Goal: Communication & Community: Share content

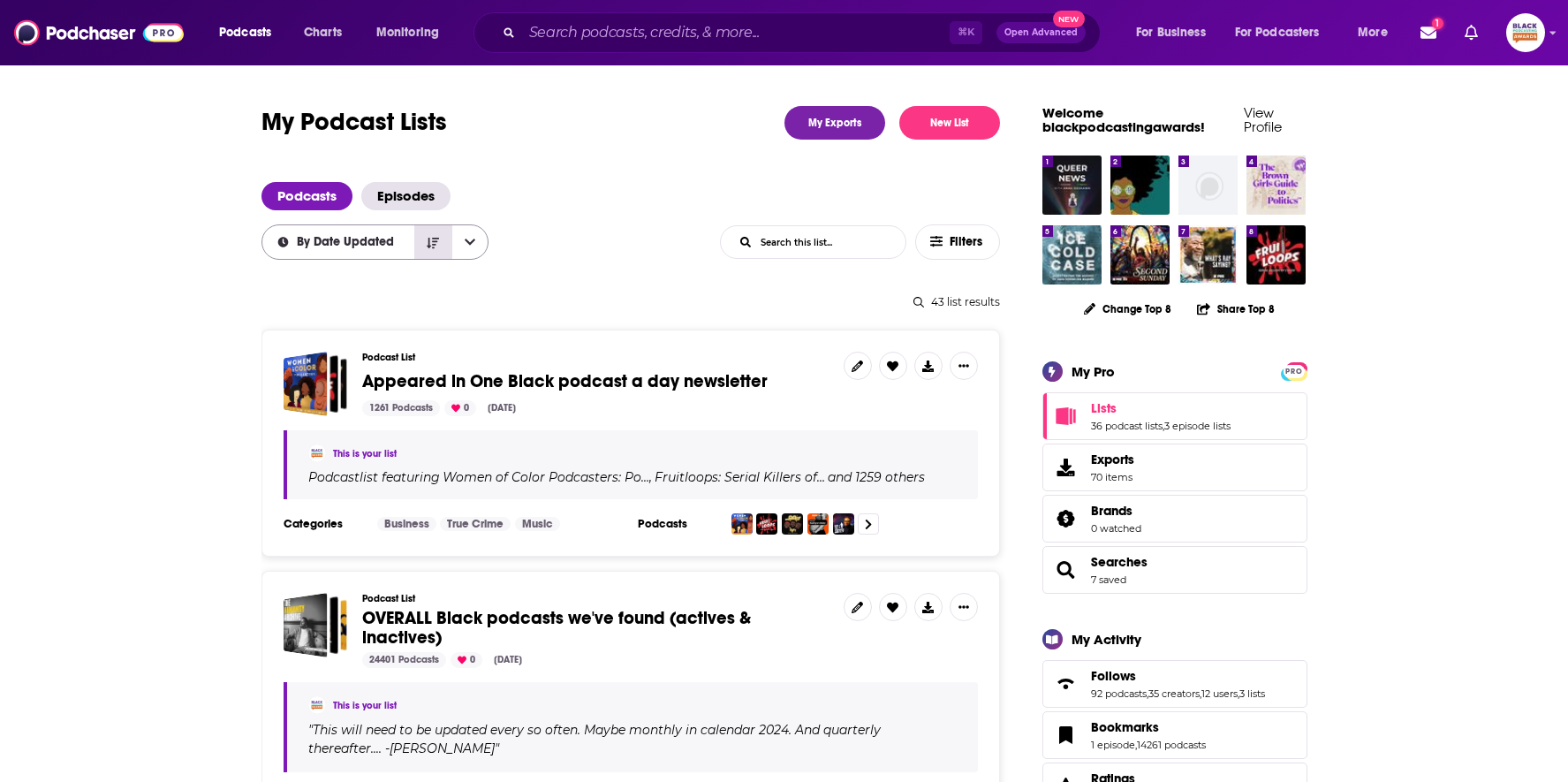
click at [428, 242] on icon "Sort Direction" at bounding box center [433, 243] width 12 height 10
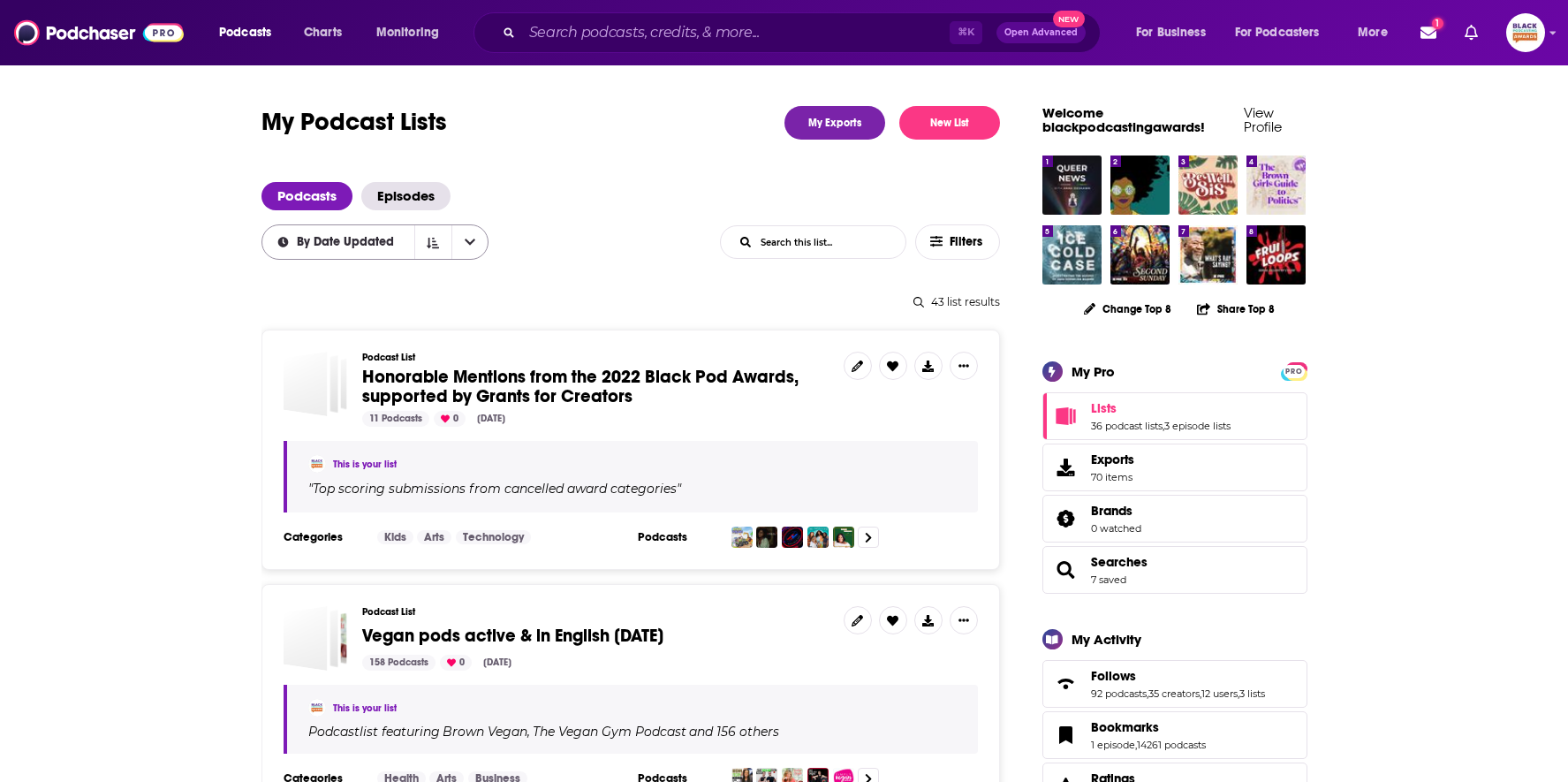
click at [465, 238] on icon "open menu" at bounding box center [470, 242] width 10 height 12
click at [598, 228] on div "By Date Updated By Date Updated By Like Count List Search Input Search this lis…" at bounding box center [630, 242] width 738 height 35
click at [436, 241] on icon "Sort Direction" at bounding box center [433, 243] width 12 height 12
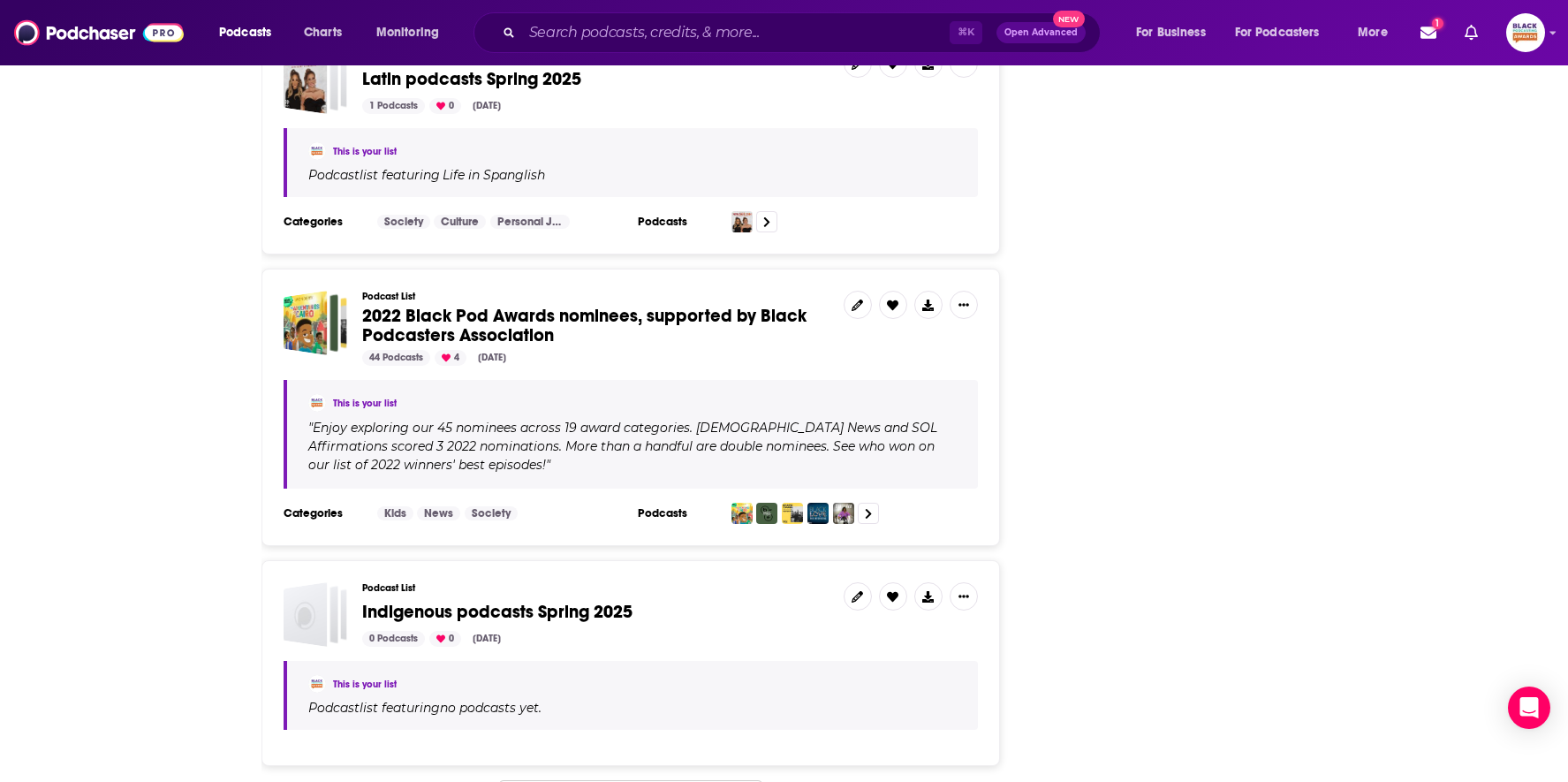
scroll to position [5425, 0]
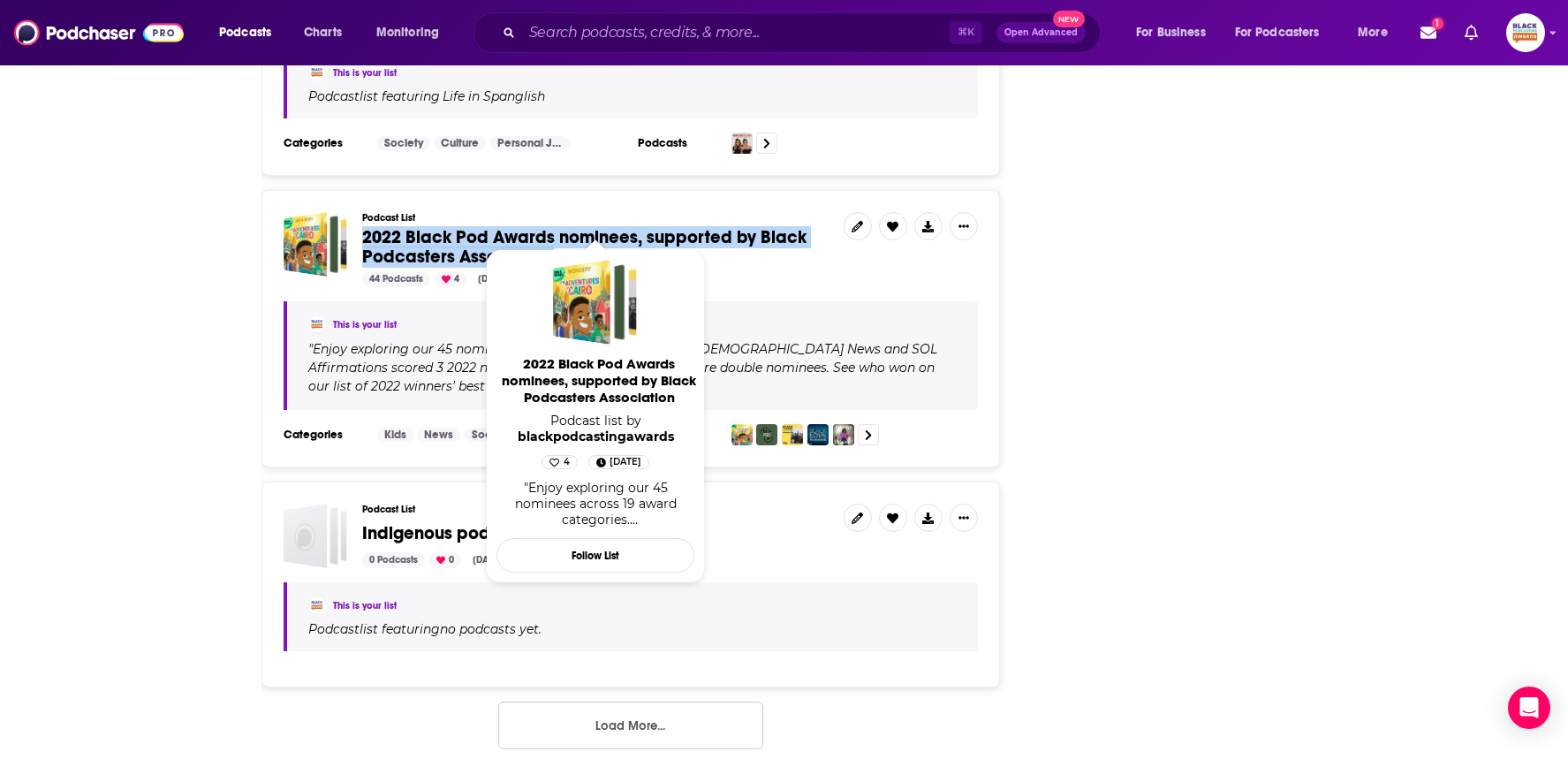
click at [602, 701] on button "Load More..." at bounding box center [631, 725] width 265 height 47
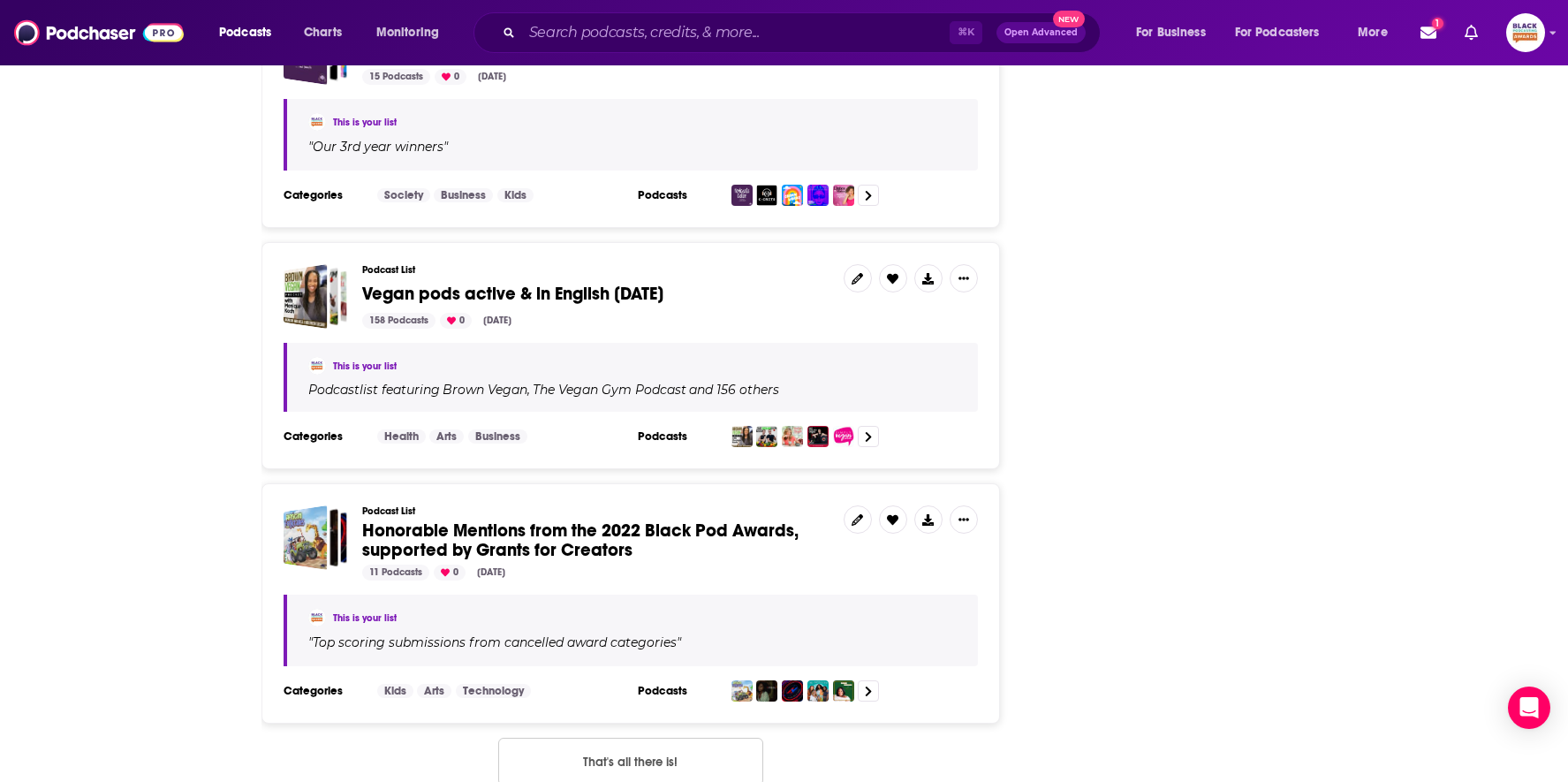
scroll to position [8362, 0]
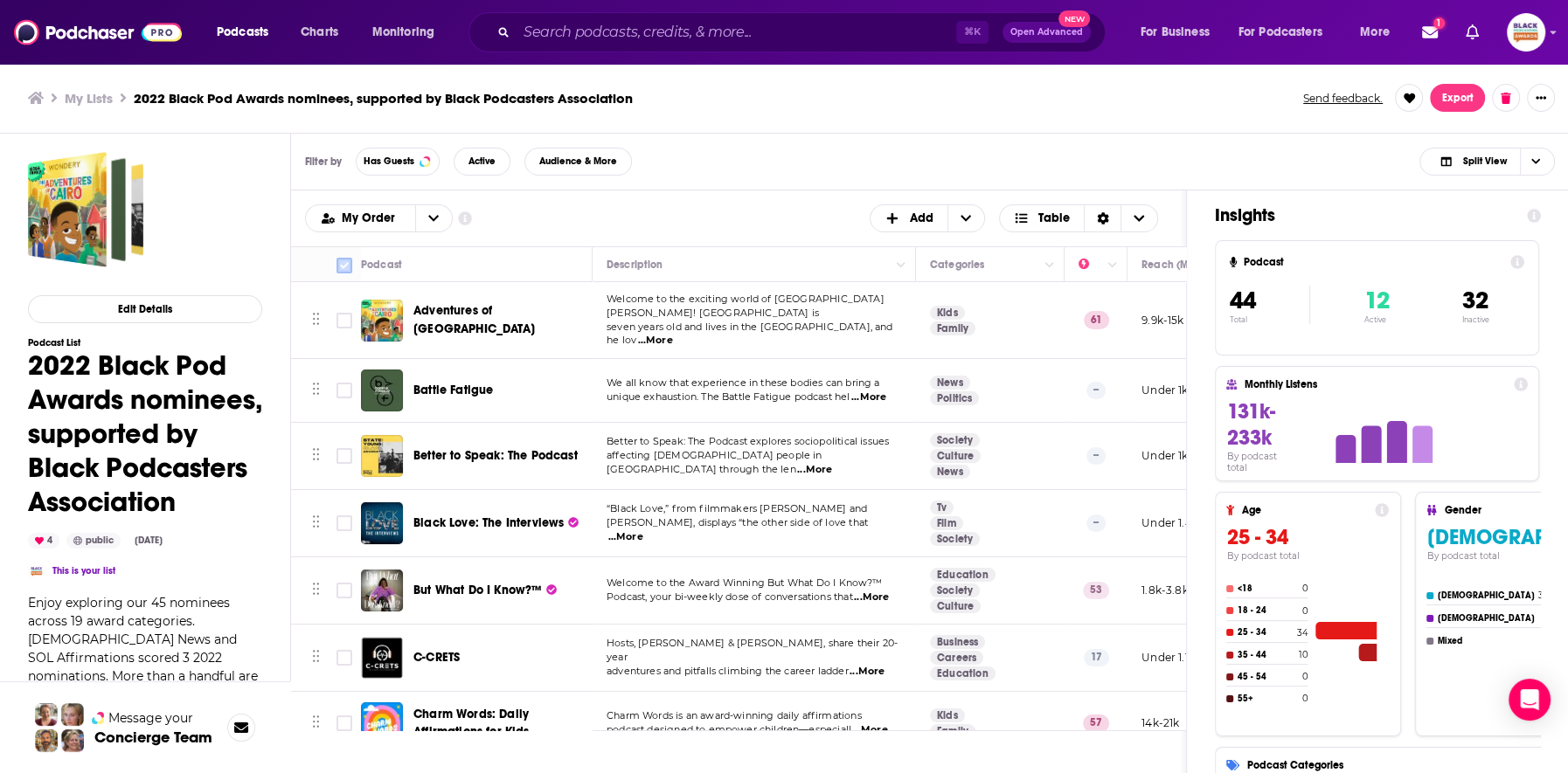
click at [344, 263] on input "Toggle select all" at bounding box center [344, 265] width 16 height 16
checkbox input "true"
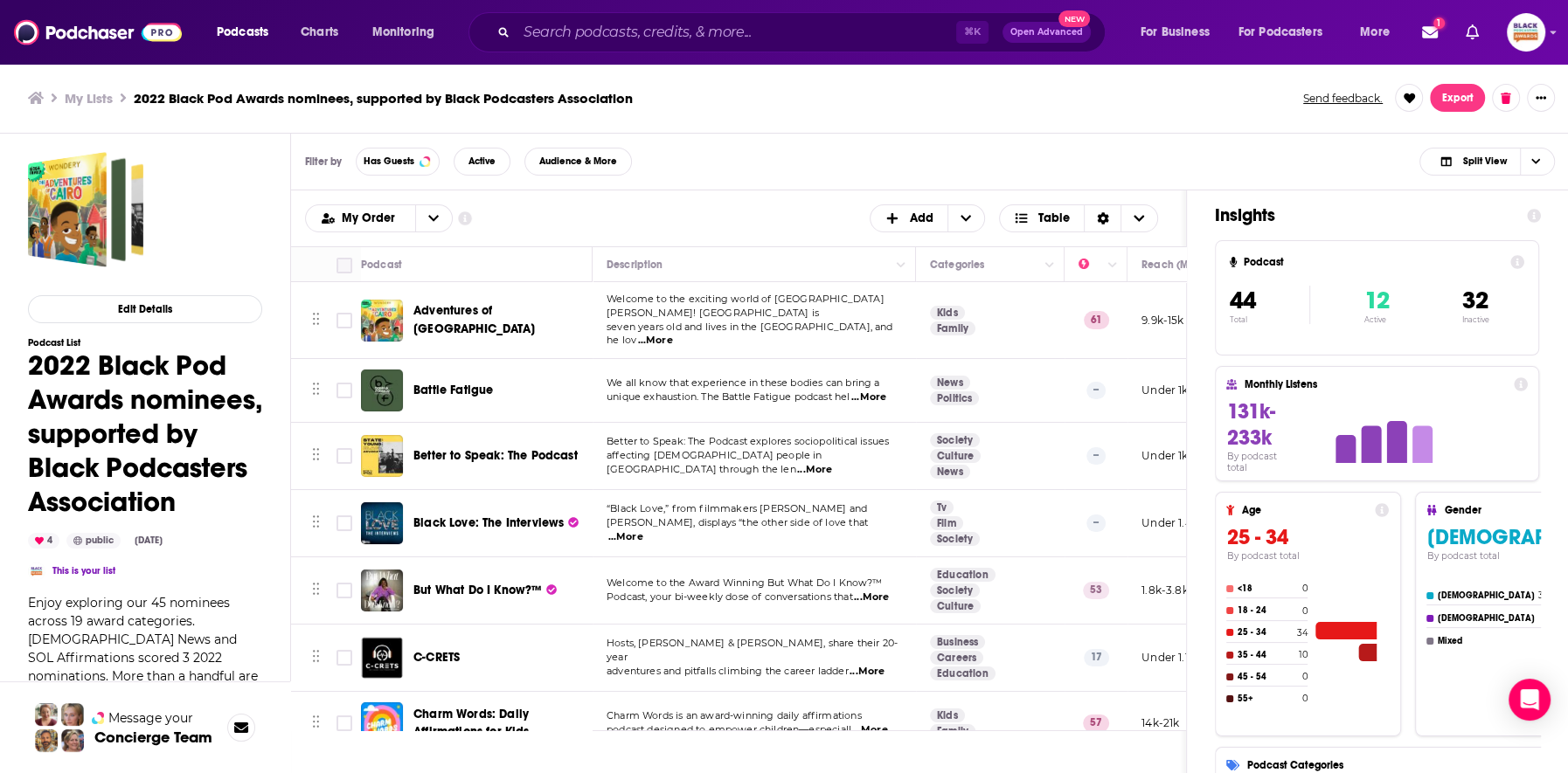
checkbox input "true"
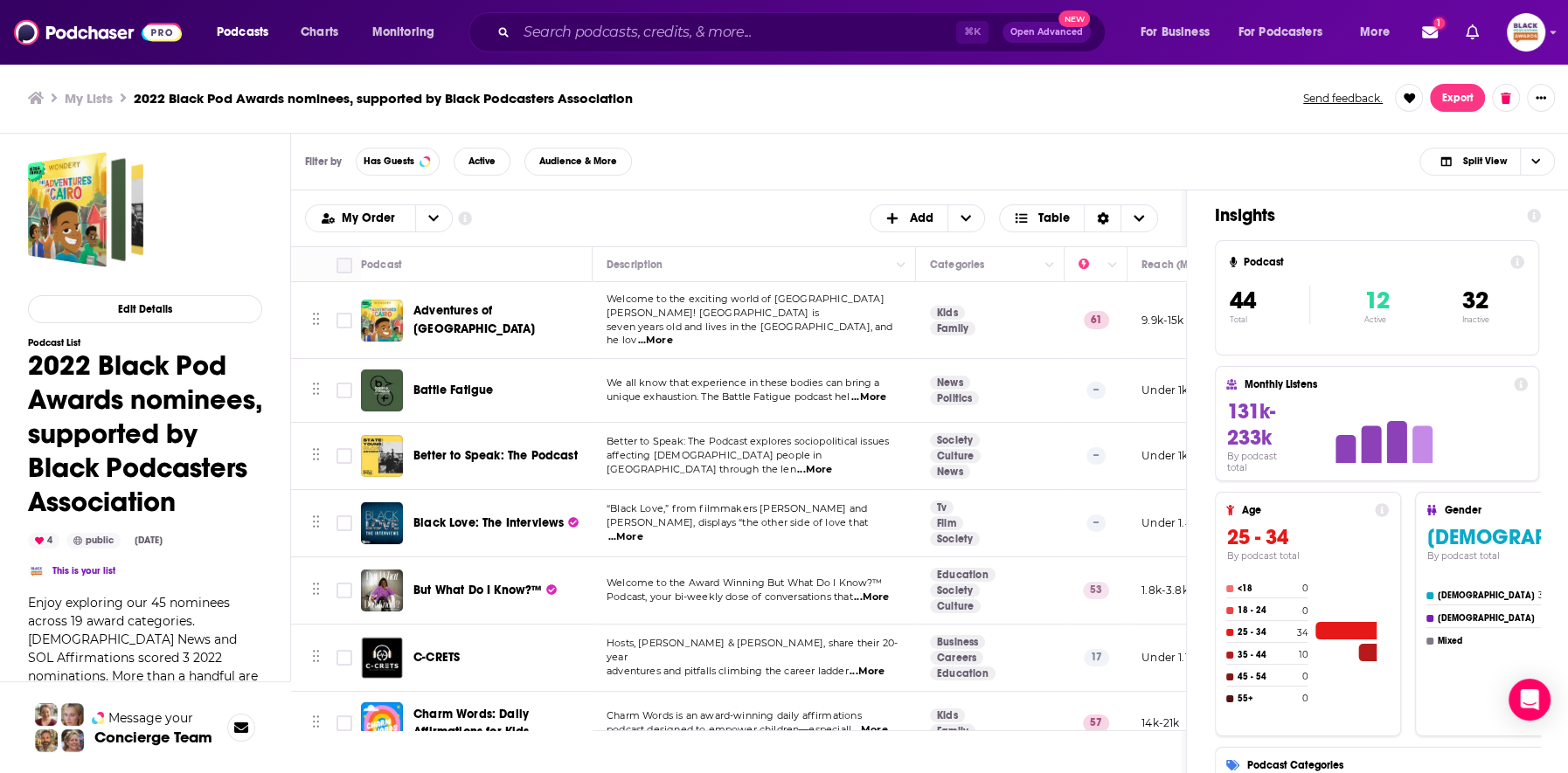
checkbox input "true"
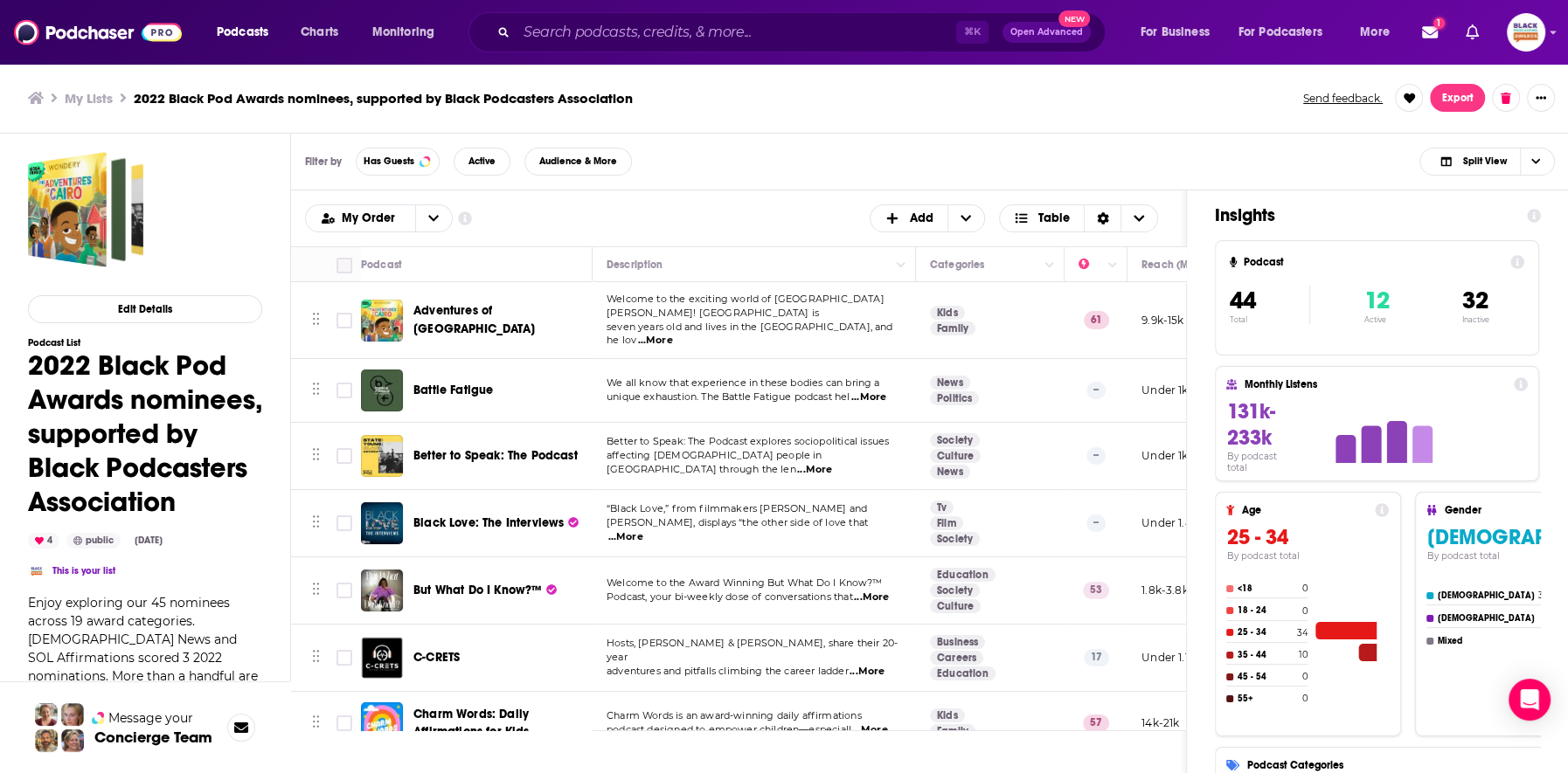
checkbox input "true"
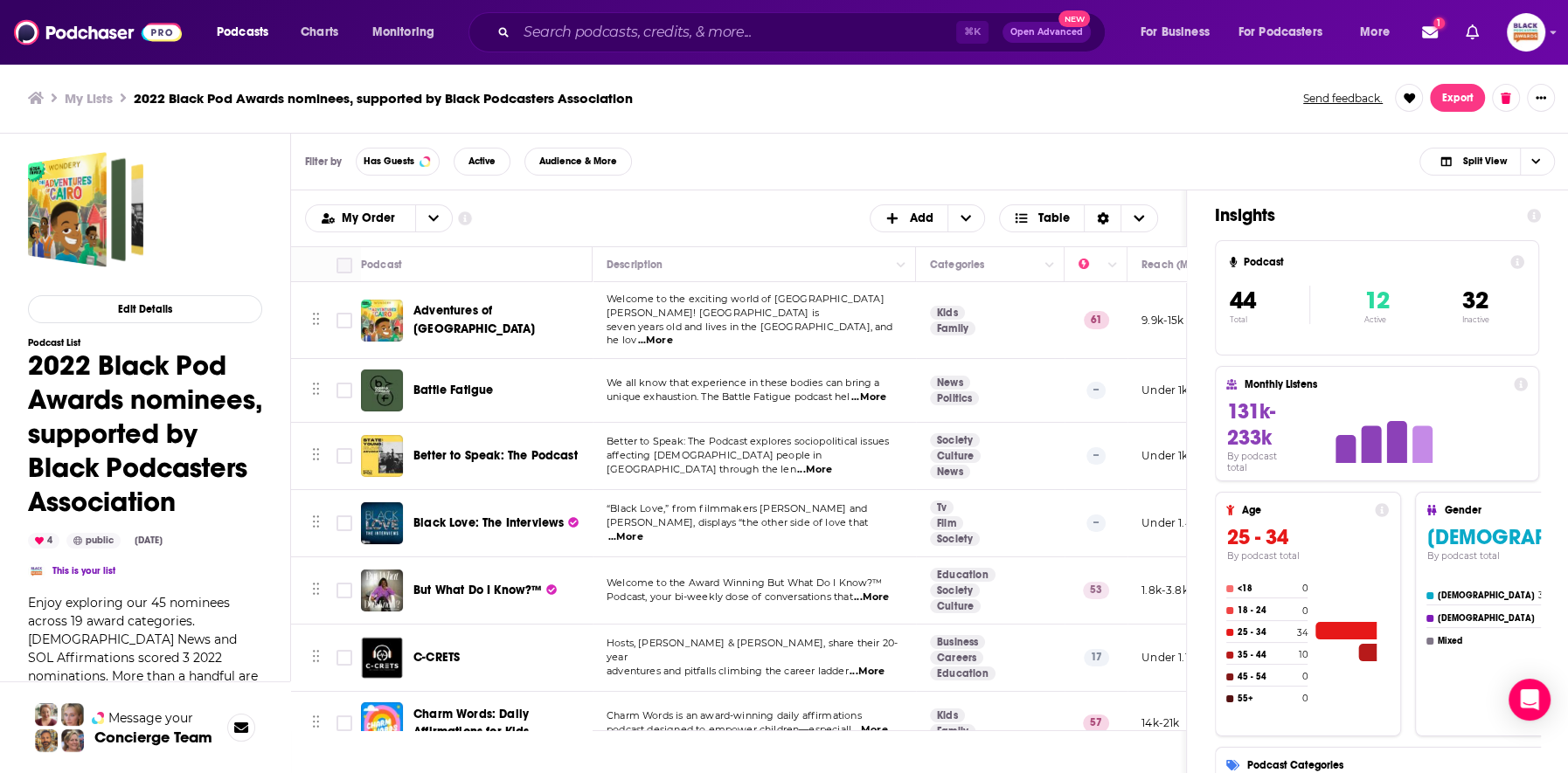
checkbox input "true"
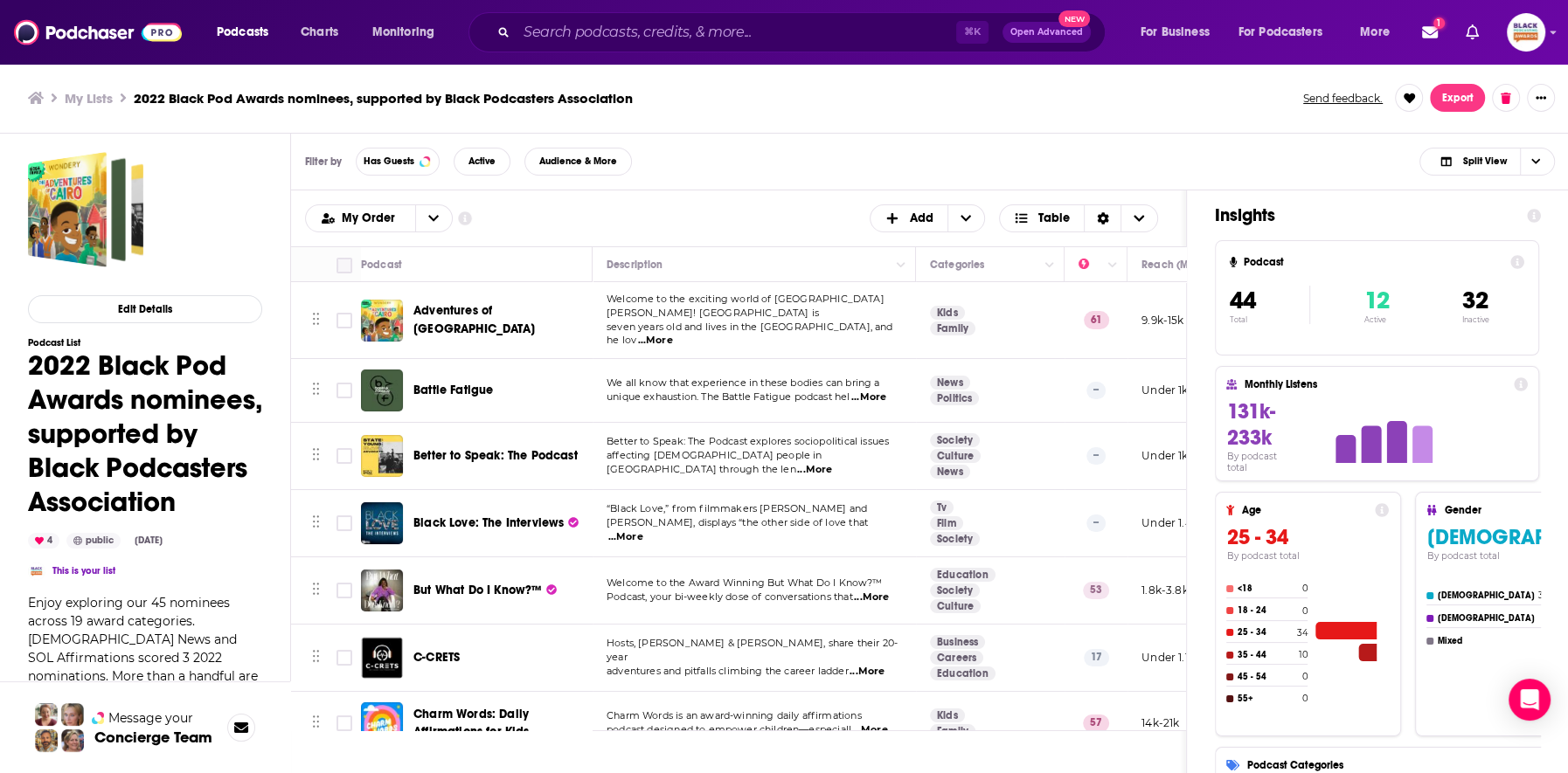
checkbox input "true"
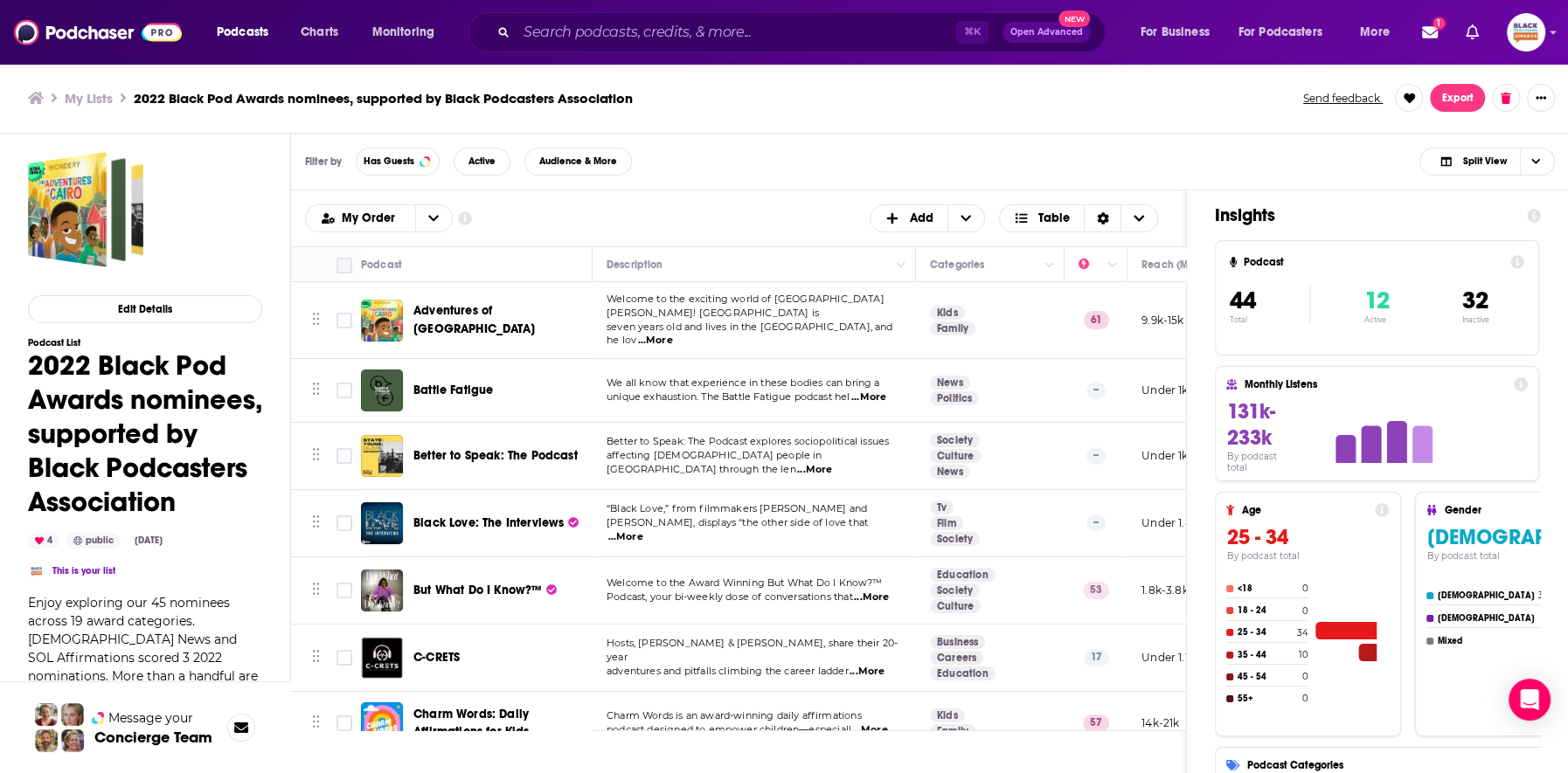
checkbox input "true"
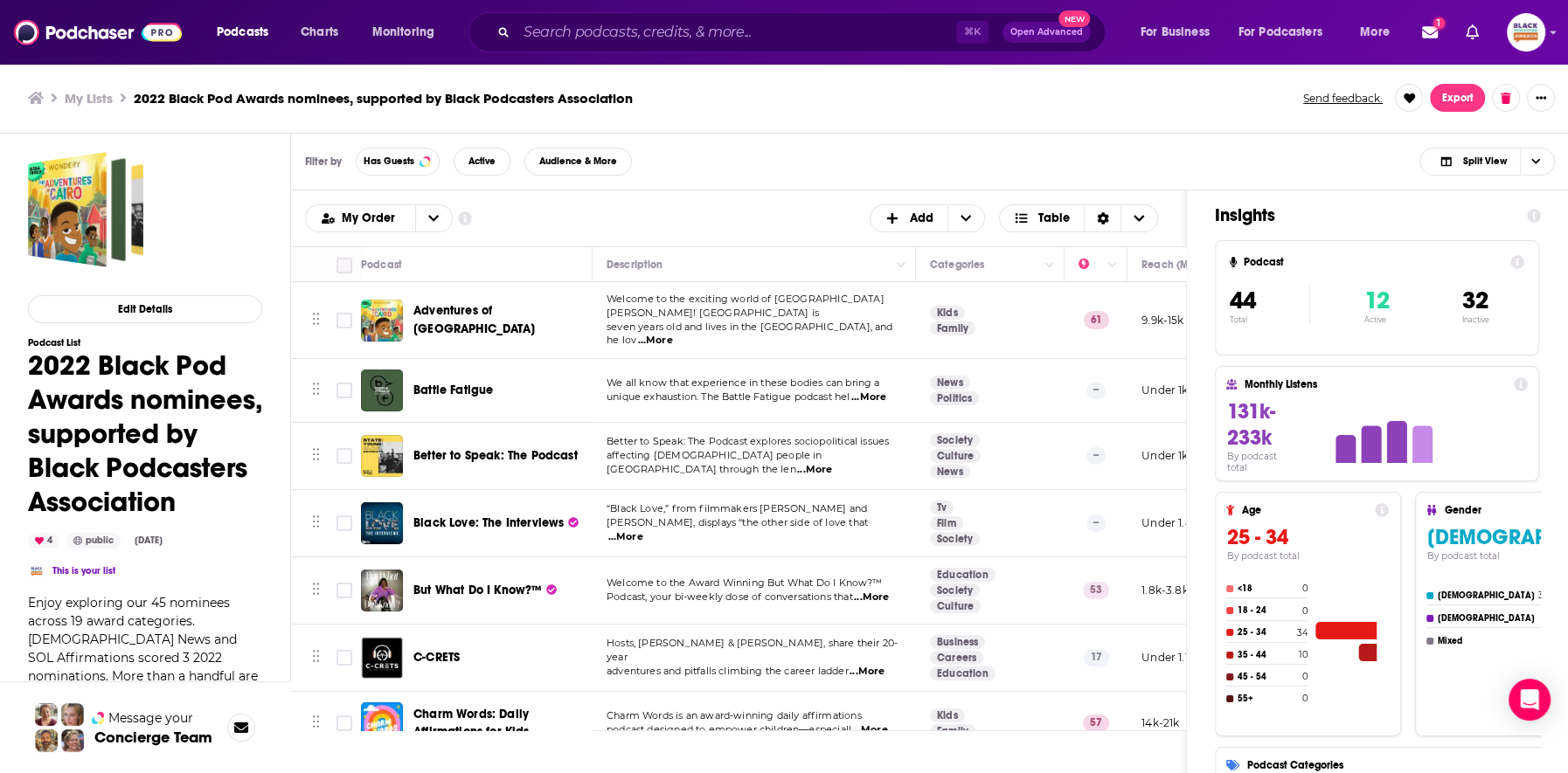
checkbox input "true"
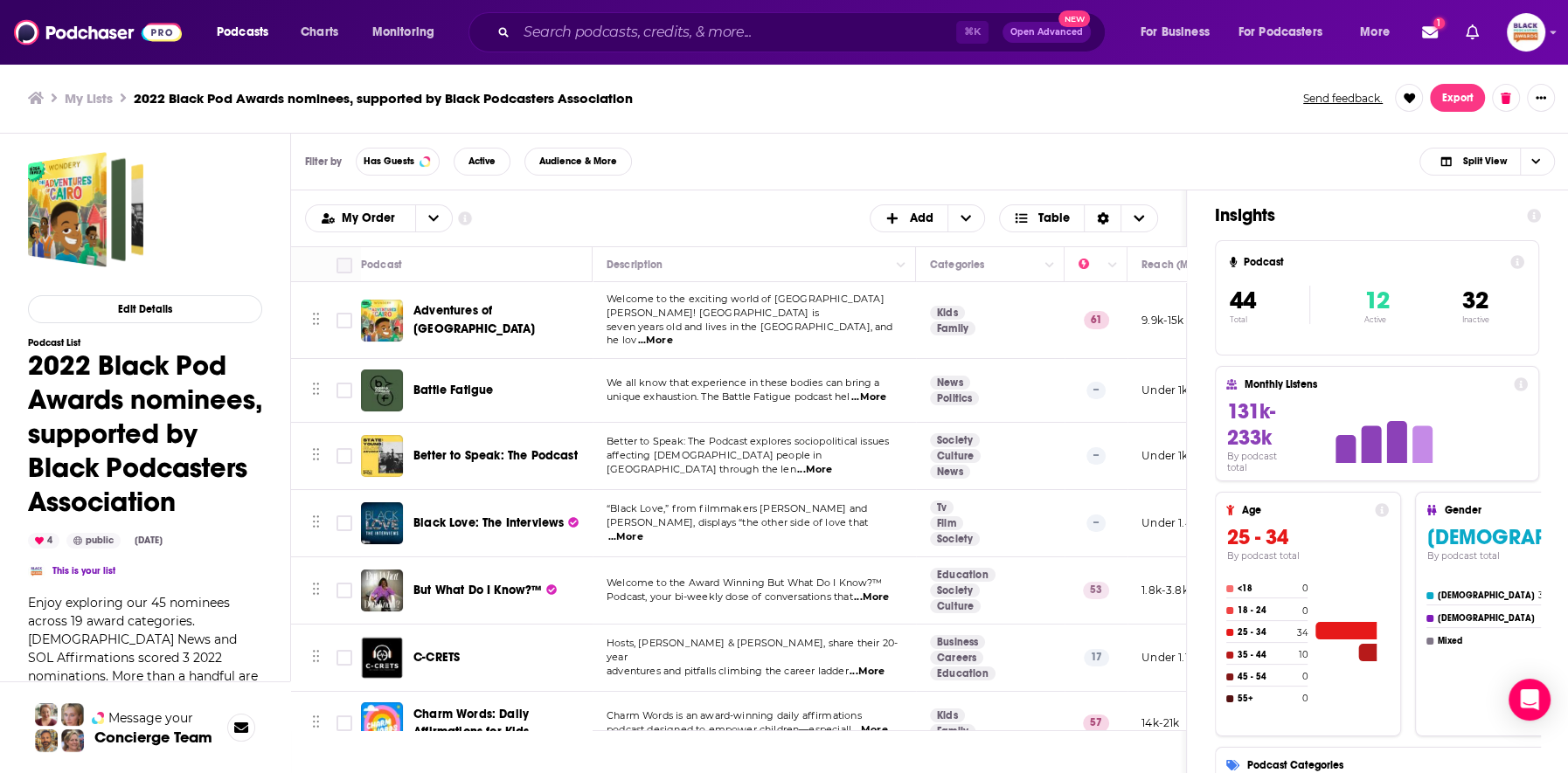
checkbox input "true"
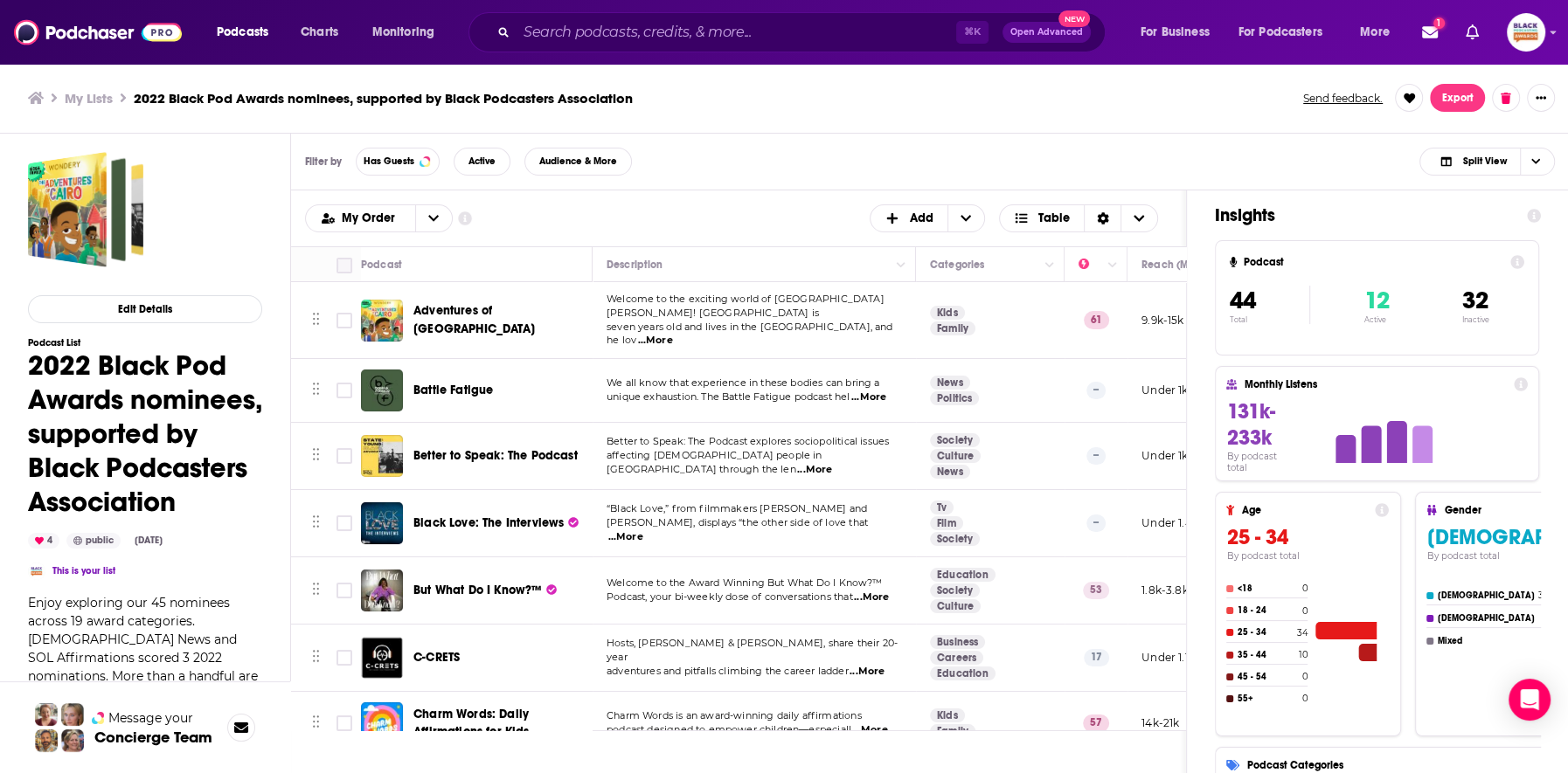
checkbox input "true"
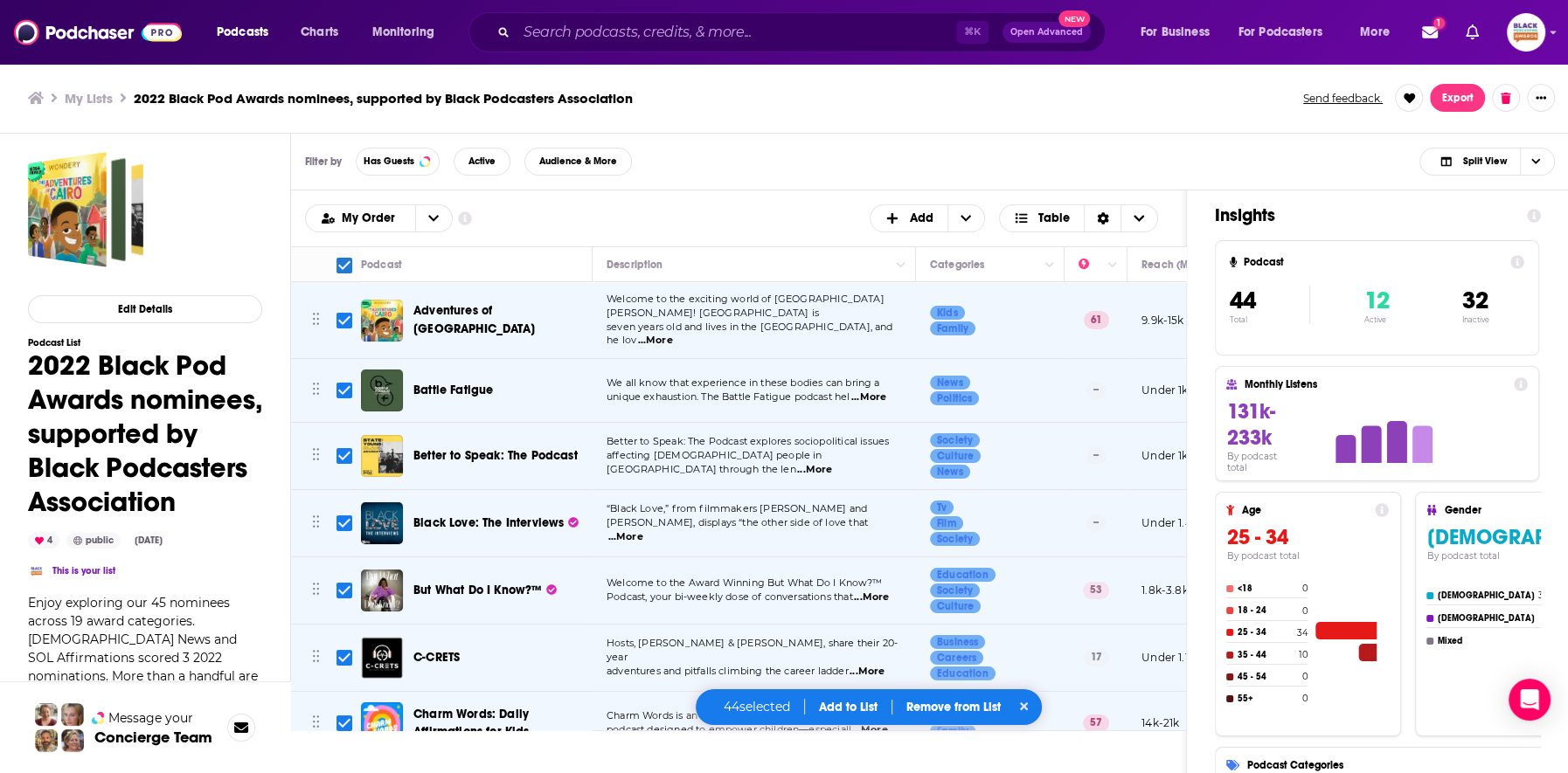
click at [842, 705] on button "Add to List" at bounding box center [848, 707] width 86 height 15
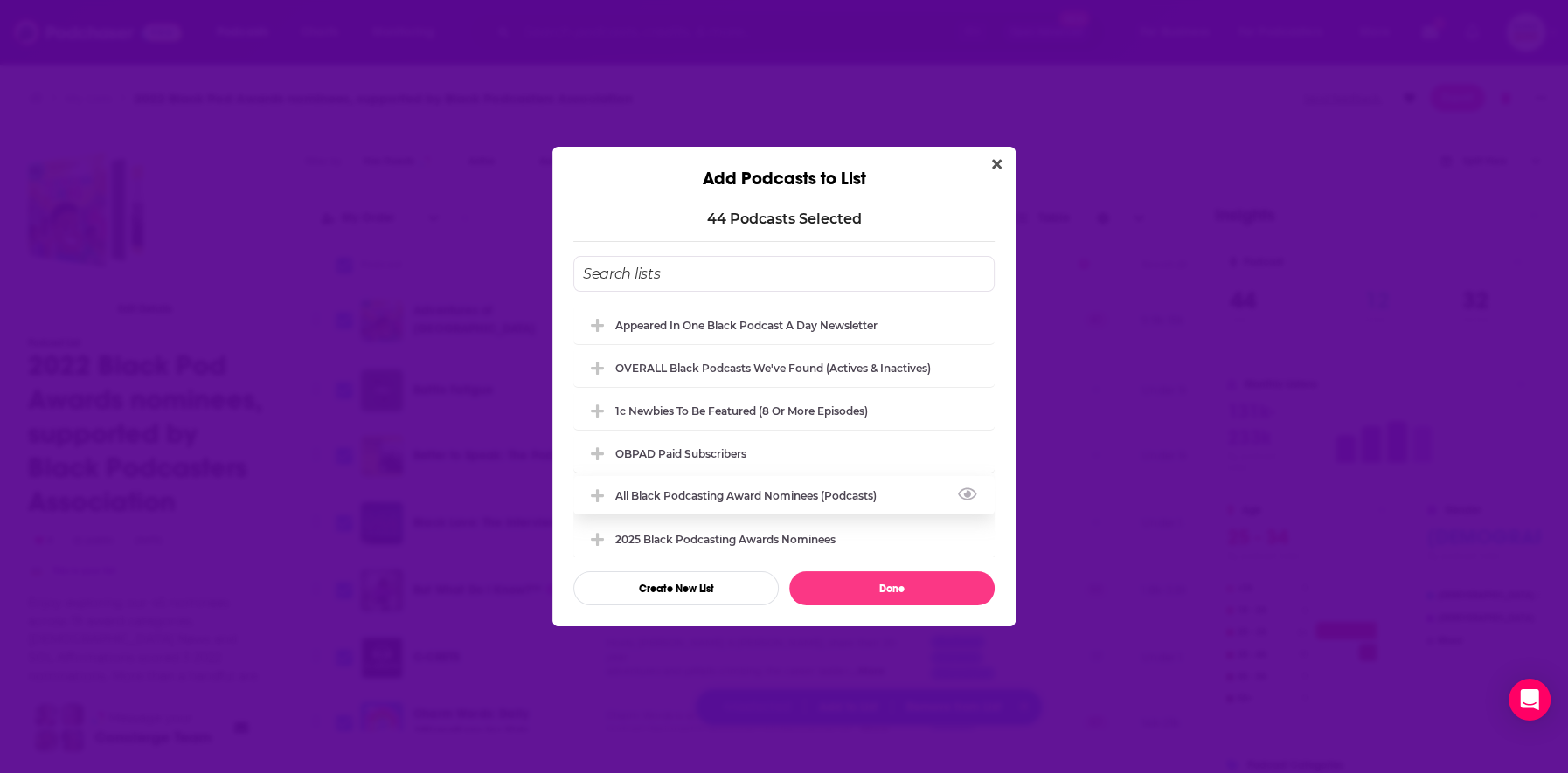
click at [837, 500] on div "All Black Podcasting Award nominees (podcasts)" at bounding box center [751, 495] width 272 height 13
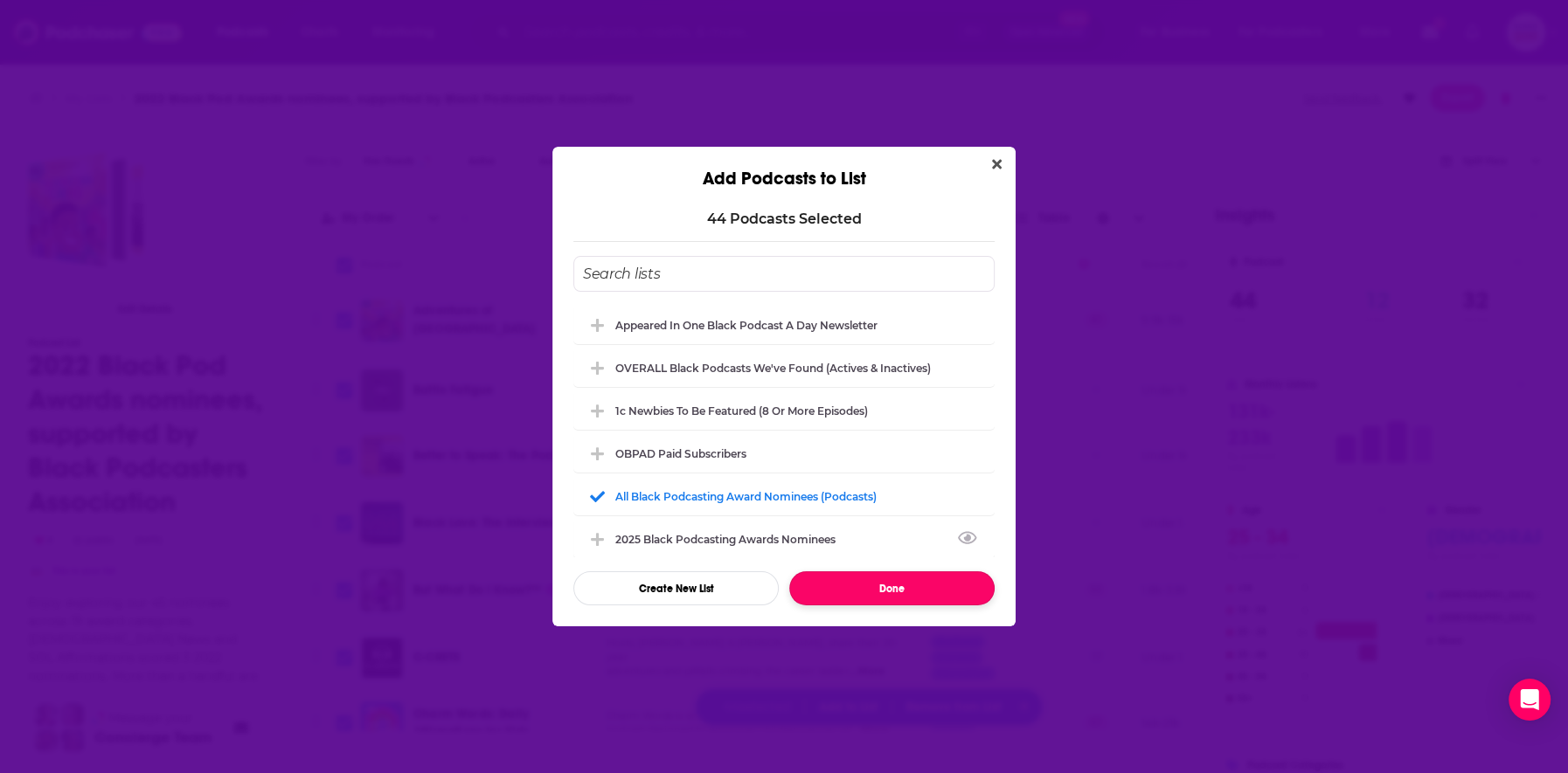
click at [863, 589] on button "Done" at bounding box center [892, 588] width 205 height 34
checkbox input "false"
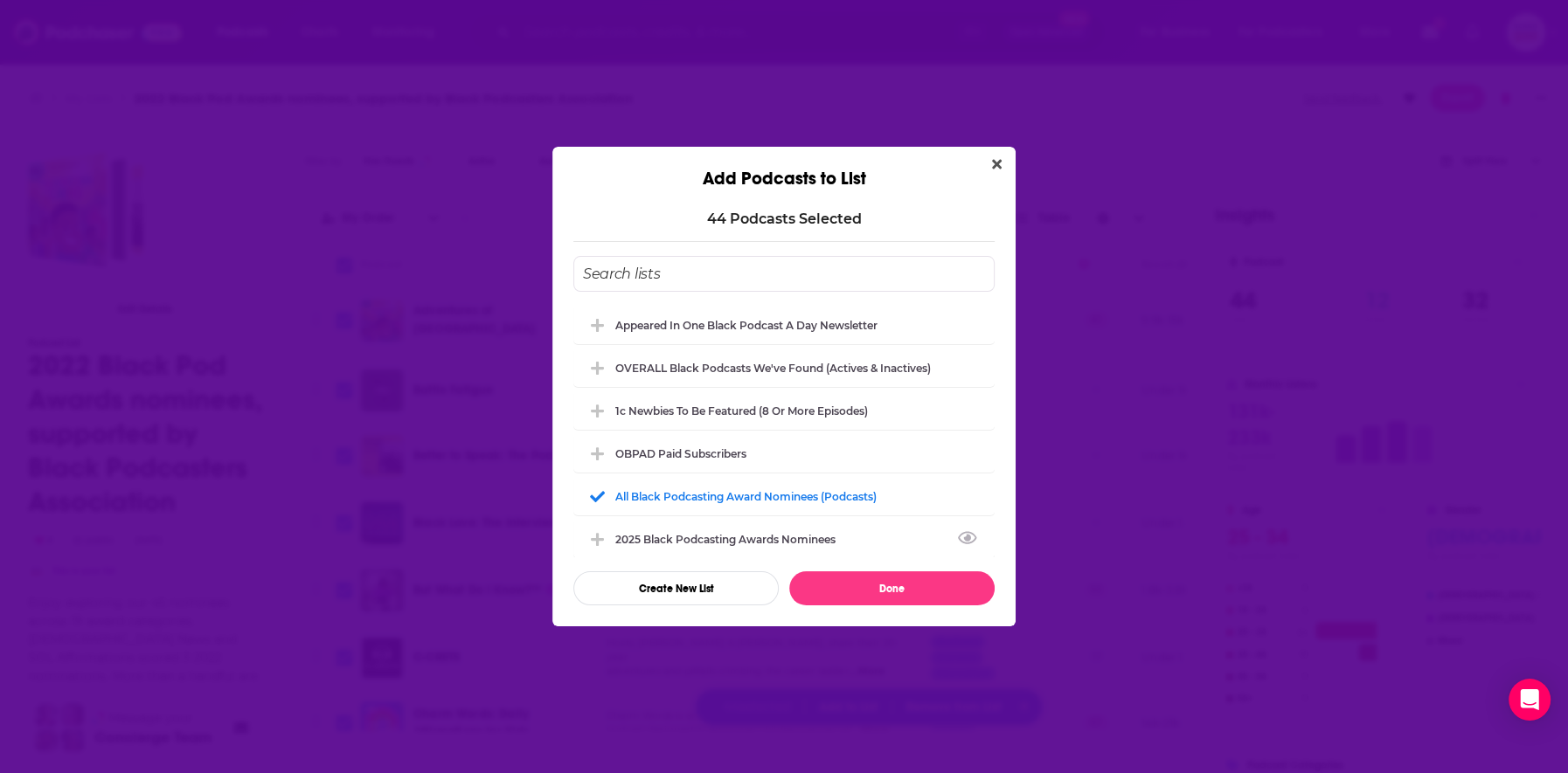
checkbox input "false"
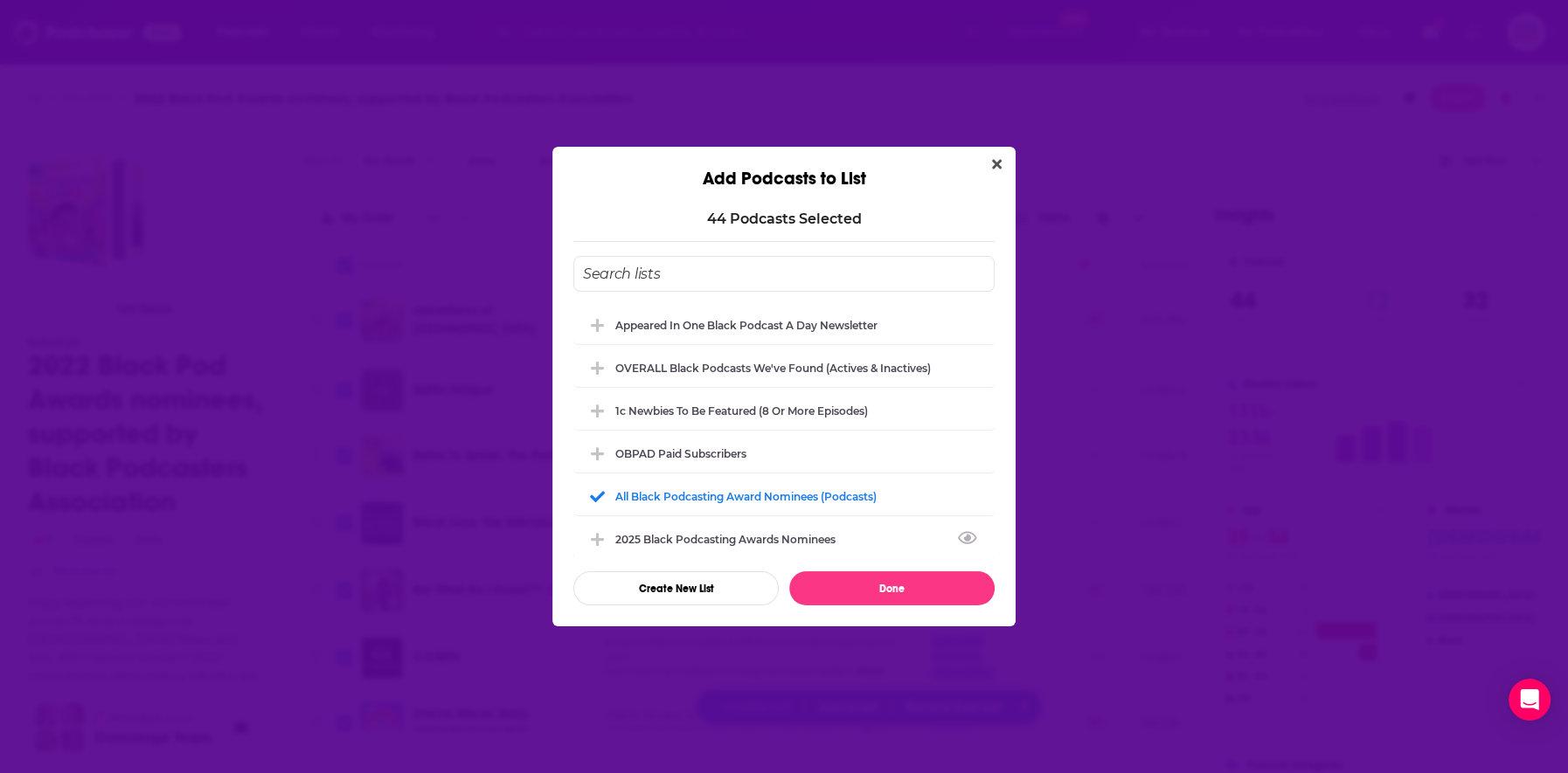
checkbox input "false"
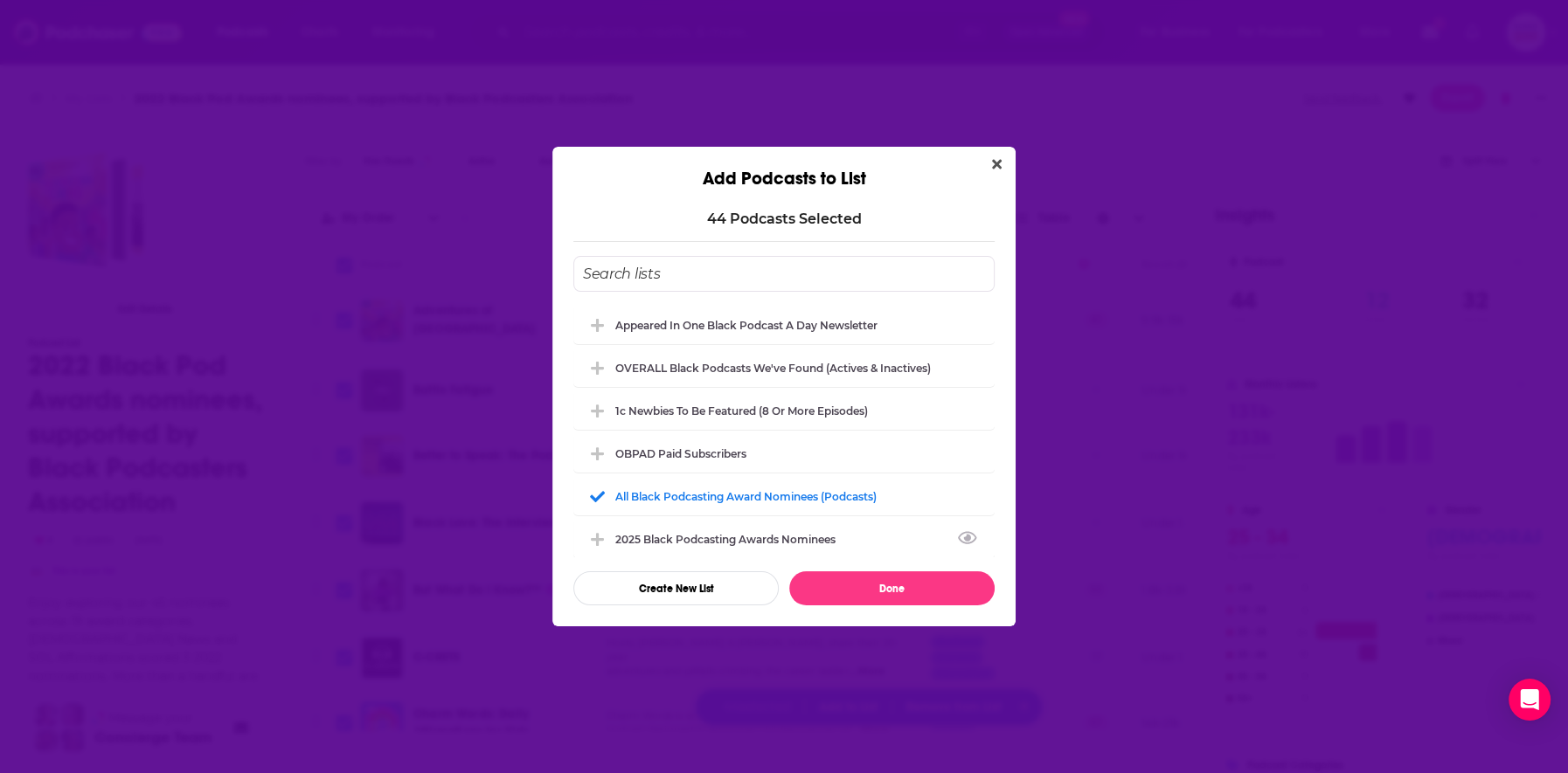
checkbox input "false"
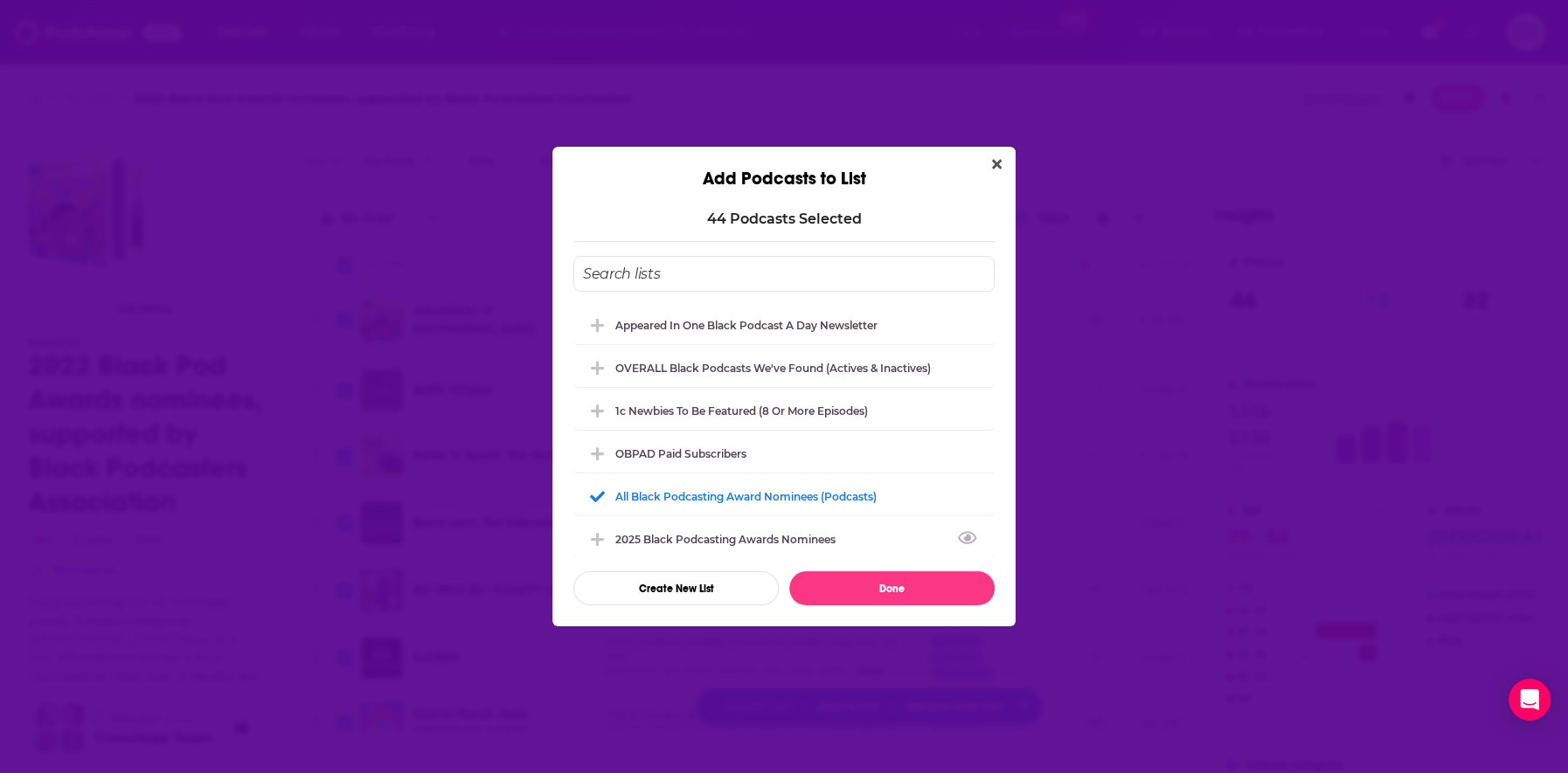
checkbox input "false"
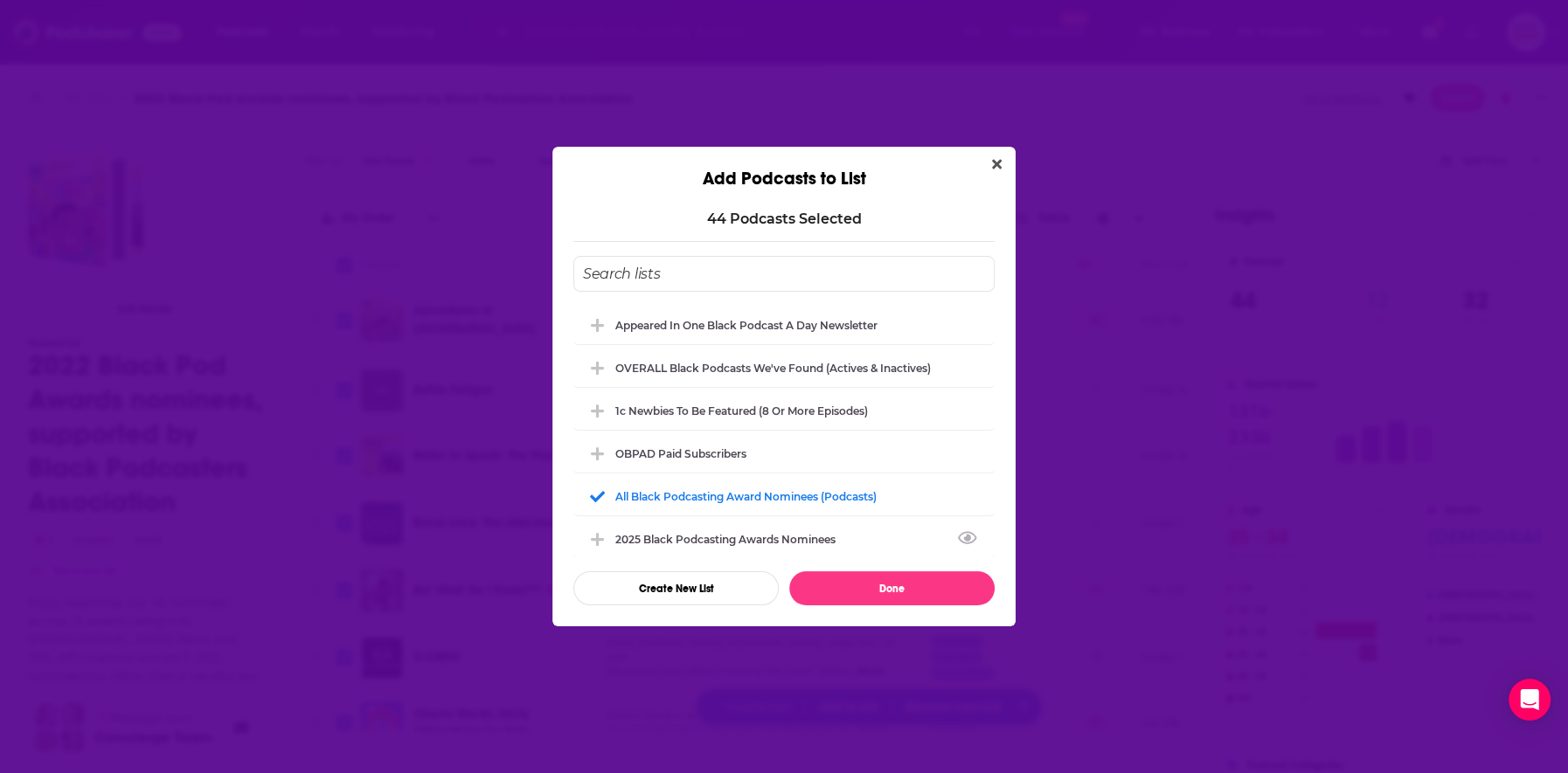
checkbox input "false"
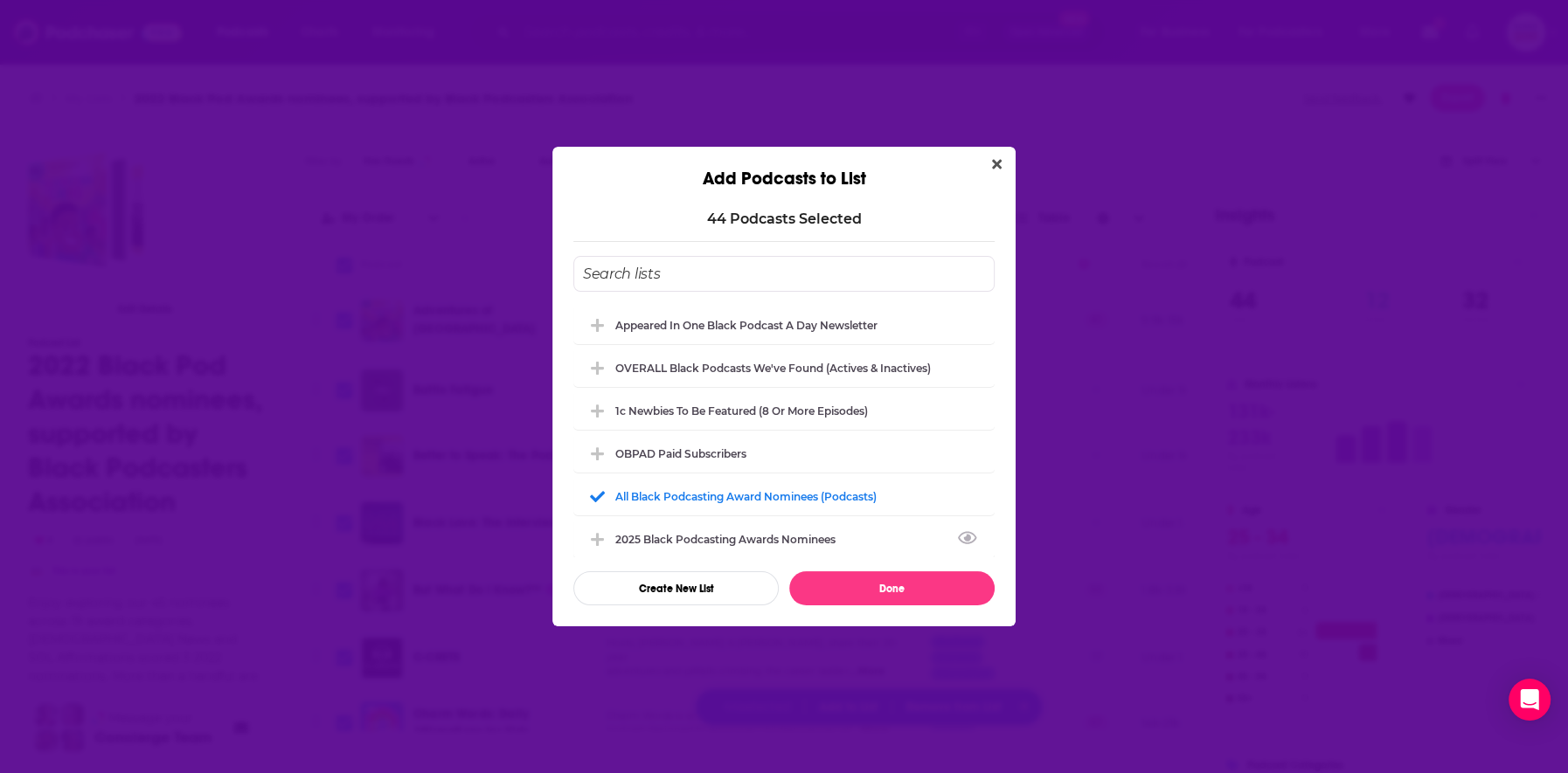
checkbox input "false"
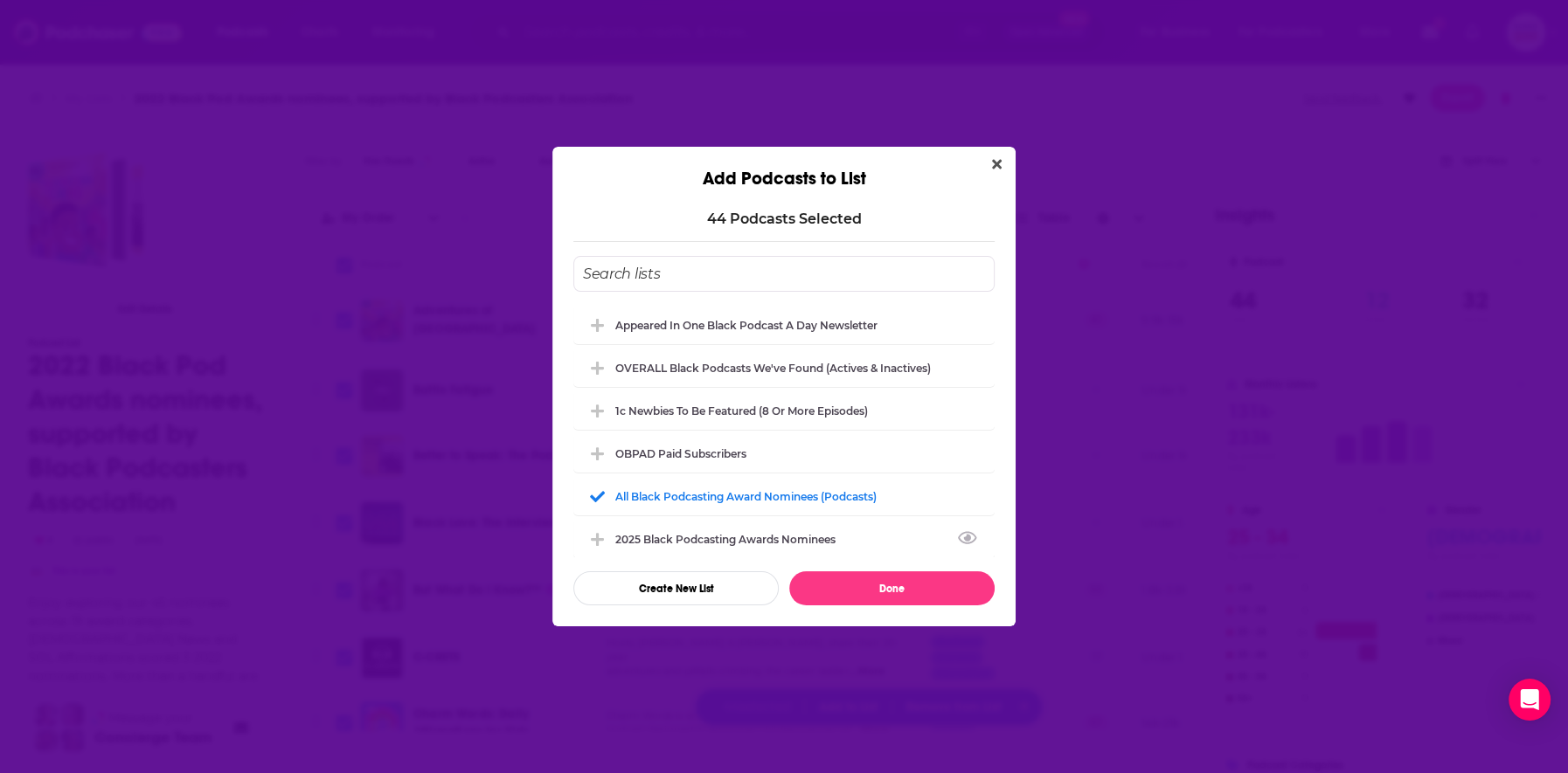
checkbox input "false"
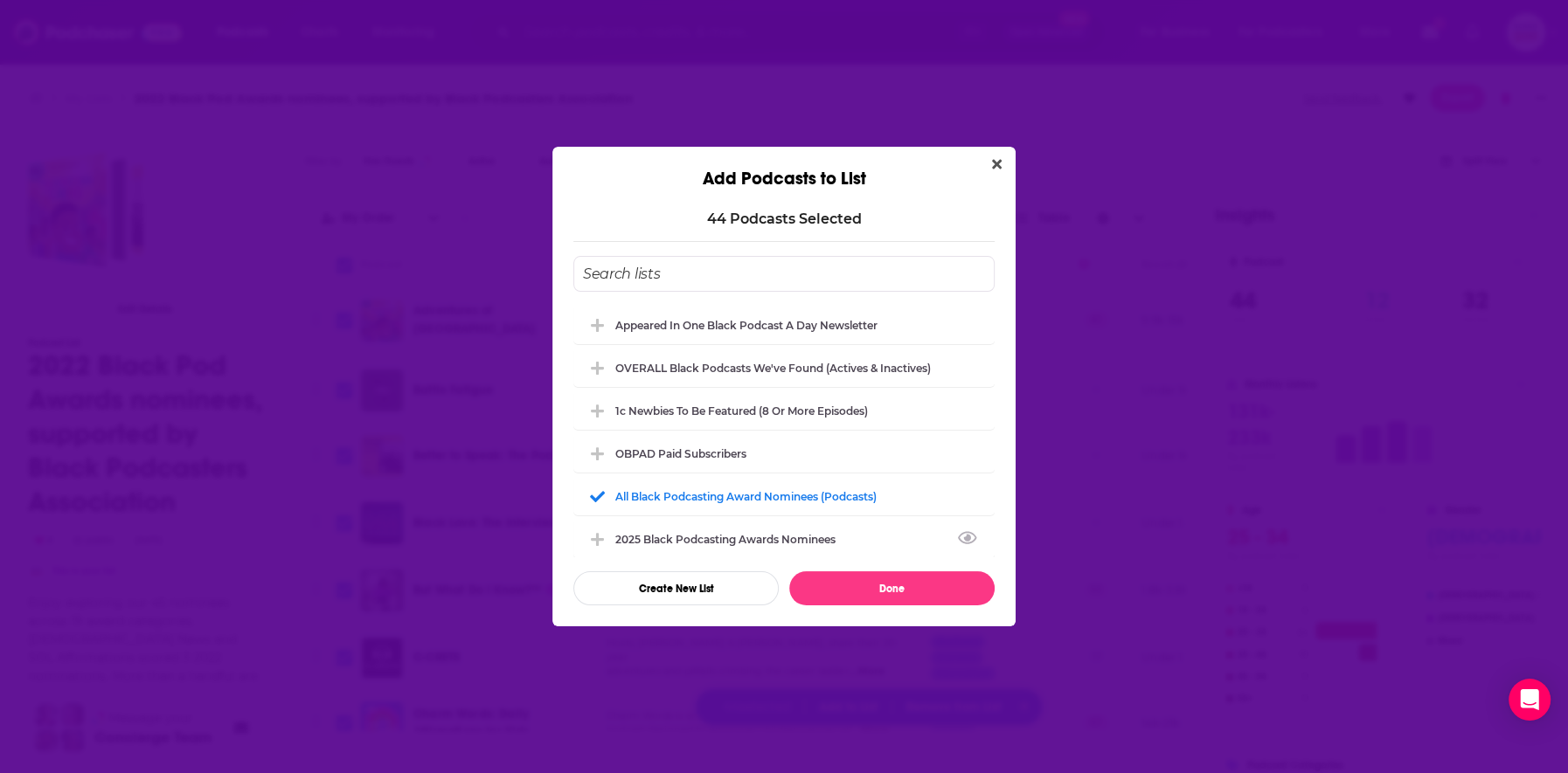
checkbox input "false"
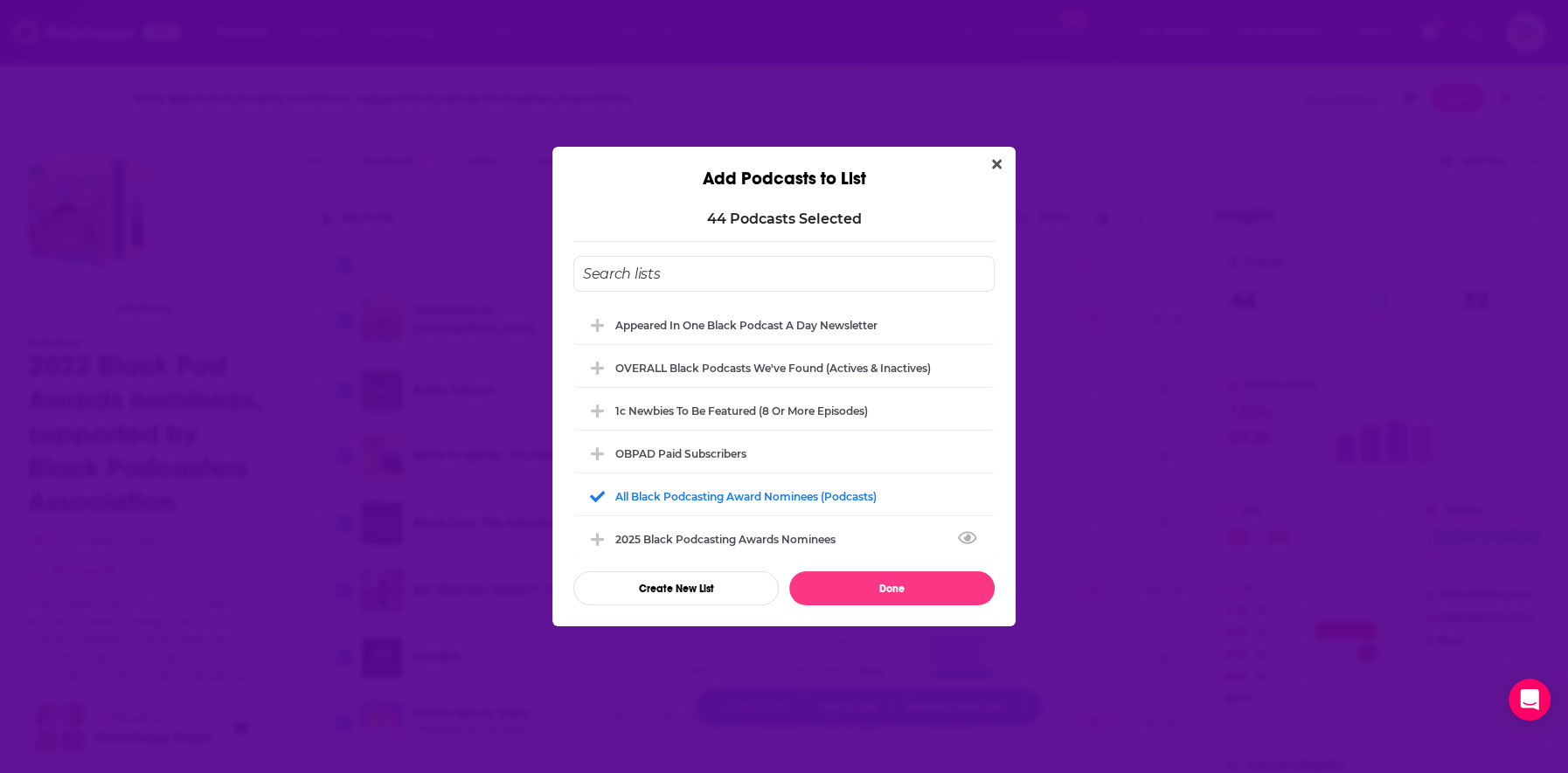
checkbox input "false"
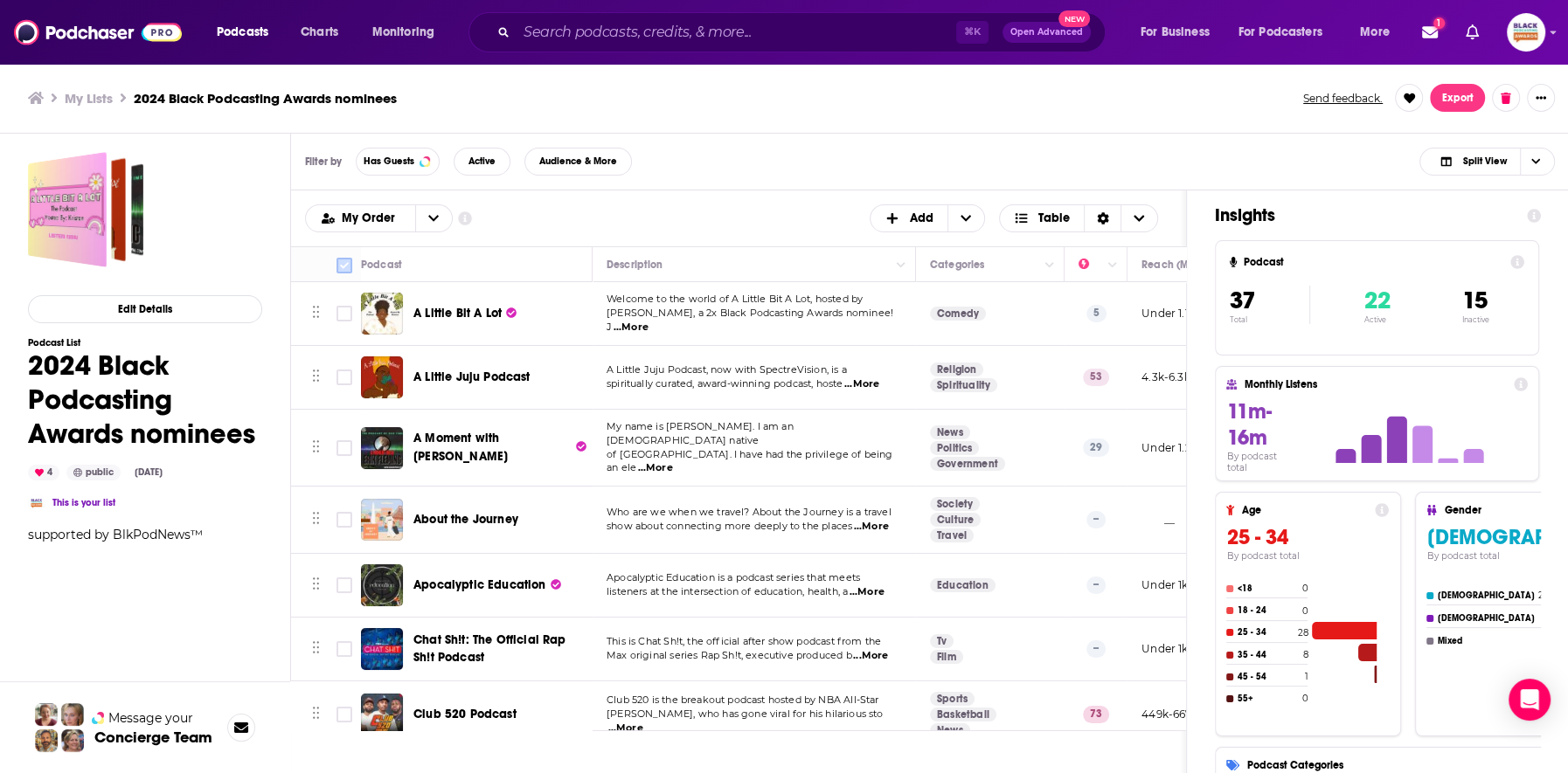
click at [344, 262] on input "Toggle select all" at bounding box center [344, 265] width 16 height 16
checkbox input "true"
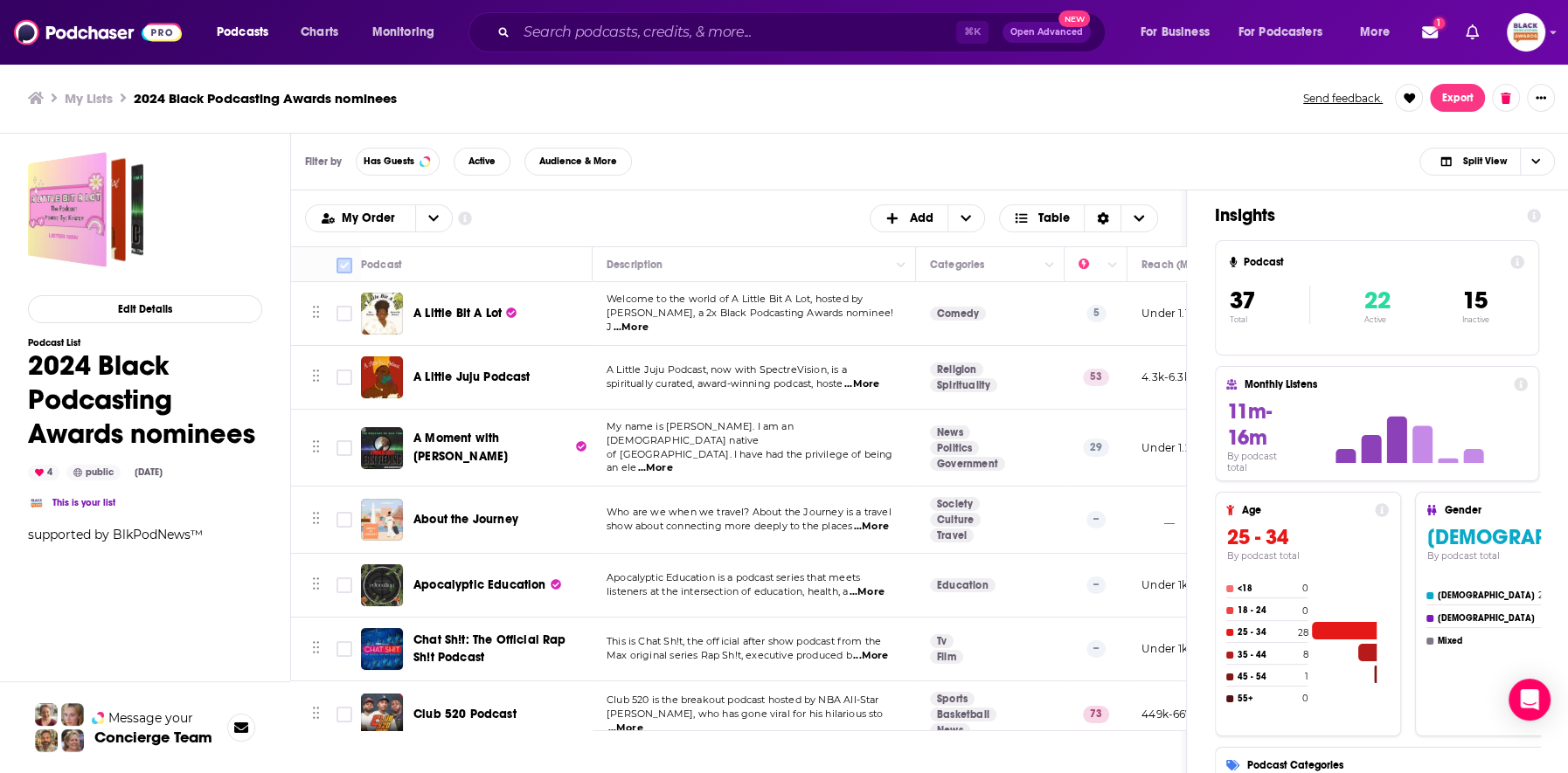
checkbox input "true"
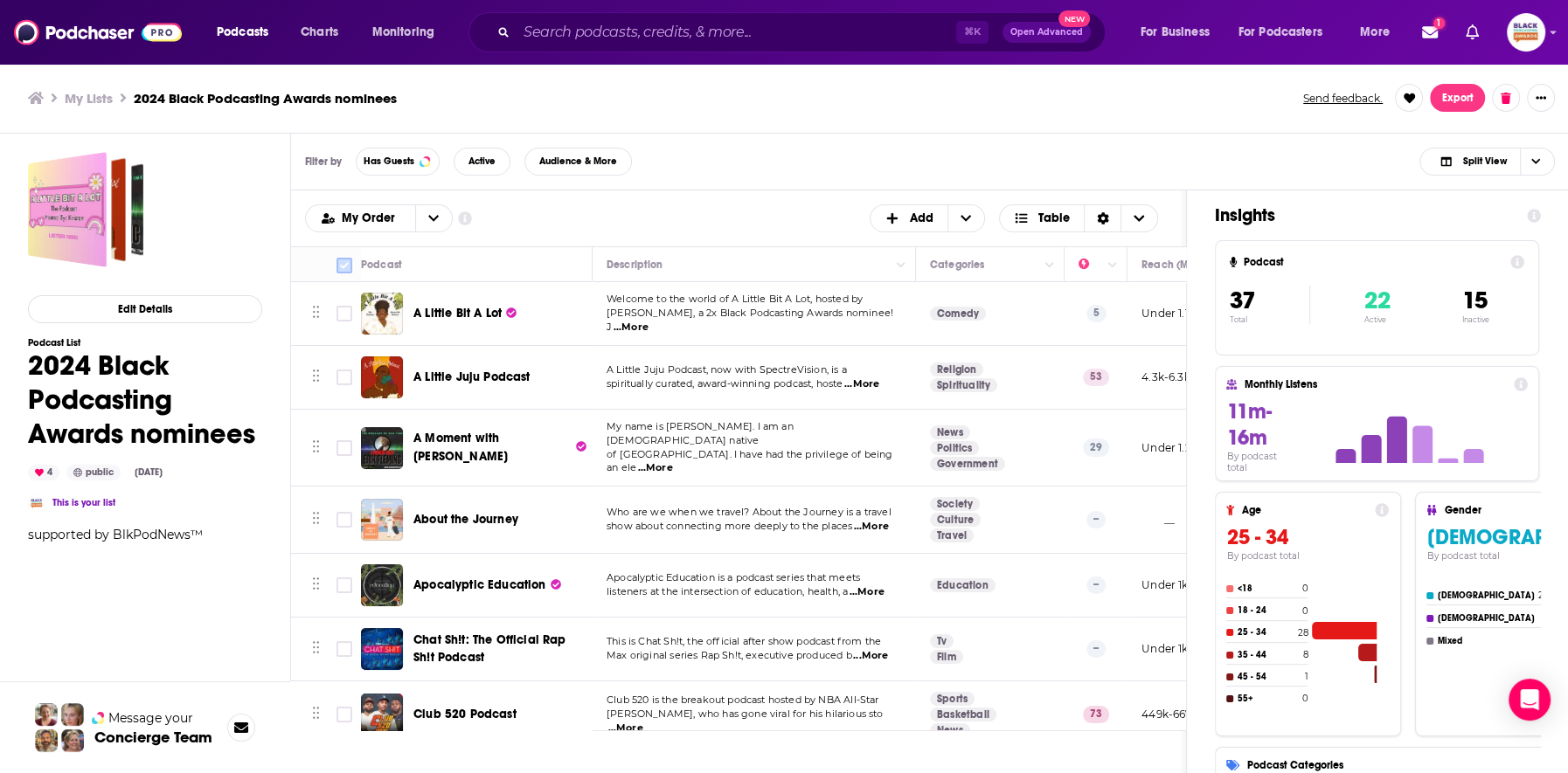
checkbox input "true"
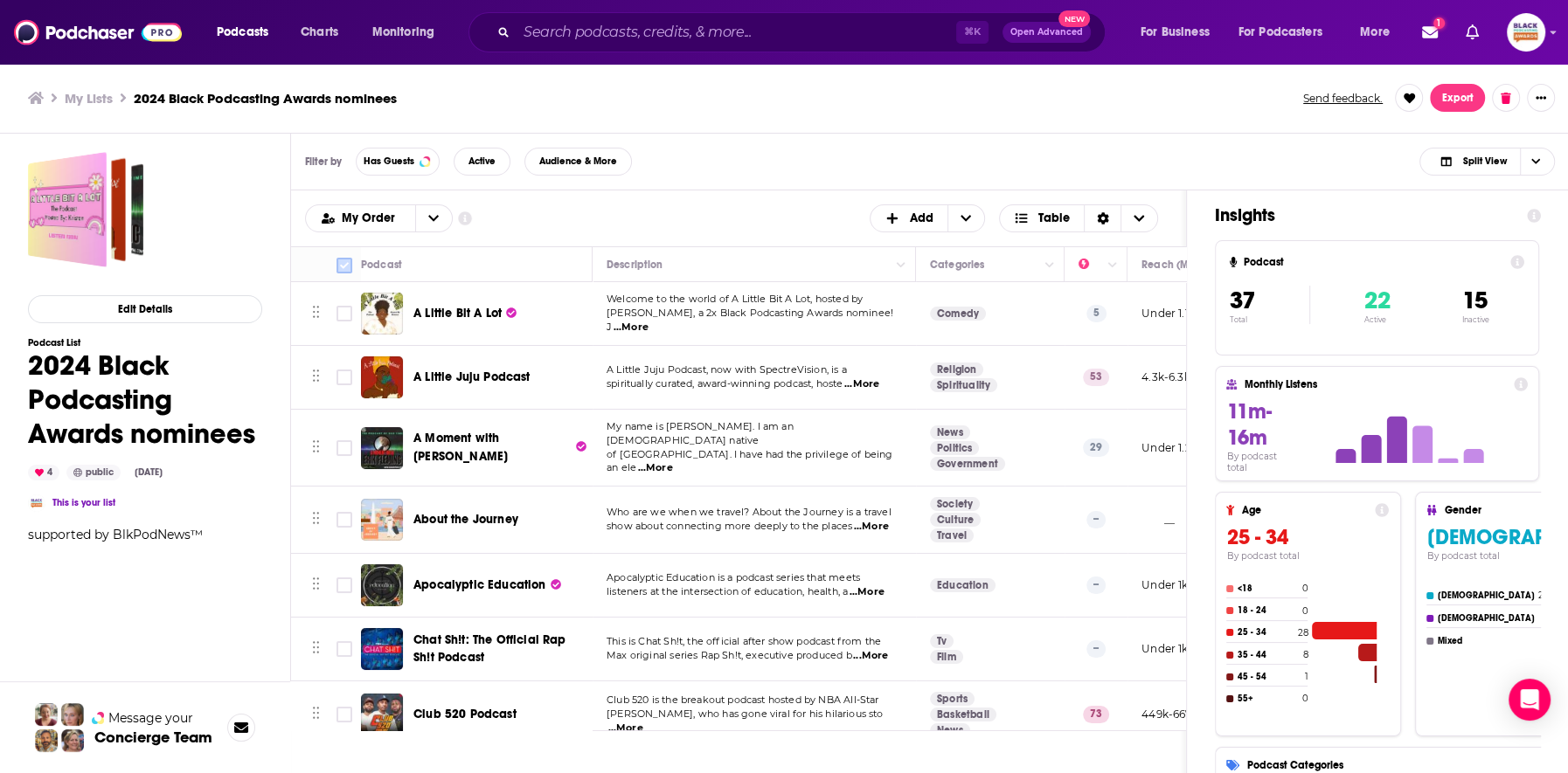
checkbox input "true"
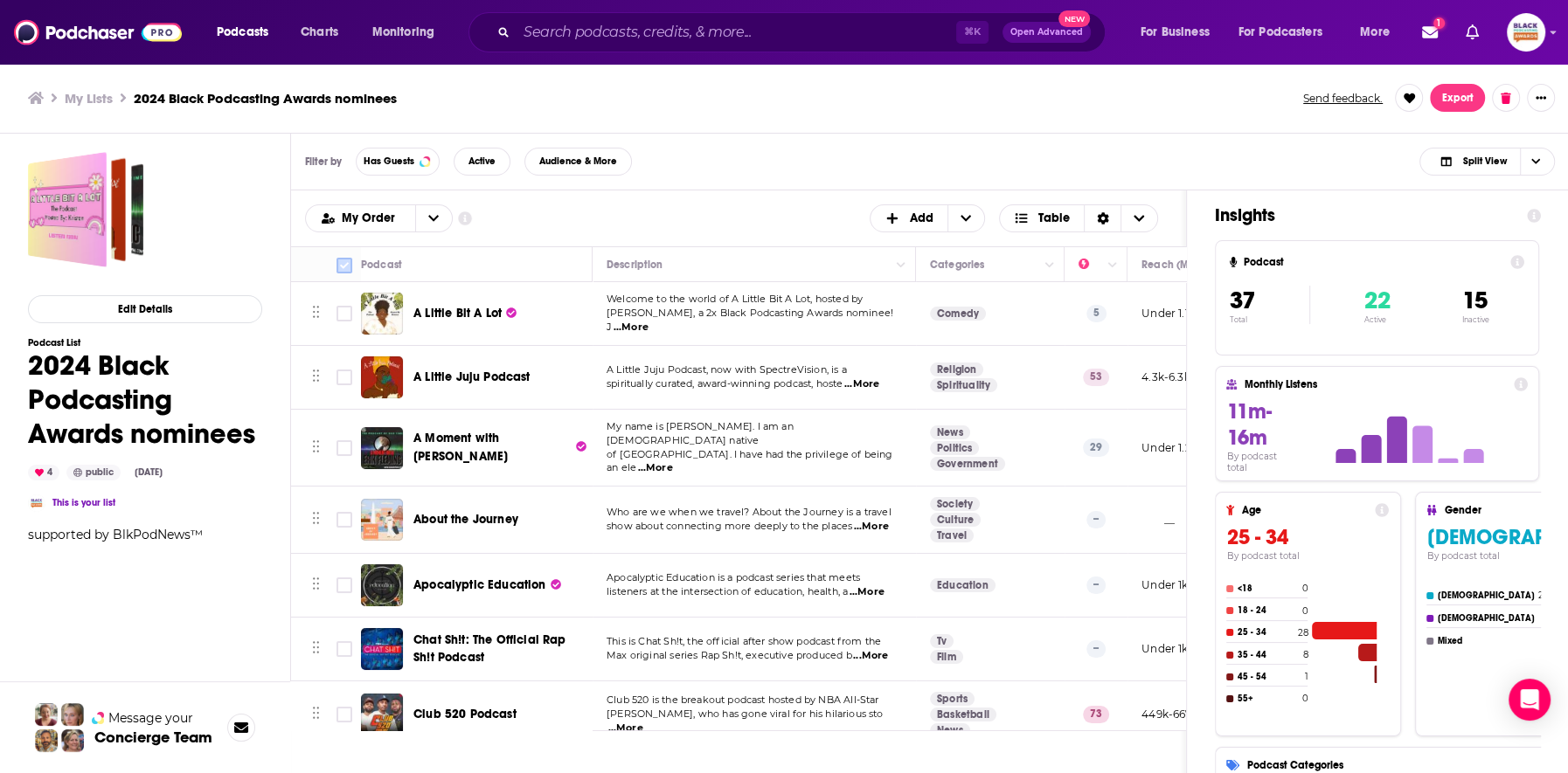
checkbox input "true"
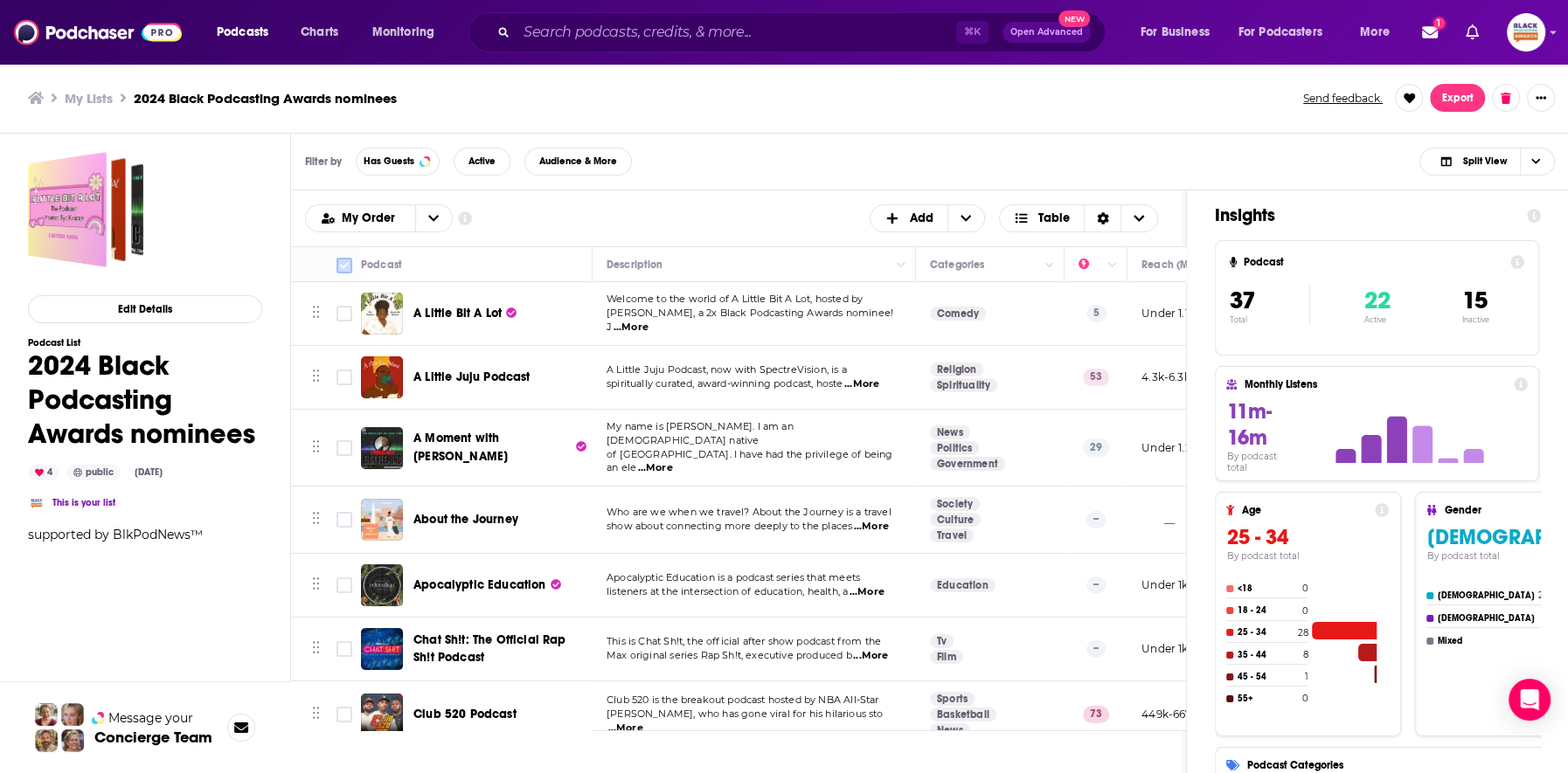
checkbox input "true"
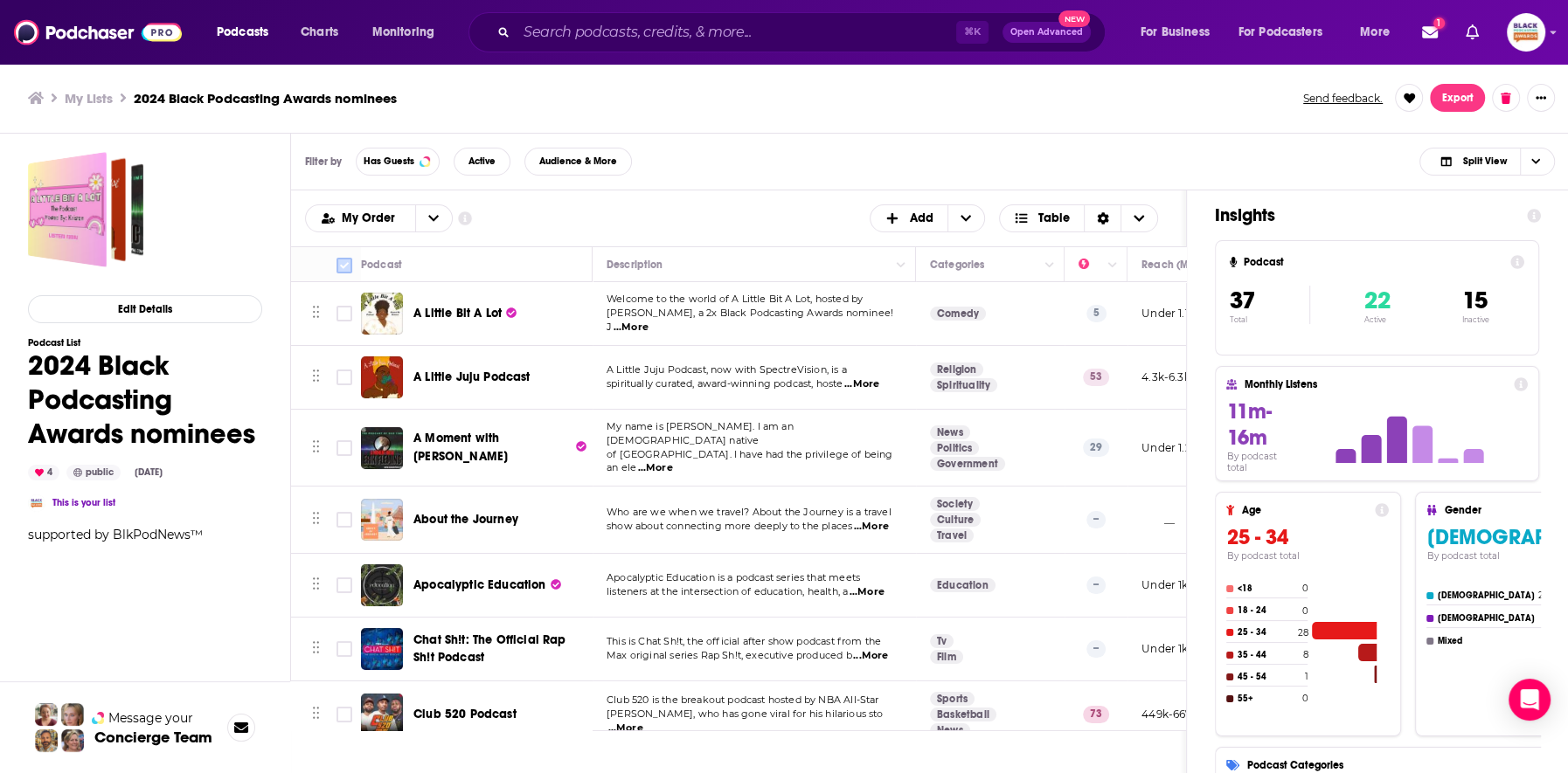
checkbox input "true"
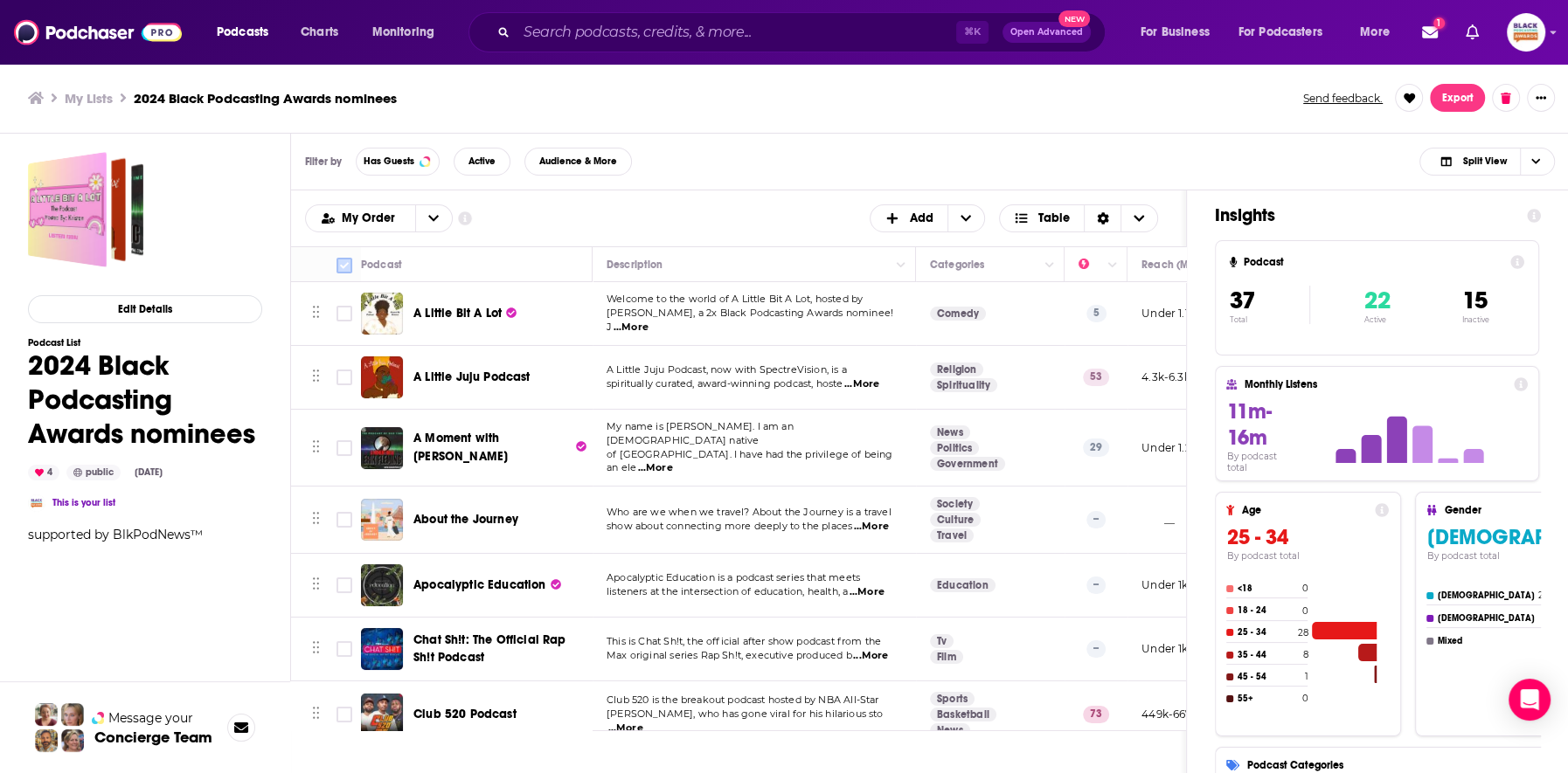
checkbox input "true"
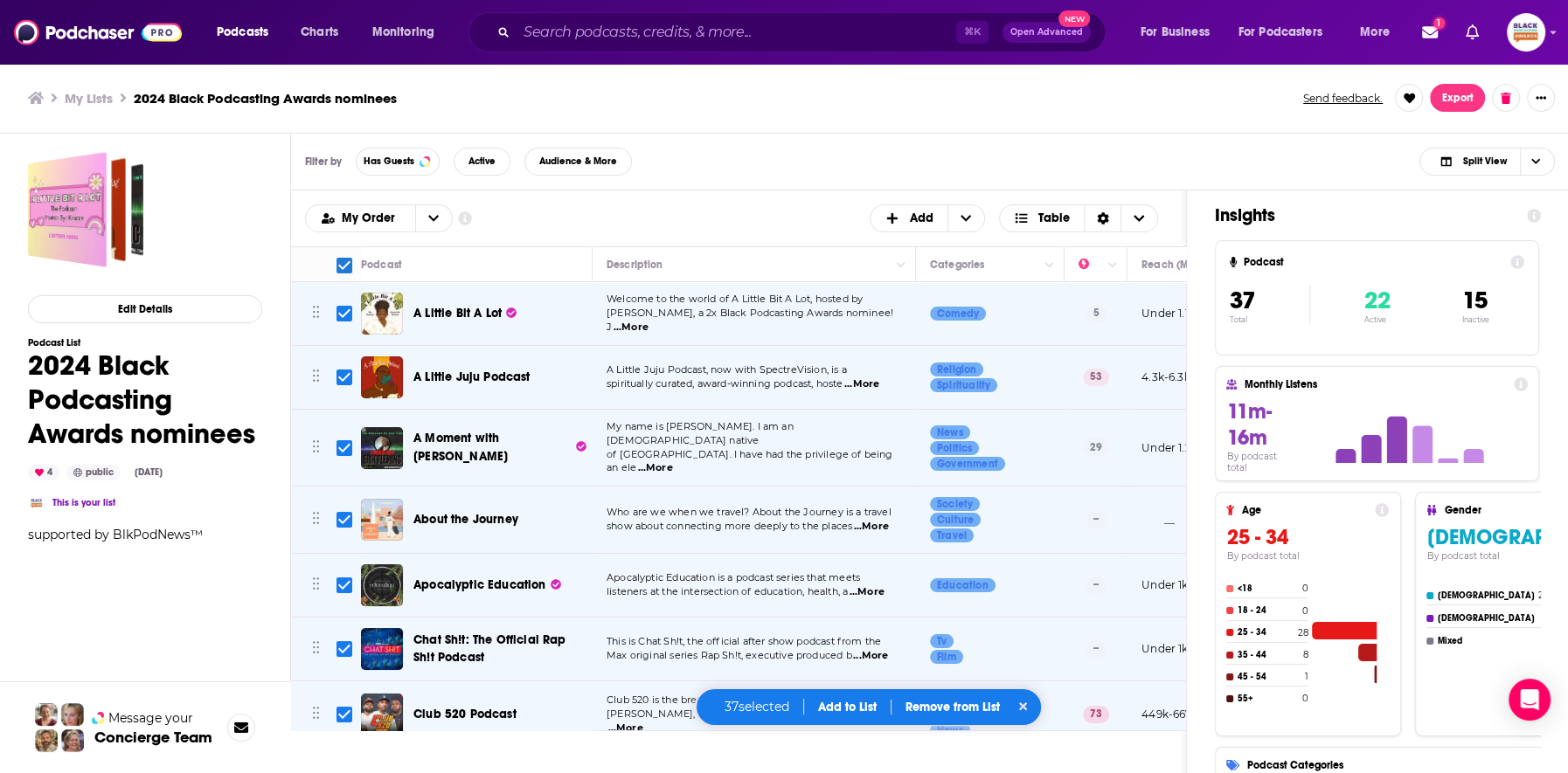
click at [851, 706] on button "Add to List" at bounding box center [847, 707] width 86 height 15
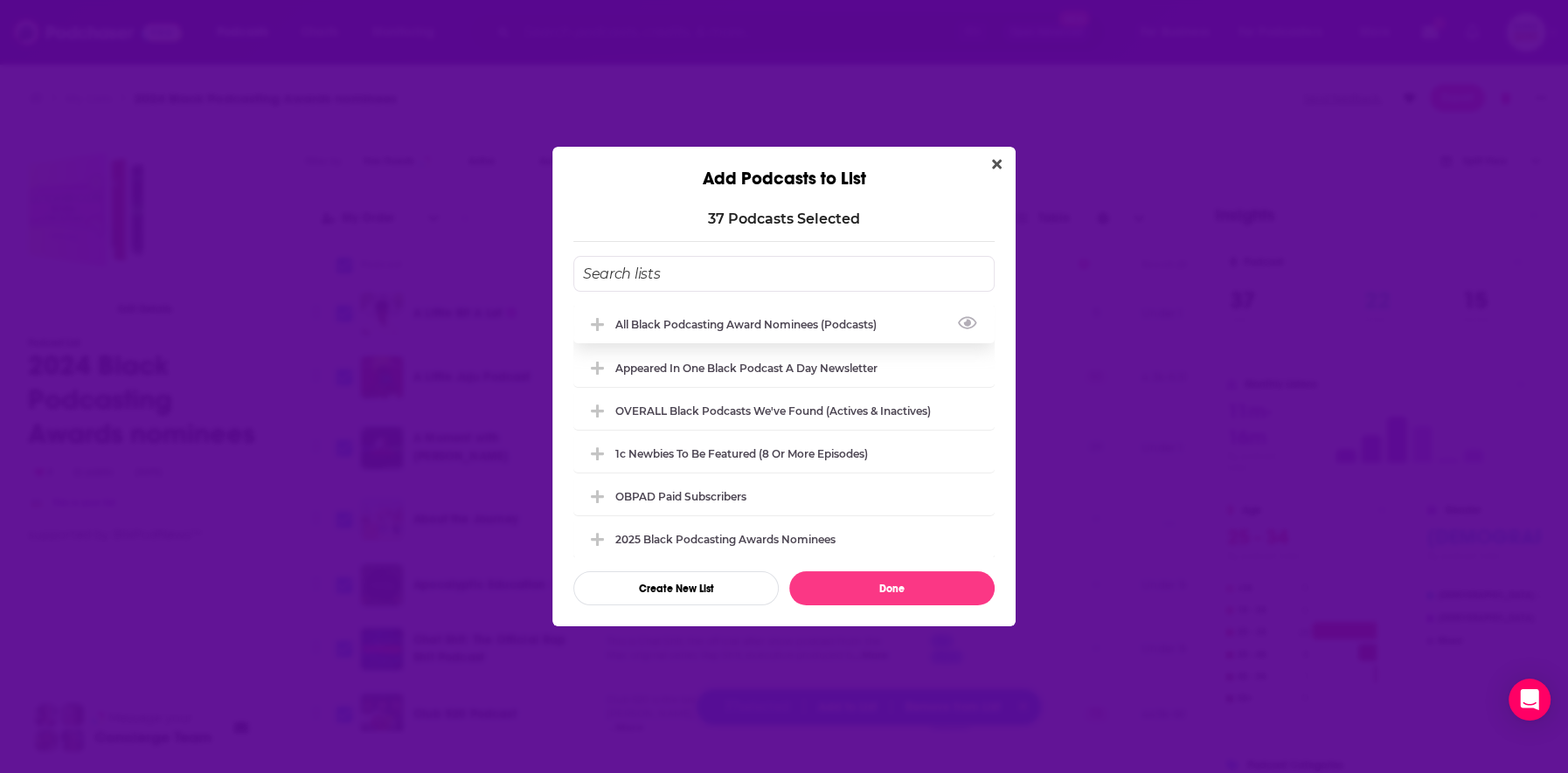
click at [795, 332] on div "All Black Podcasting Award nominees (podcasts)" at bounding box center [784, 324] width 422 height 38
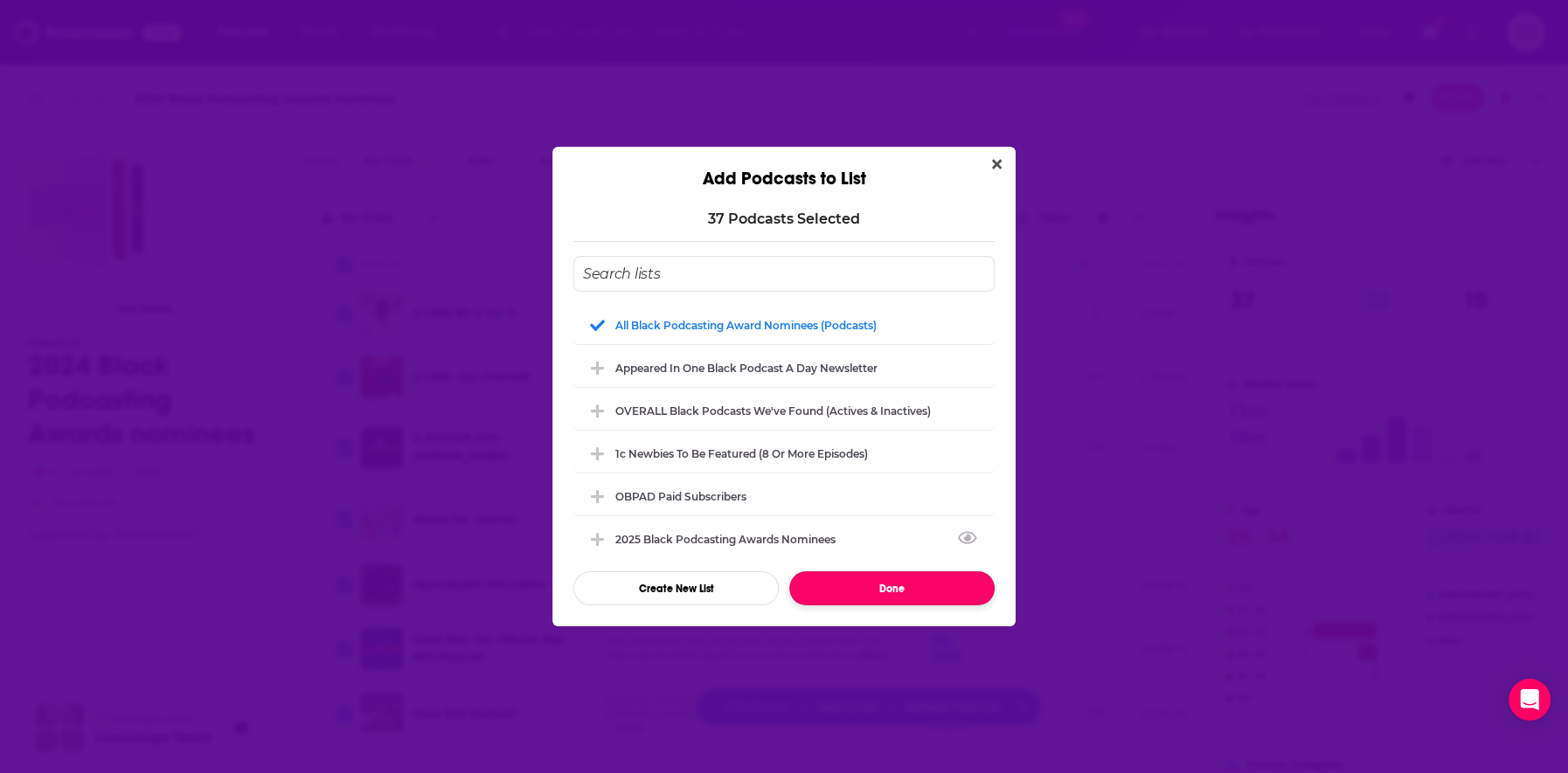
click at [915, 588] on button "Done" at bounding box center [892, 588] width 205 height 34
checkbox input "false"
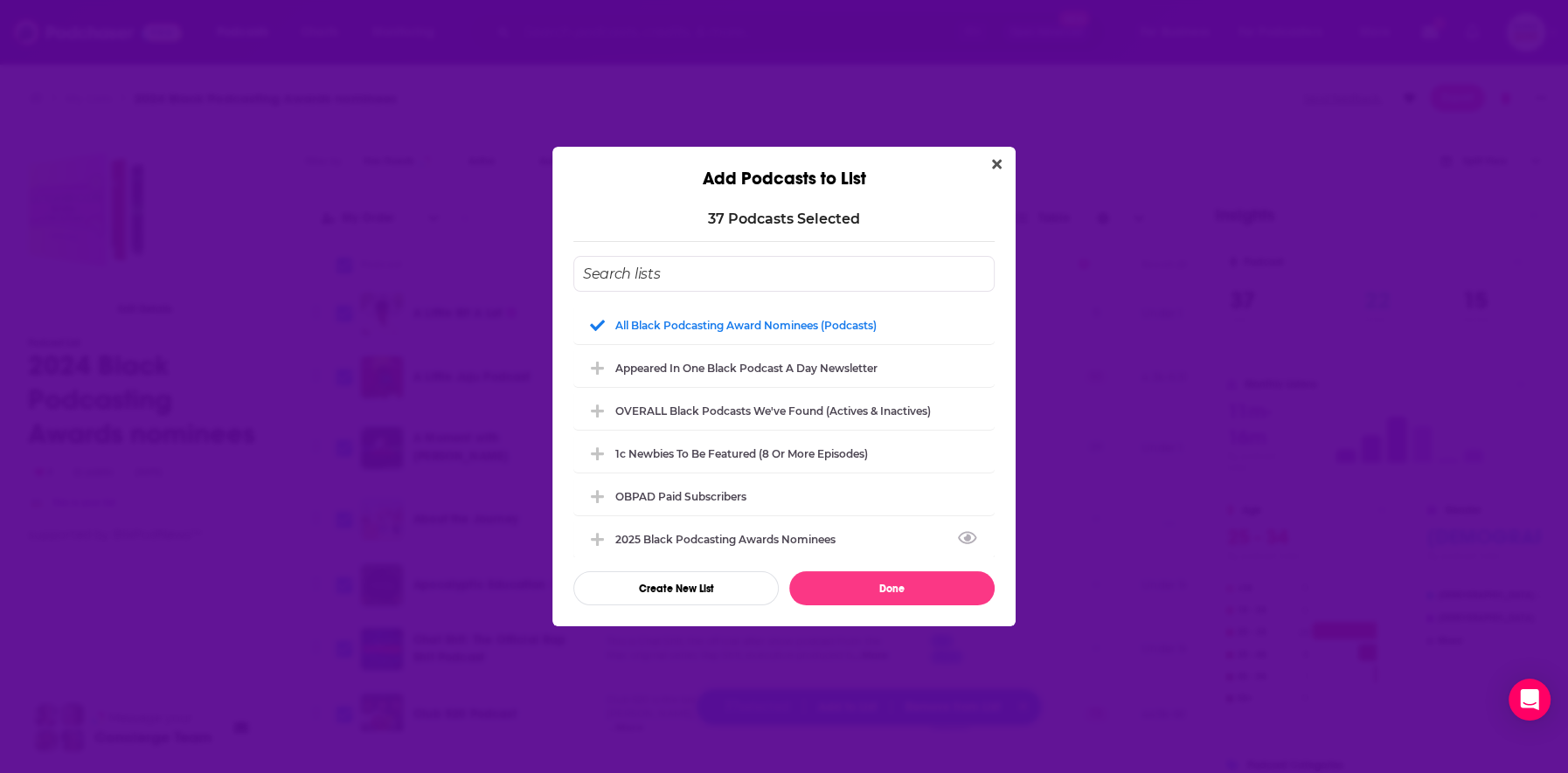
checkbox input "false"
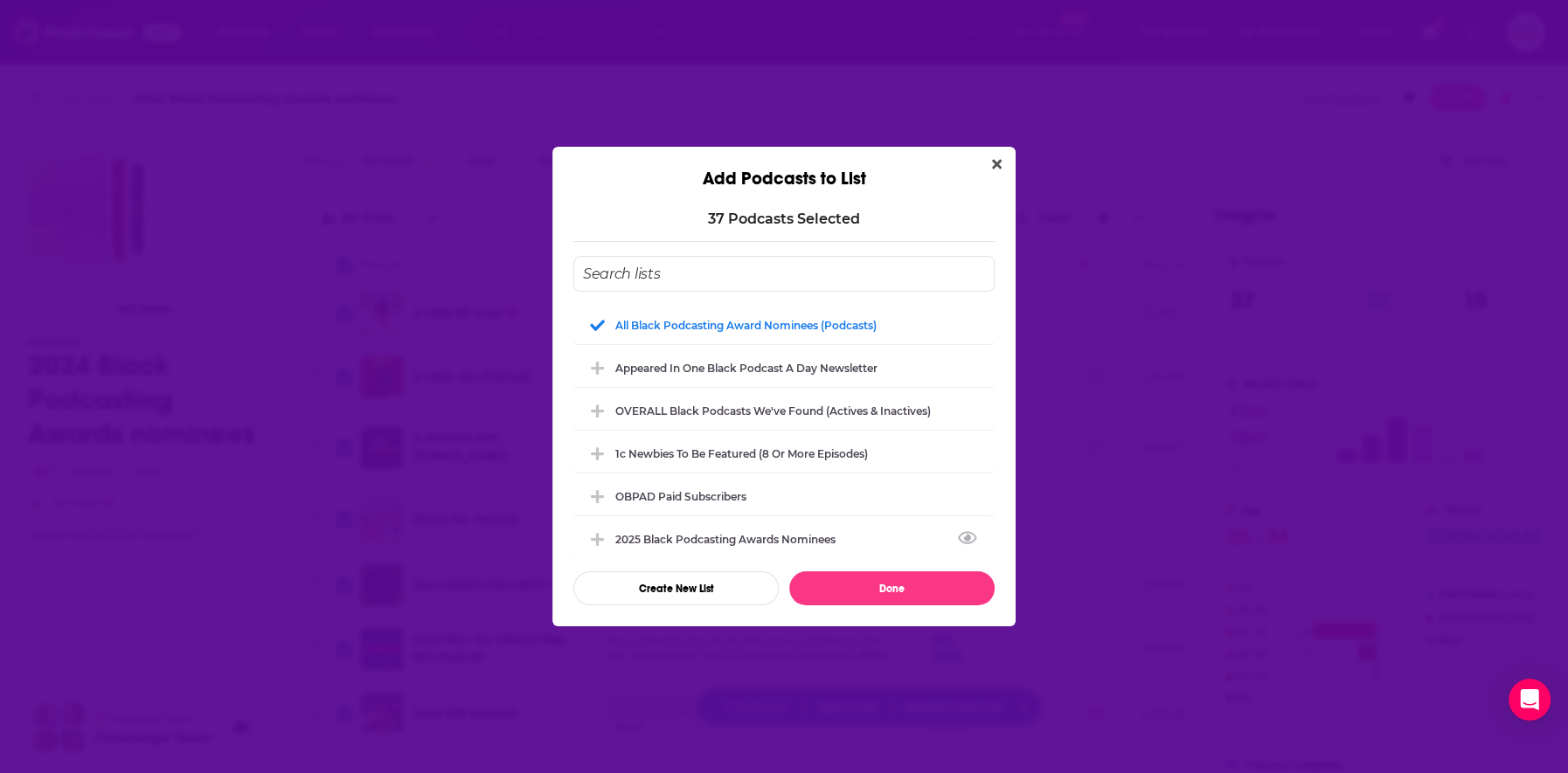
checkbox input "false"
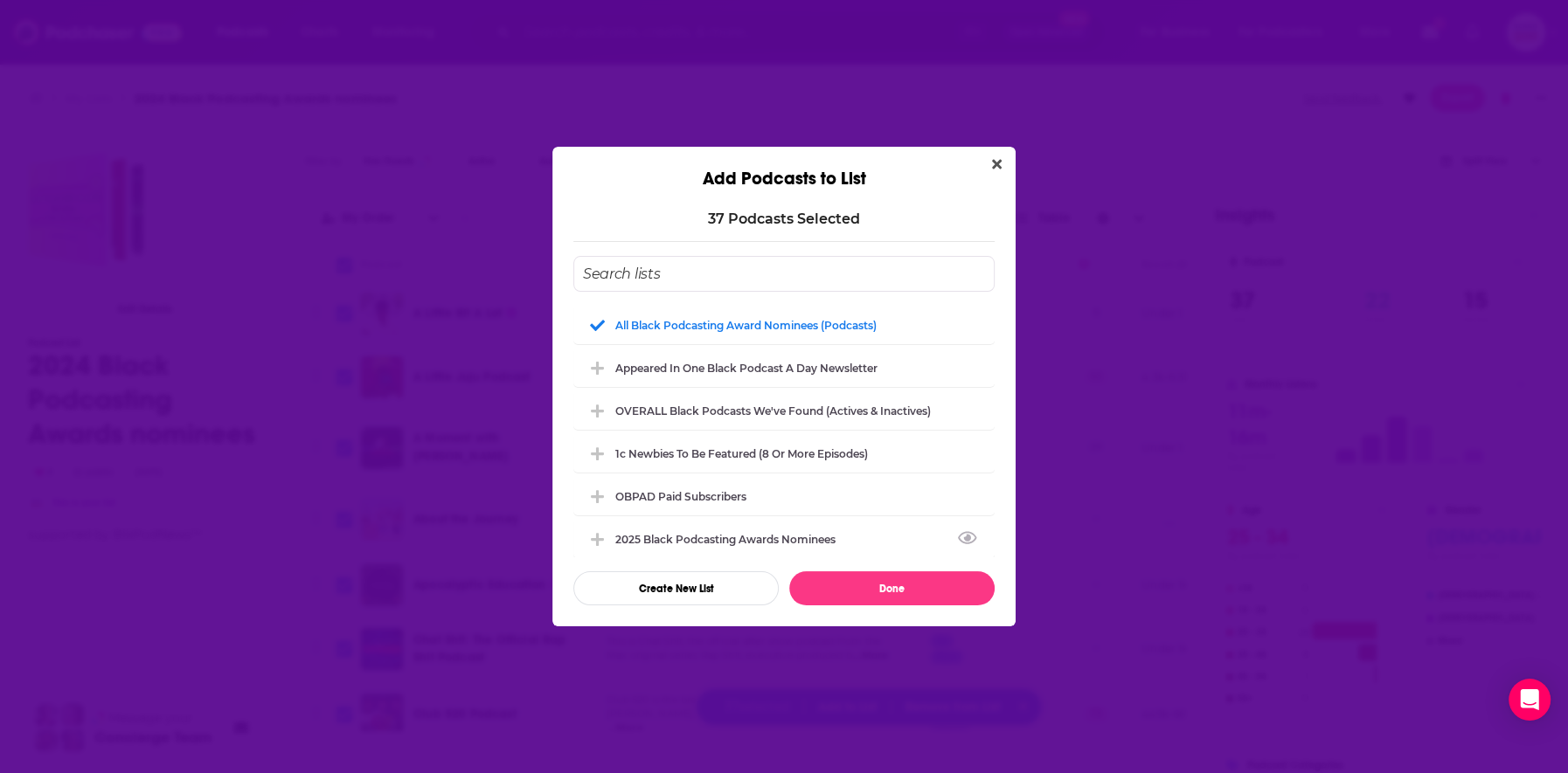
checkbox input "false"
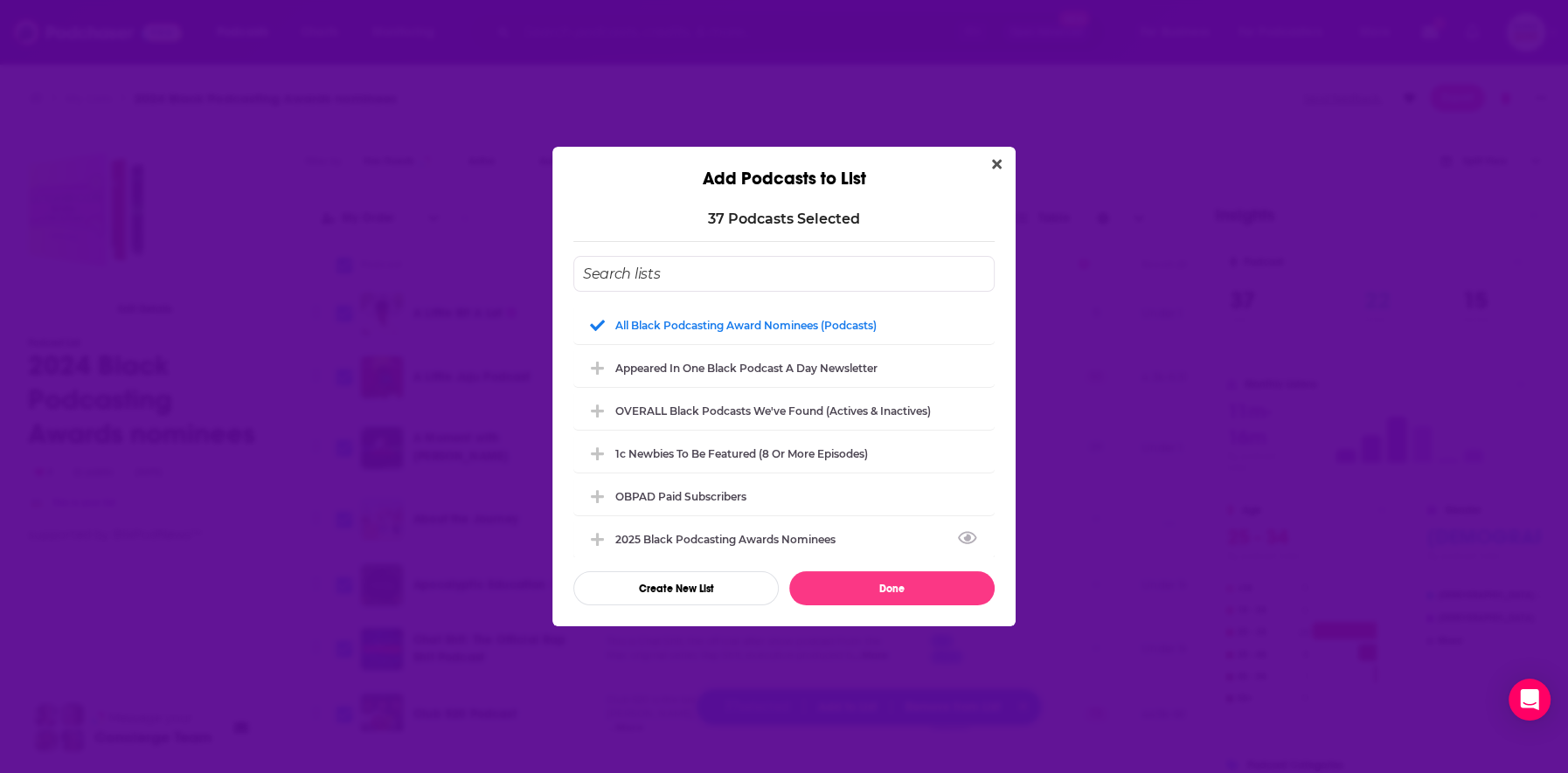
checkbox input "false"
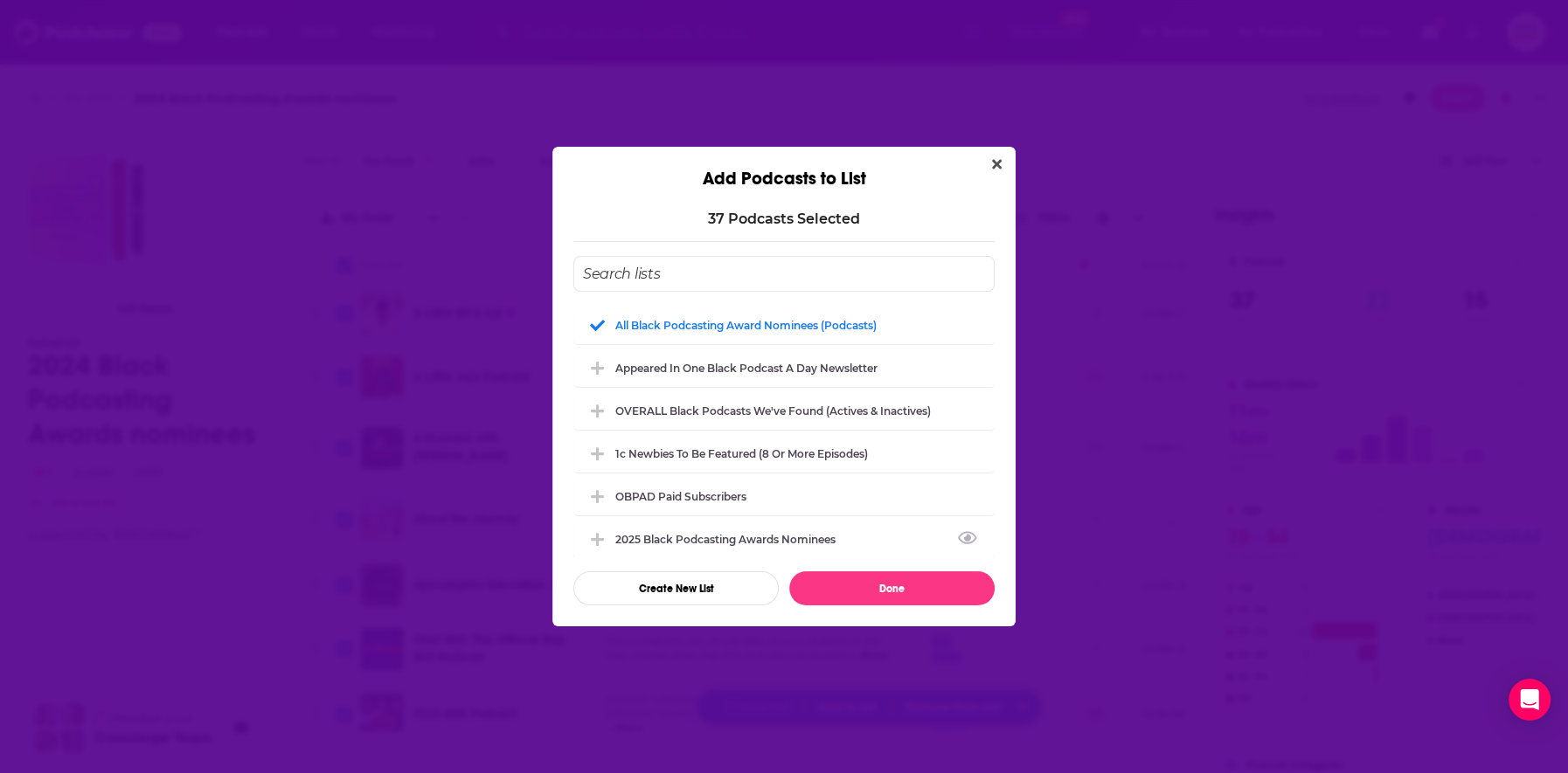
checkbox input "false"
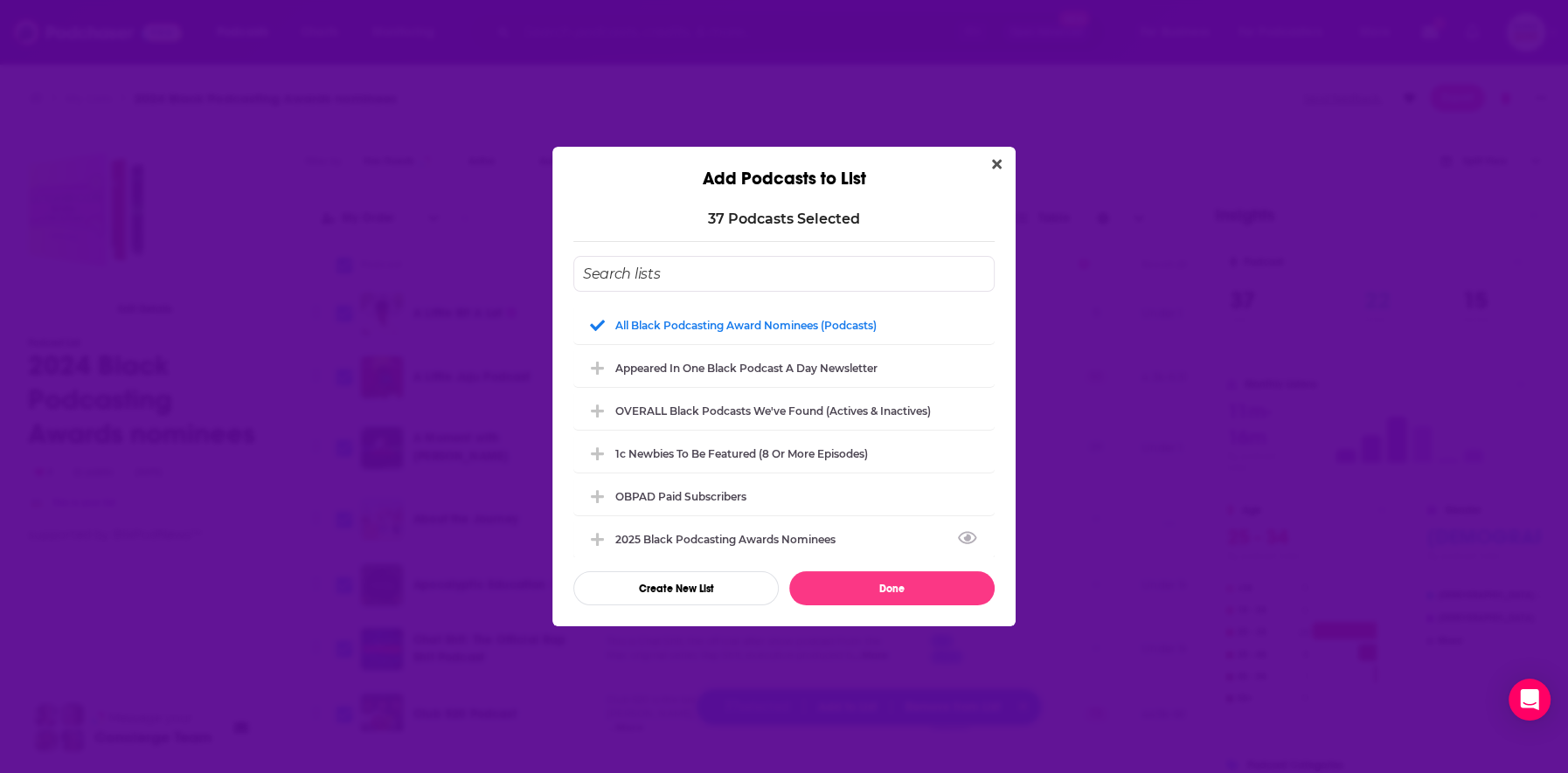
checkbox input "false"
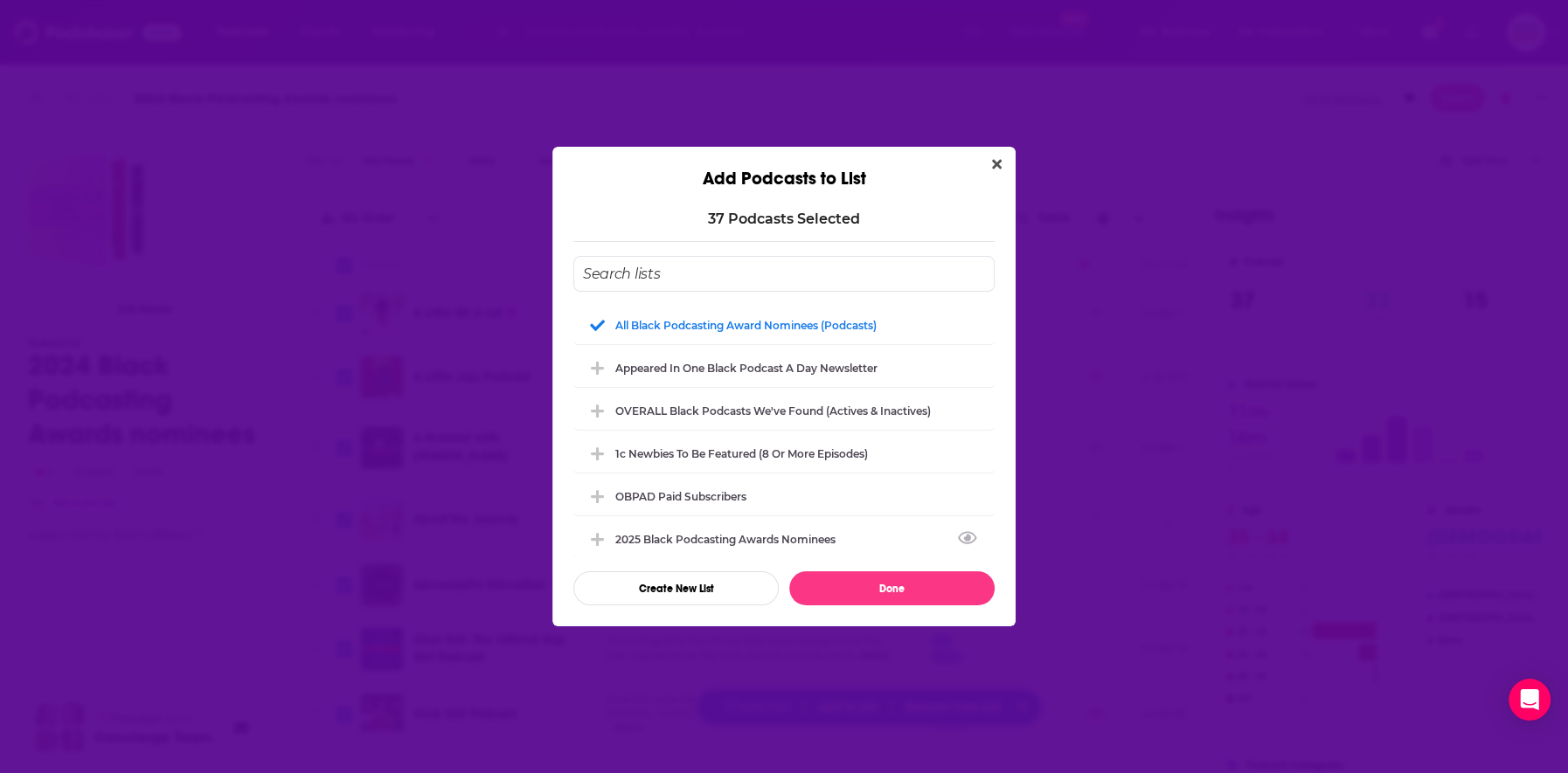
checkbox input "false"
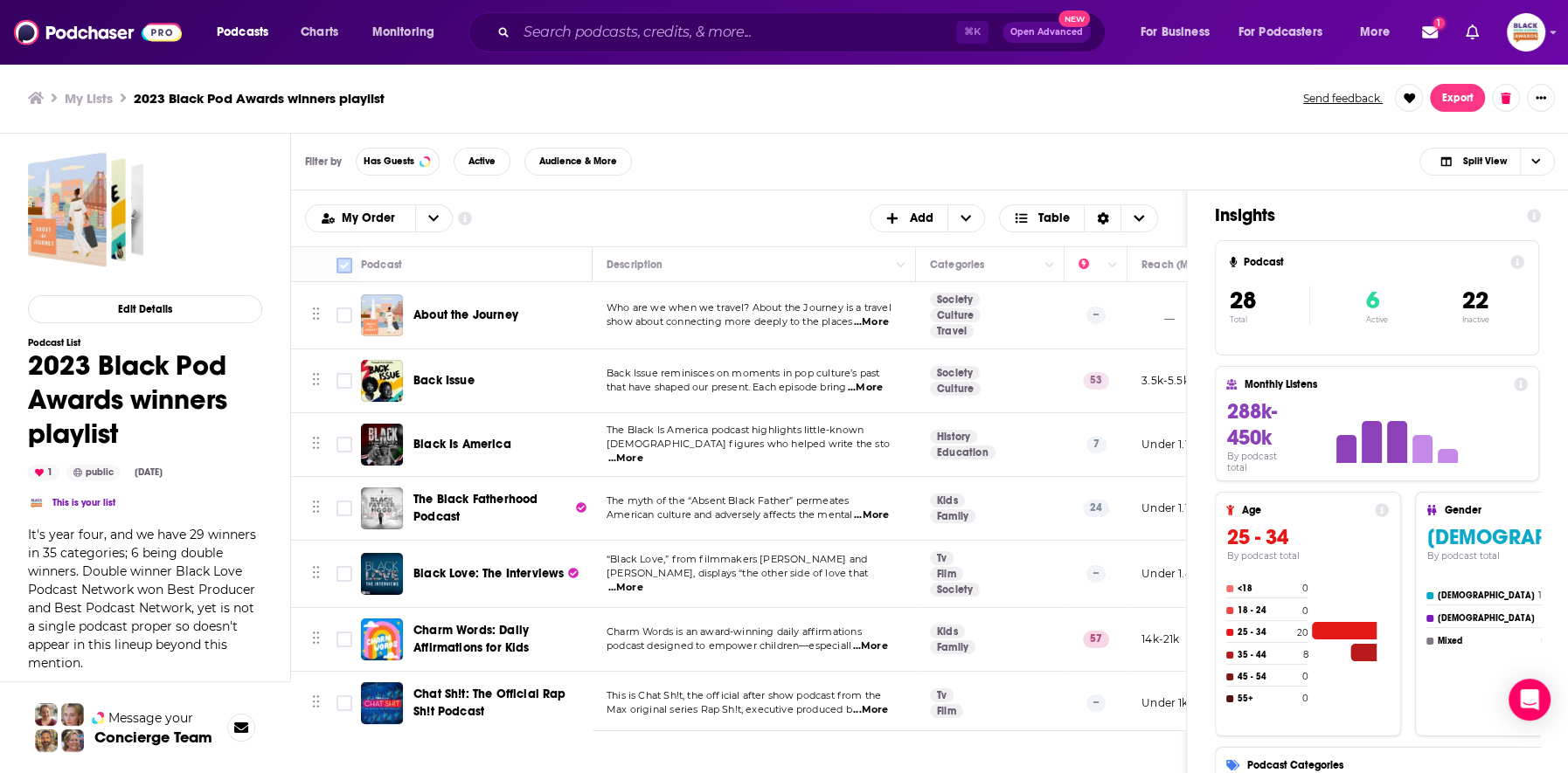
click at [338, 260] on input "Toggle select all" at bounding box center [344, 265] width 16 height 16
checkbox input "true"
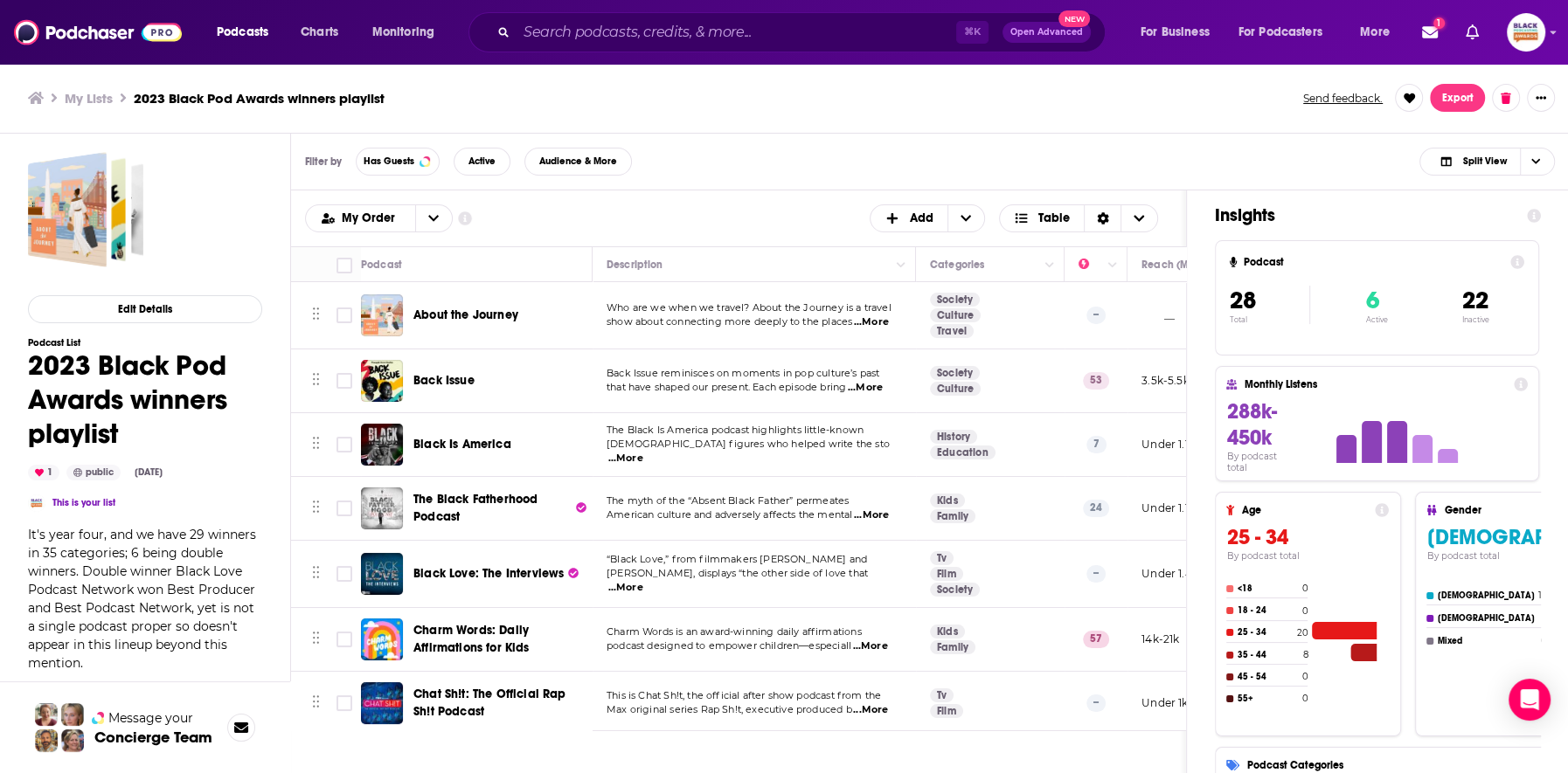
checkbox input "true"
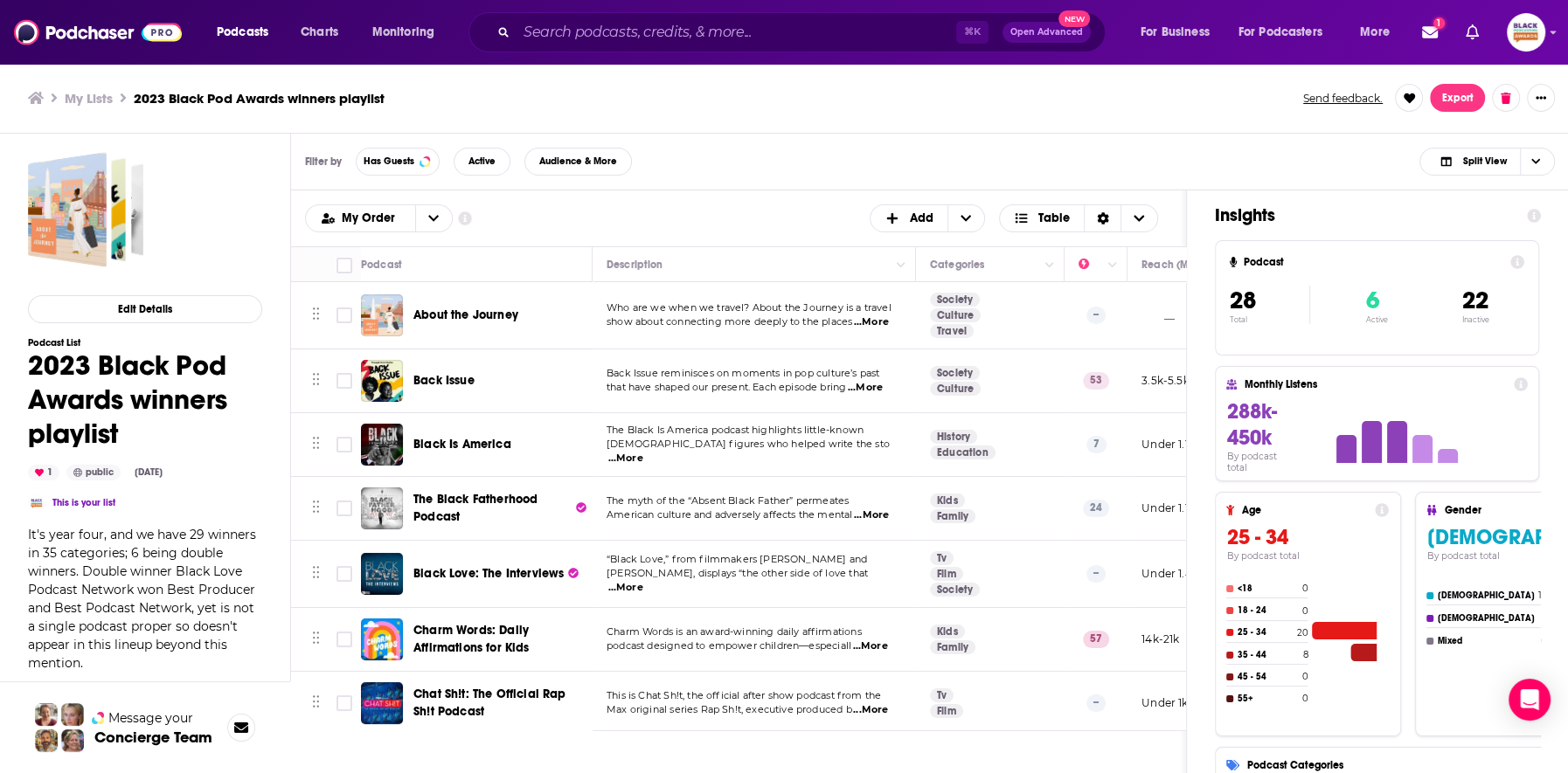
checkbox input "true"
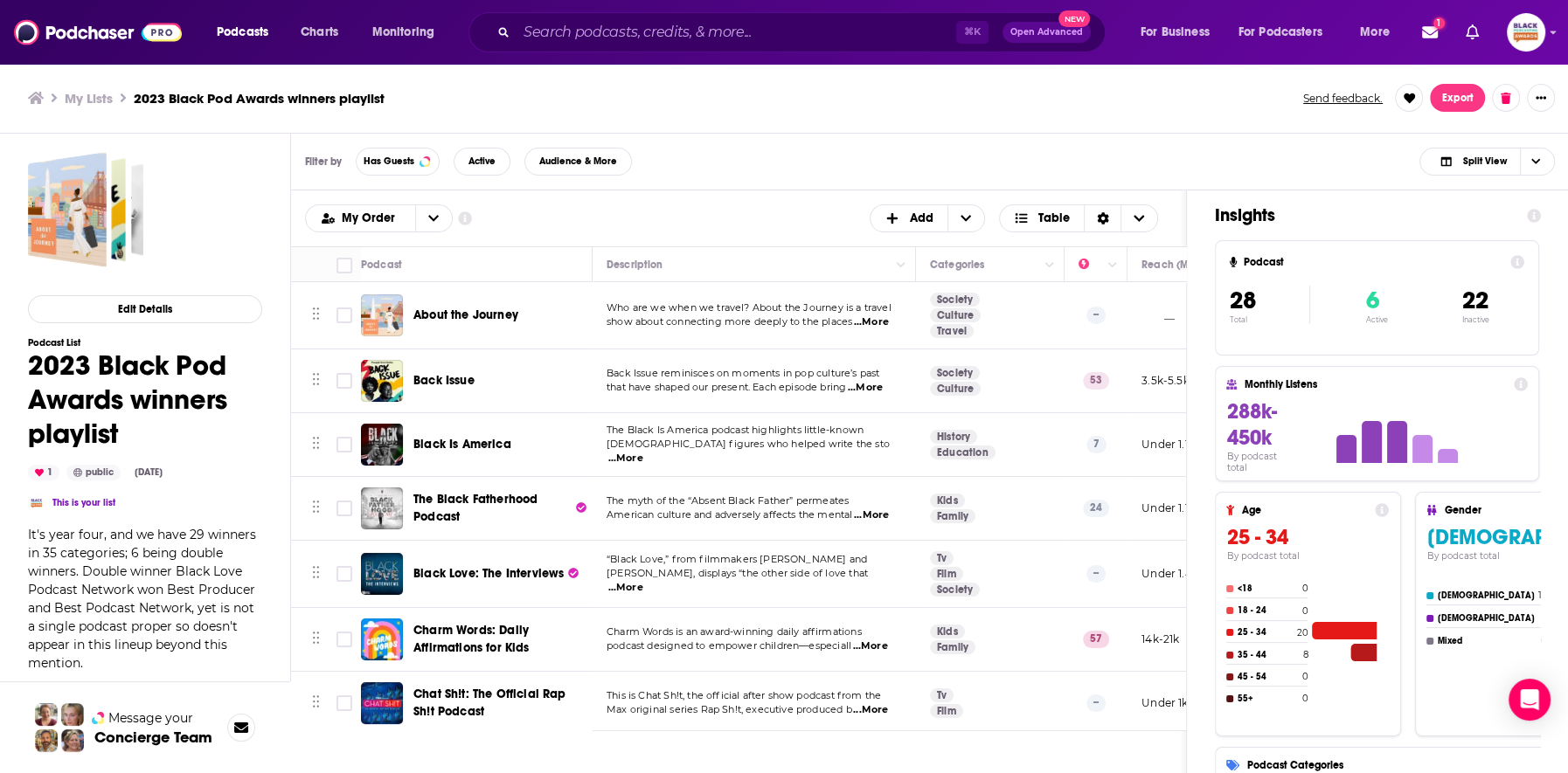
checkbox input "true"
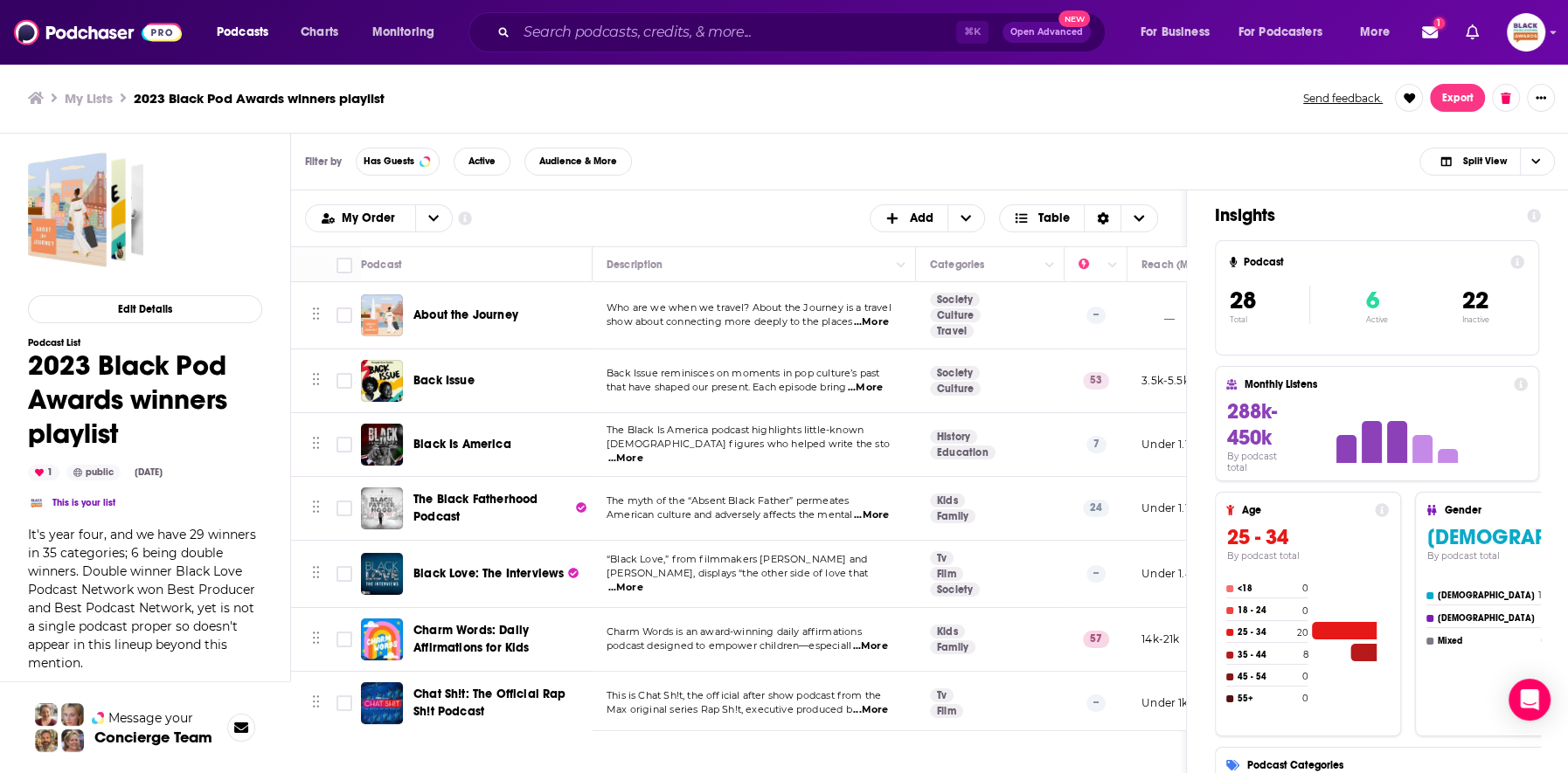
checkbox input "true"
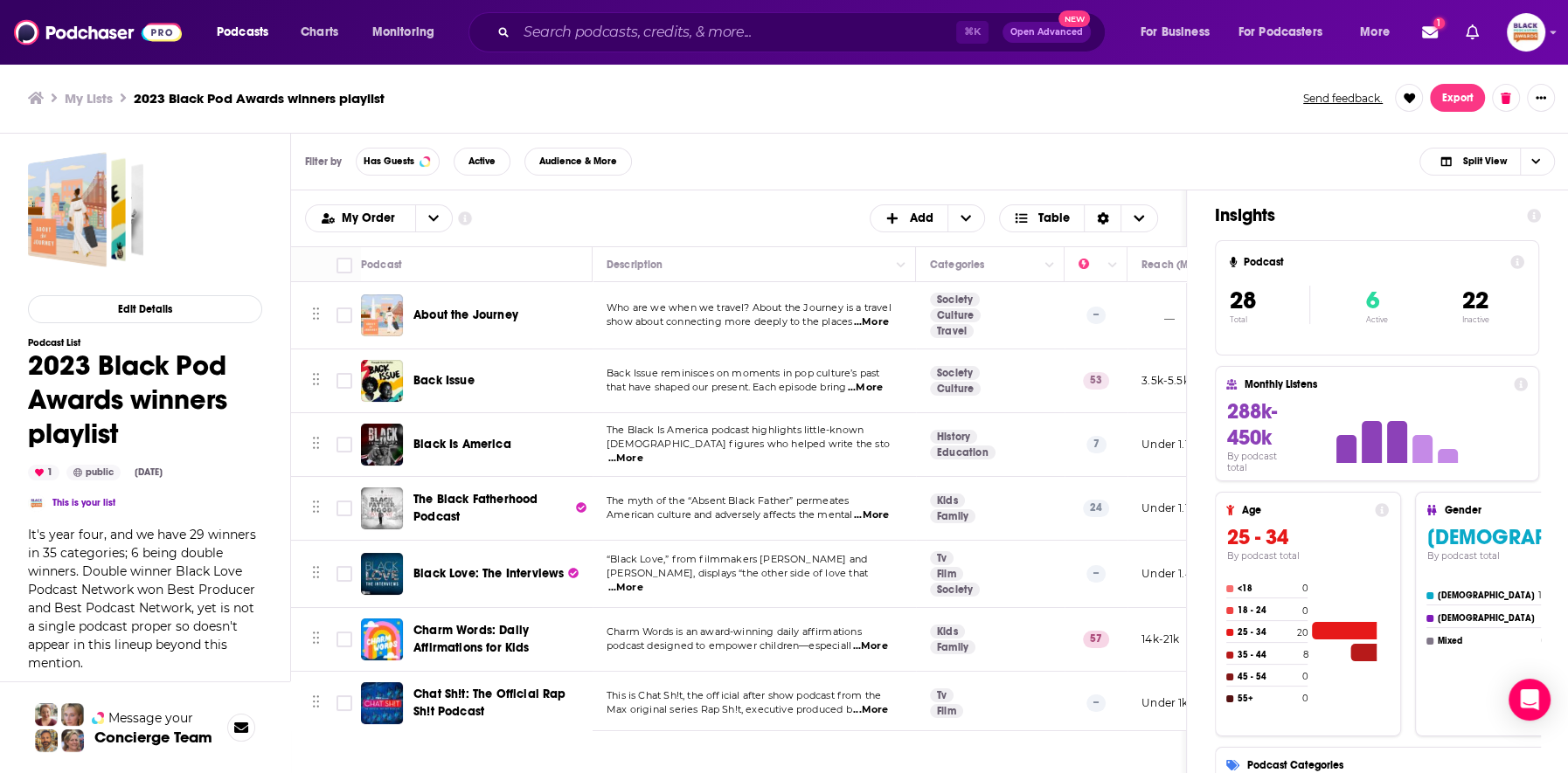
checkbox input "true"
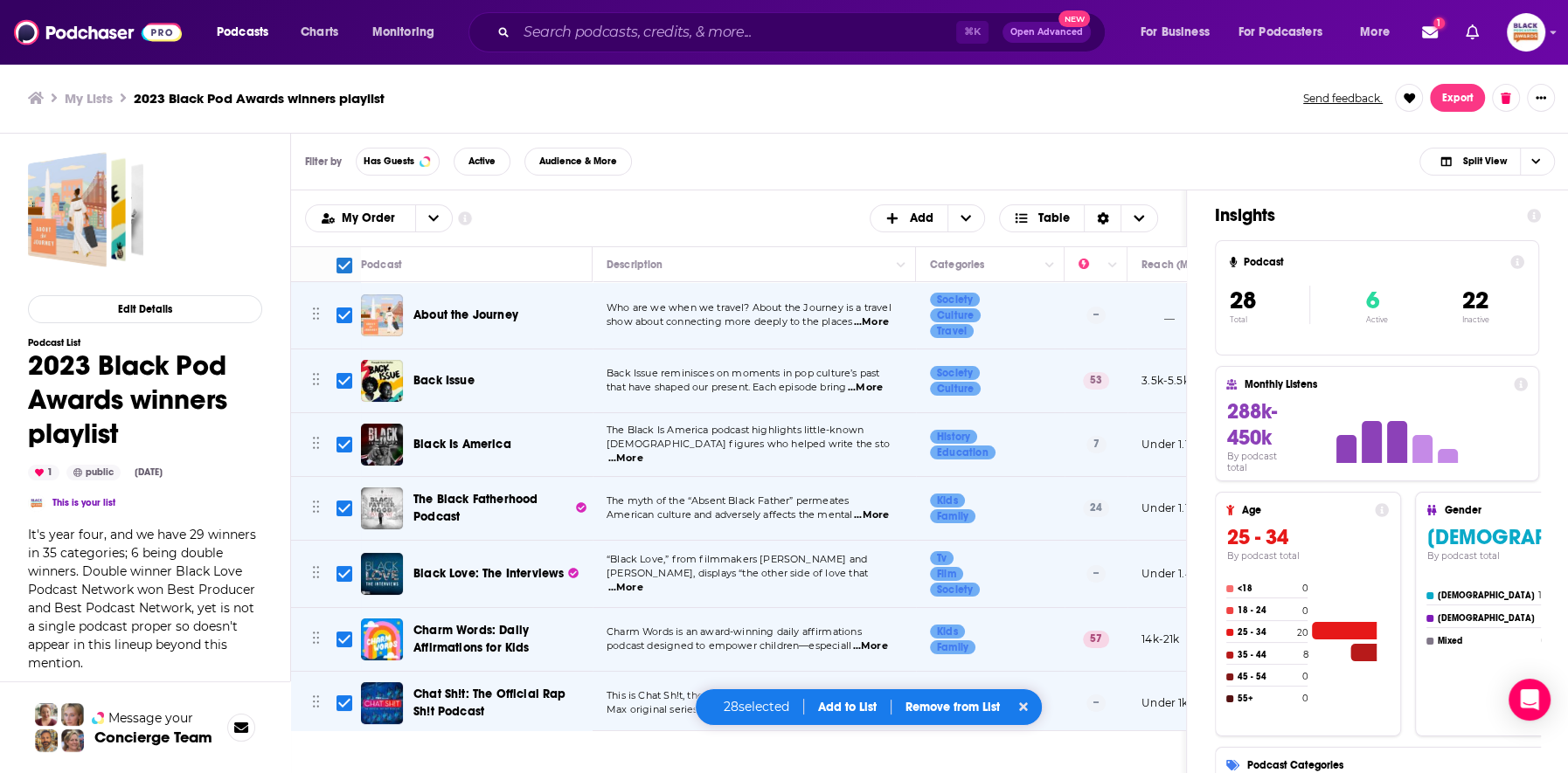
click at [847, 705] on button "Add to List" at bounding box center [847, 707] width 86 height 15
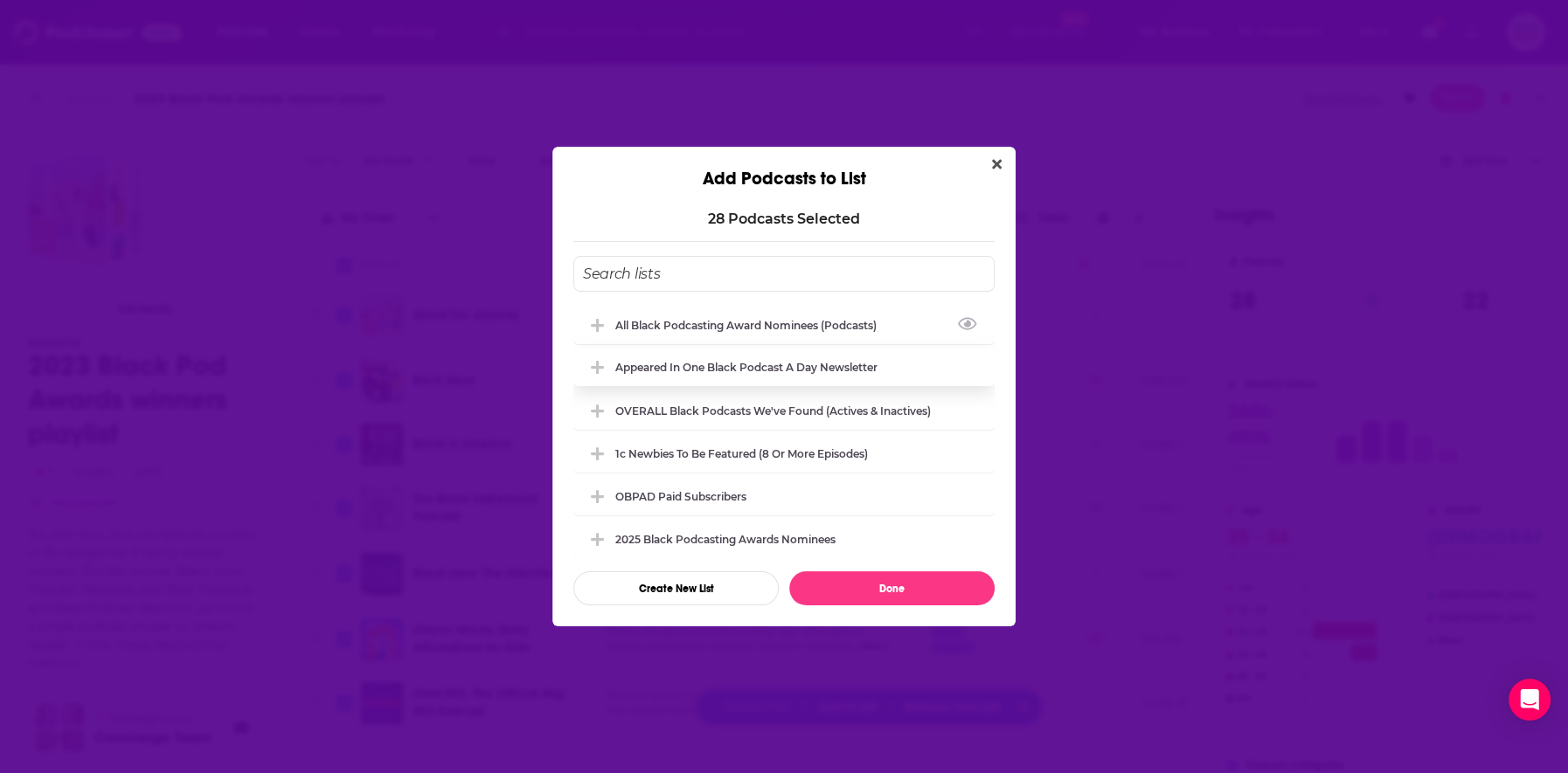
drag, startPoint x: 813, startPoint y: 331, endPoint x: 820, endPoint y: 343, distance: 13.9
click at [812, 330] on div "All Black Podcasting Award nominees (podcasts)" at bounding box center [784, 325] width 422 height 38
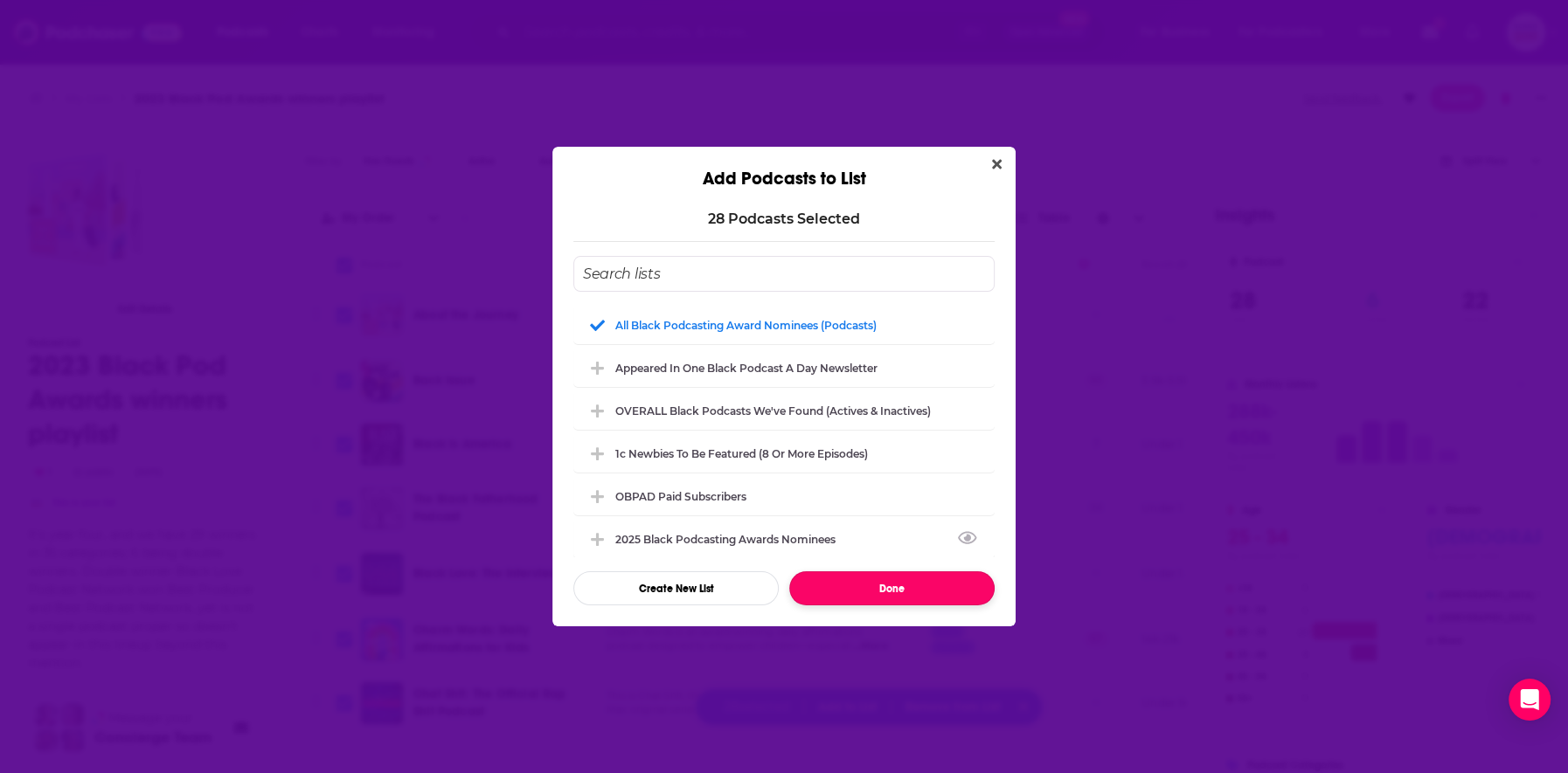
click at [907, 590] on button "Done" at bounding box center [892, 588] width 205 height 34
checkbox input "false"
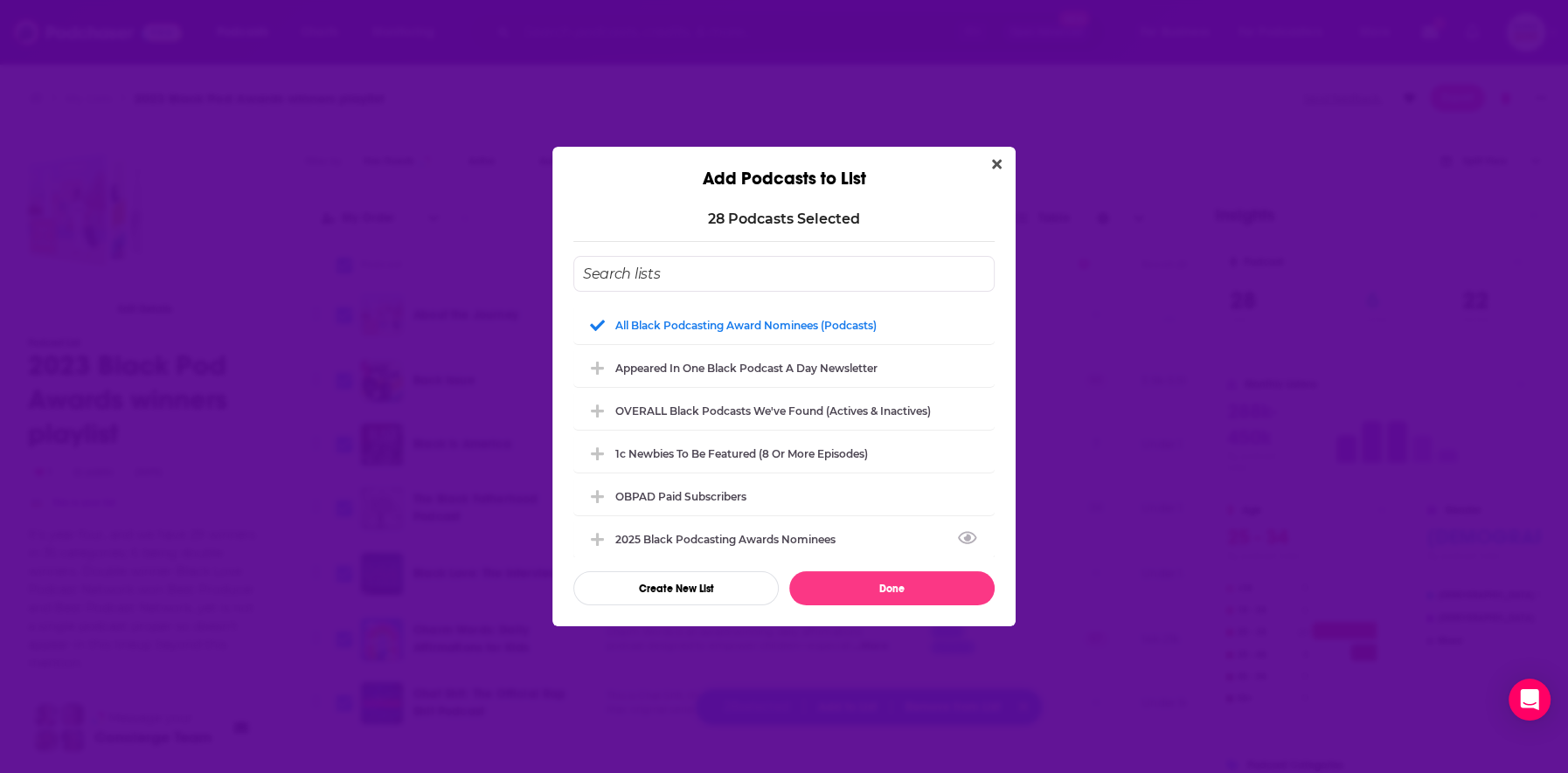
checkbox input "false"
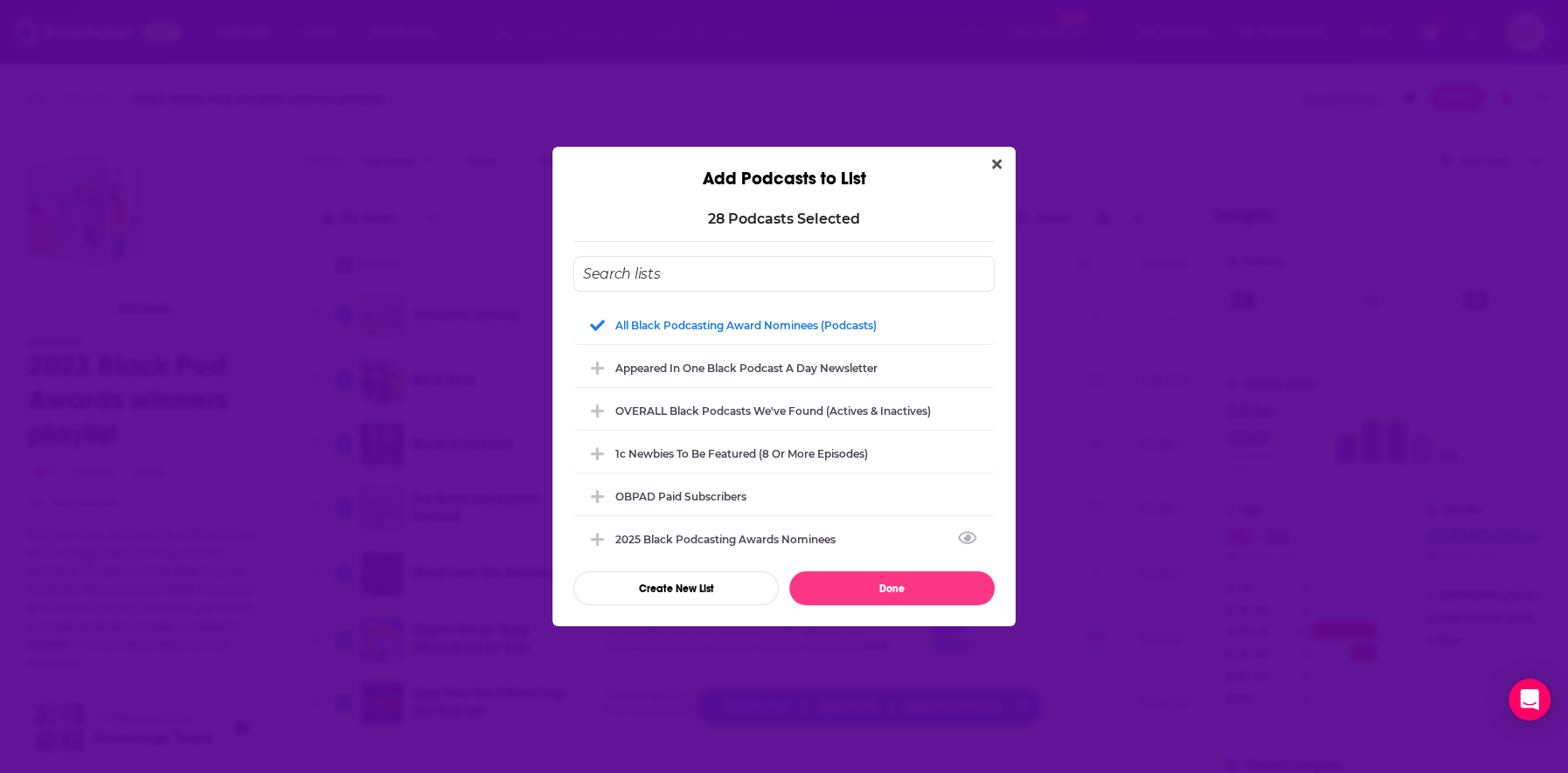
checkbox input "false"
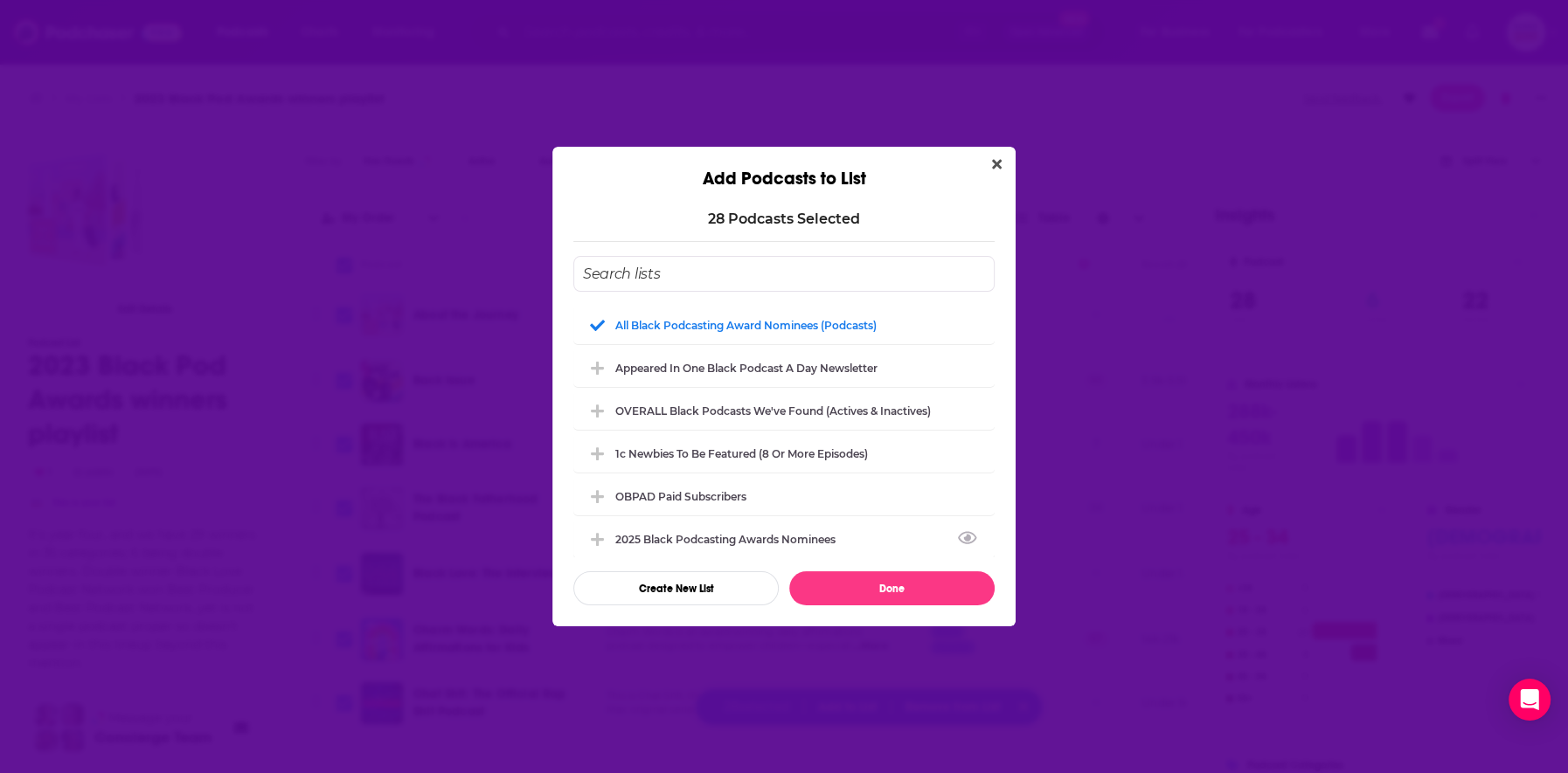
checkbox input "false"
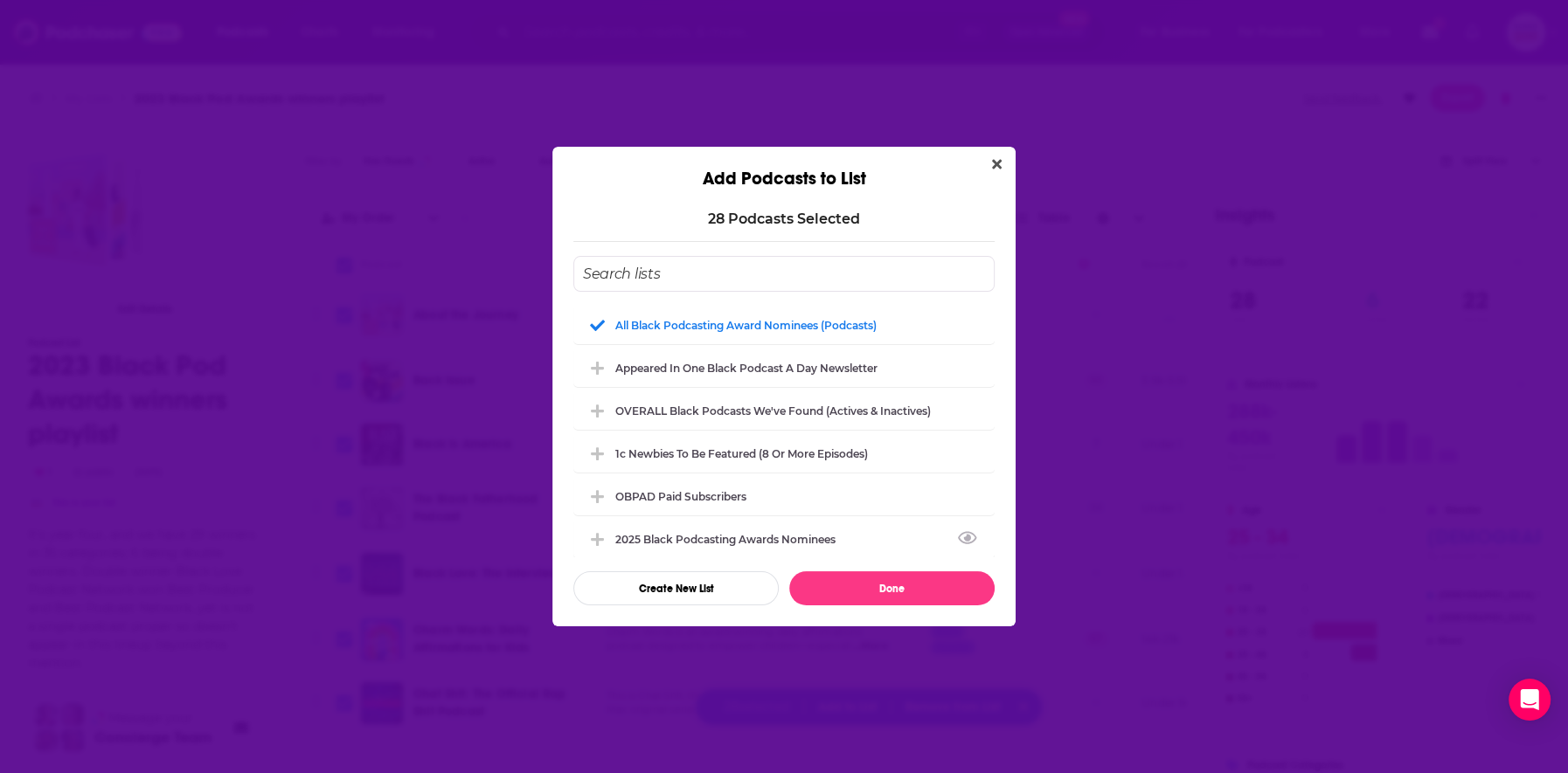
checkbox input "false"
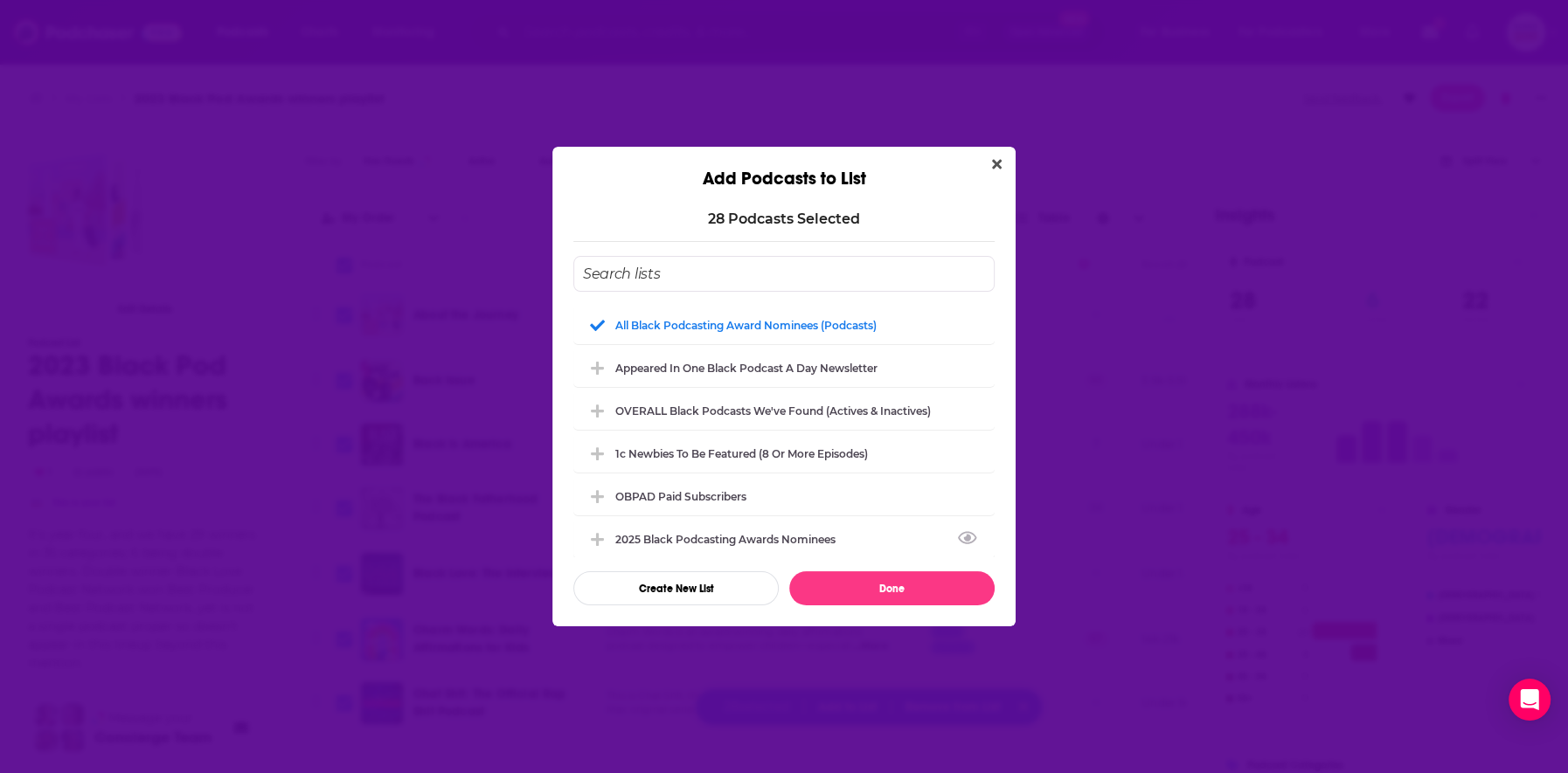
checkbox input "false"
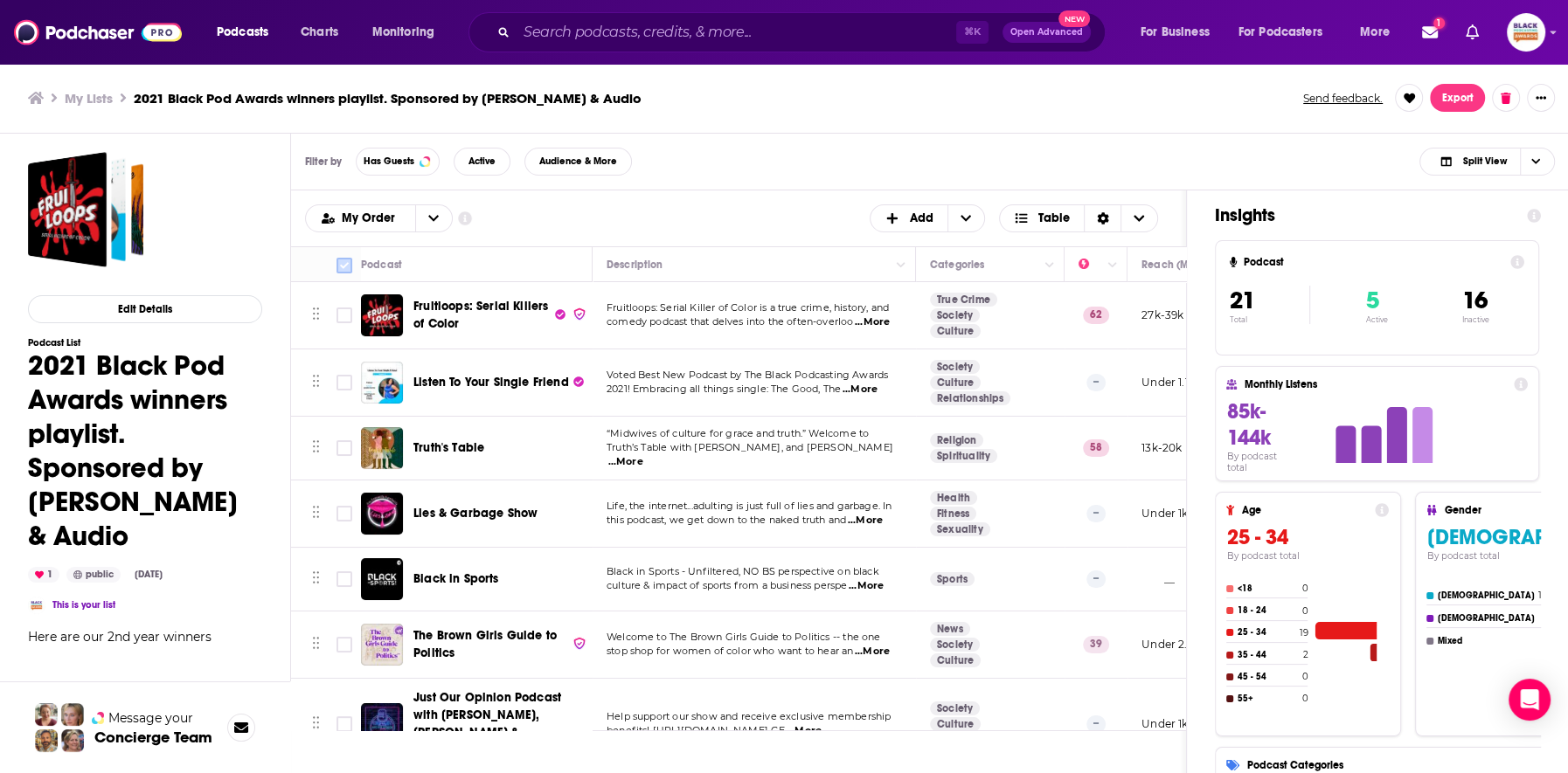
click at [346, 260] on input "Toggle select all" at bounding box center [344, 265] width 16 height 16
checkbox input "true"
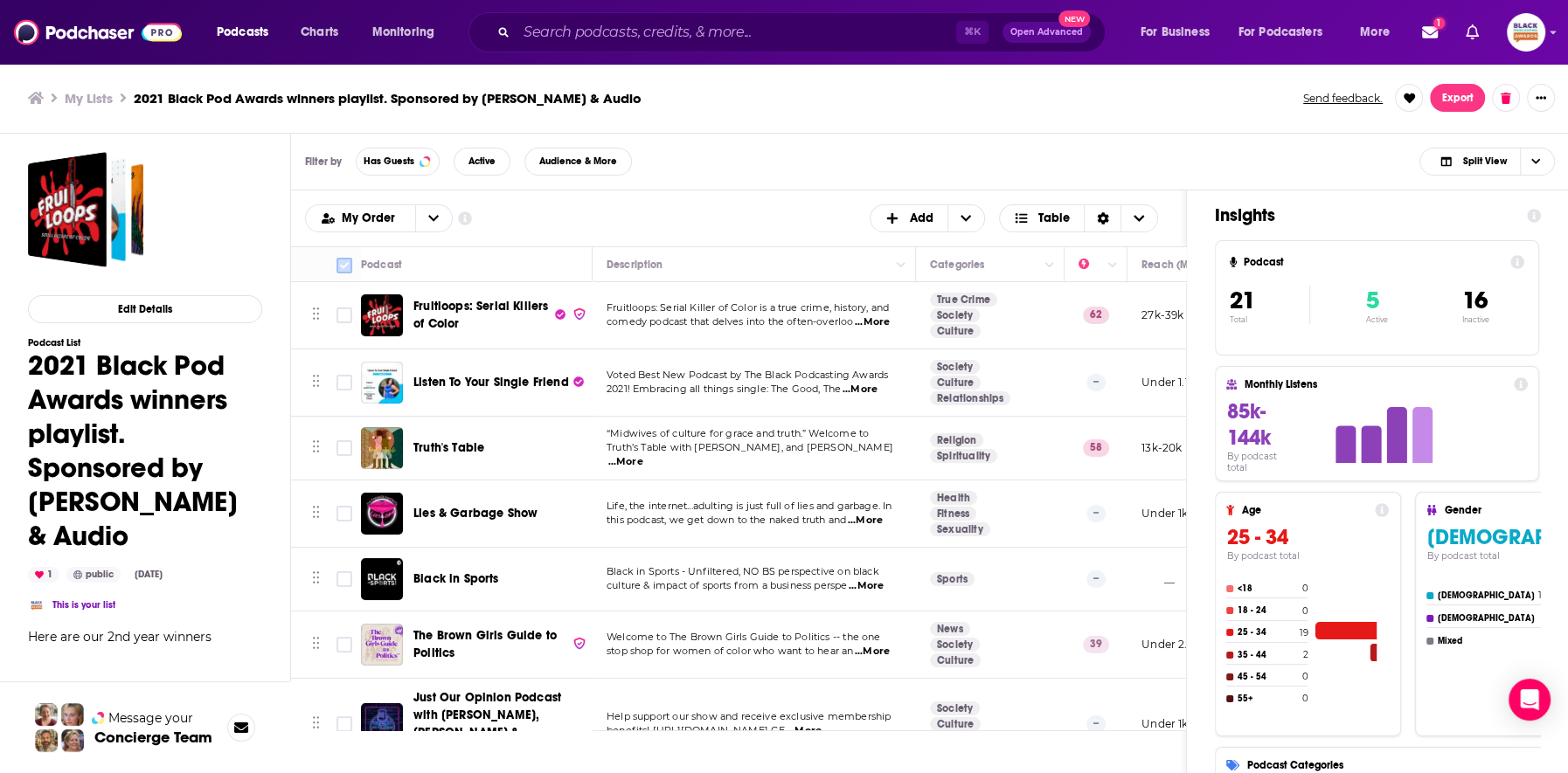
checkbox input "true"
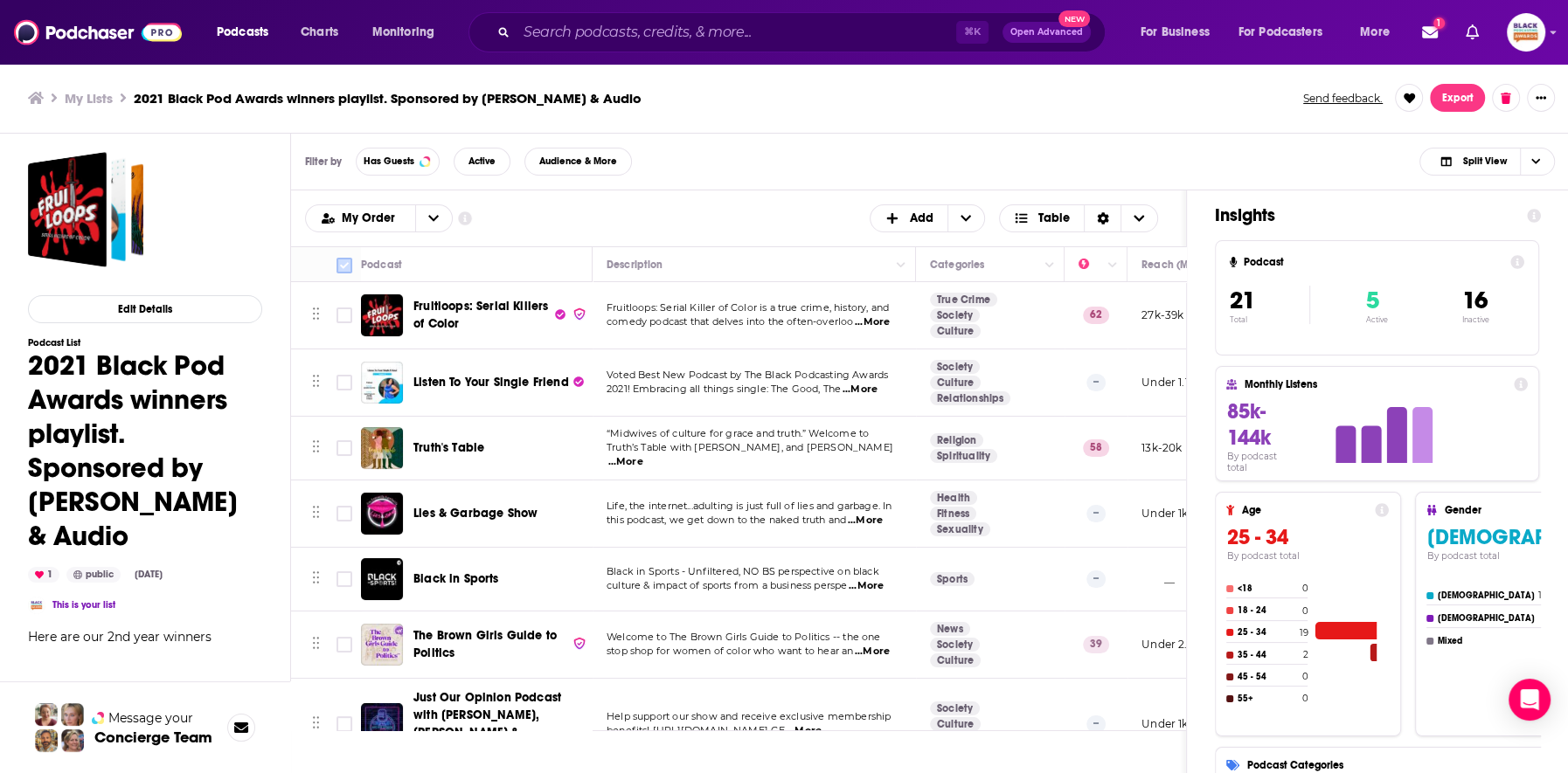
checkbox input "true"
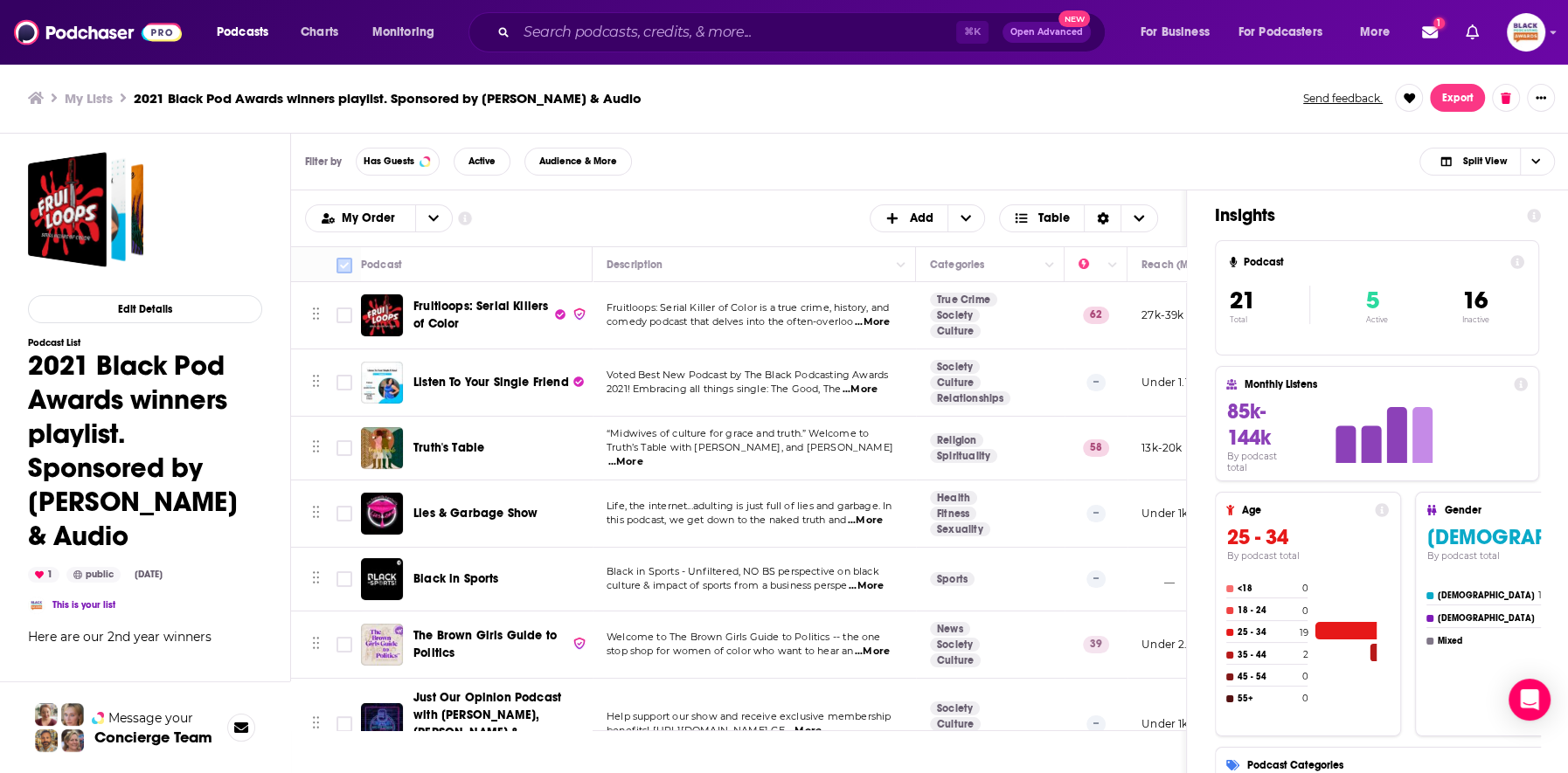
checkbox input "true"
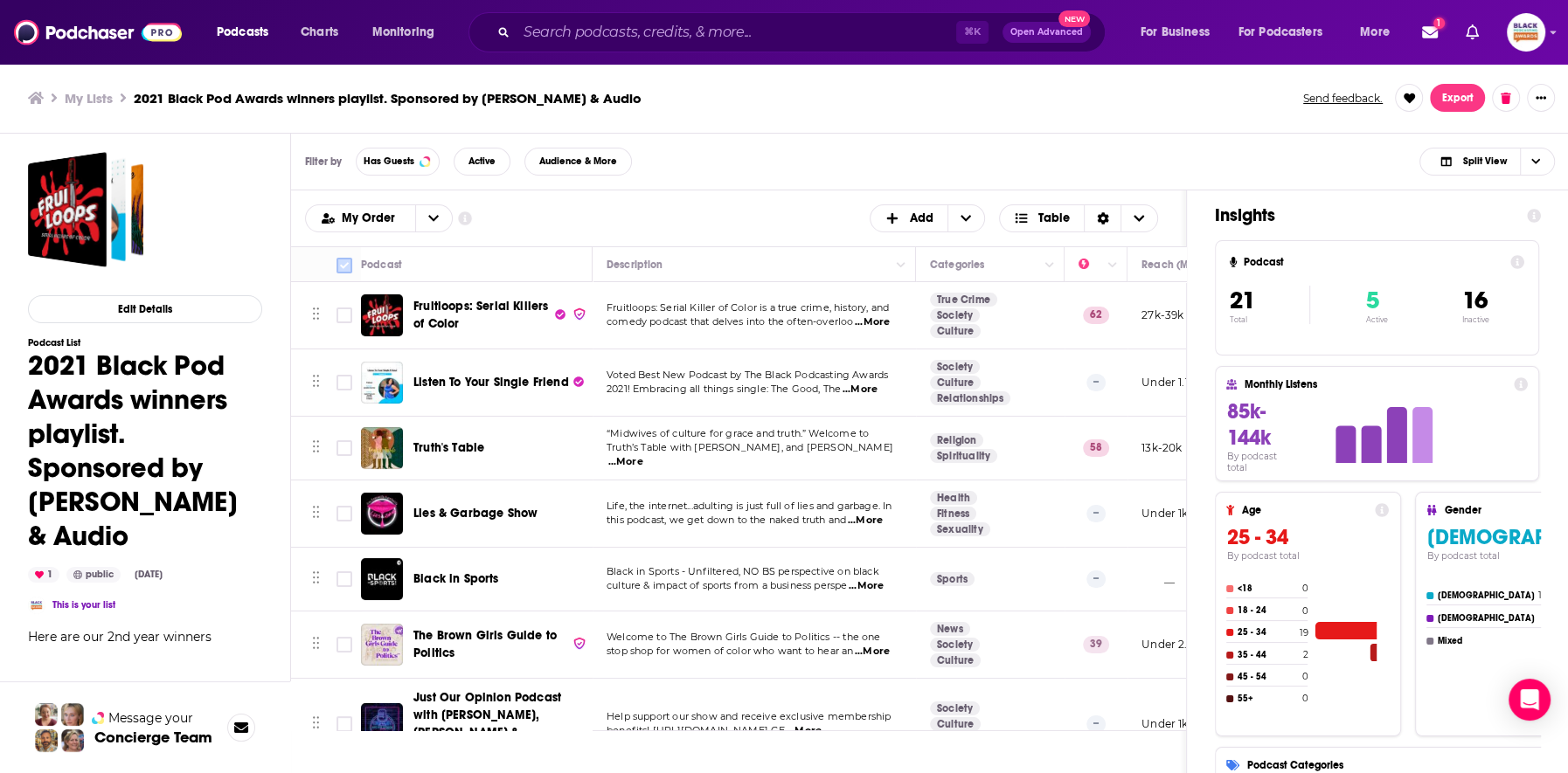
checkbox input "true"
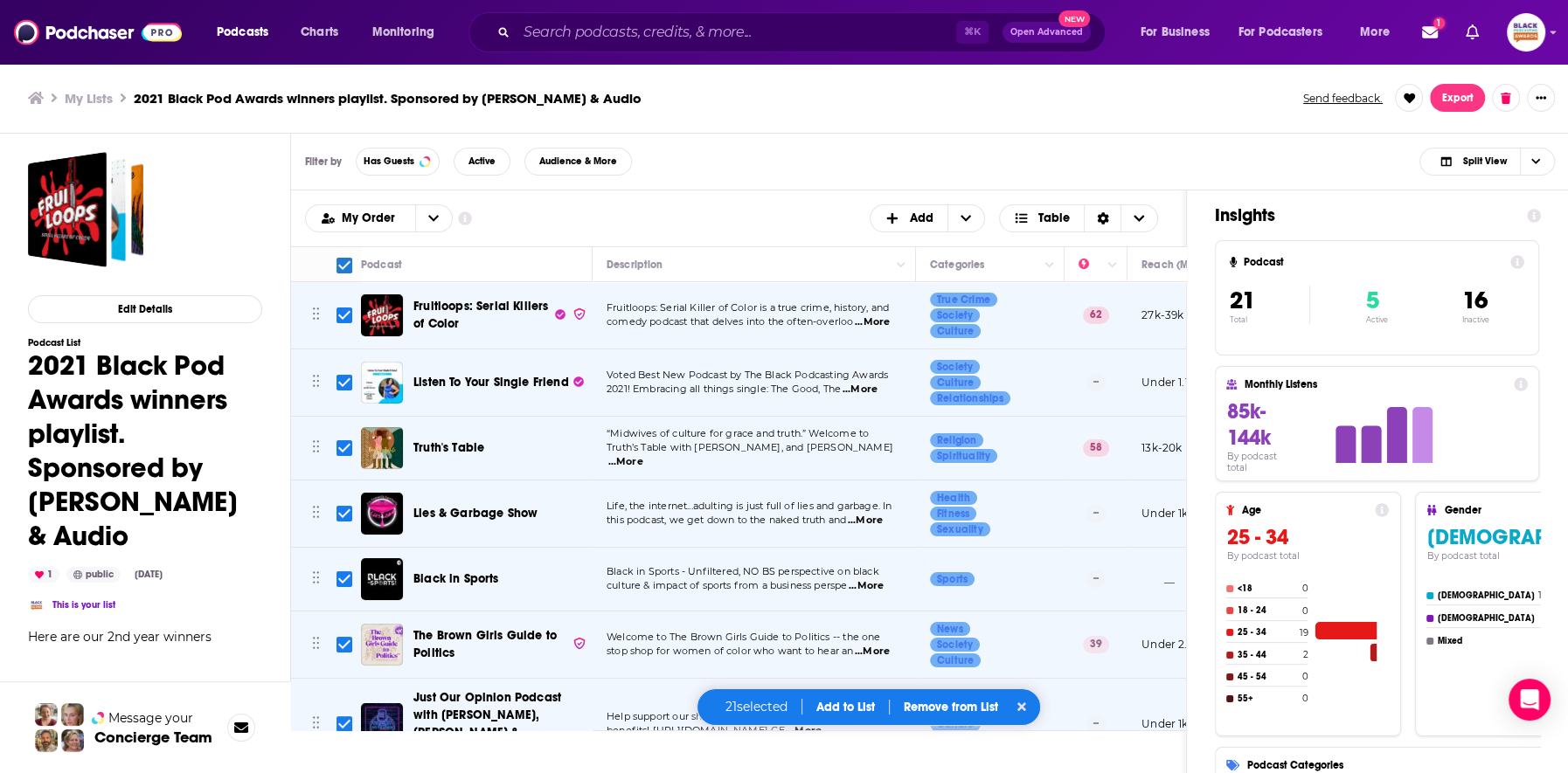
click at [865, 707] on button "Add to List" at bounding box center [845, 707] width 86 height 15
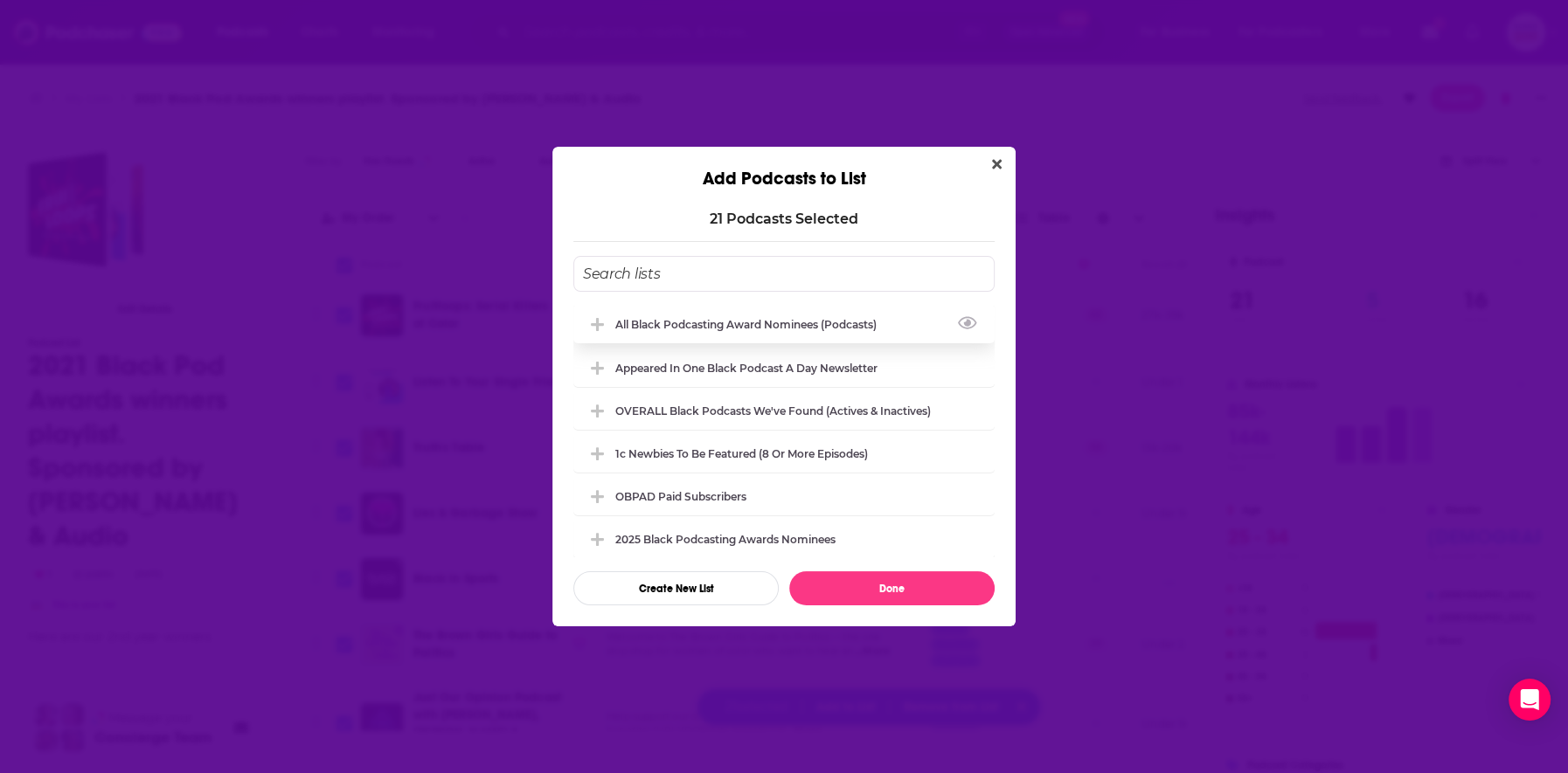
click at [743, 327] on div "All Black Podcasting Award nominees (podcasts)" at bounding box center [751, 324] width 272 height 13
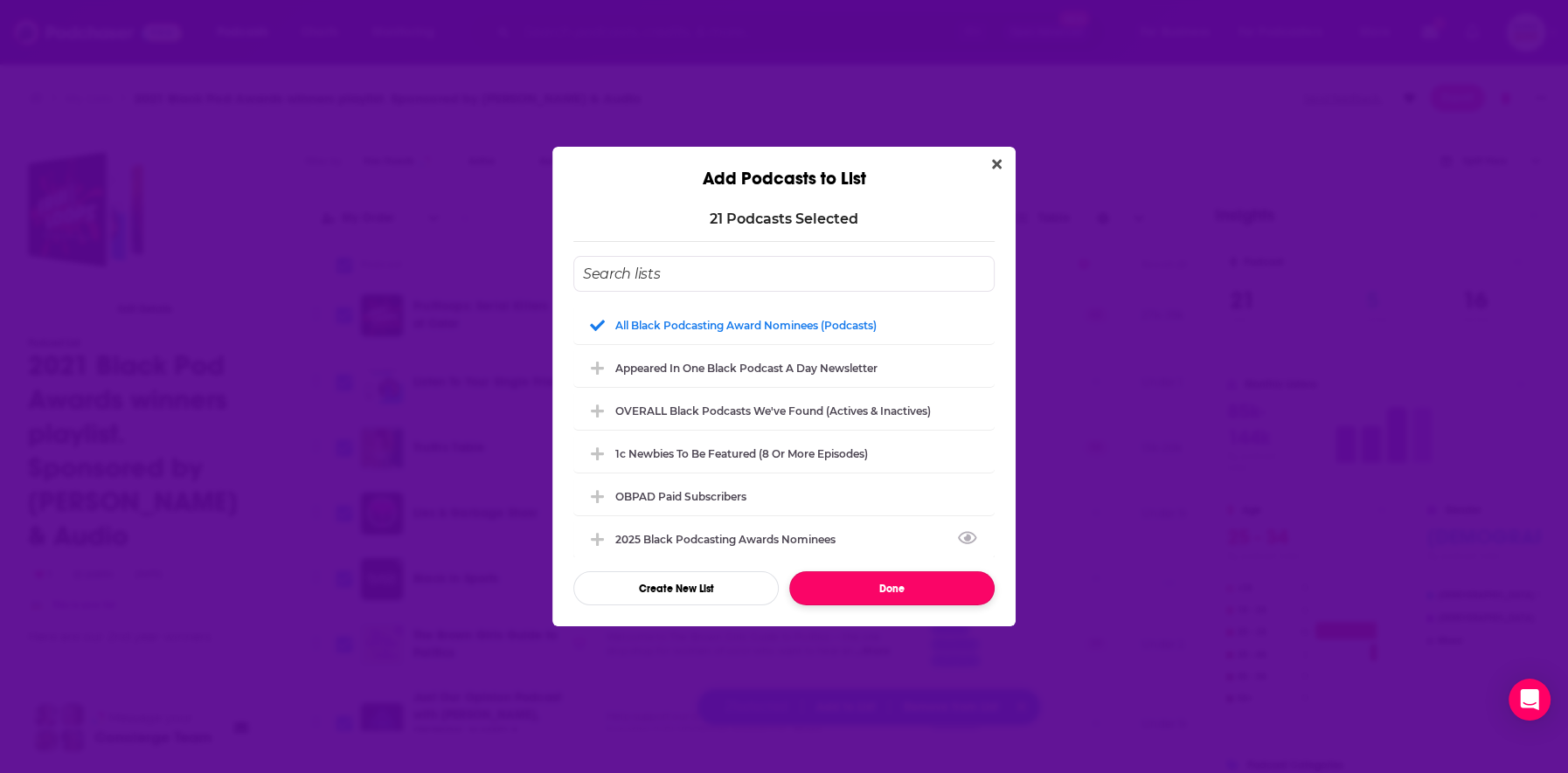
click at [894, 590] on button "Done" at bounding box center [892, 588] width 205 height 34
checkbox input "false"
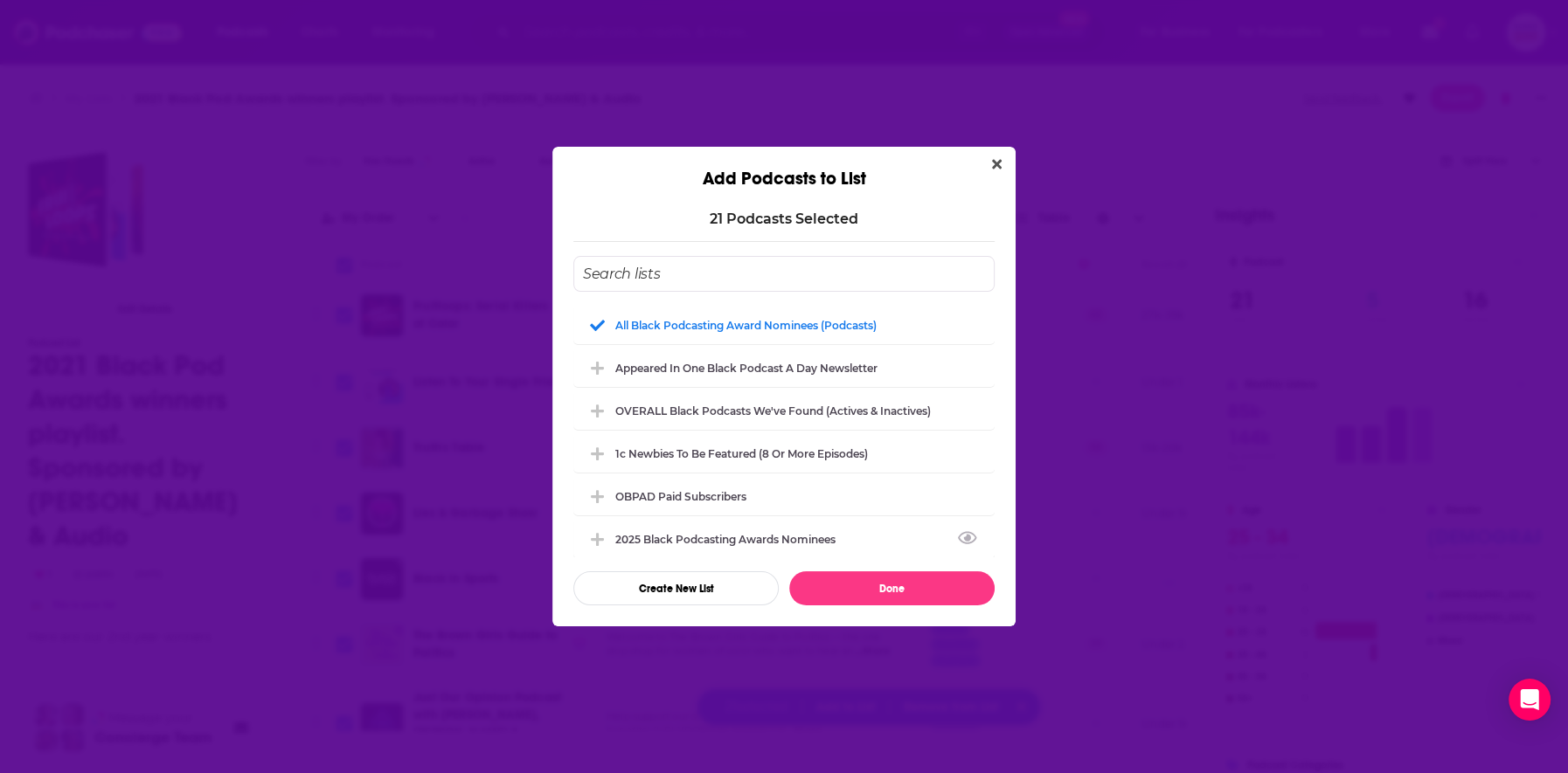
checkbox input "false"
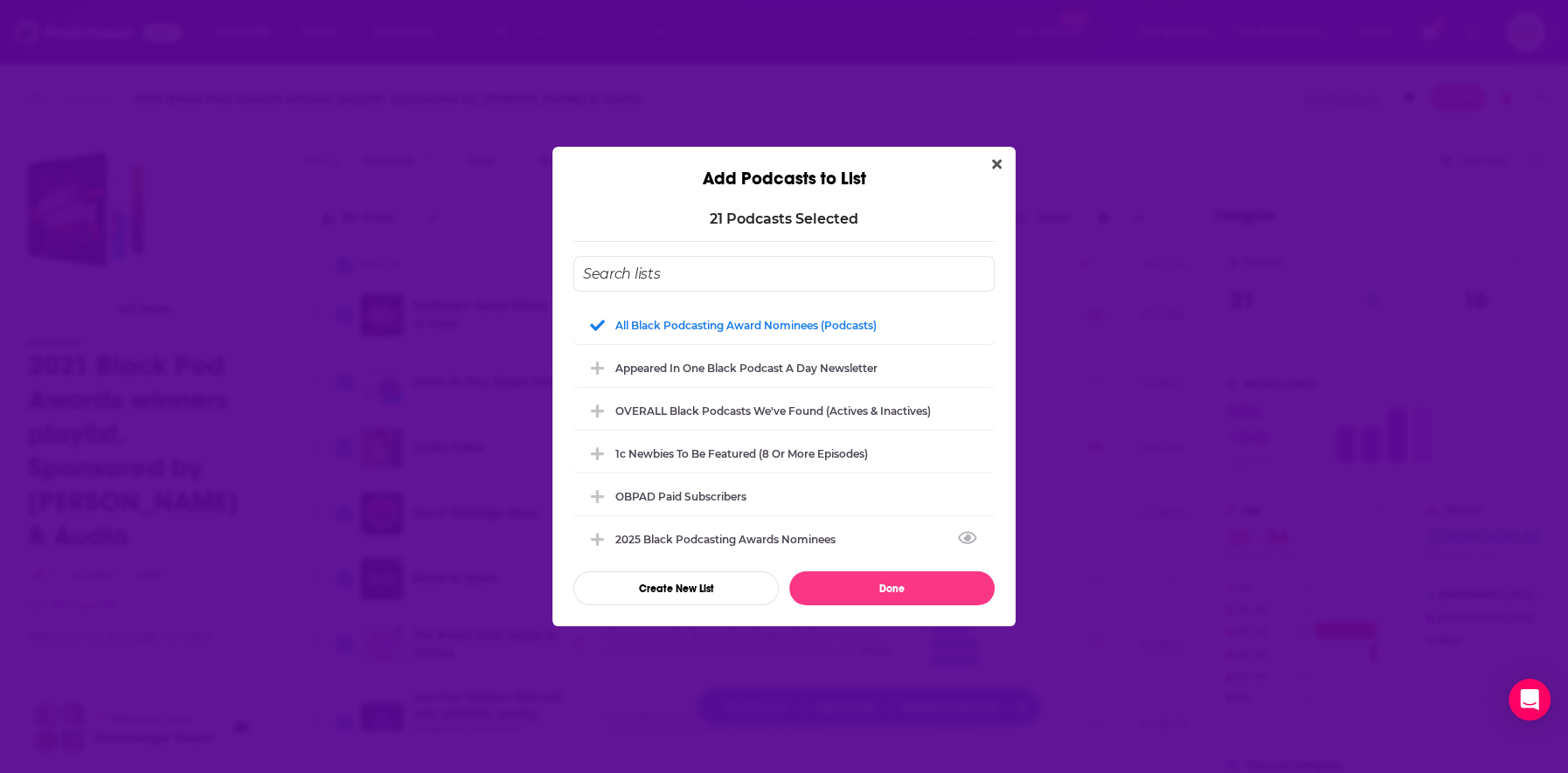
checkbox input "false"
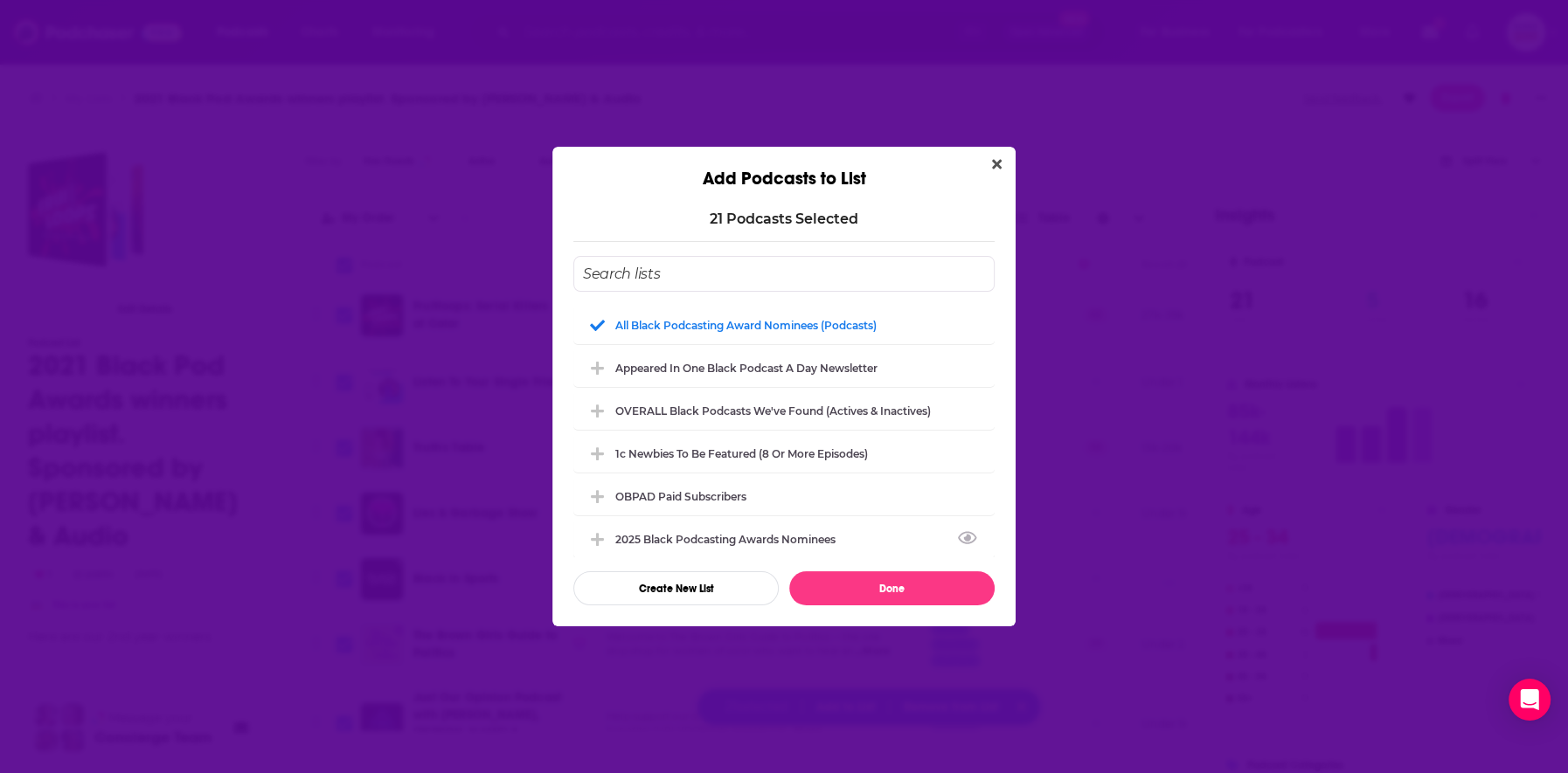
checkbox input "false"
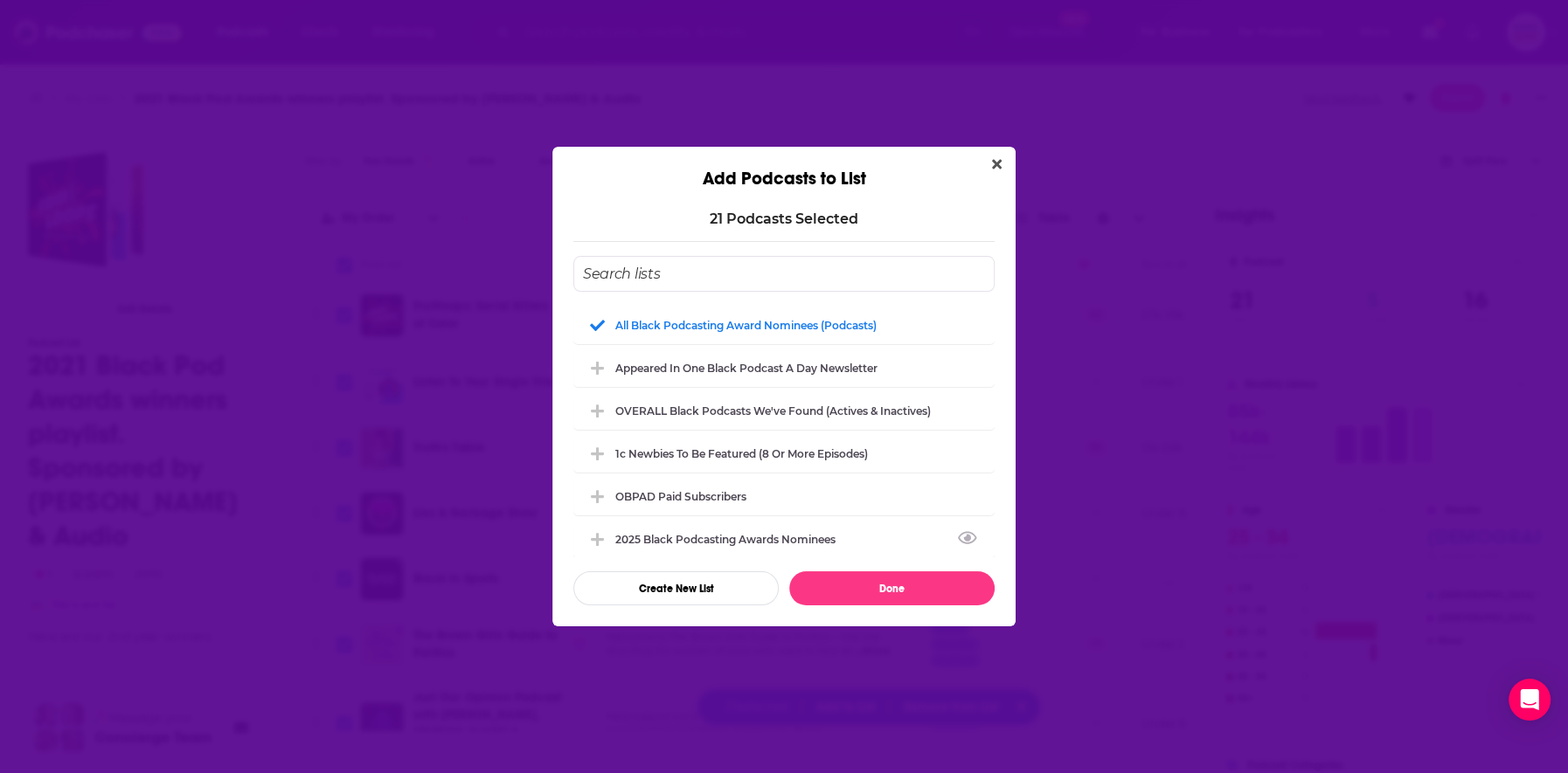
checkbox input "false"
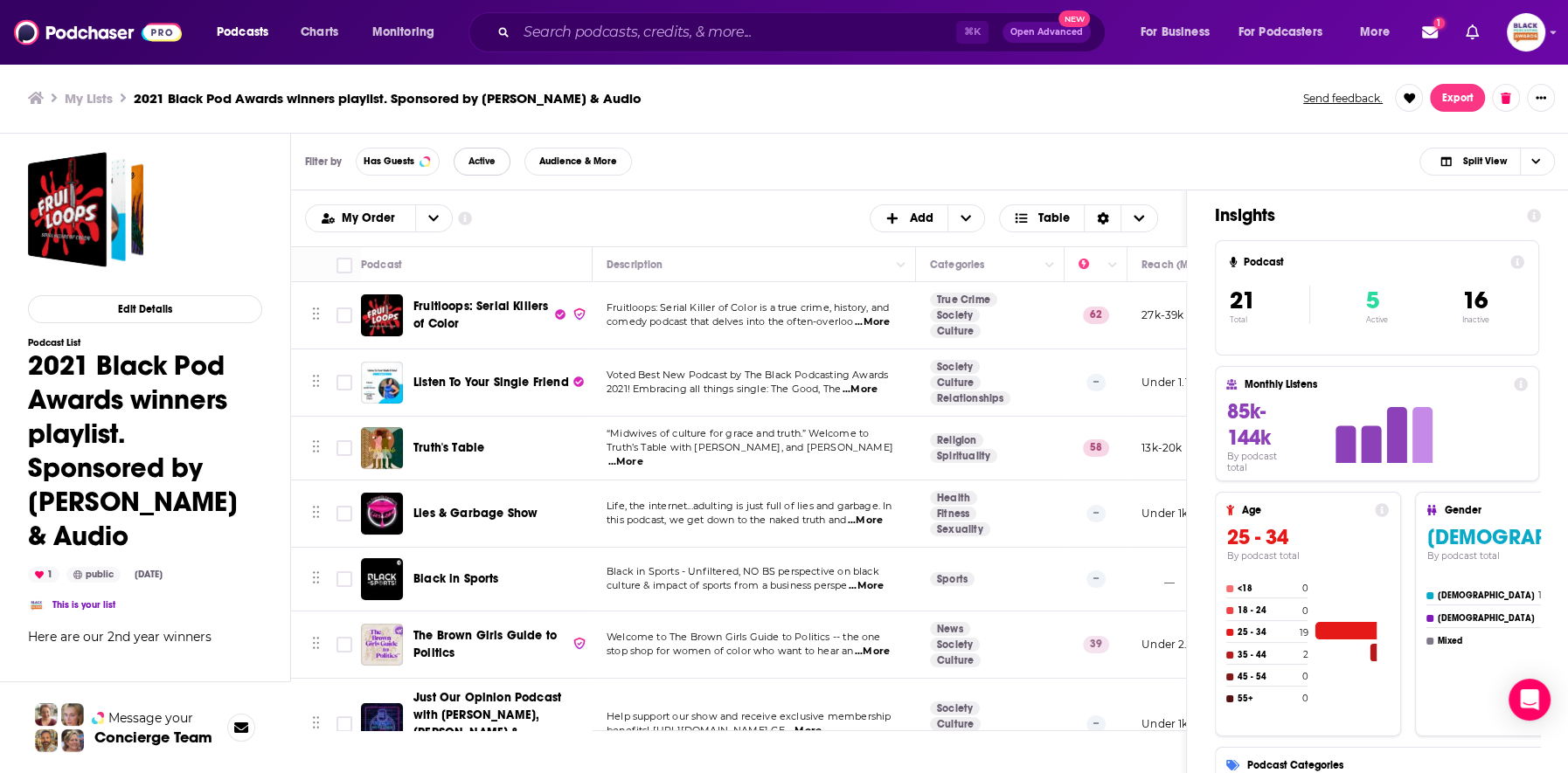
click at [474, 158] on span "Active" at bounding box center [482, 161] width 27 height 9
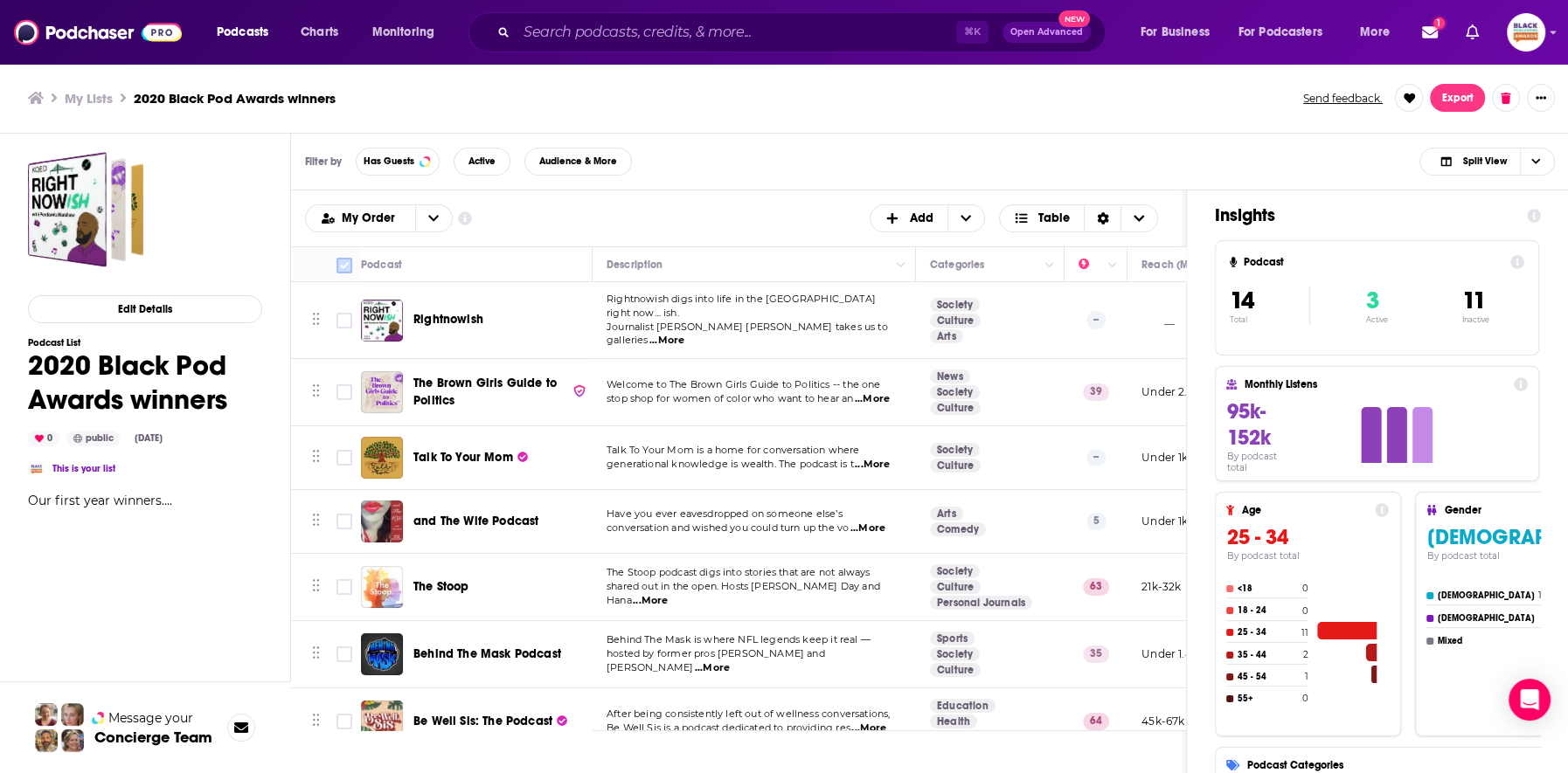
click at [334, 266] on icon at bounding box center [344, 265] width 21 height 21
click at [343, 264] on input "Toggle select all" at bounding box center [344, 265] width 16 height 16
checkbox input "true"
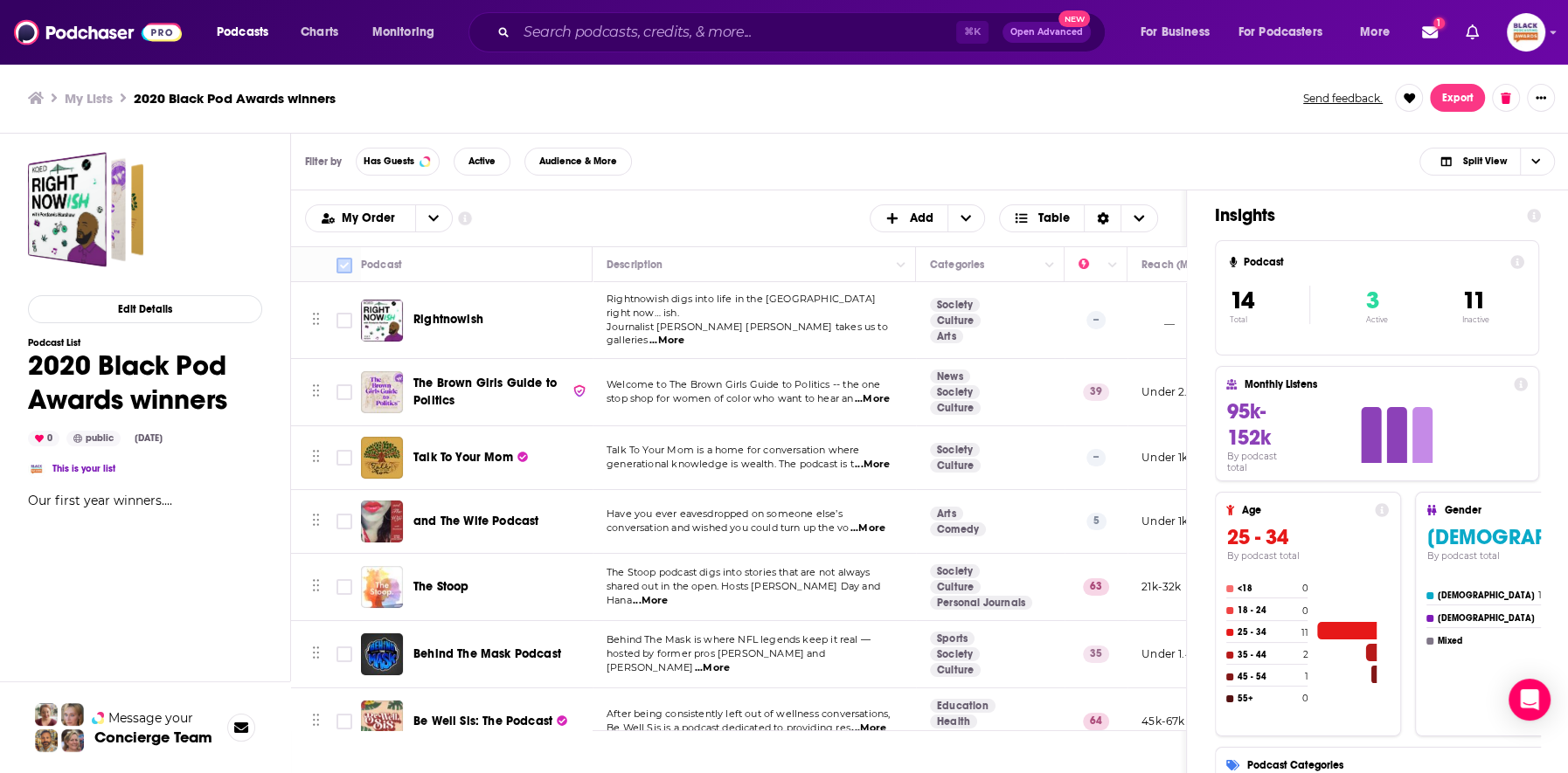
checkbox input "true"
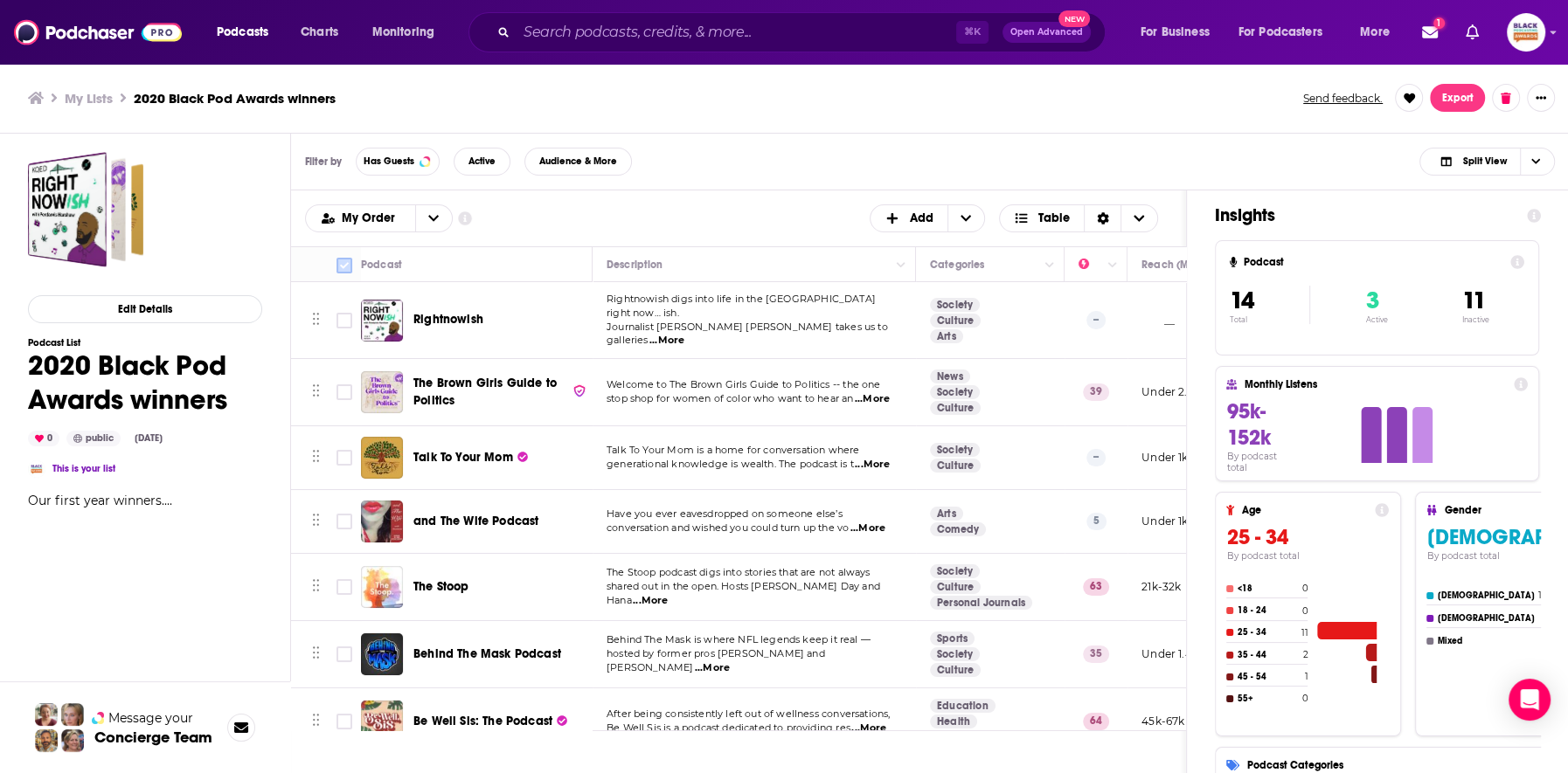
checkbox input "true"
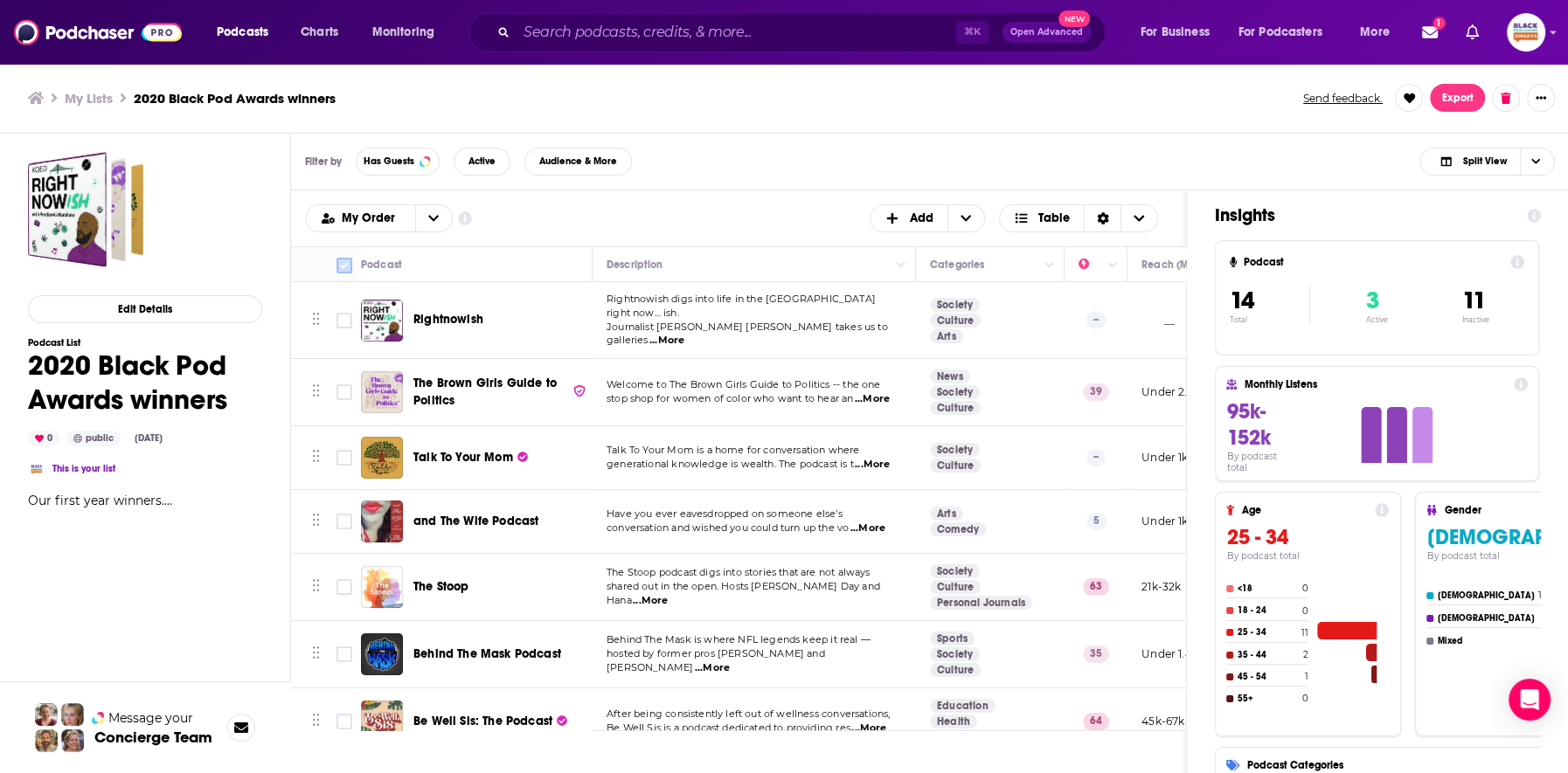
checkbox input "true"
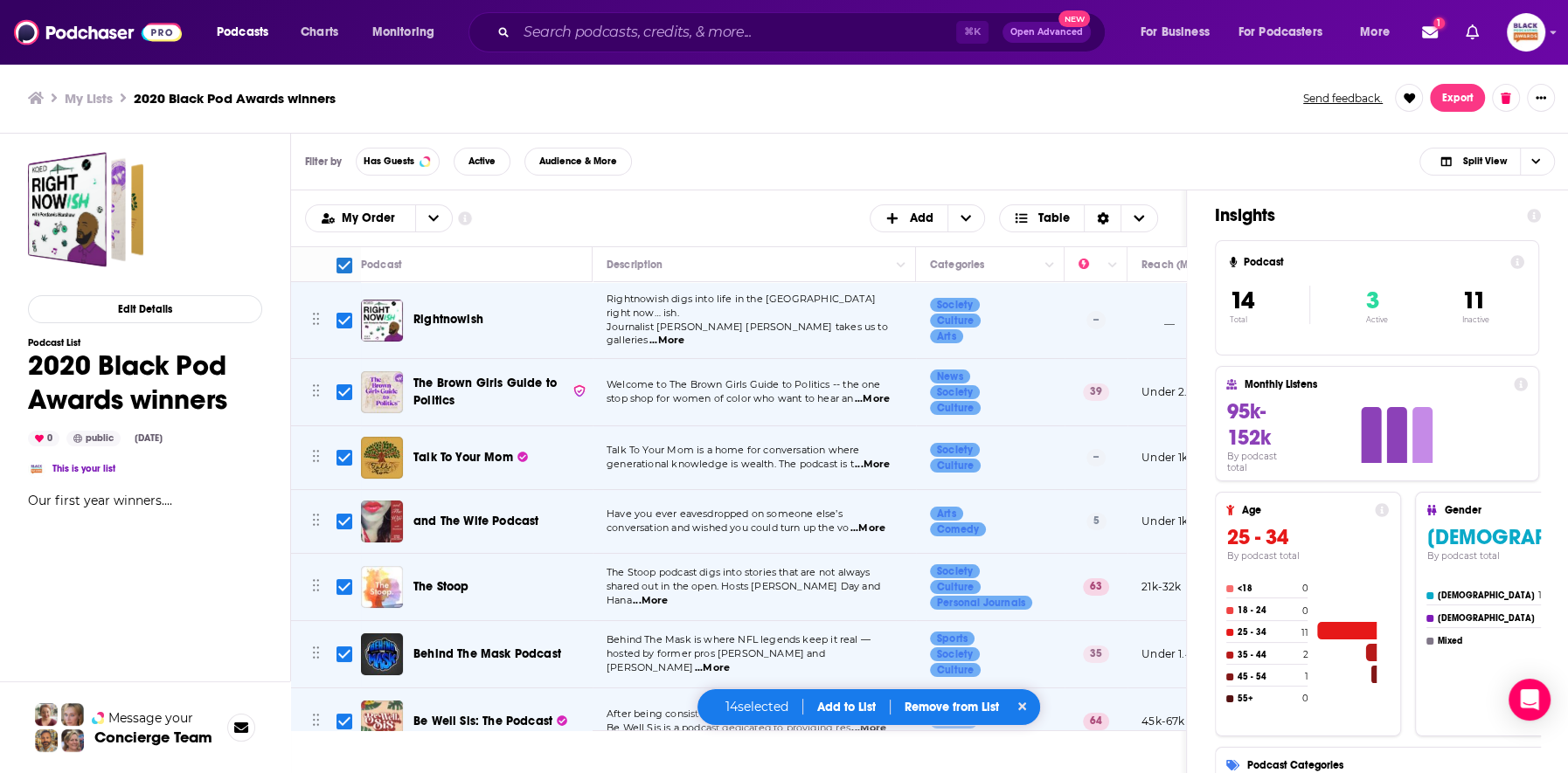
click at [826, 705] on button "Add to List" at bounding box center [846, 707] width 86 height 15
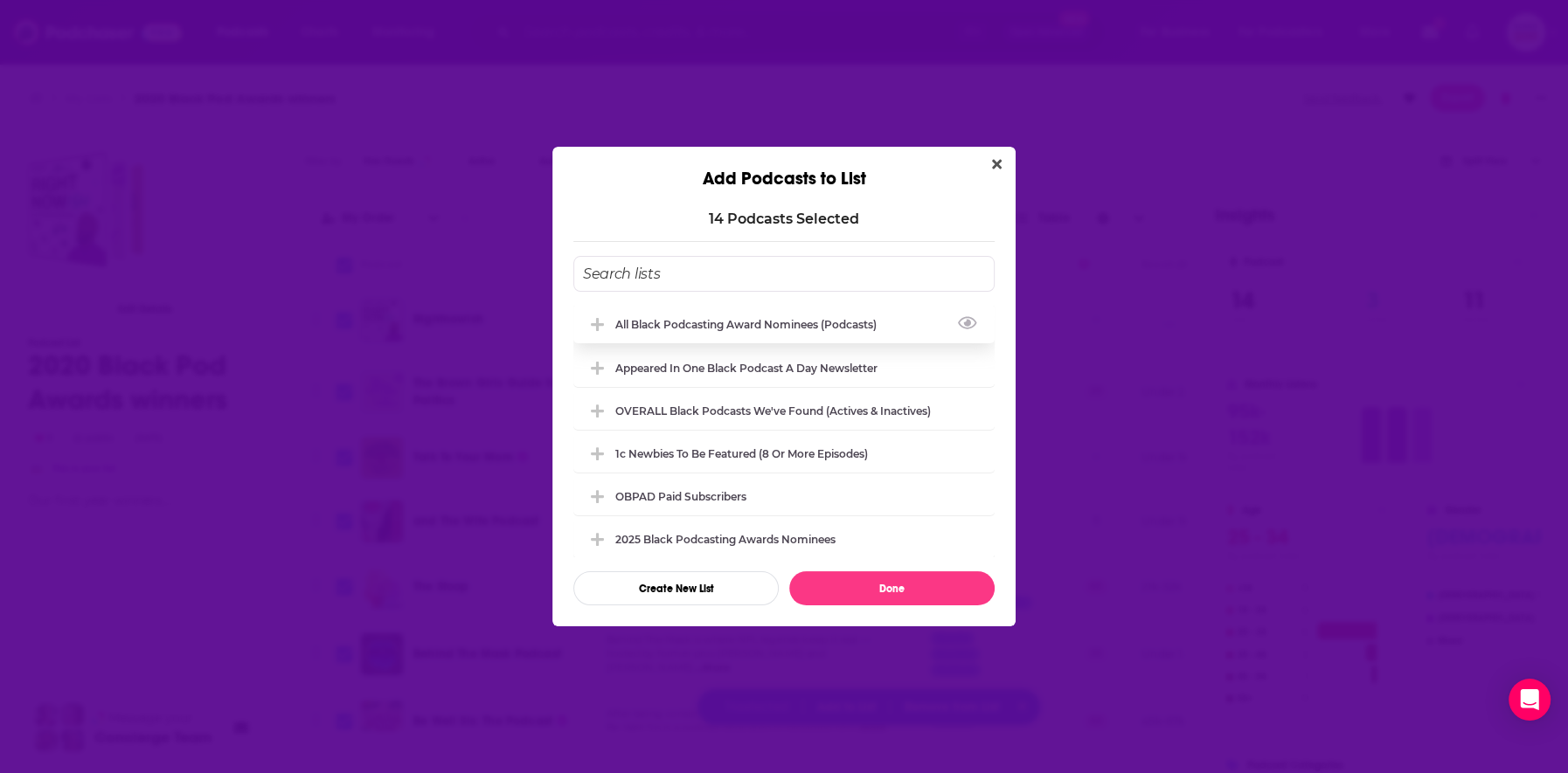
click at [781, 325] on div "All Black Podcasting Award nominees (podcasts)" at bounding box center [751, 324] width 272 height 13
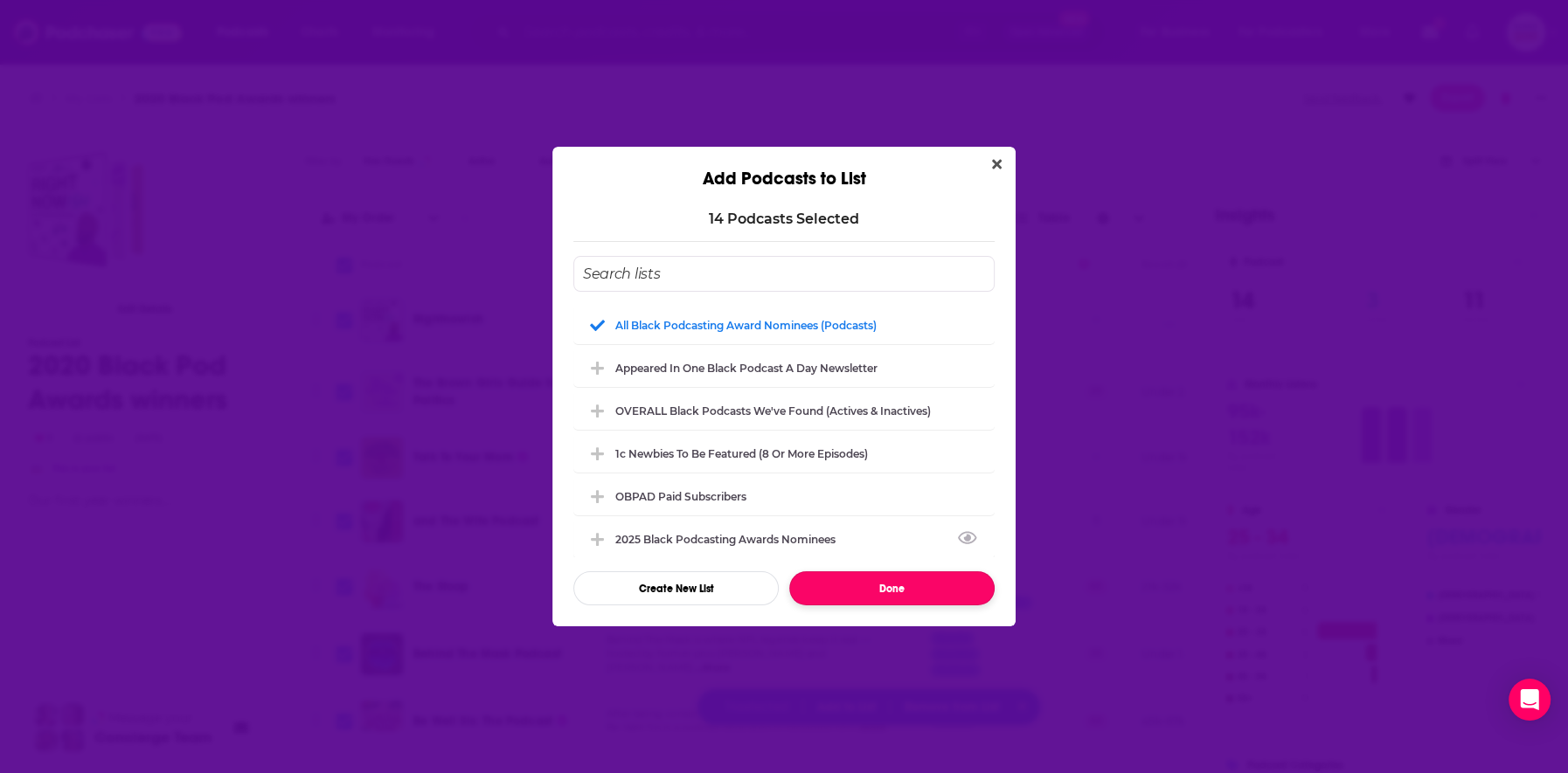
click at [853, 585] on button "Done" at bounding box center [892, 588] width 205 height 34
checkbox input "false"
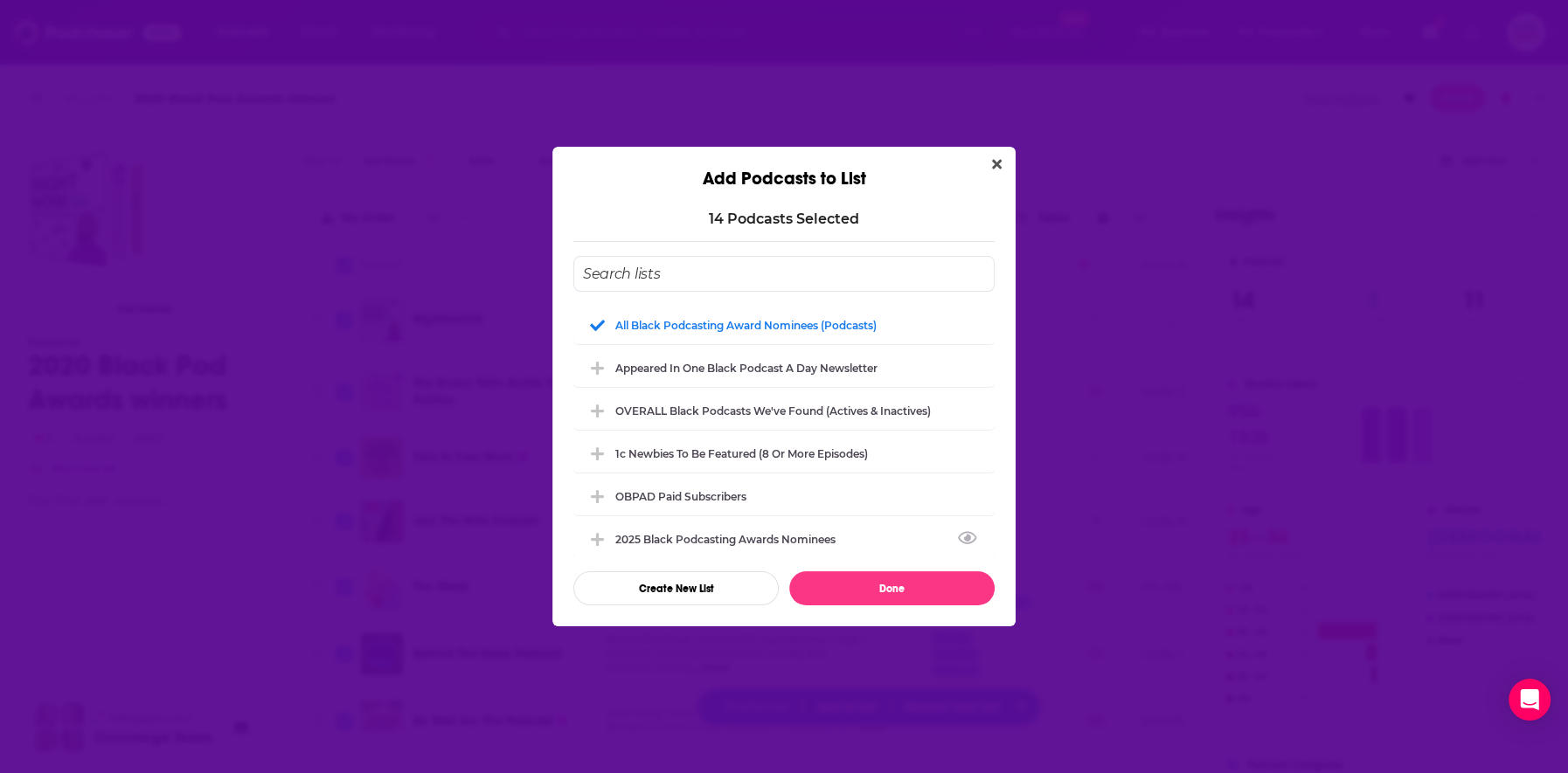
checkbox input "false"
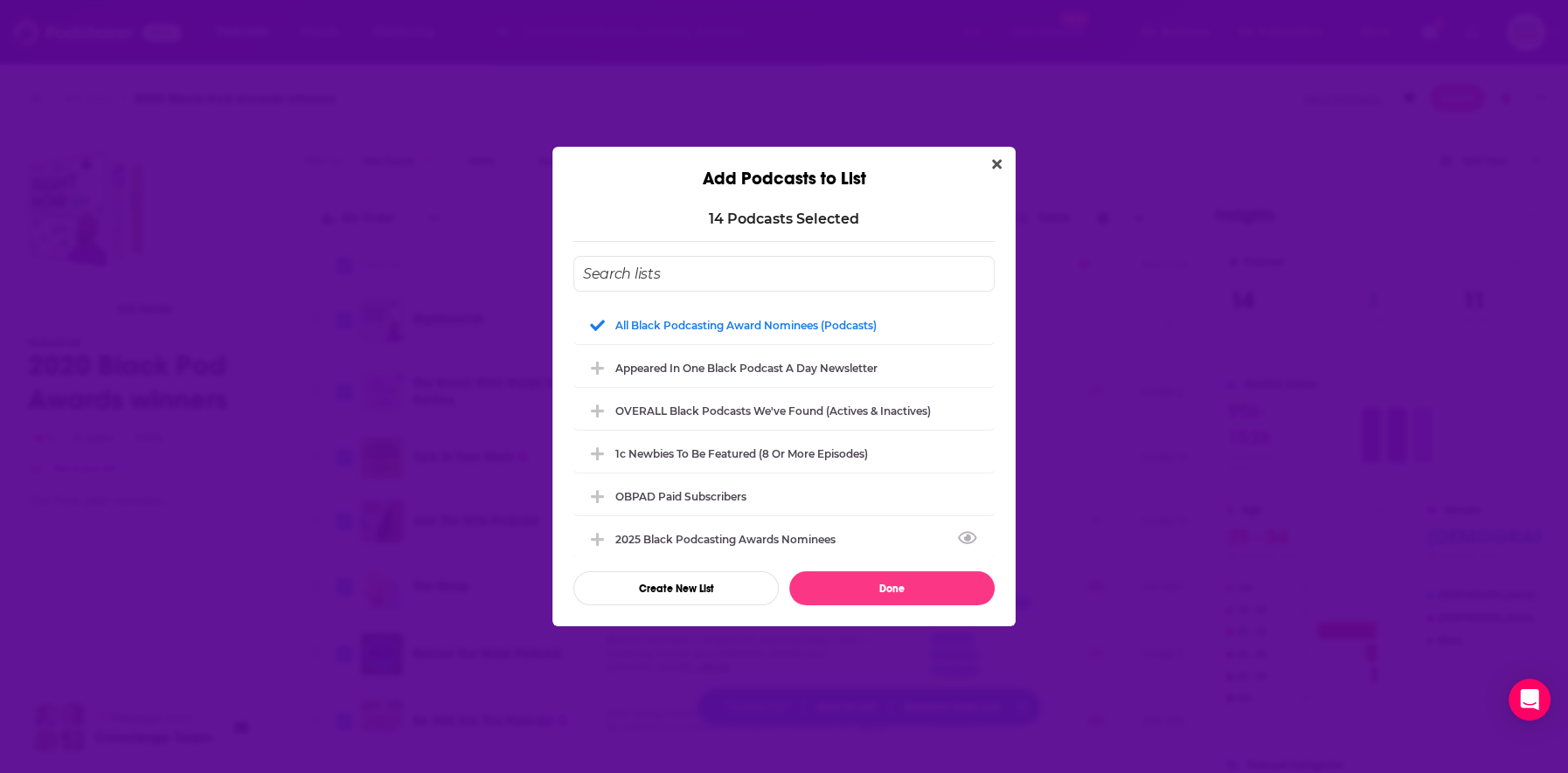
checkbox input "false"
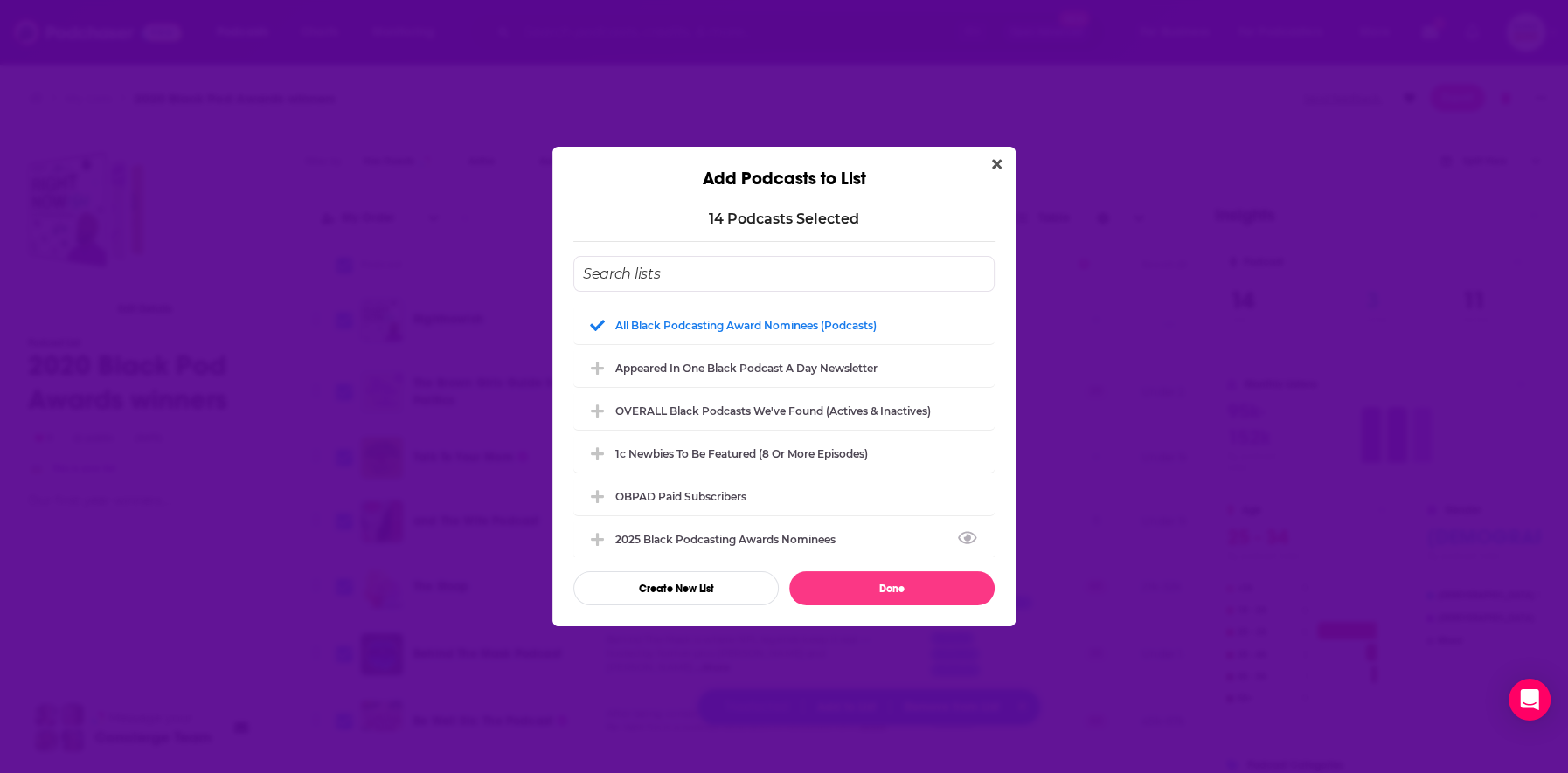
checkbox input "false"
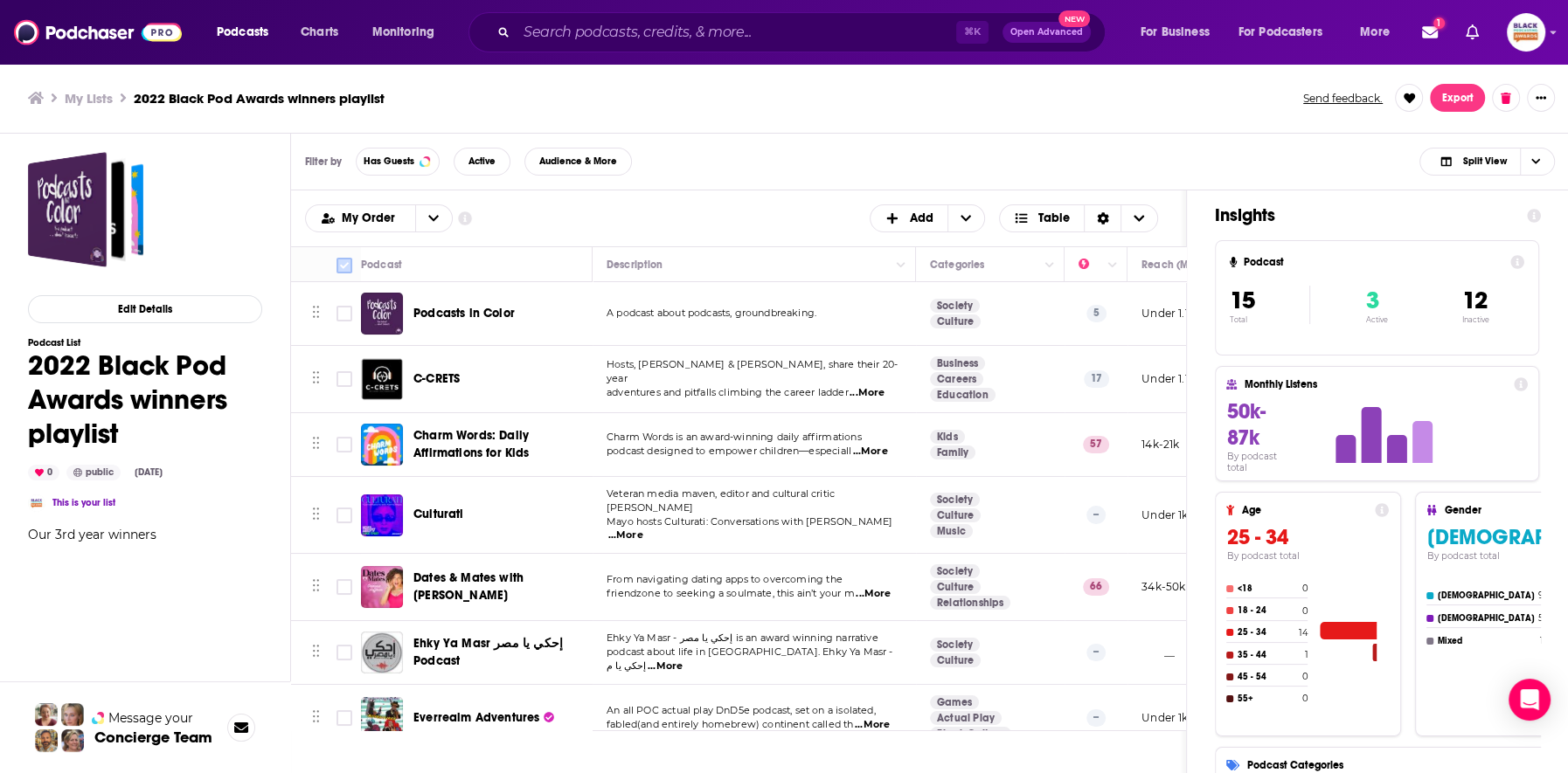
click at [346, 262] on input "Toggle select all" at bounding box center [344, 265] width 16 height 16
checkbox input "true"
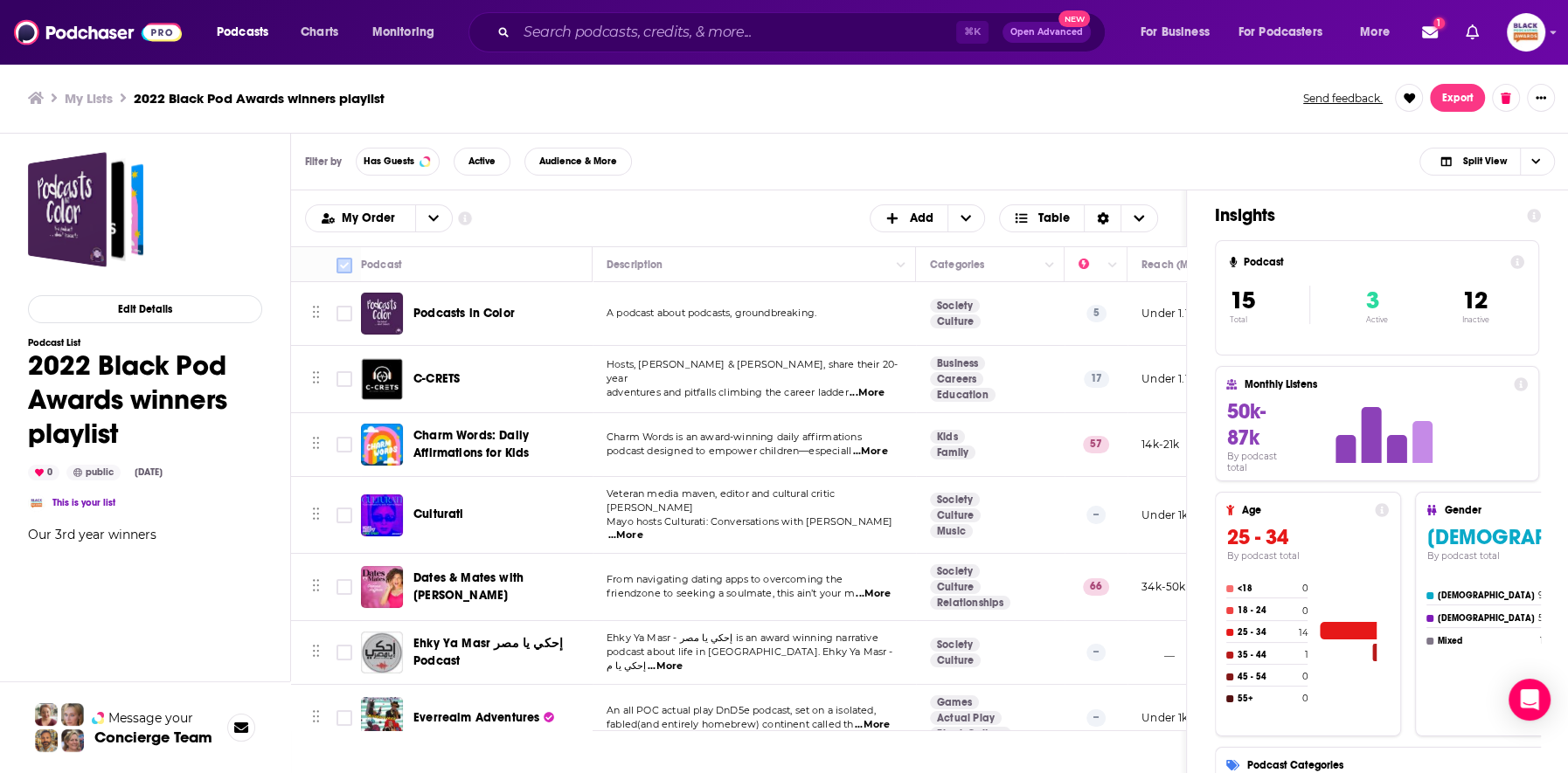
checkbox input "true"
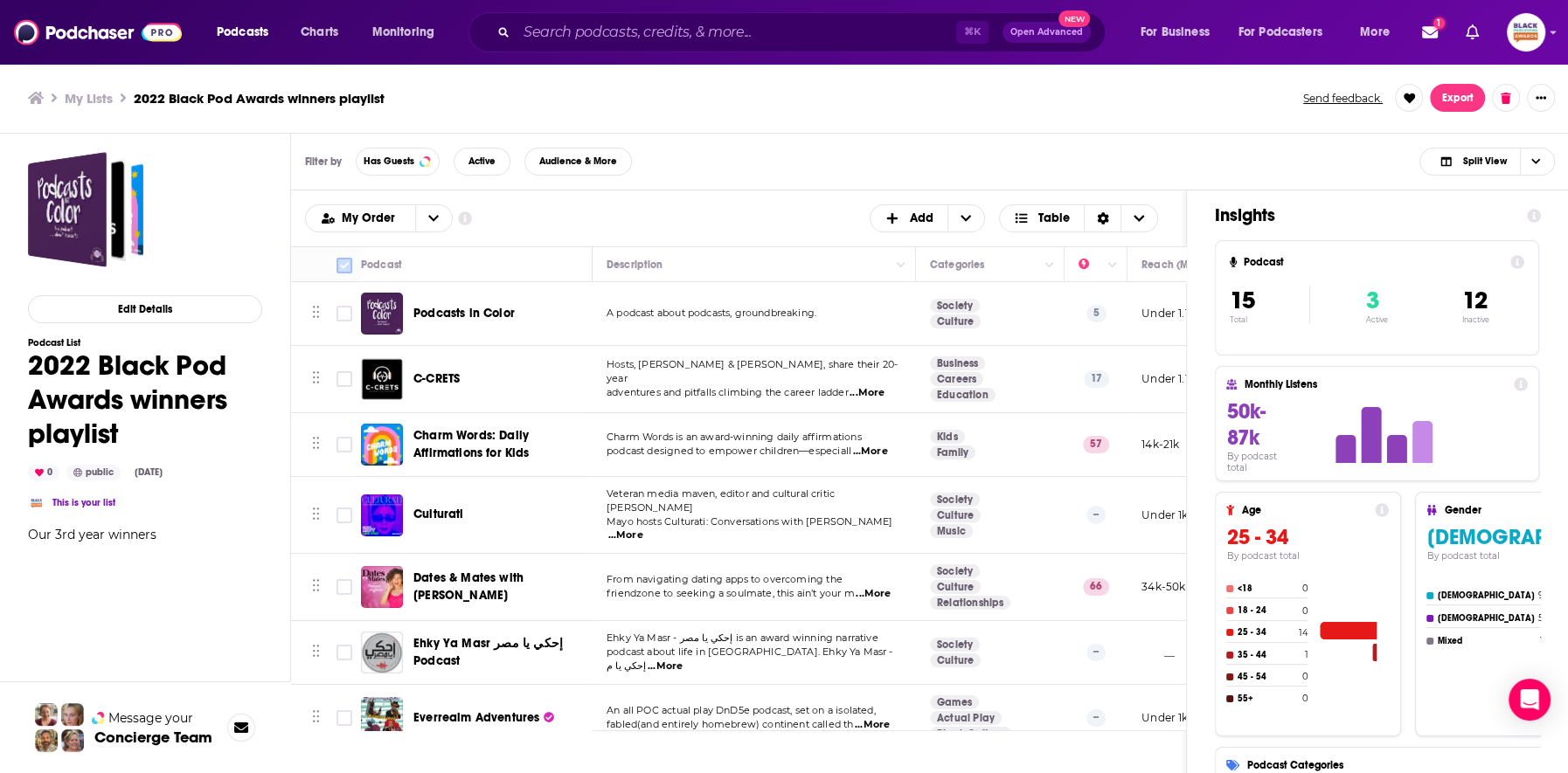
checkbox input "true"
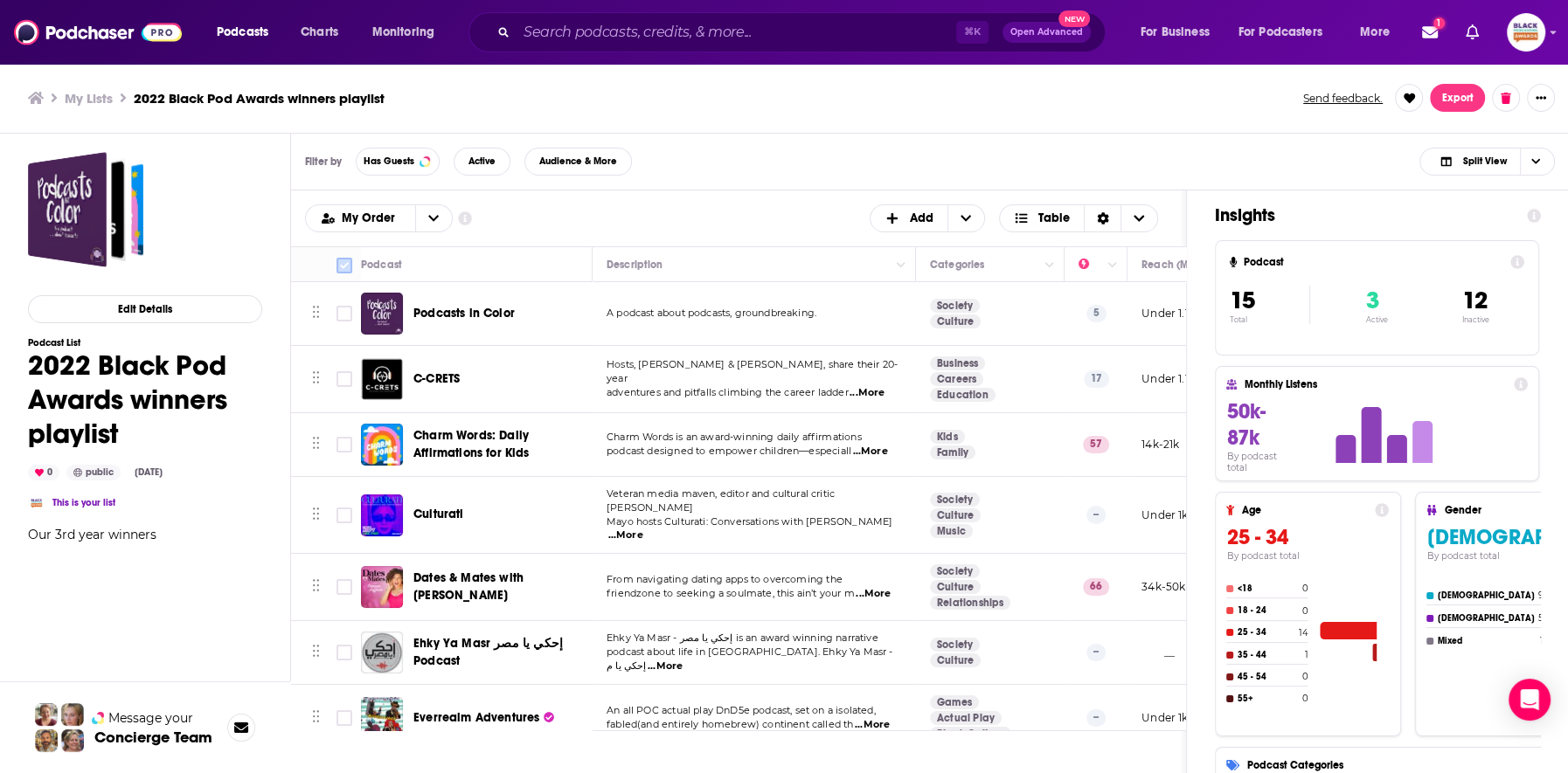
checkbox input "true"
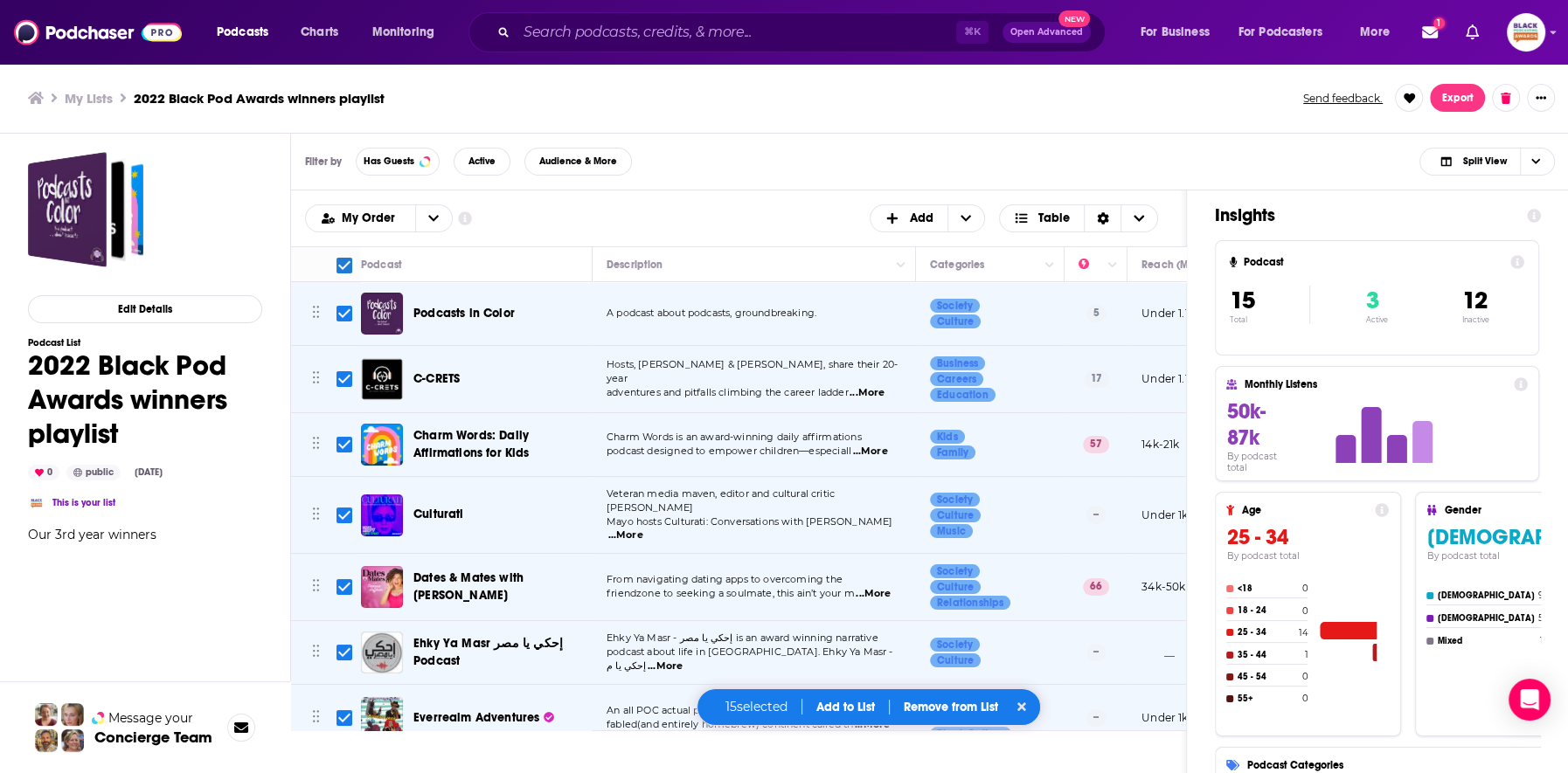
click at [878, 703] on button "Add to List" at bounding box center [845, 707] width 86 height 15
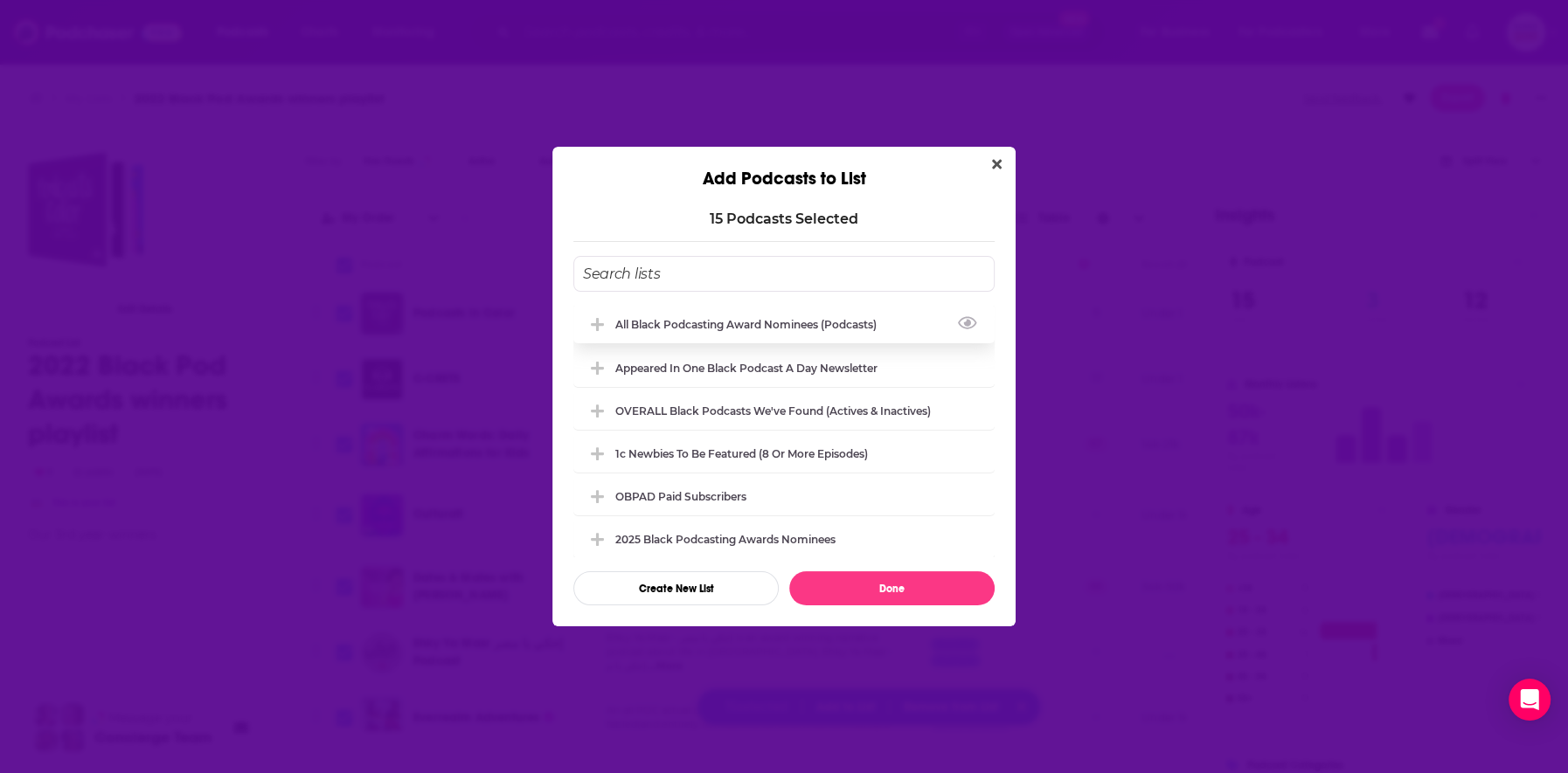
click at [729, 321] on div "All Black Podcasting Award nominees (podcasts)" at bounding box center [751, 324] width 272 height 13
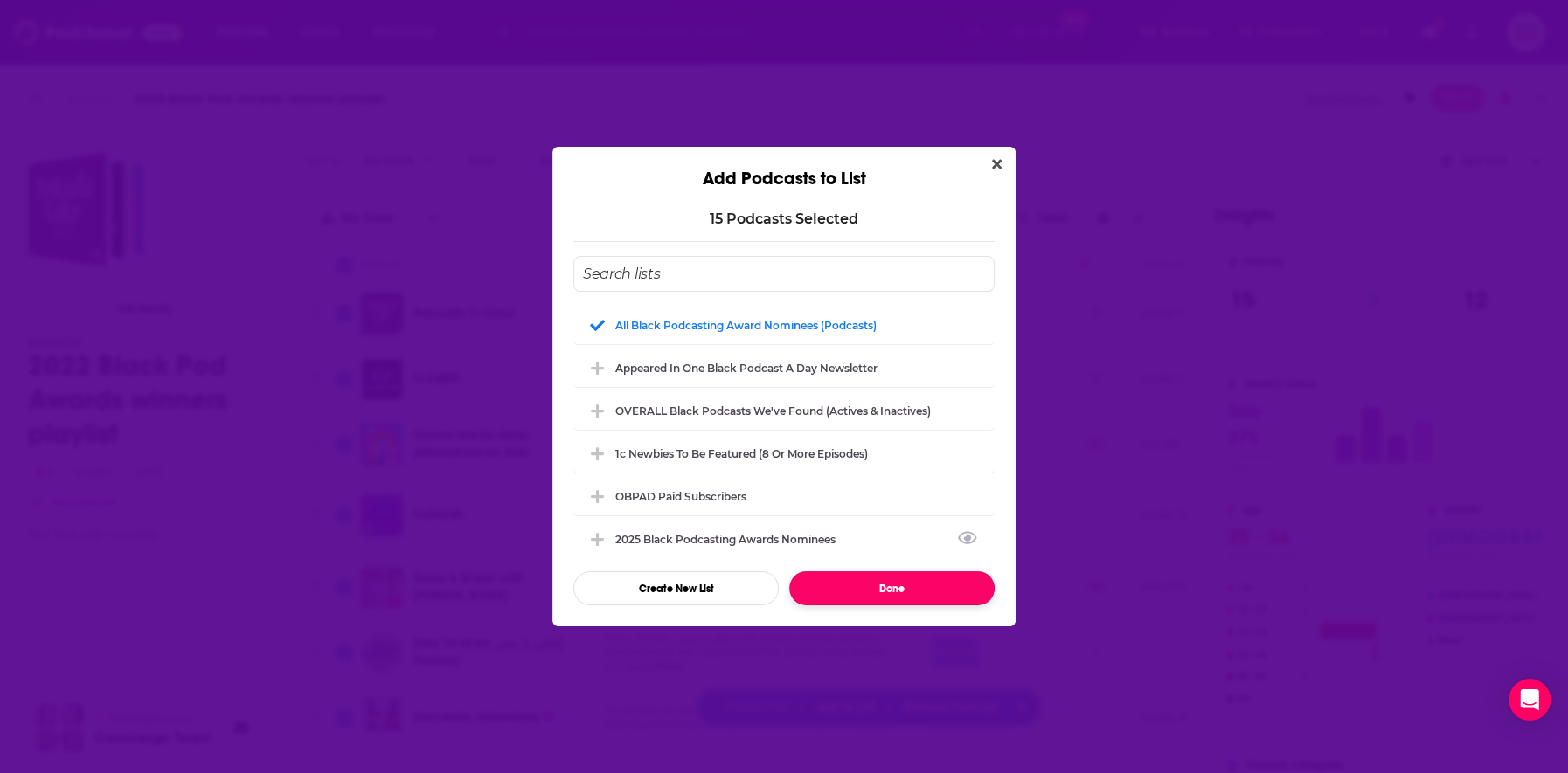
click at [896, 580] on button "Done" at bounding box center [892, 588] width 205 height 34
checkbox input "false"
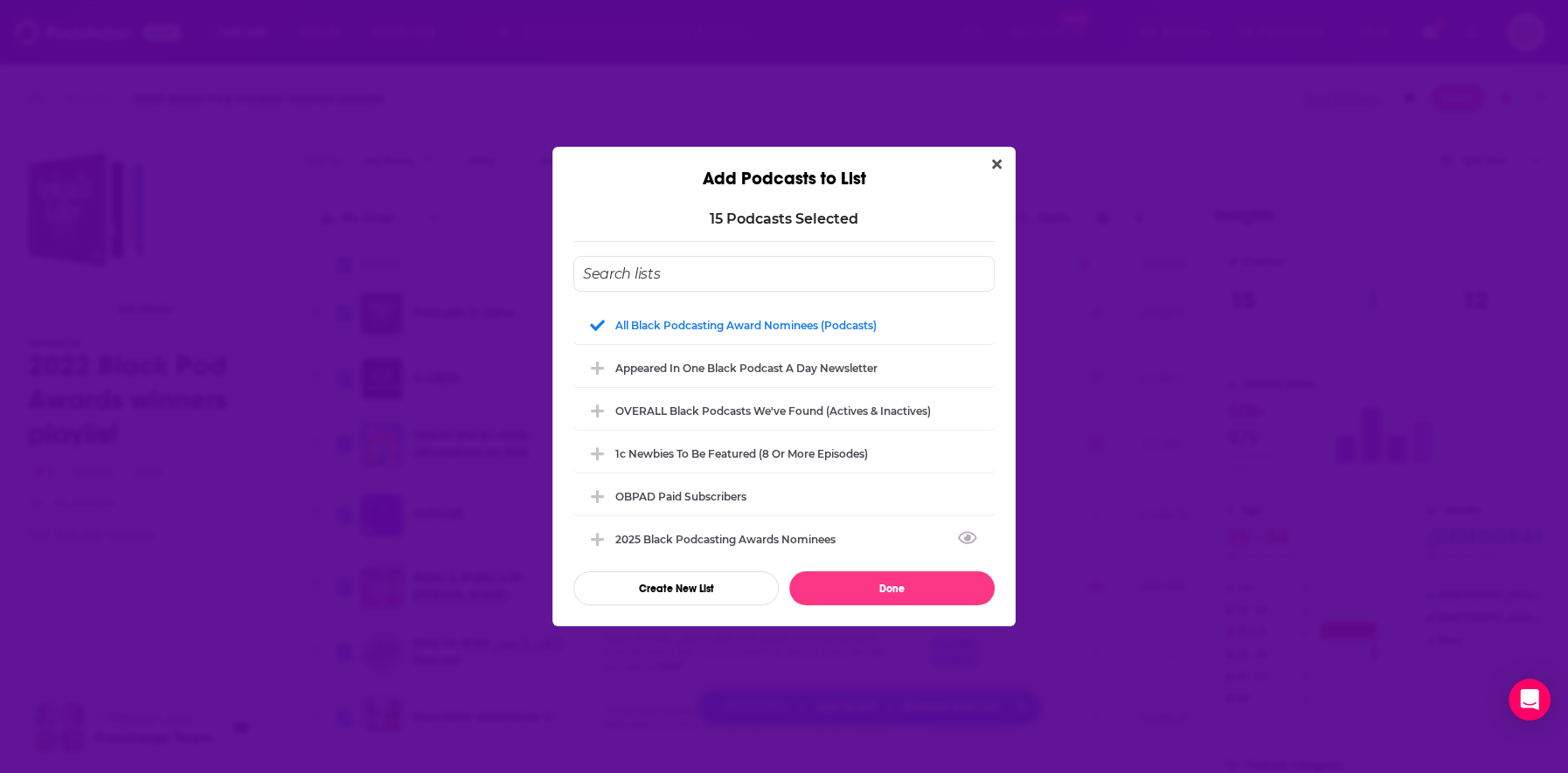
checkbox input "false"
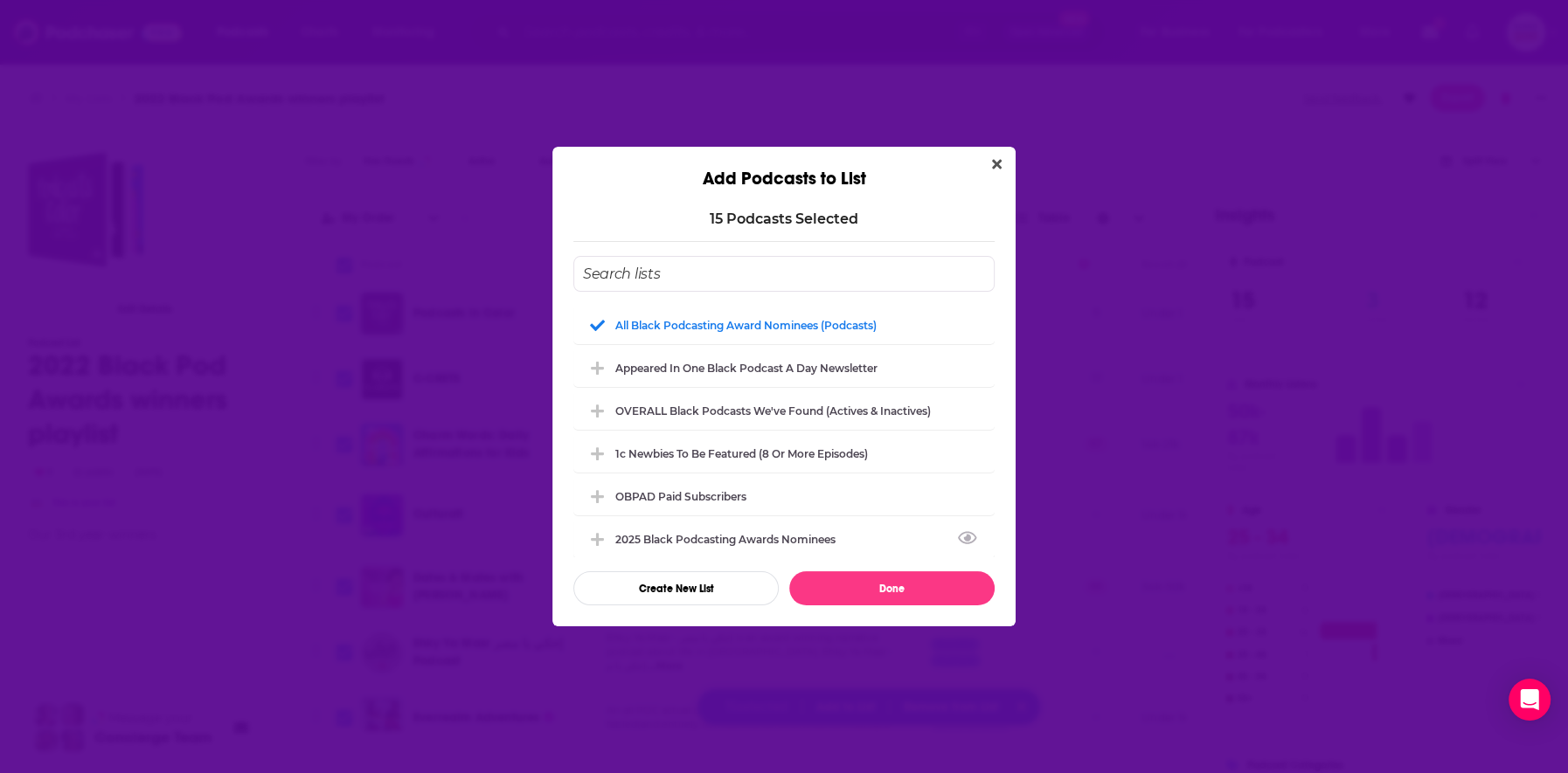
checkbox input "false"
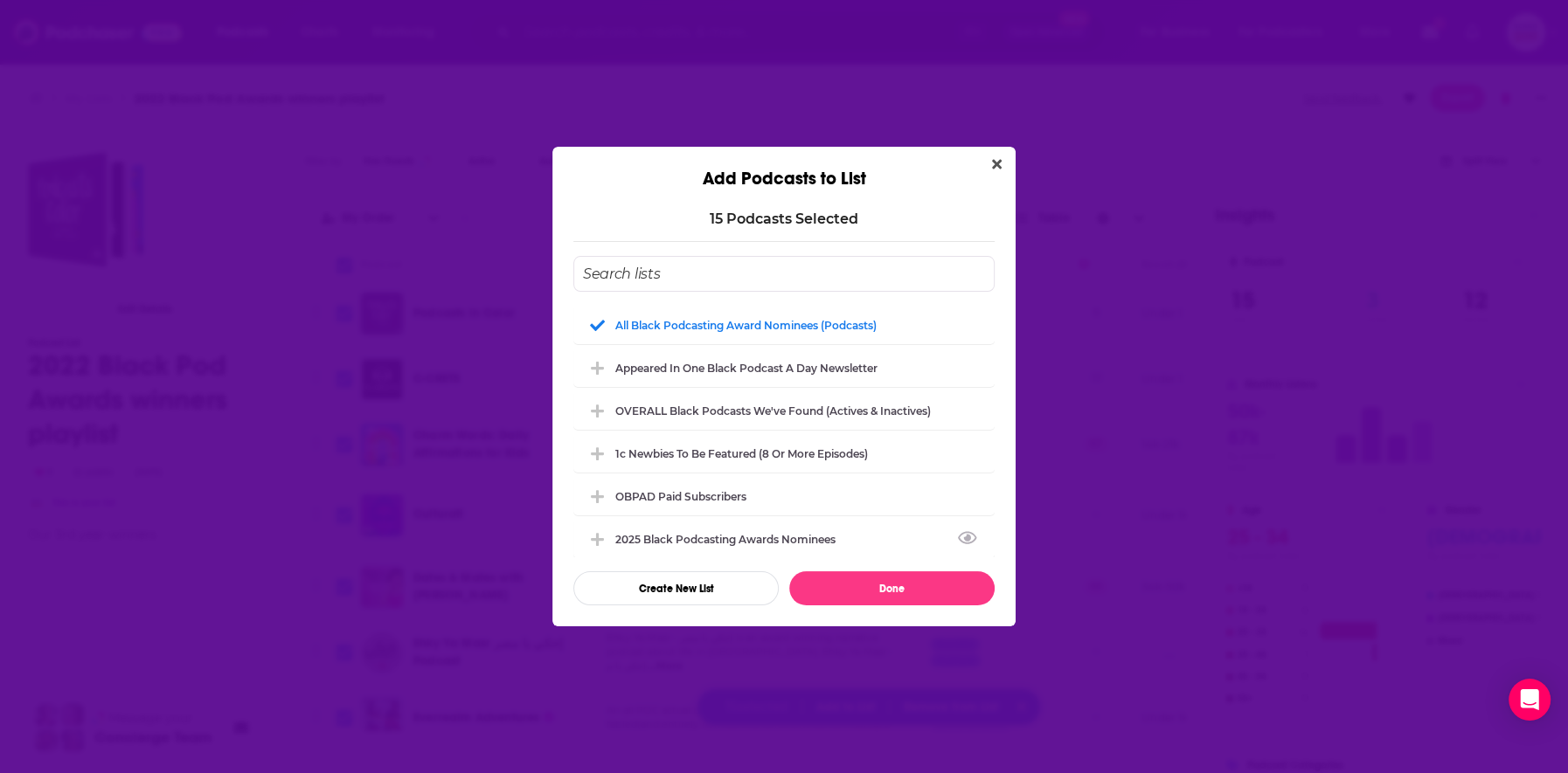
checkbox input "false"
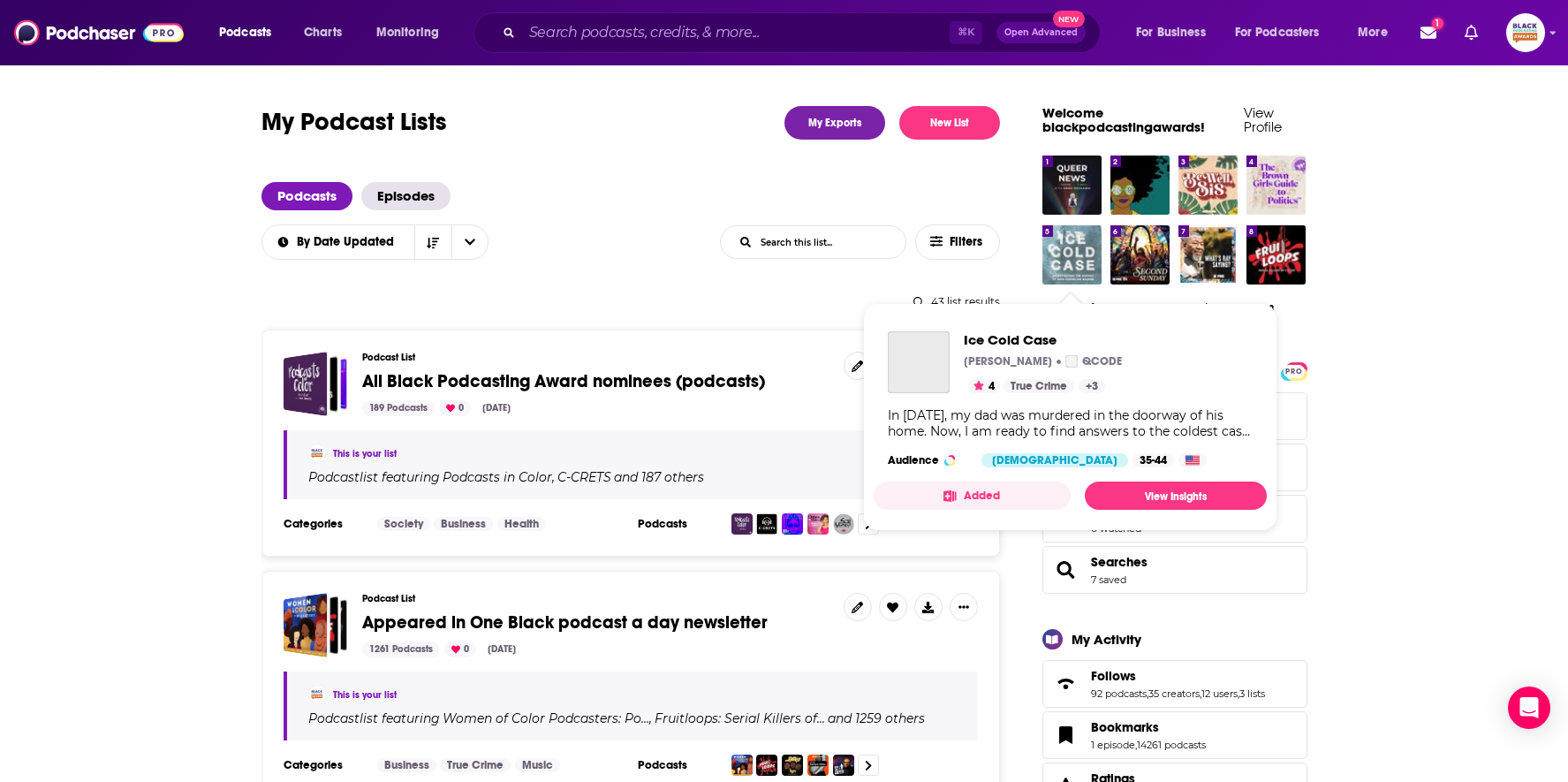
click at [1061, 268] on img "Ice Cold Case" at bounding box center [1072, 255] width 59 height 59
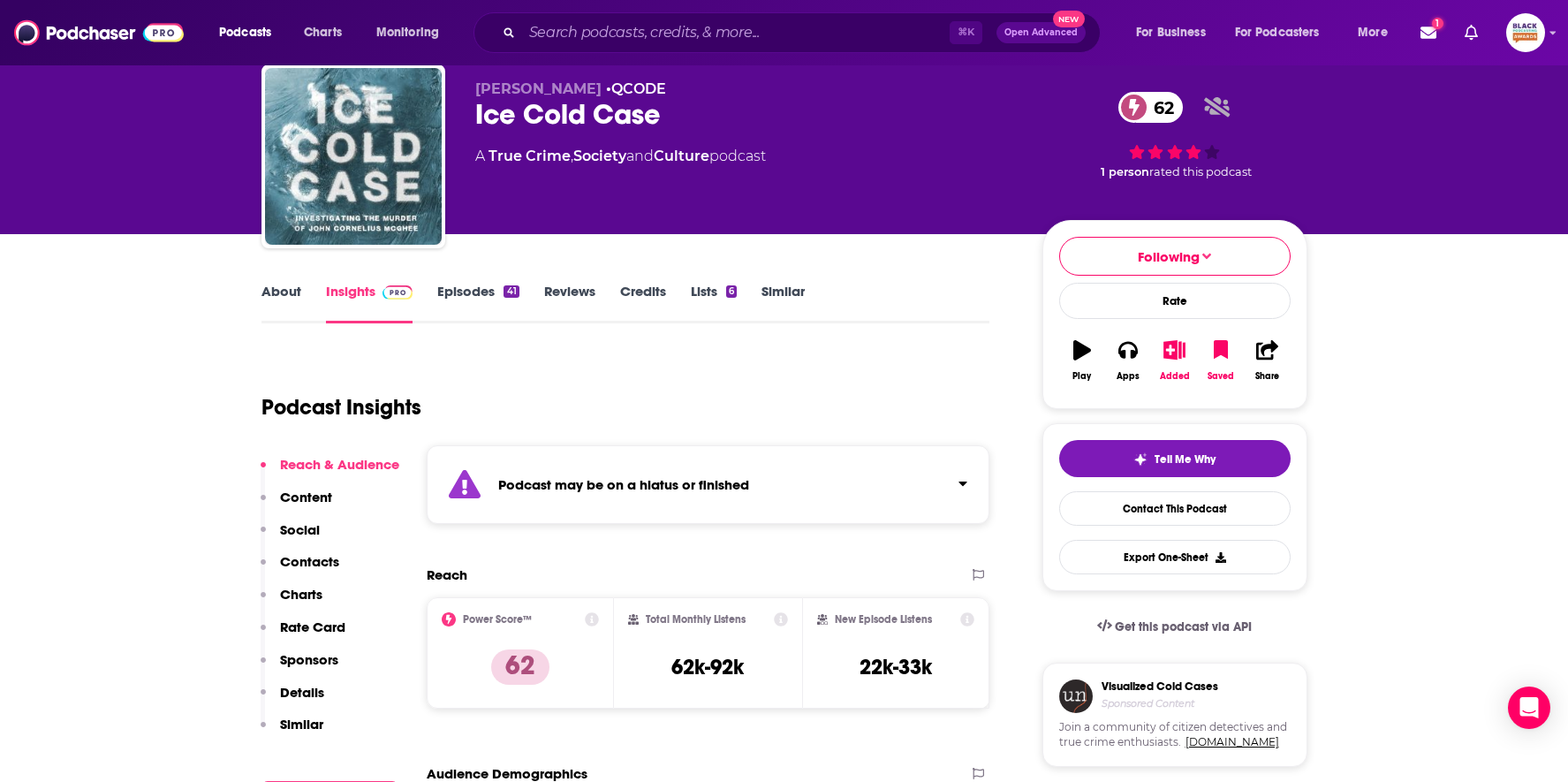
scroll to position [90, 0]
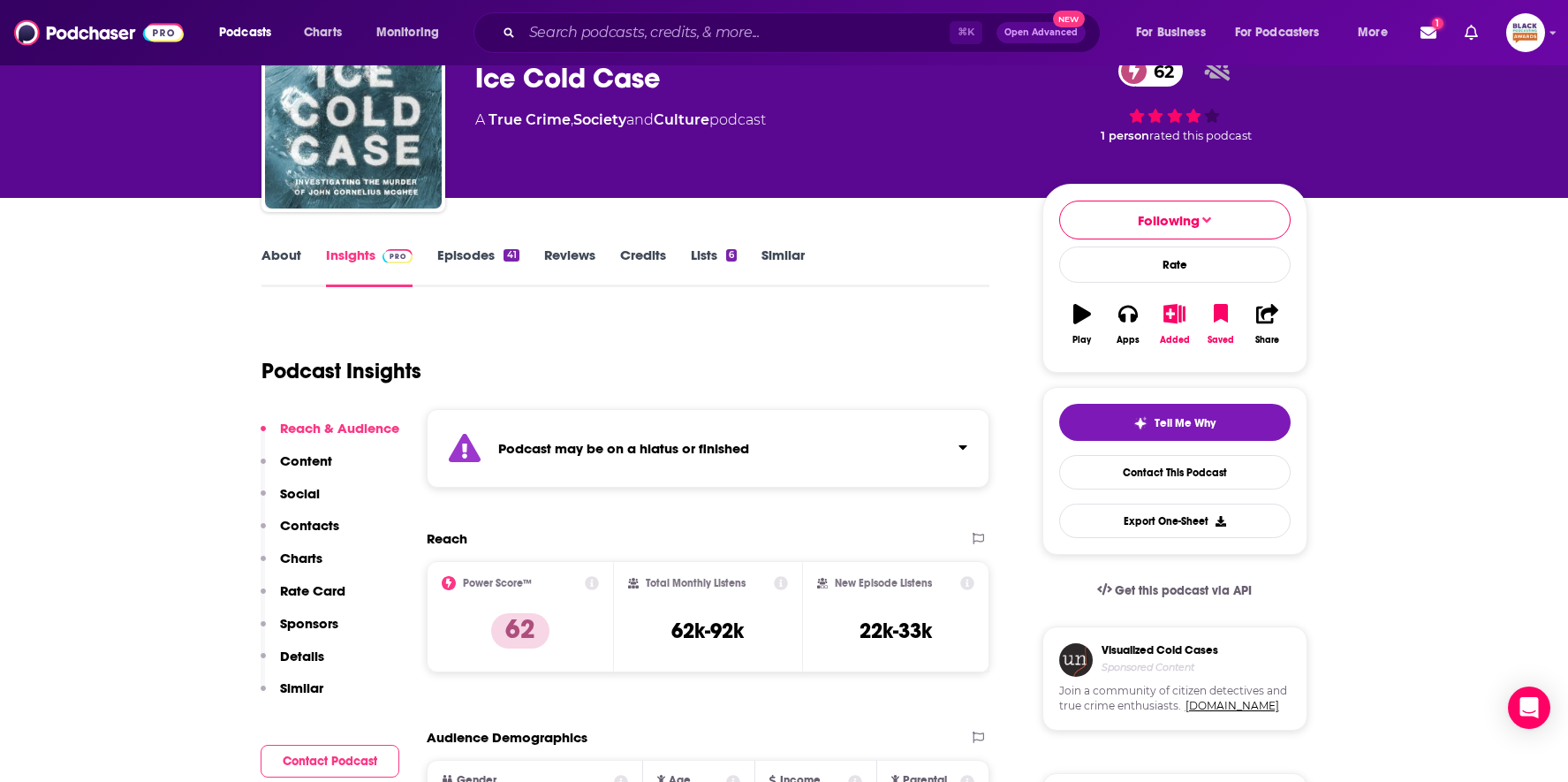
click at [960, 441] on icon "Click to expand status details" at bounding box center [963, 447] width 9 height 14
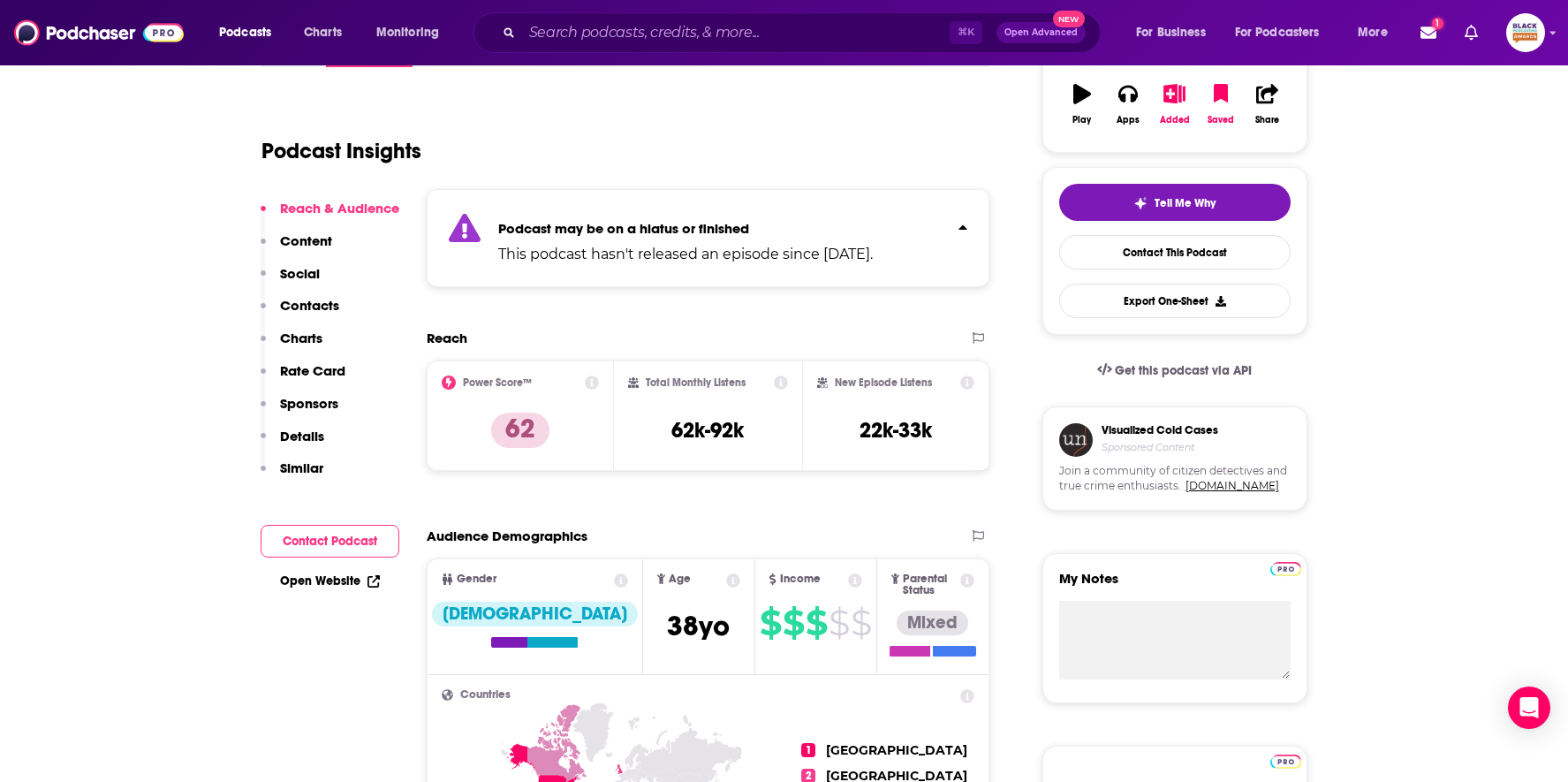
scroll to position [0, 0]
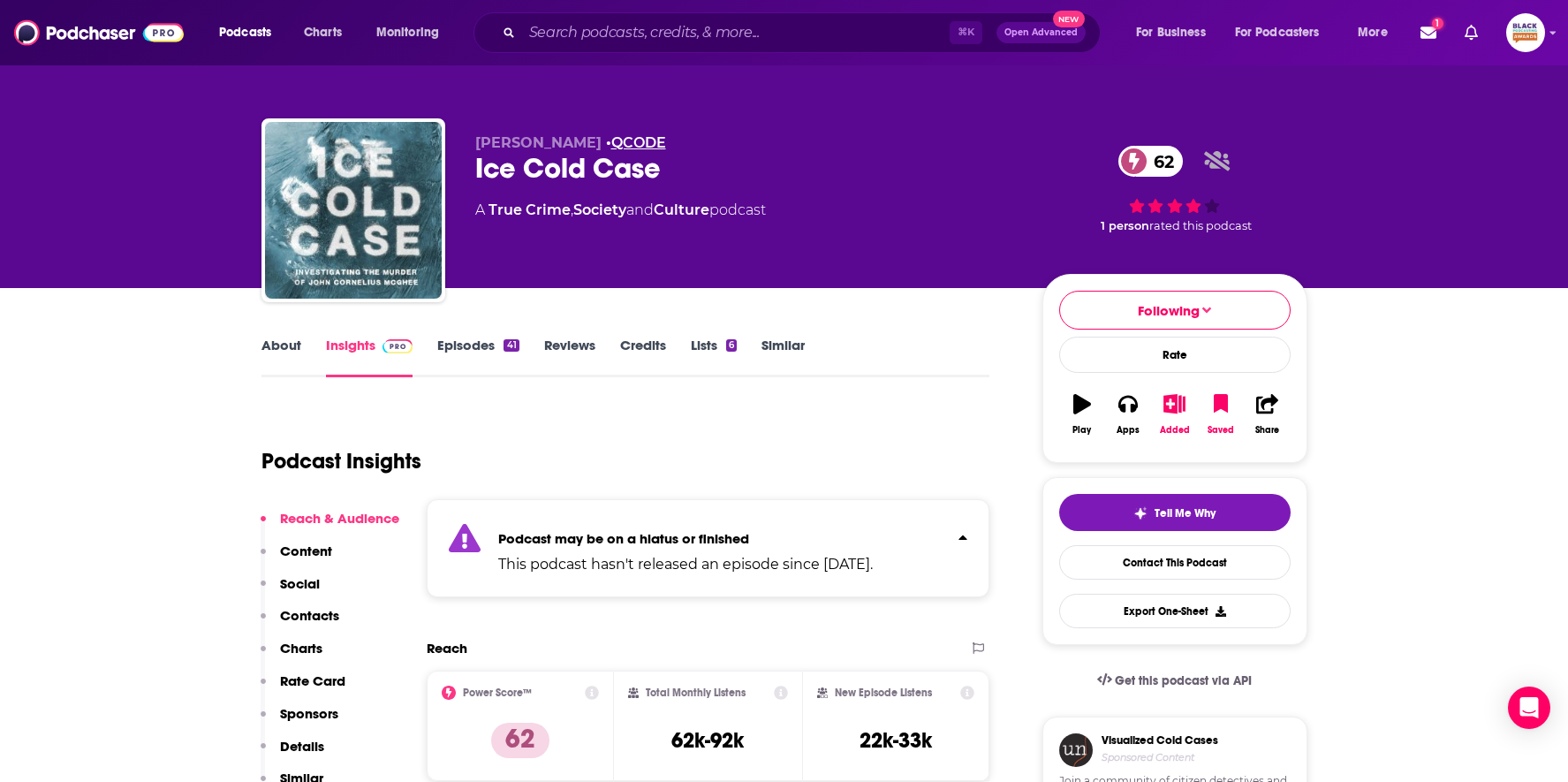
click at [654, 140] on link "QCODE" at bounding box center [638, 143] width 55 height 17
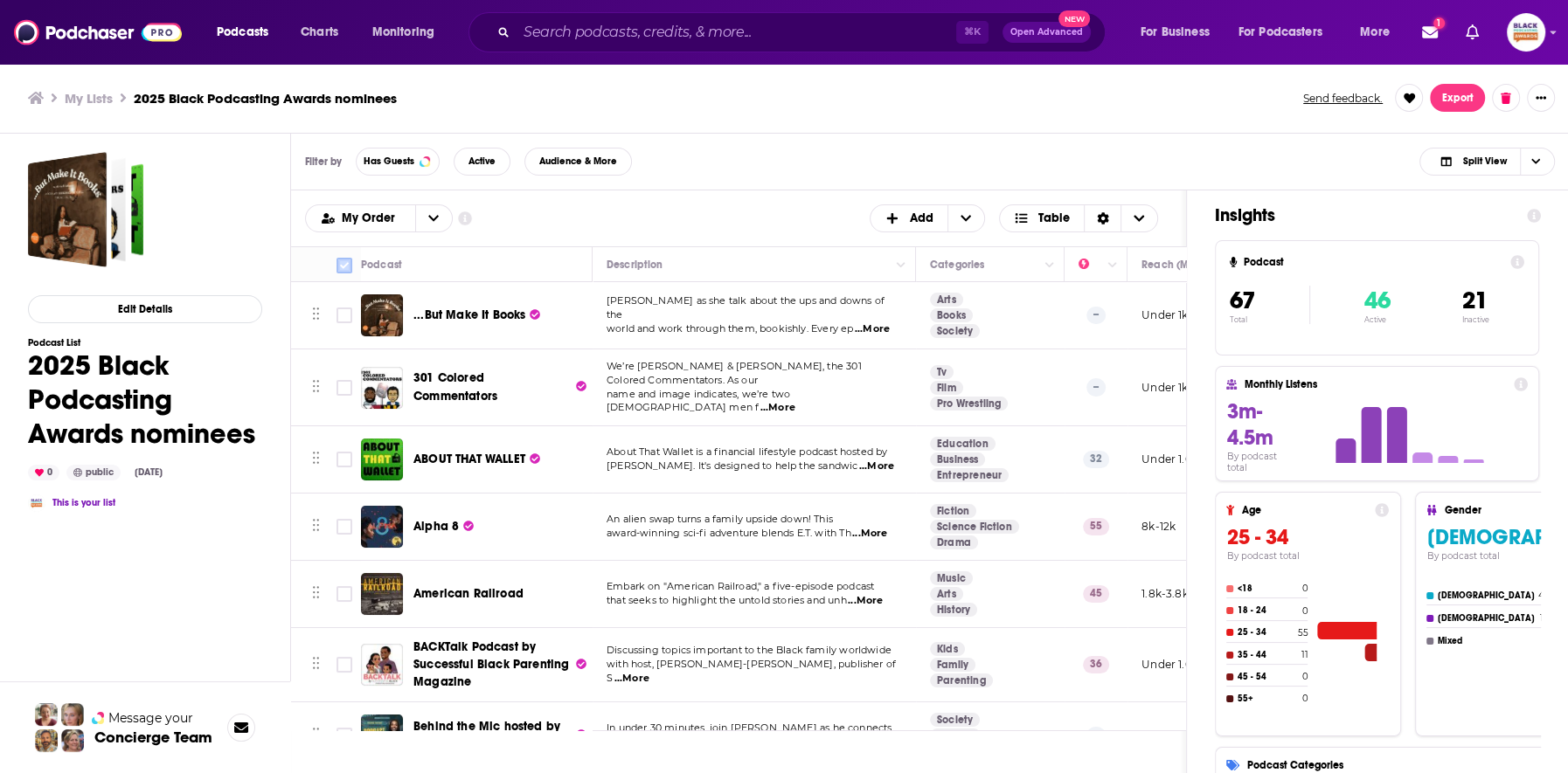
click at [349, 263] on input "Toggle select all" at bounding box center [344, 265] width 16 height 16
checkbox input "true"
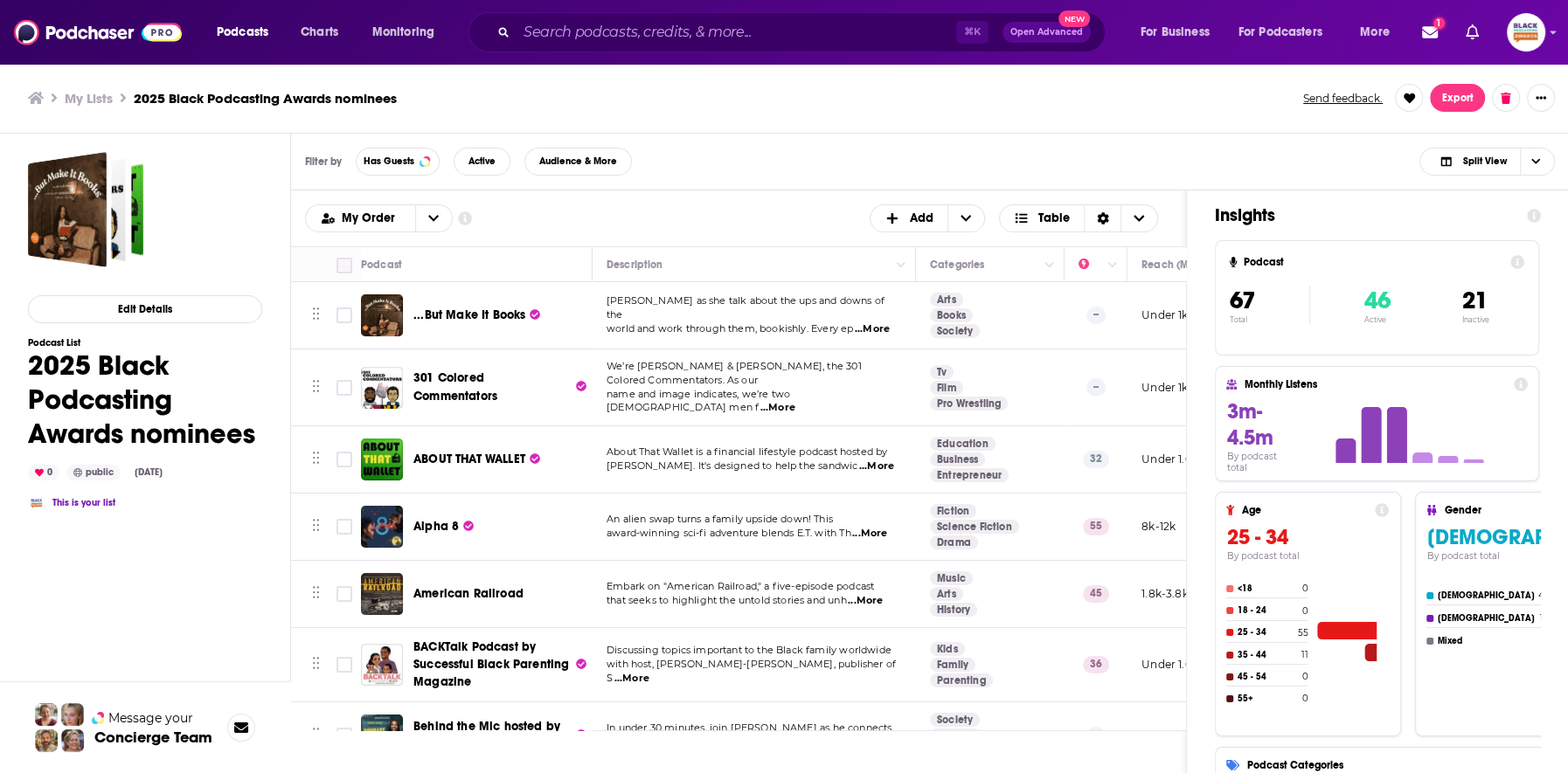
checkbox input "true"
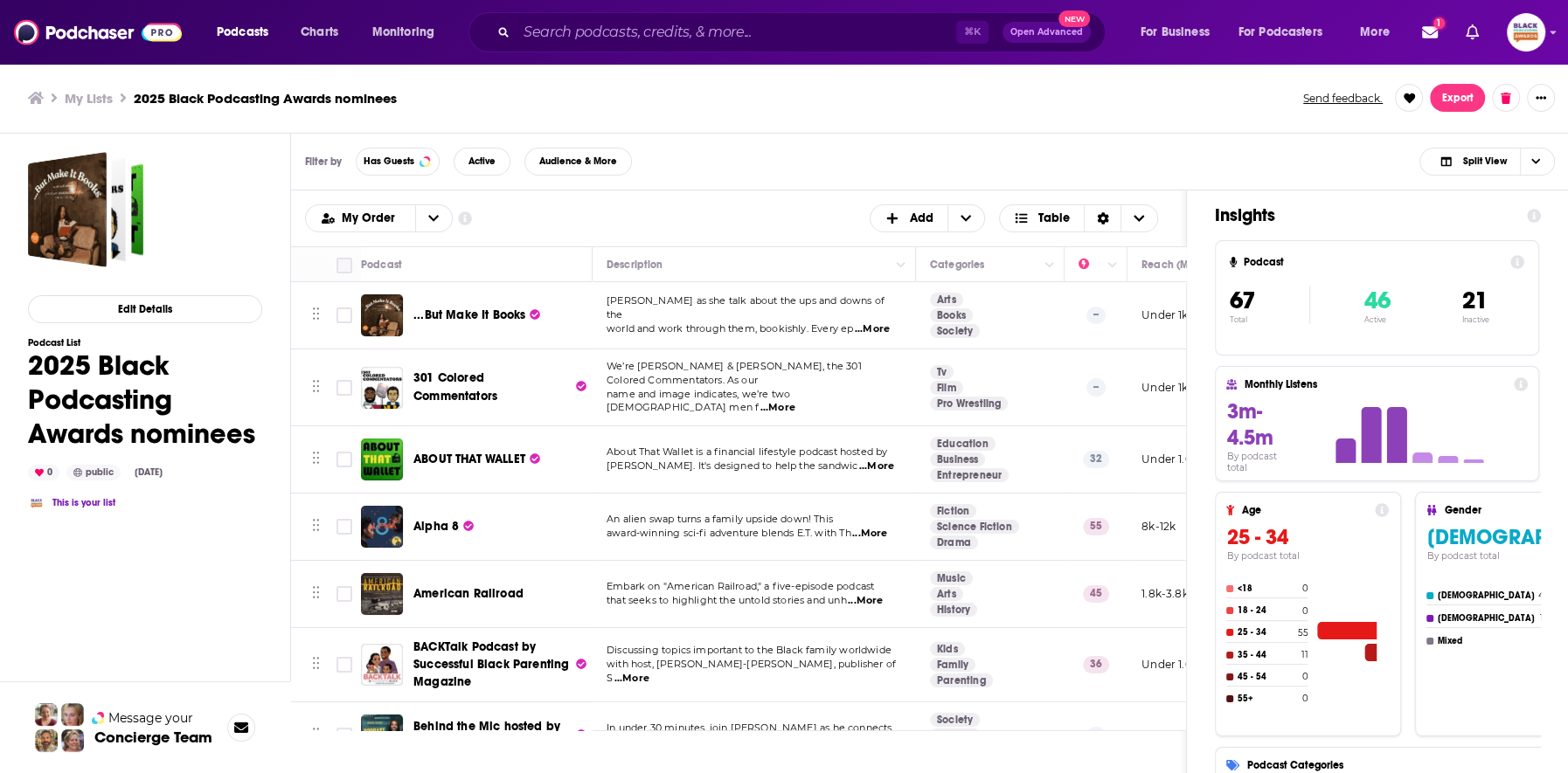
checkbox input "true"
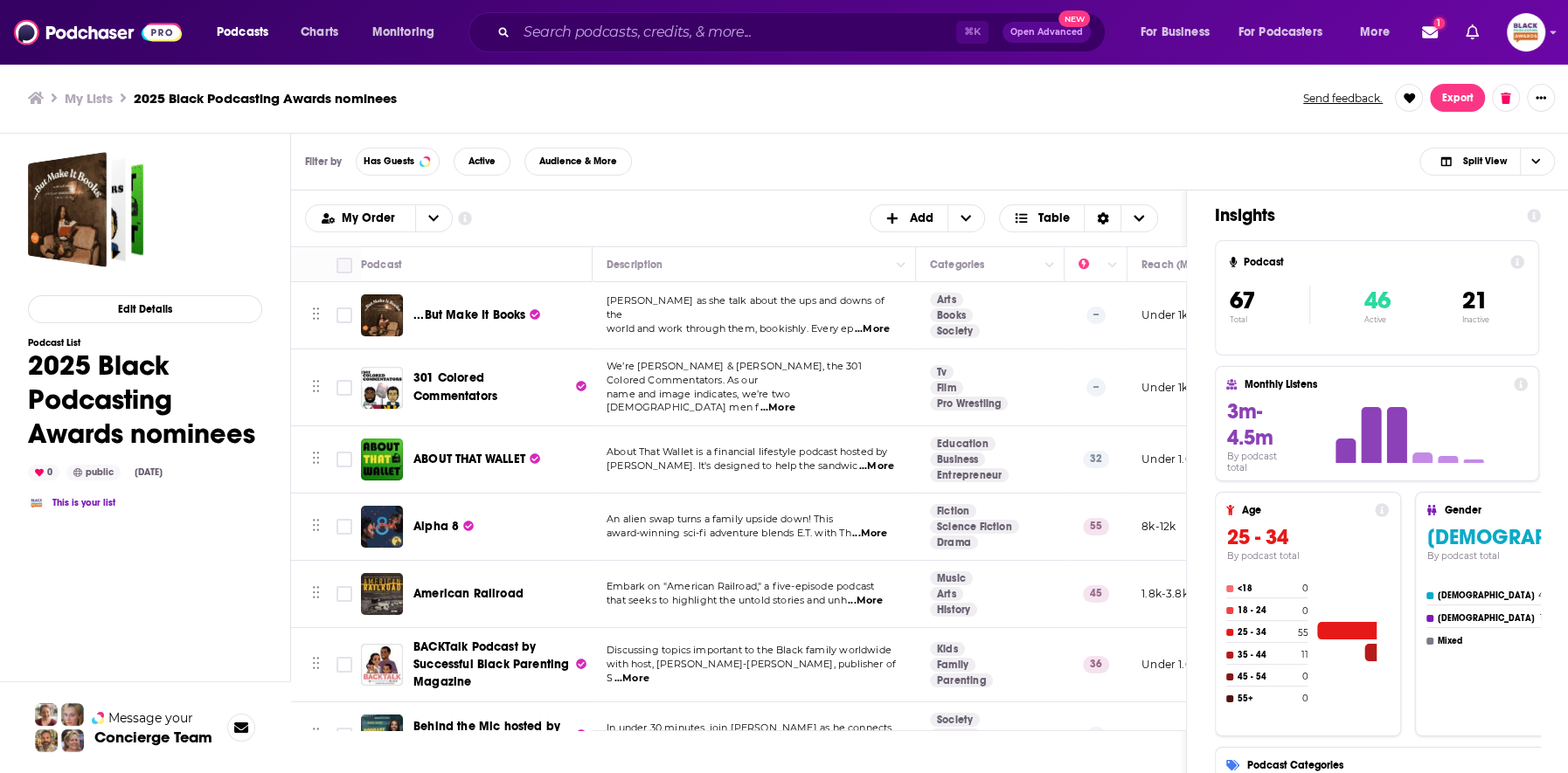
checkbox input "true"
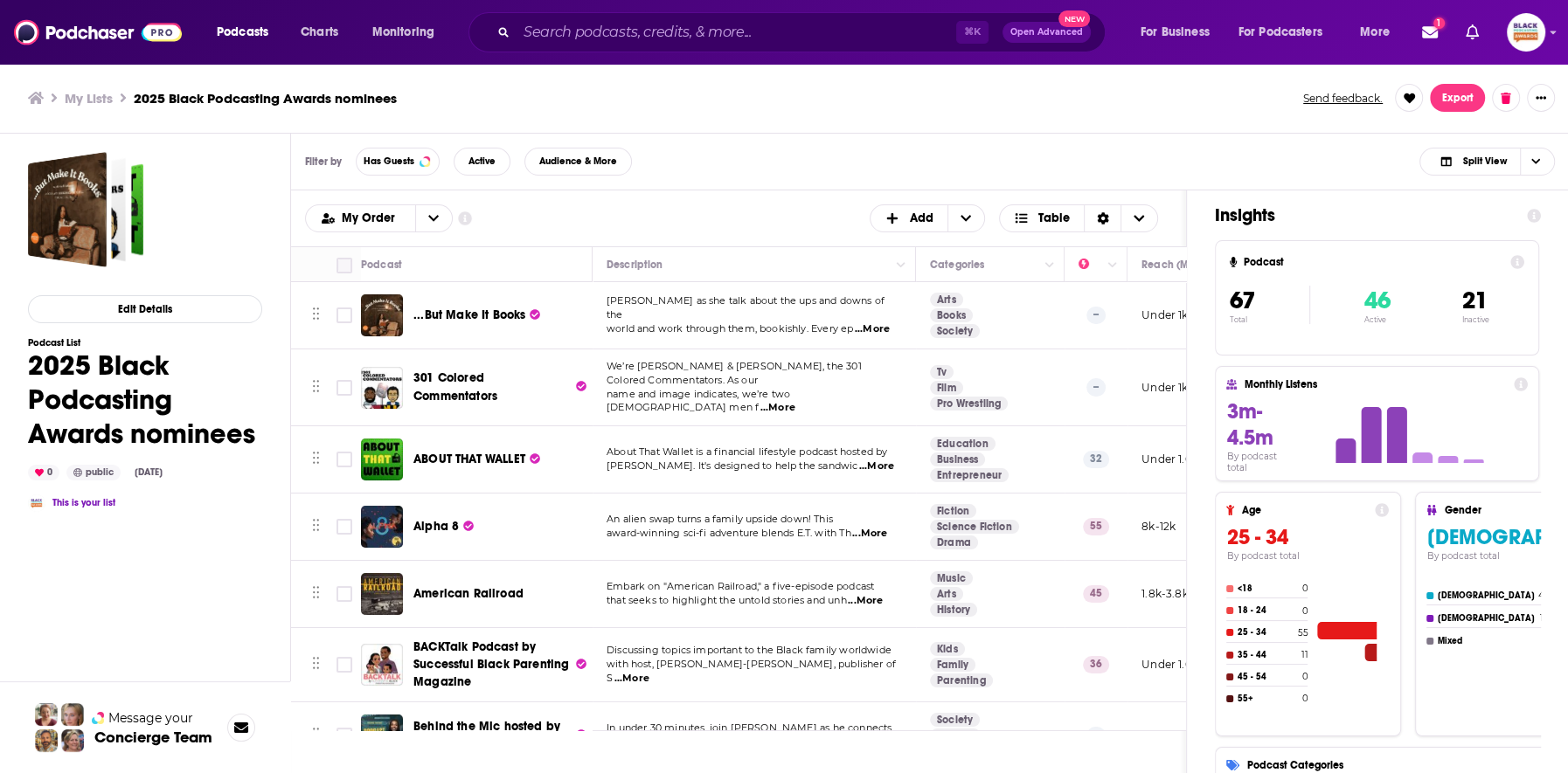
checkbox input "true"
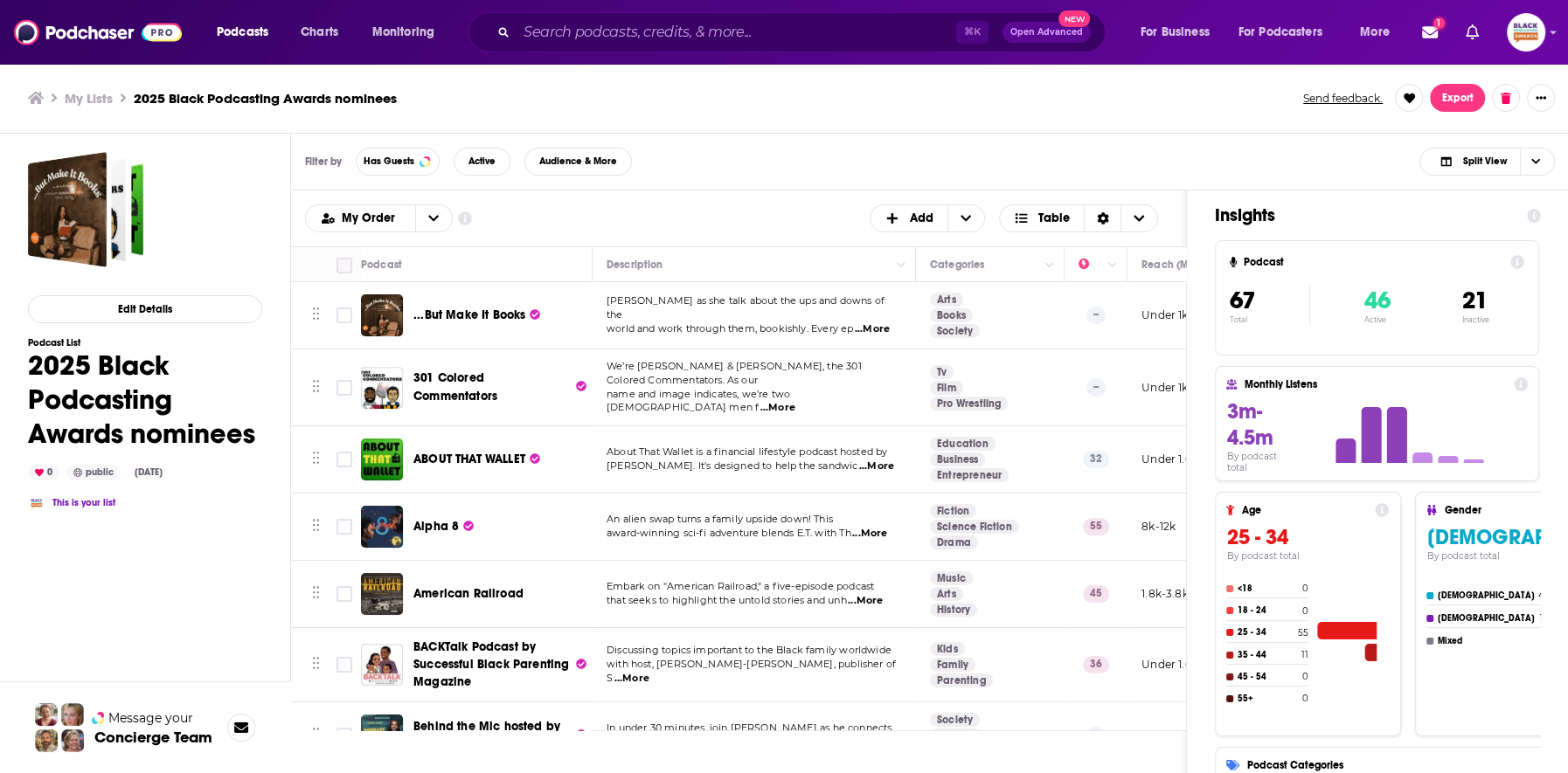
checkbox input "true"
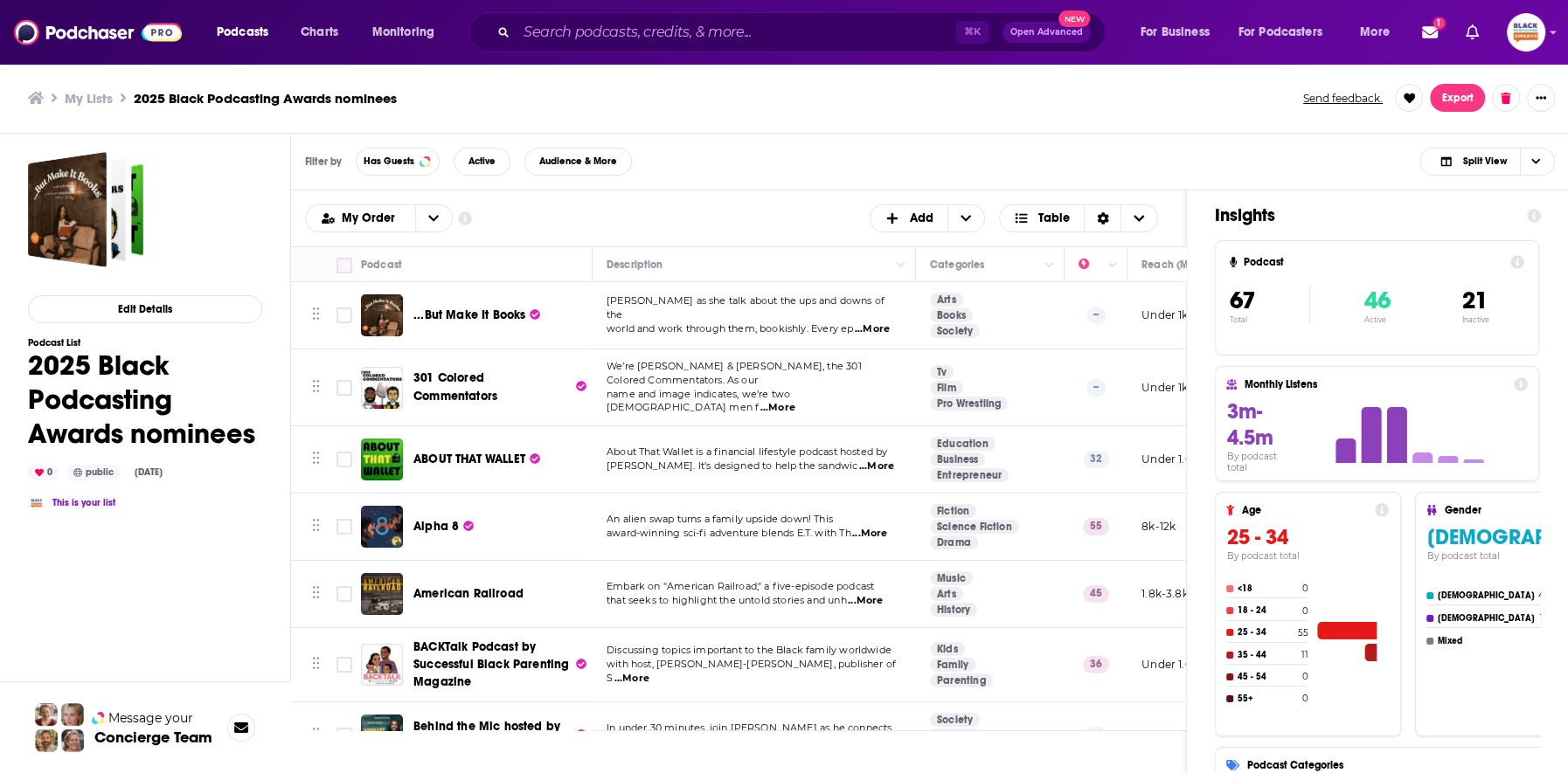
checkbox input "true"
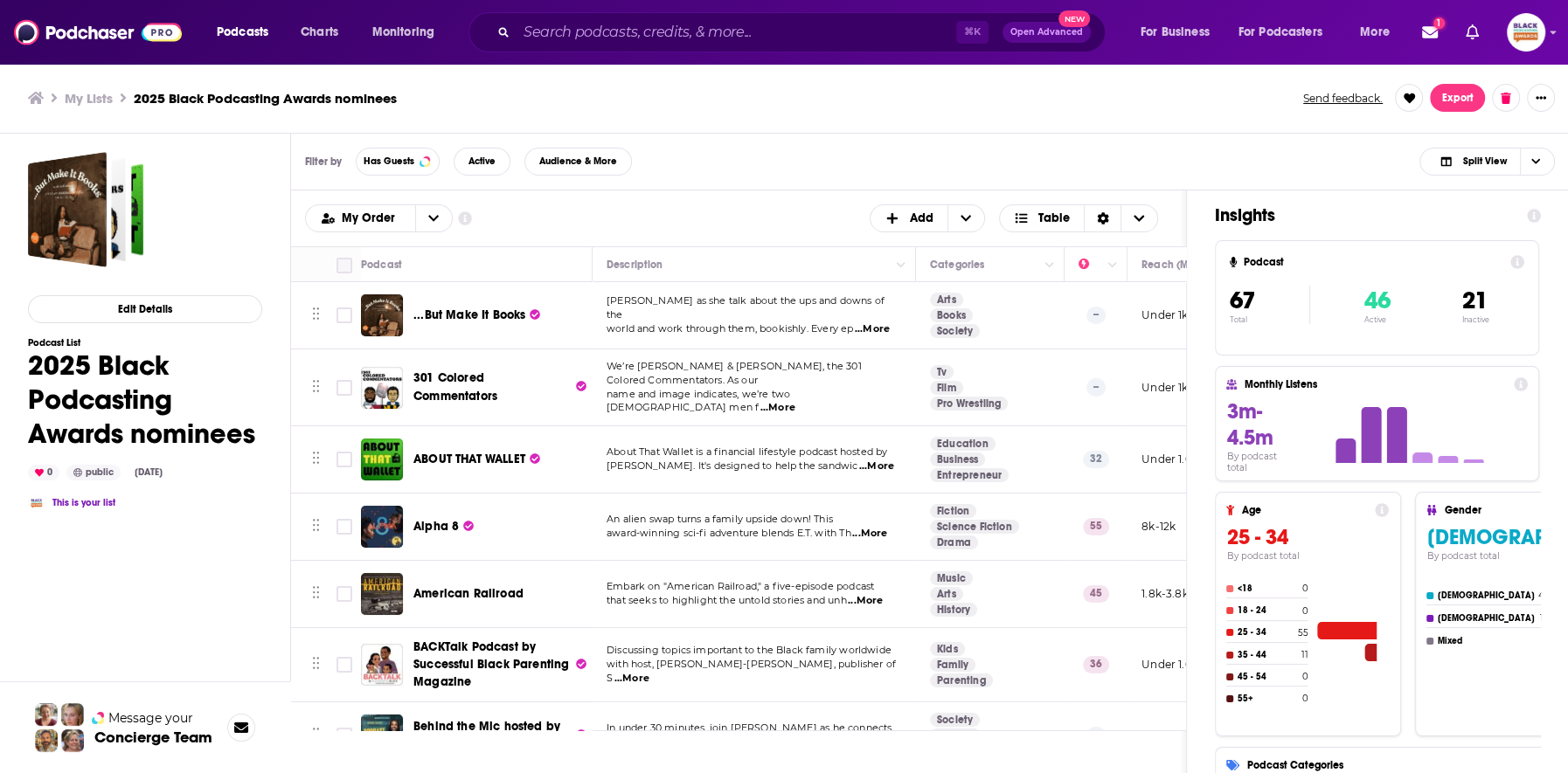
checkbox input "true"
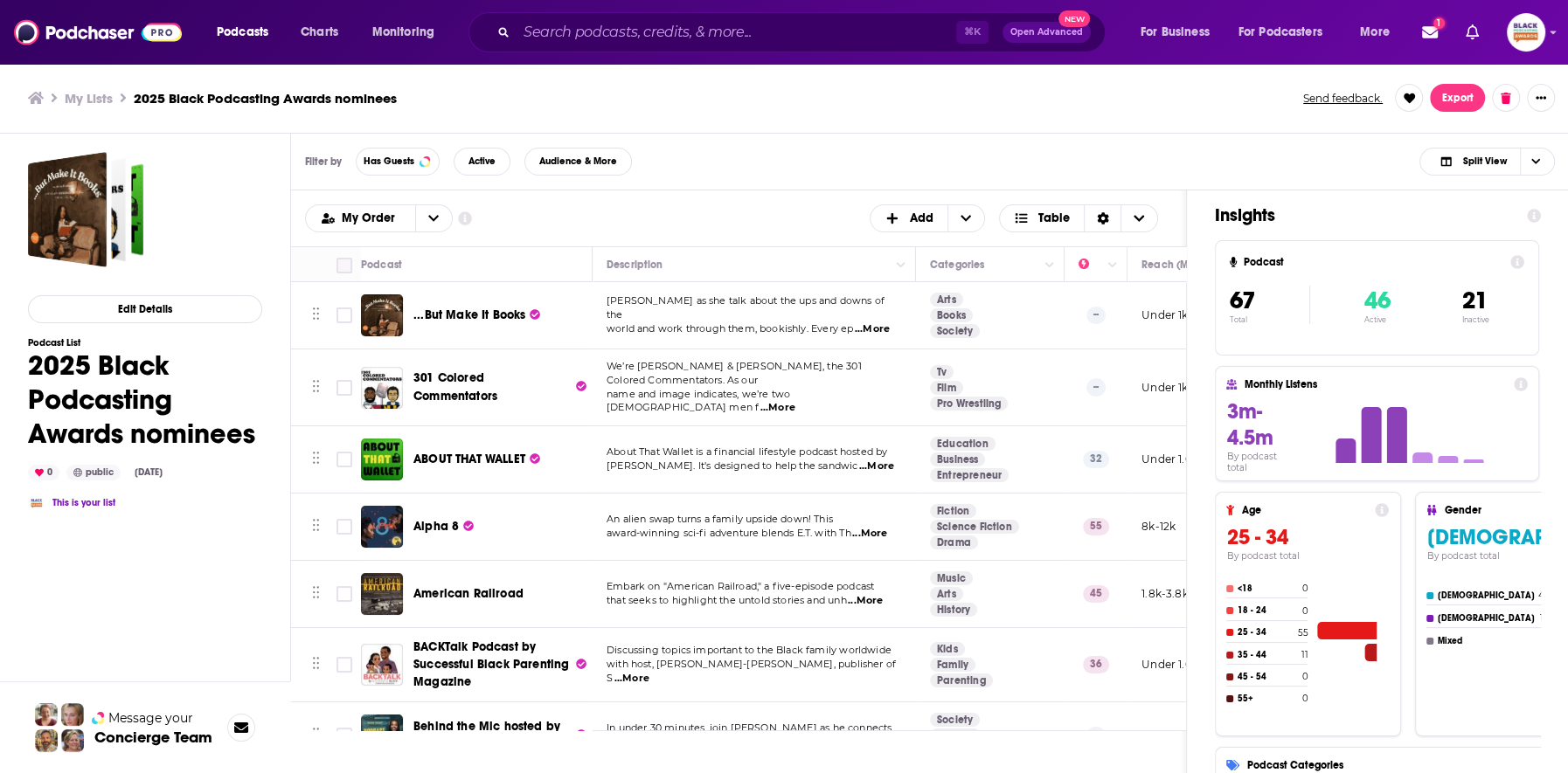
checkbox input "true"
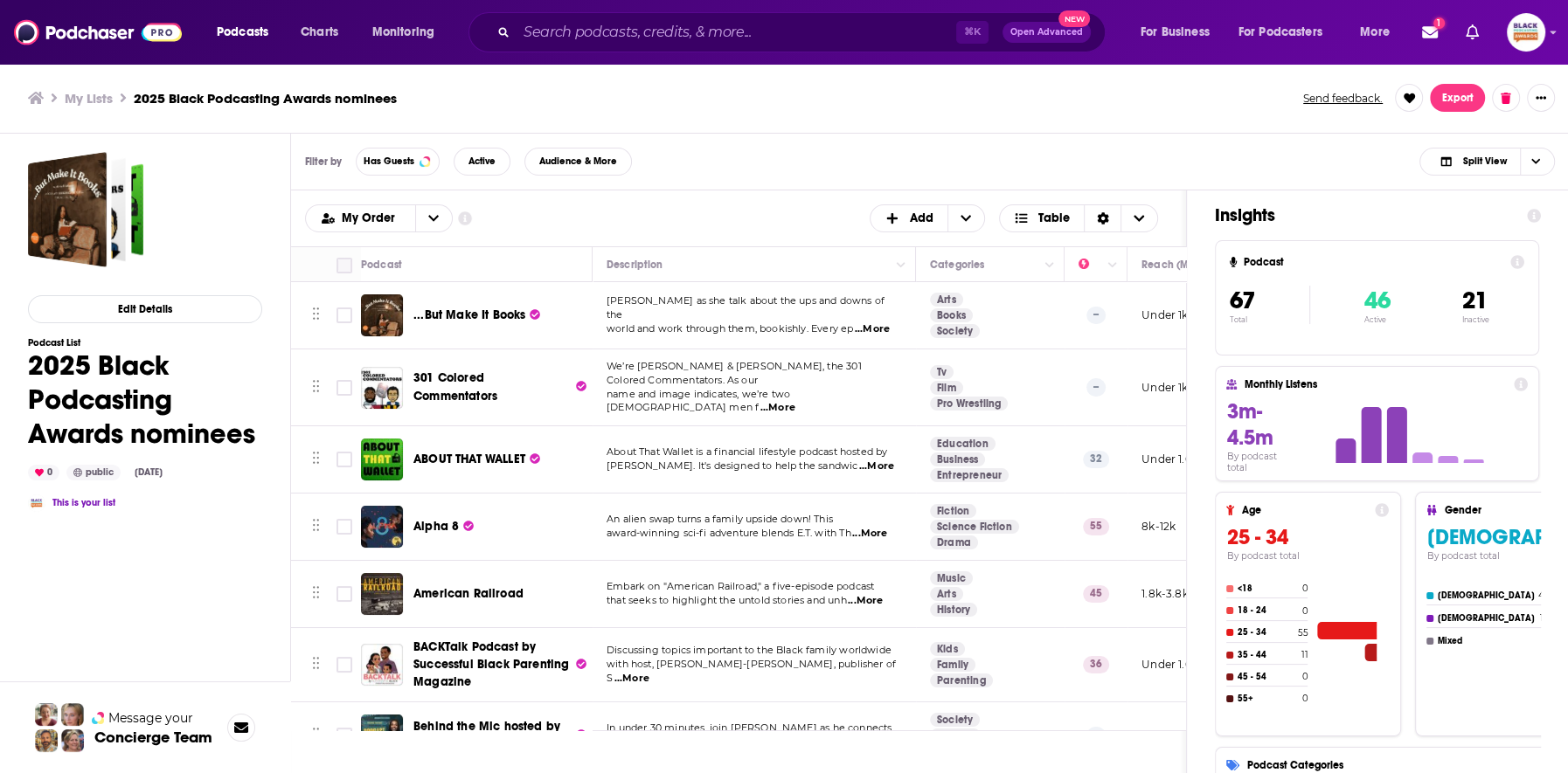
checkbox input "true"
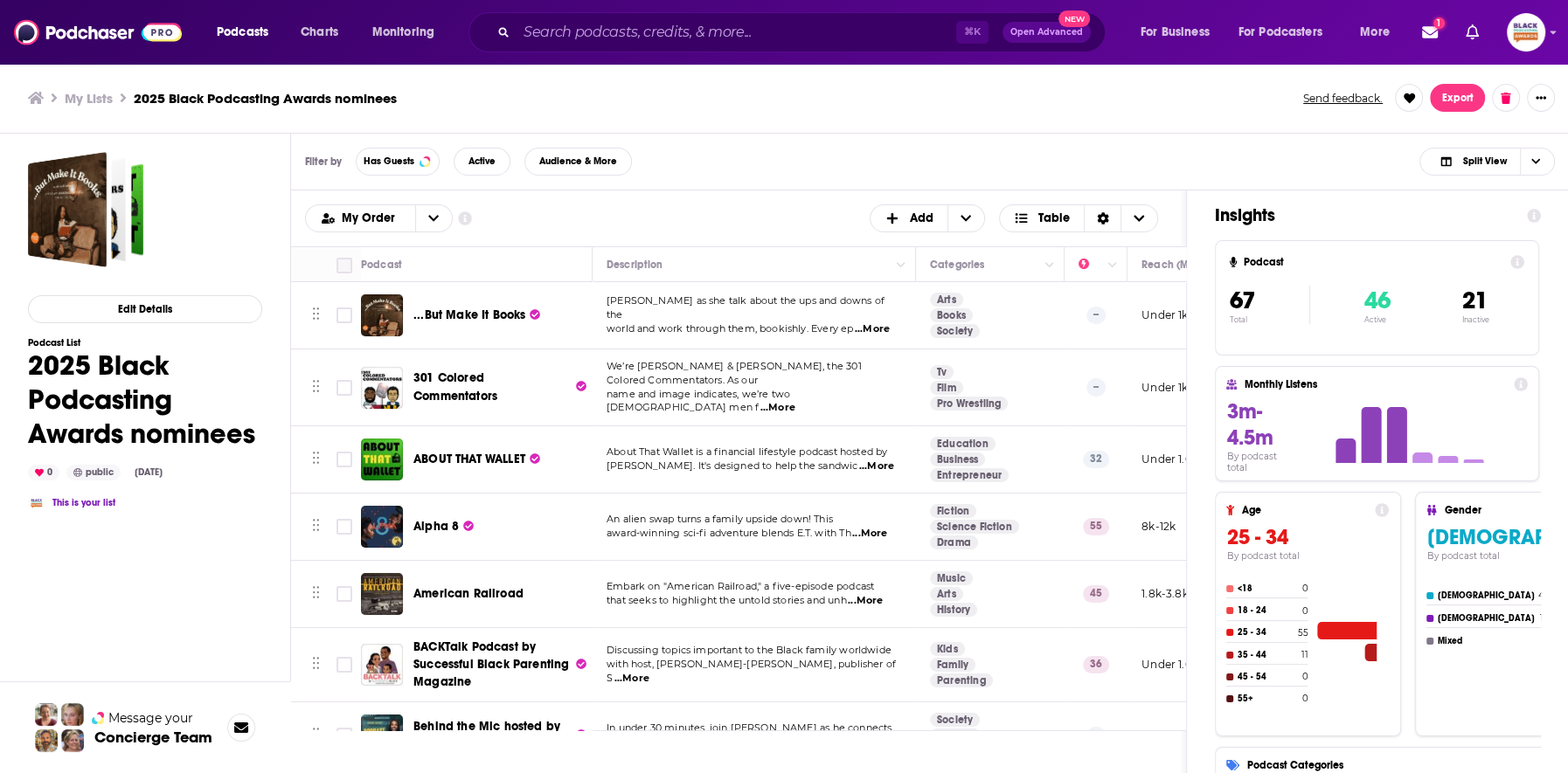
checkbox input "true"
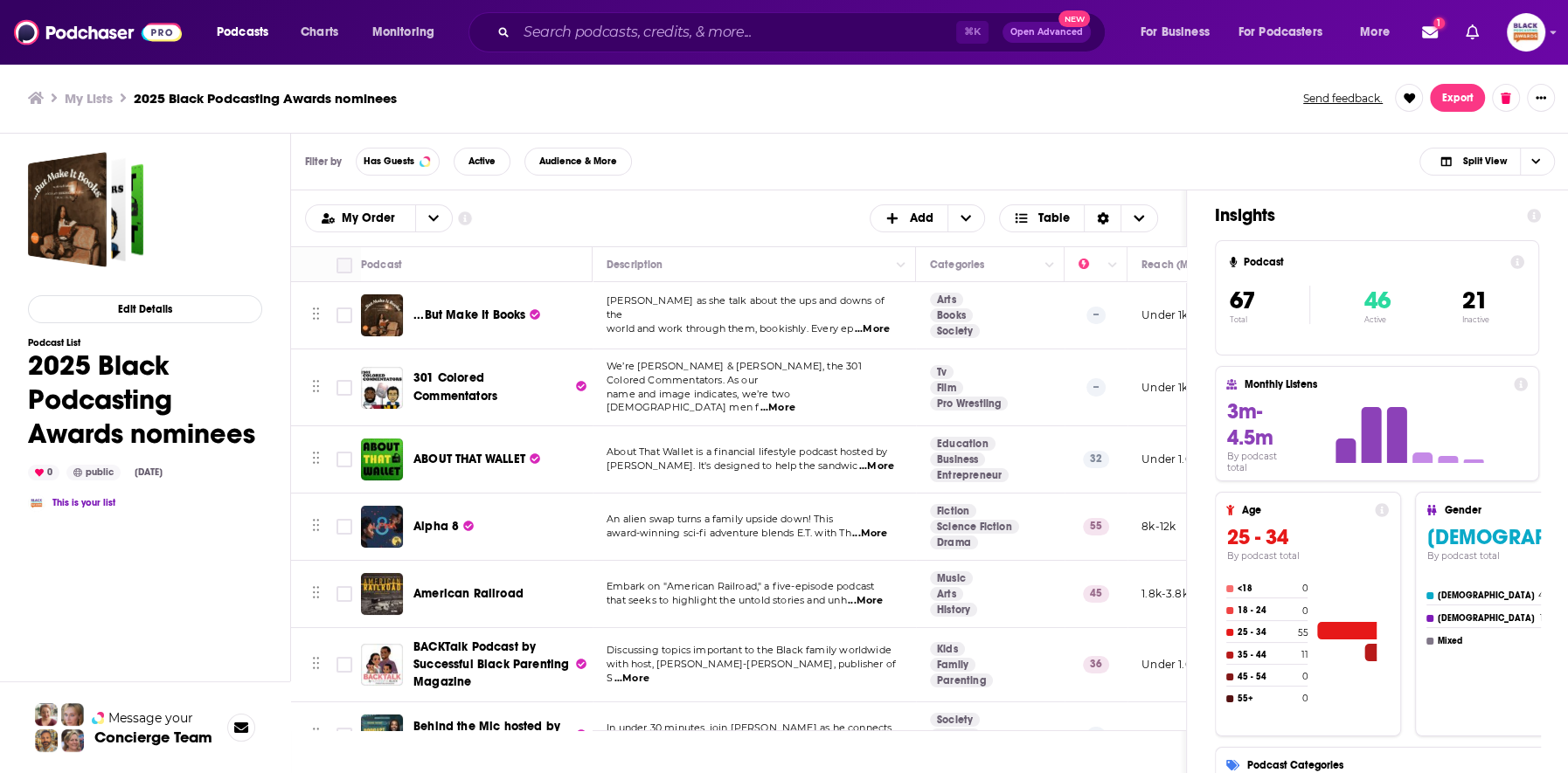
checkbox input "true"
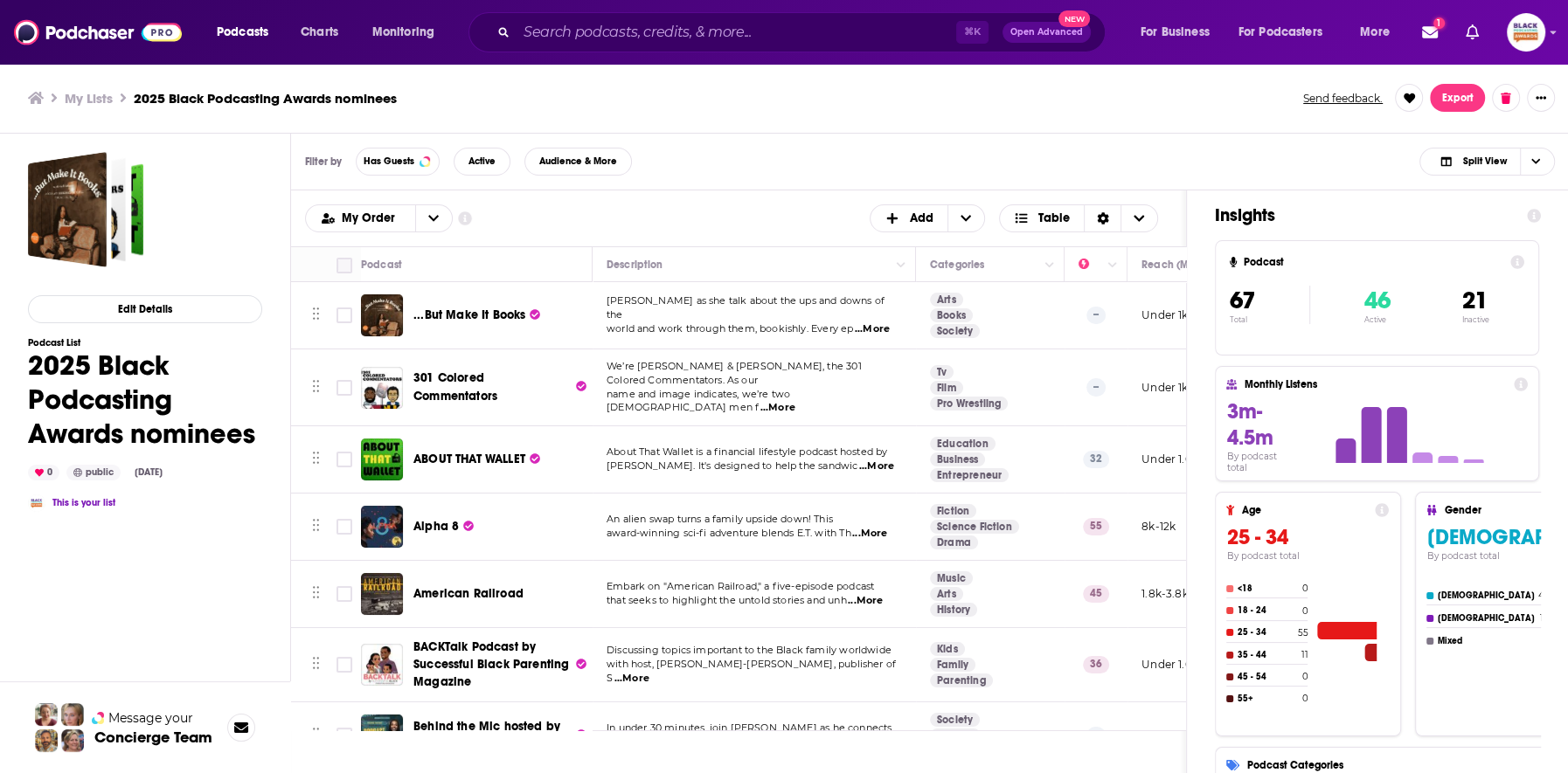
checkbox input "true"
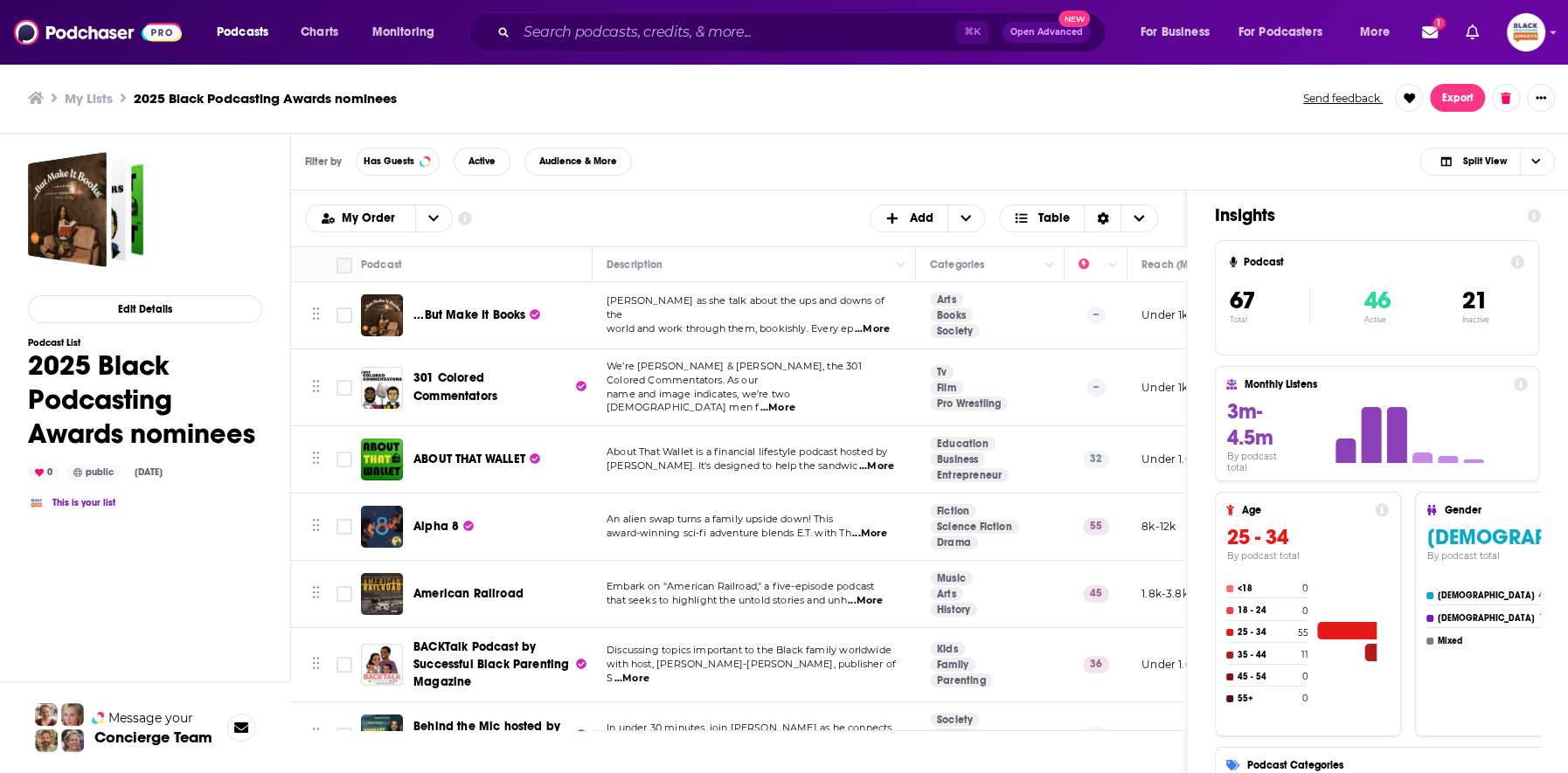
checkbox input "true"
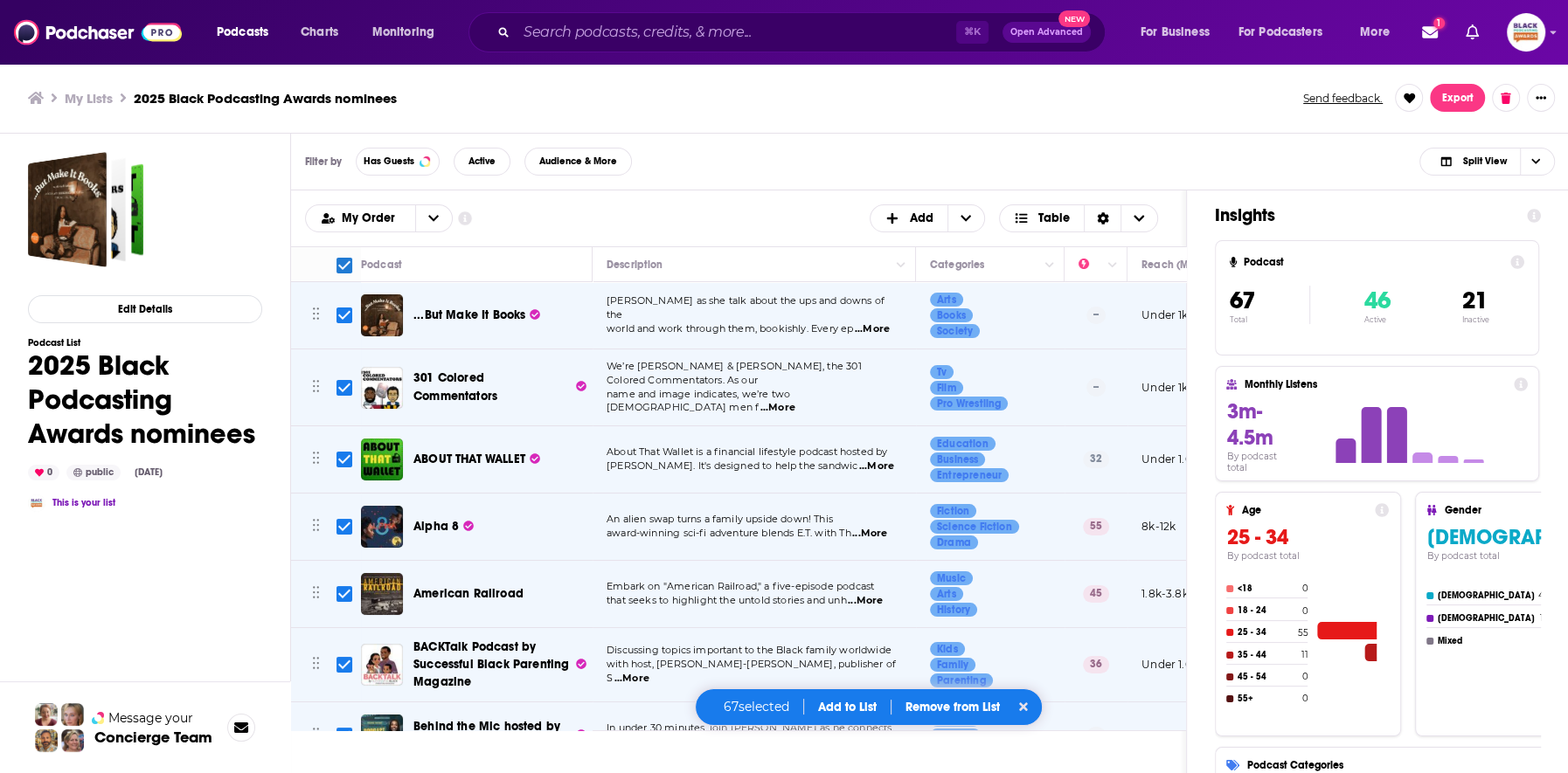
click at [830, 708] on button "Add to List" at bounding box center [847, 707] width 86 height 15
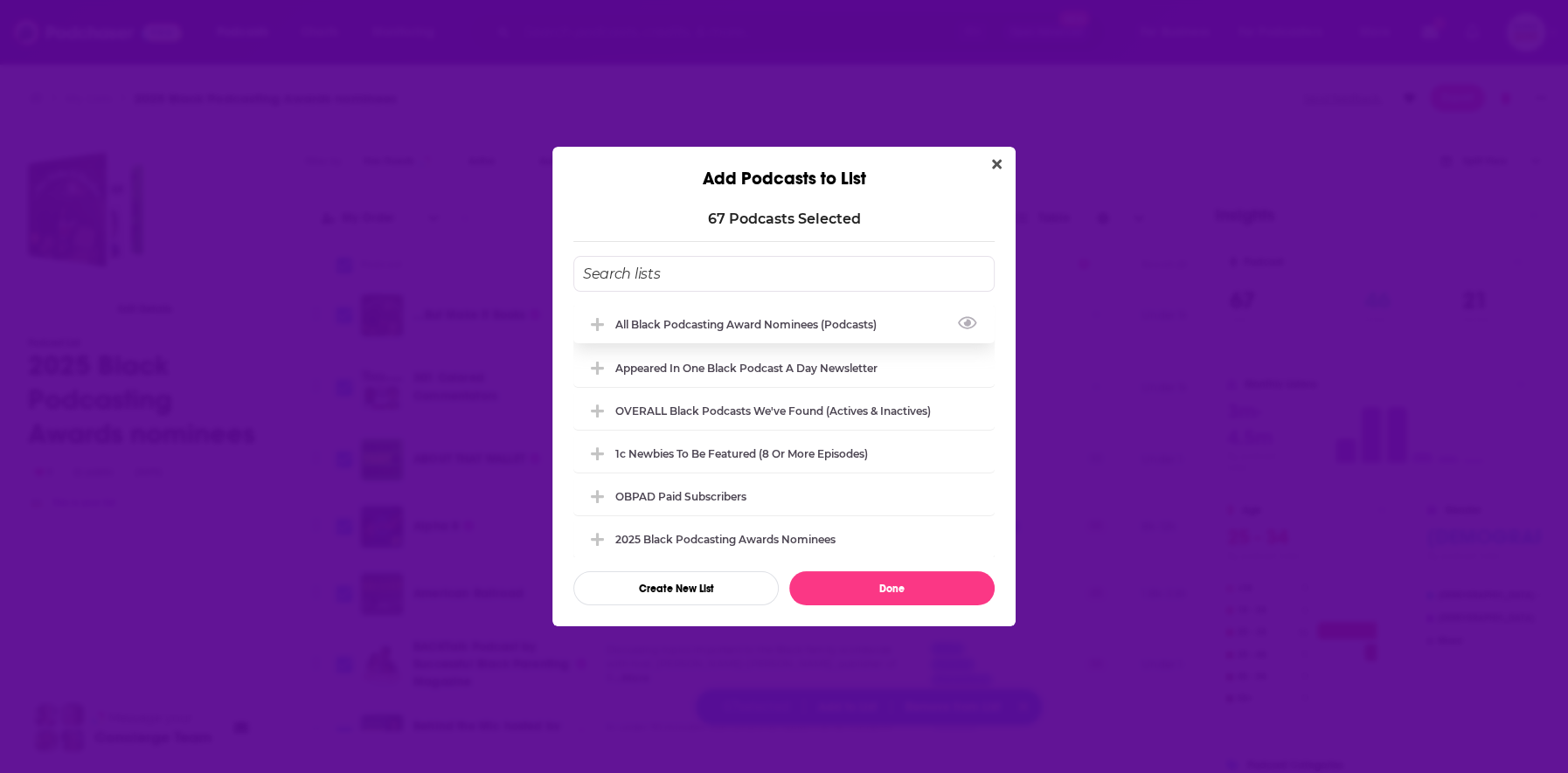
click at [905, 315] on div "All Black Podcasting Award nominees (podcasts)" at bounding box center [784, 324] width 422 height 38
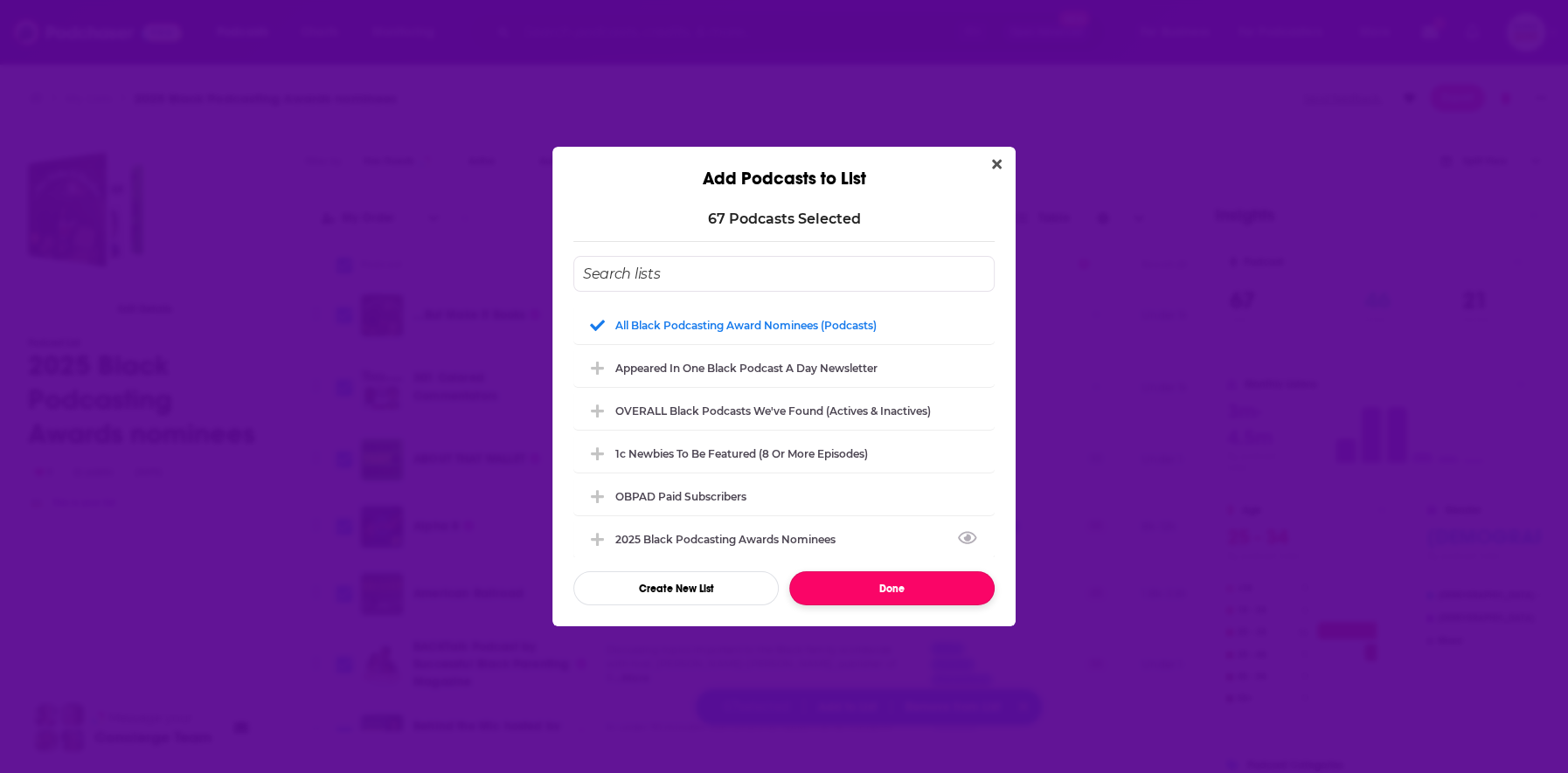
click at [876, 592] on button "Done" at bounding box center [892, 588] width 205 height 34
checkbox input "false"
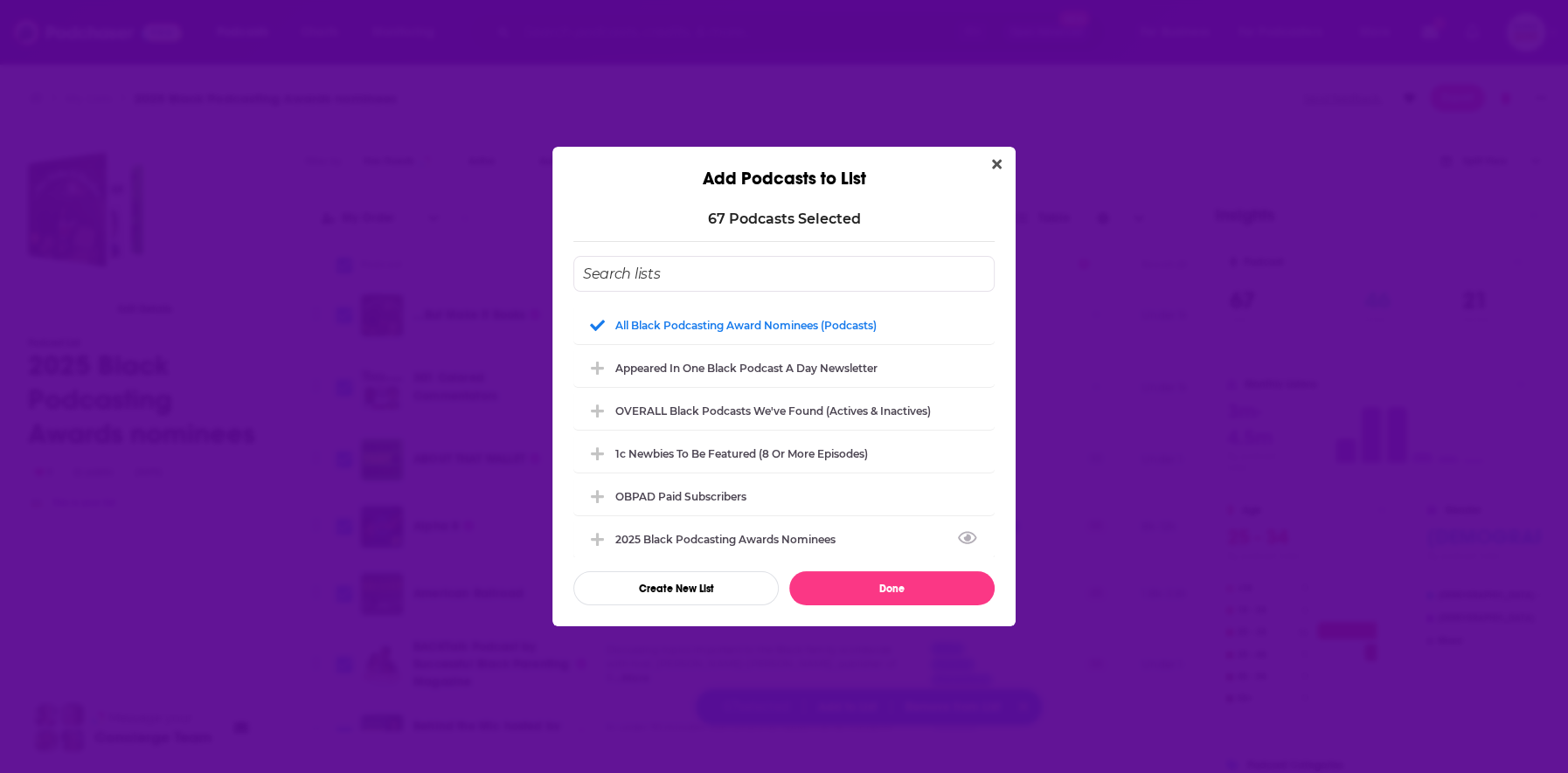
checkbox input "false"
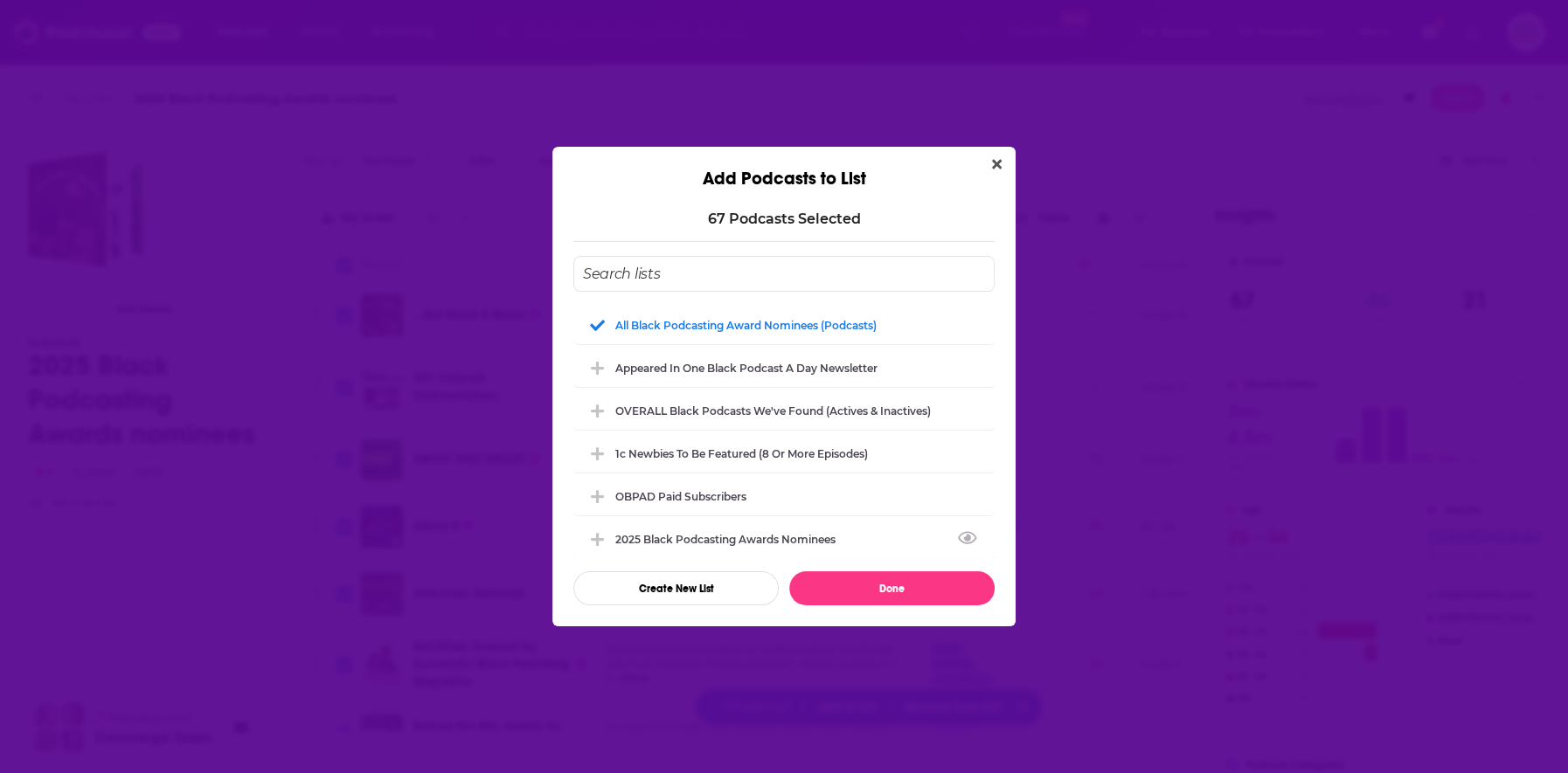
checkbox input "false"
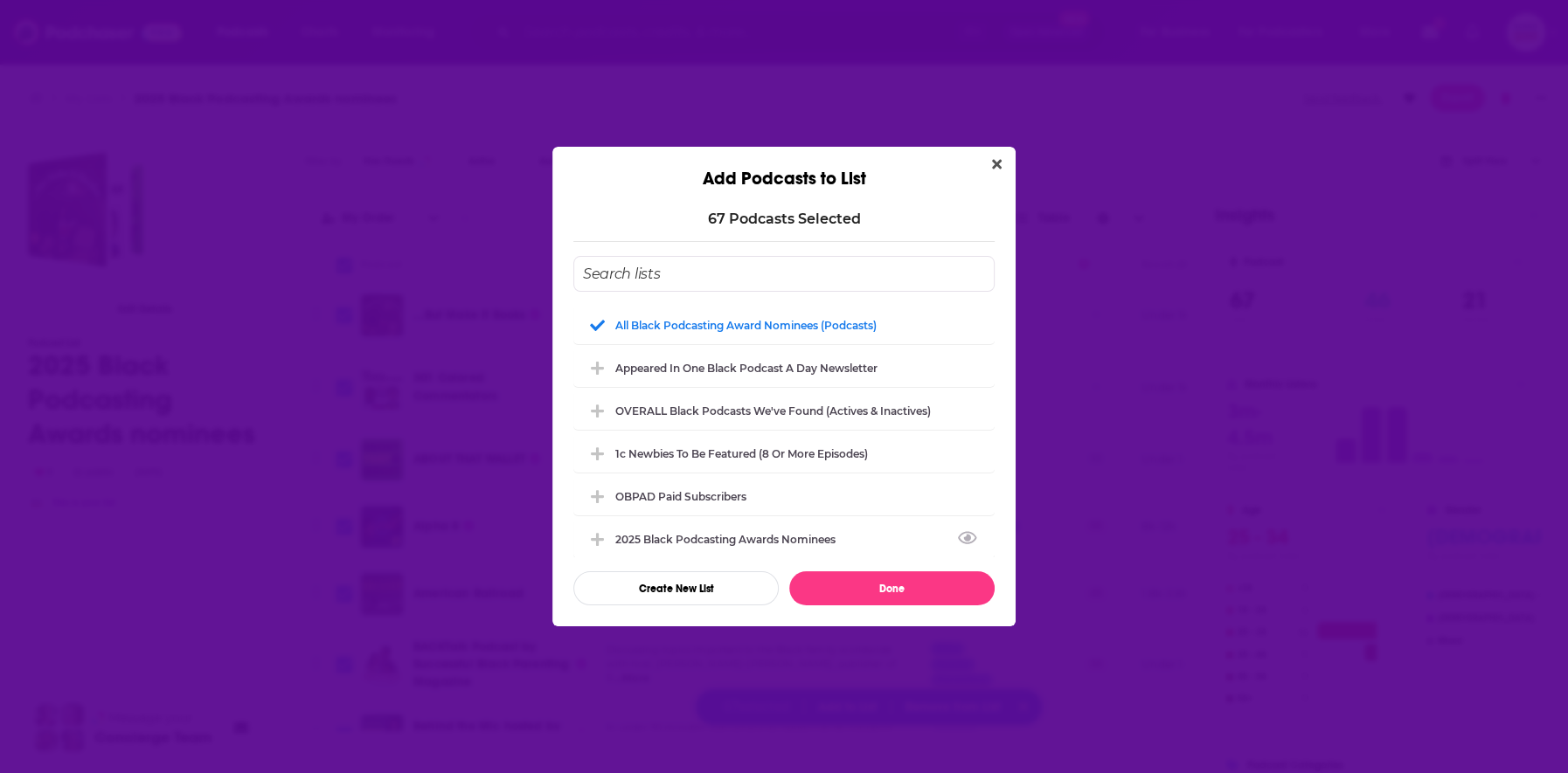
checkbox input "false"
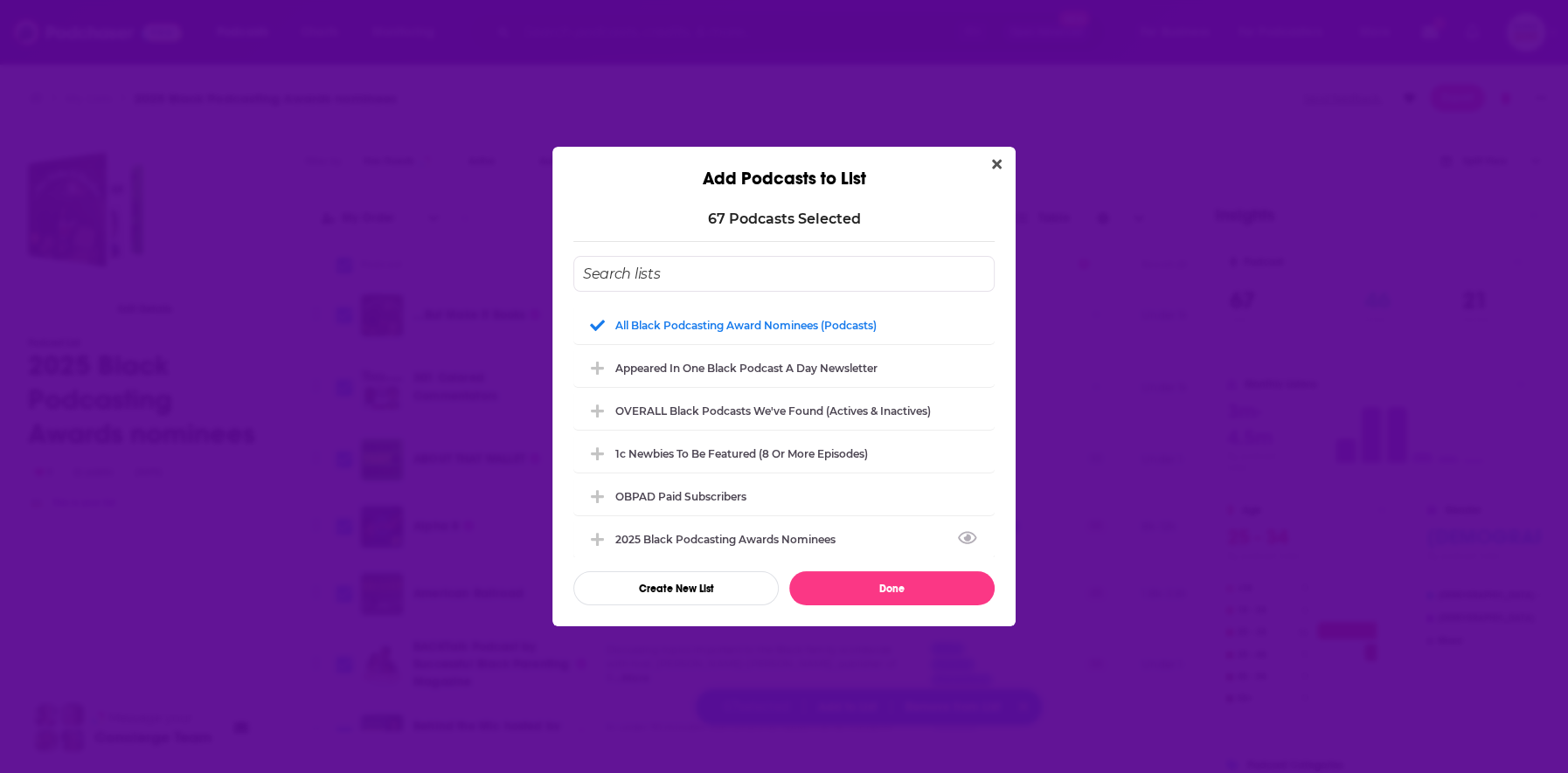
checkbox input "false"
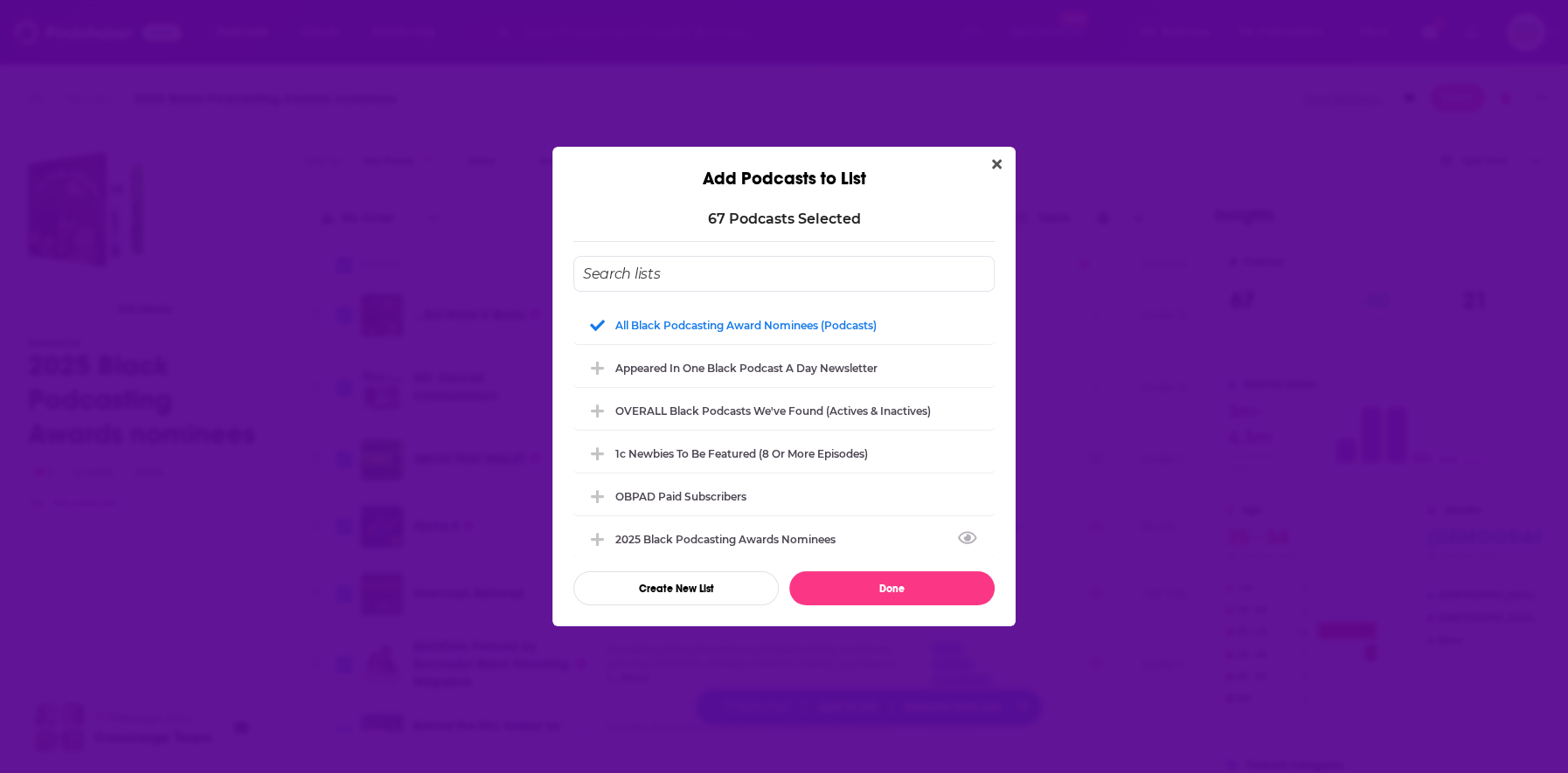
checkbox input "false"
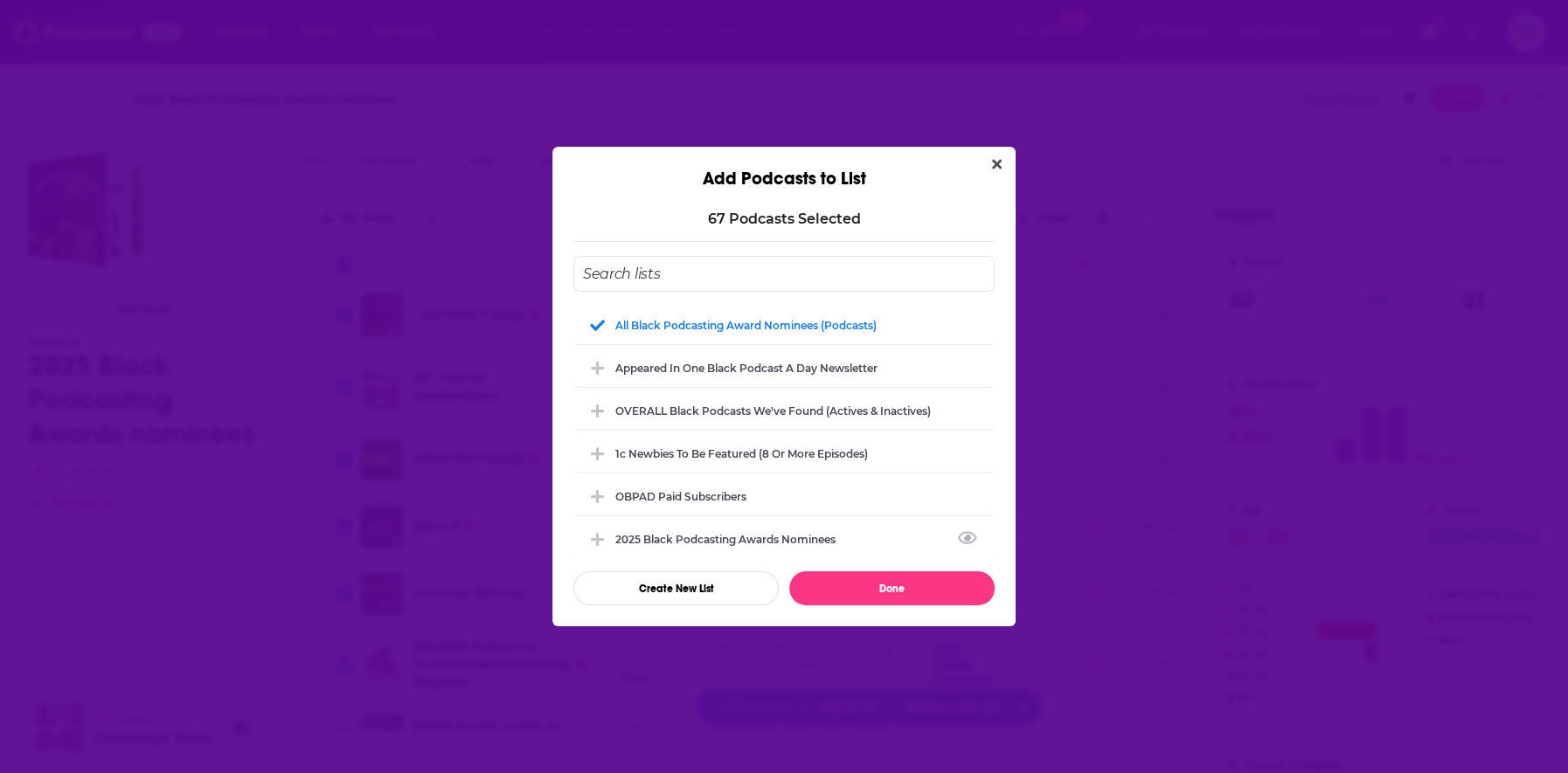
checkbox input "false"
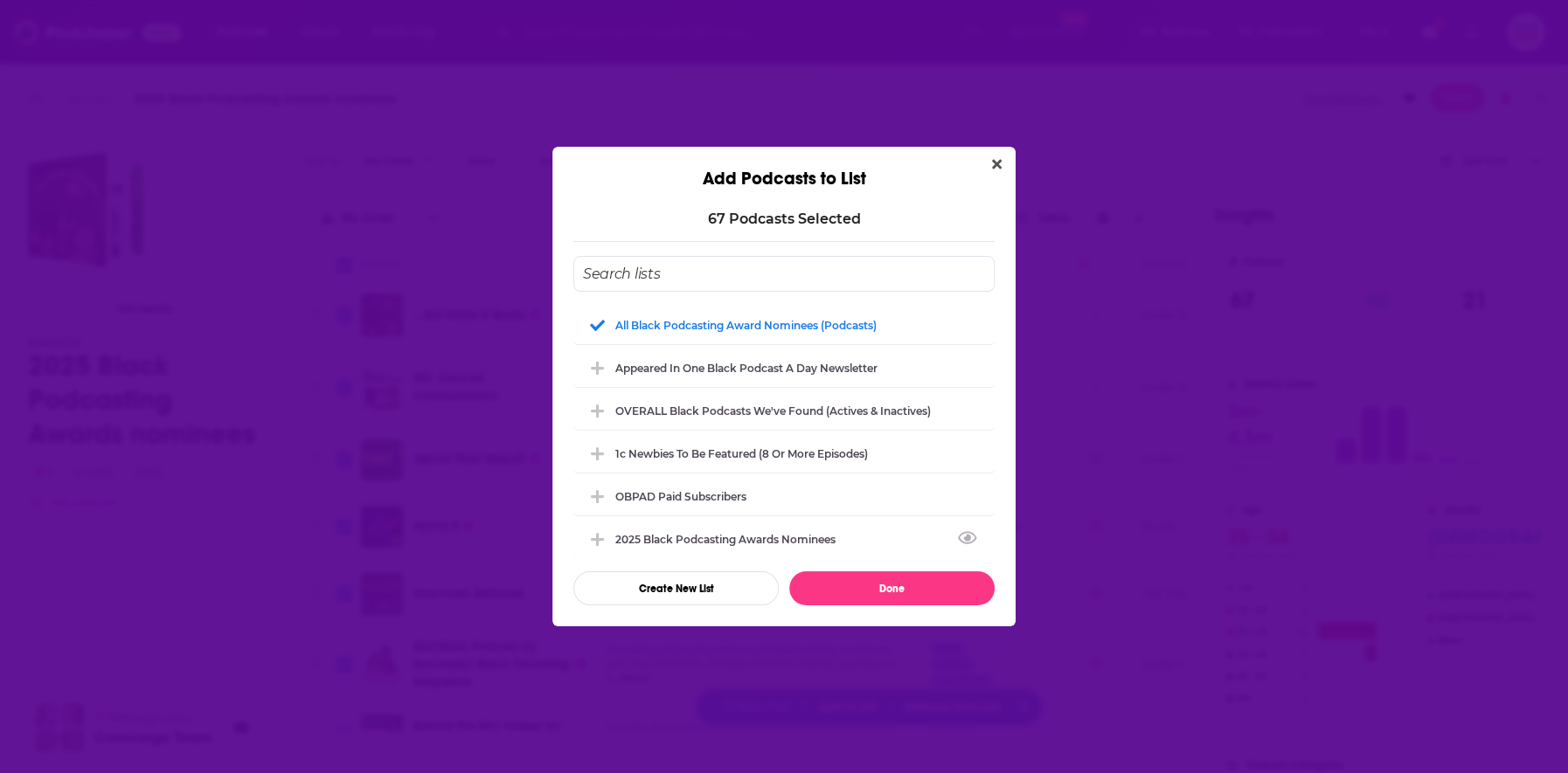
checkbox input "false"
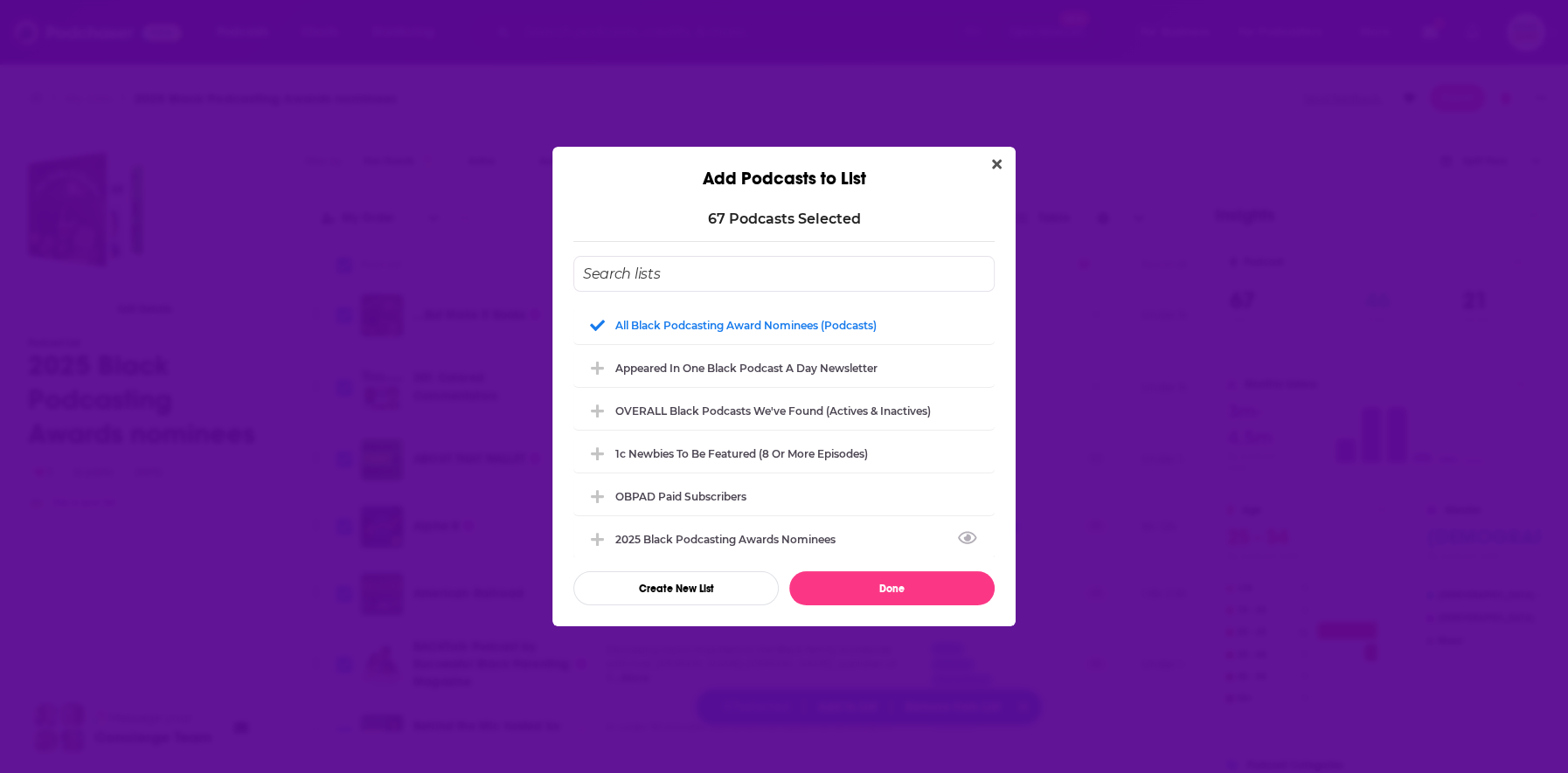
checkbox input "false"
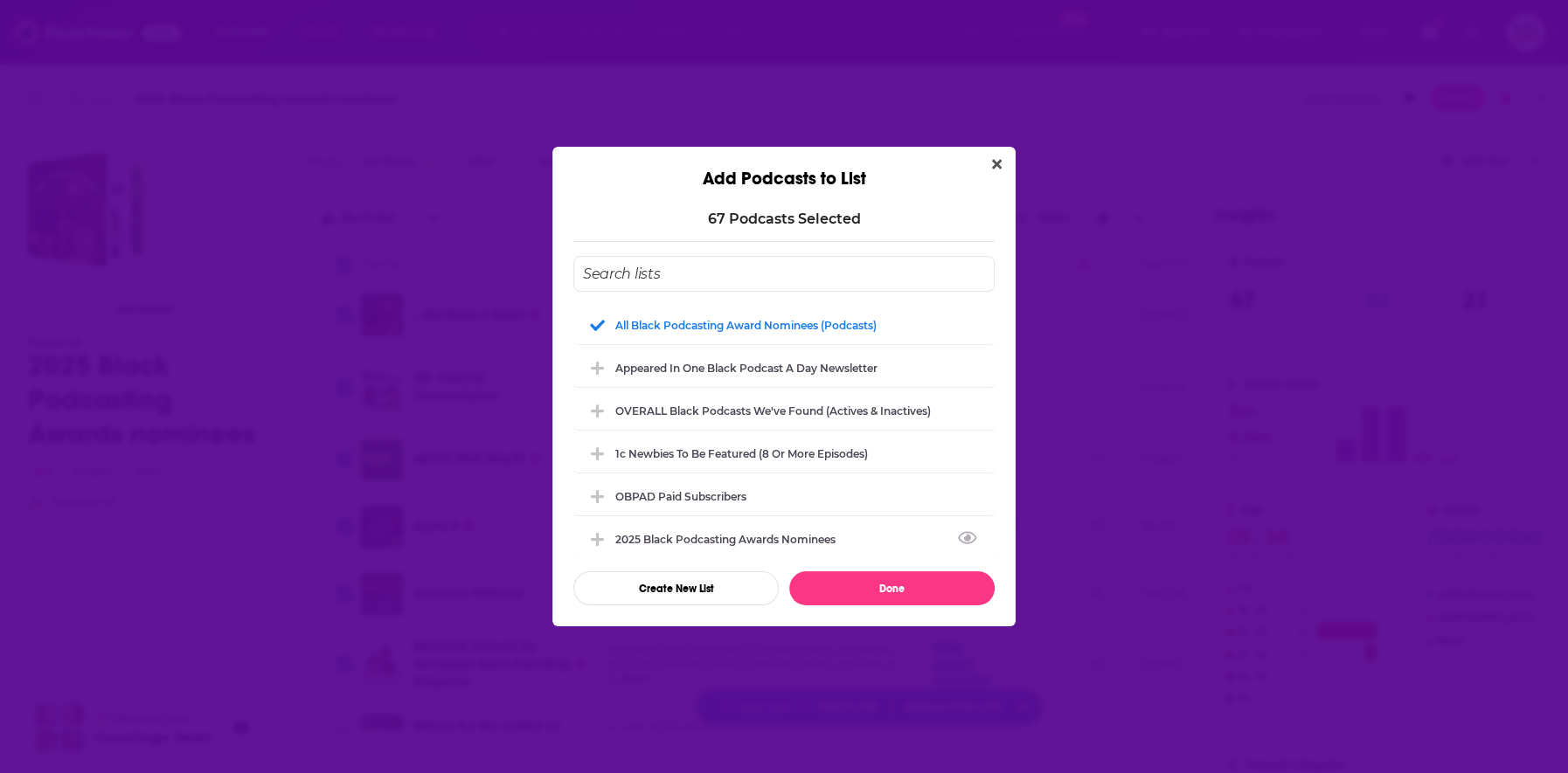
checkbox input "false"
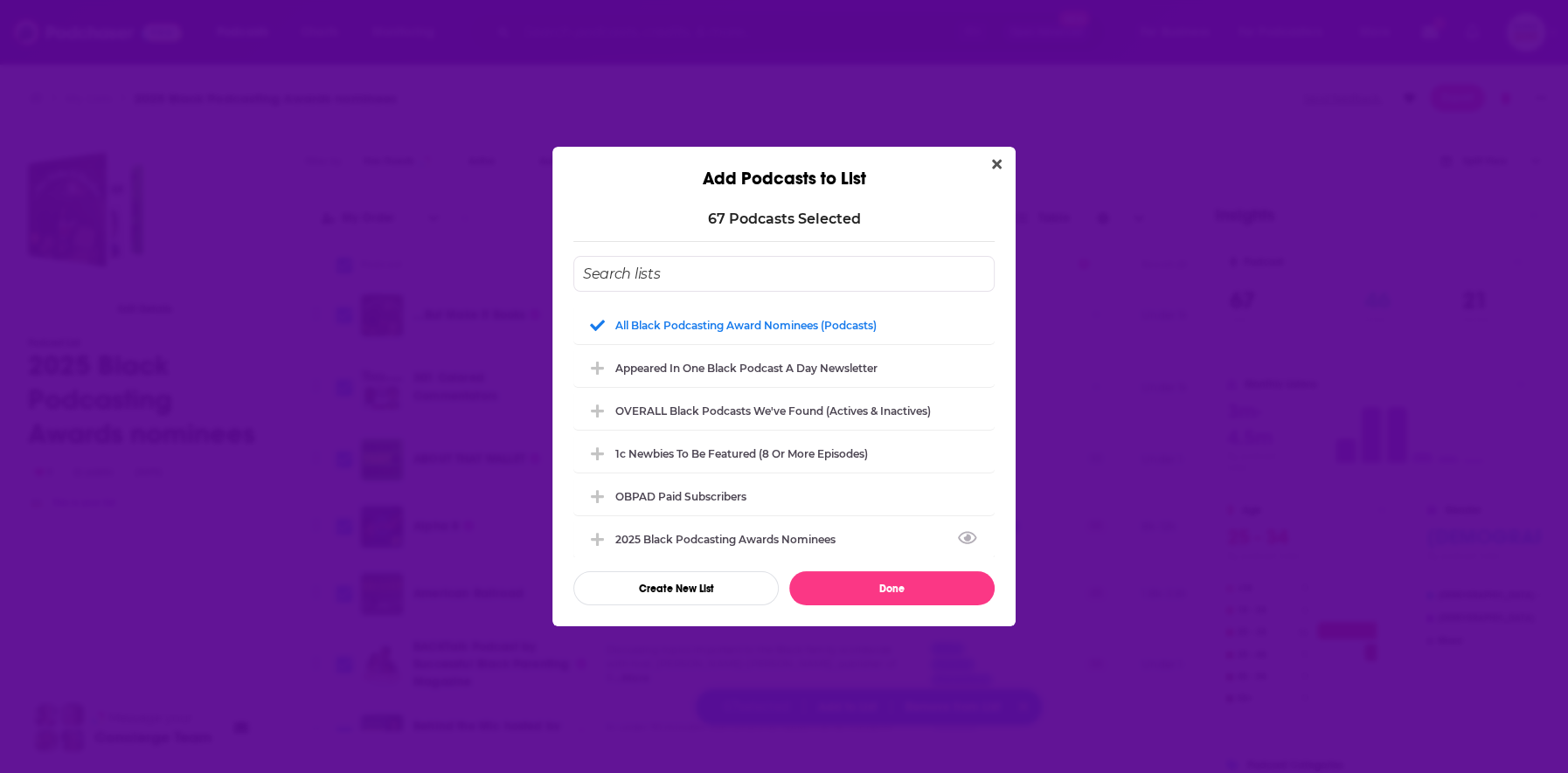
checkbox input "false"
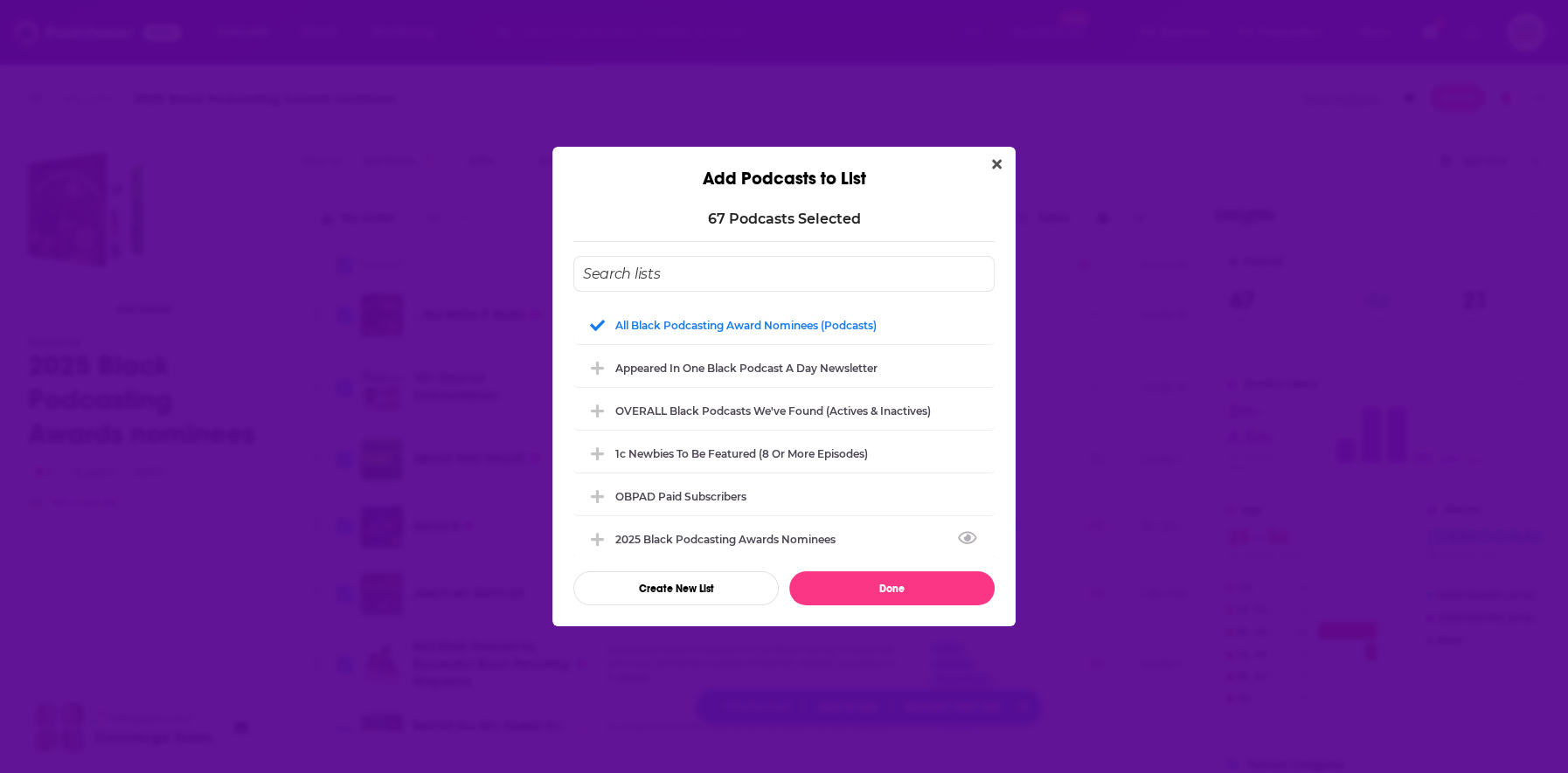
checkbox input "false"
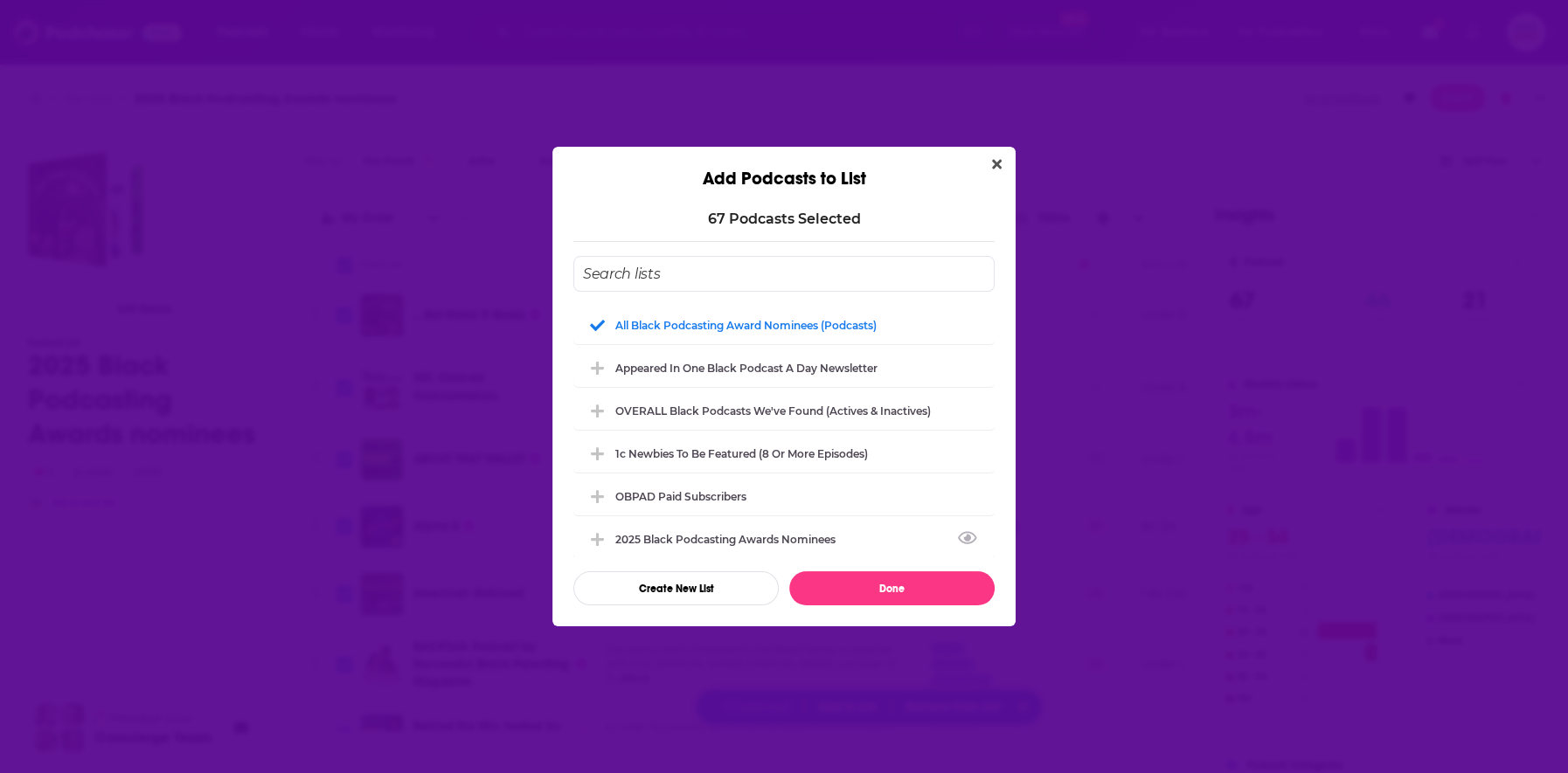
checkbox input "false"
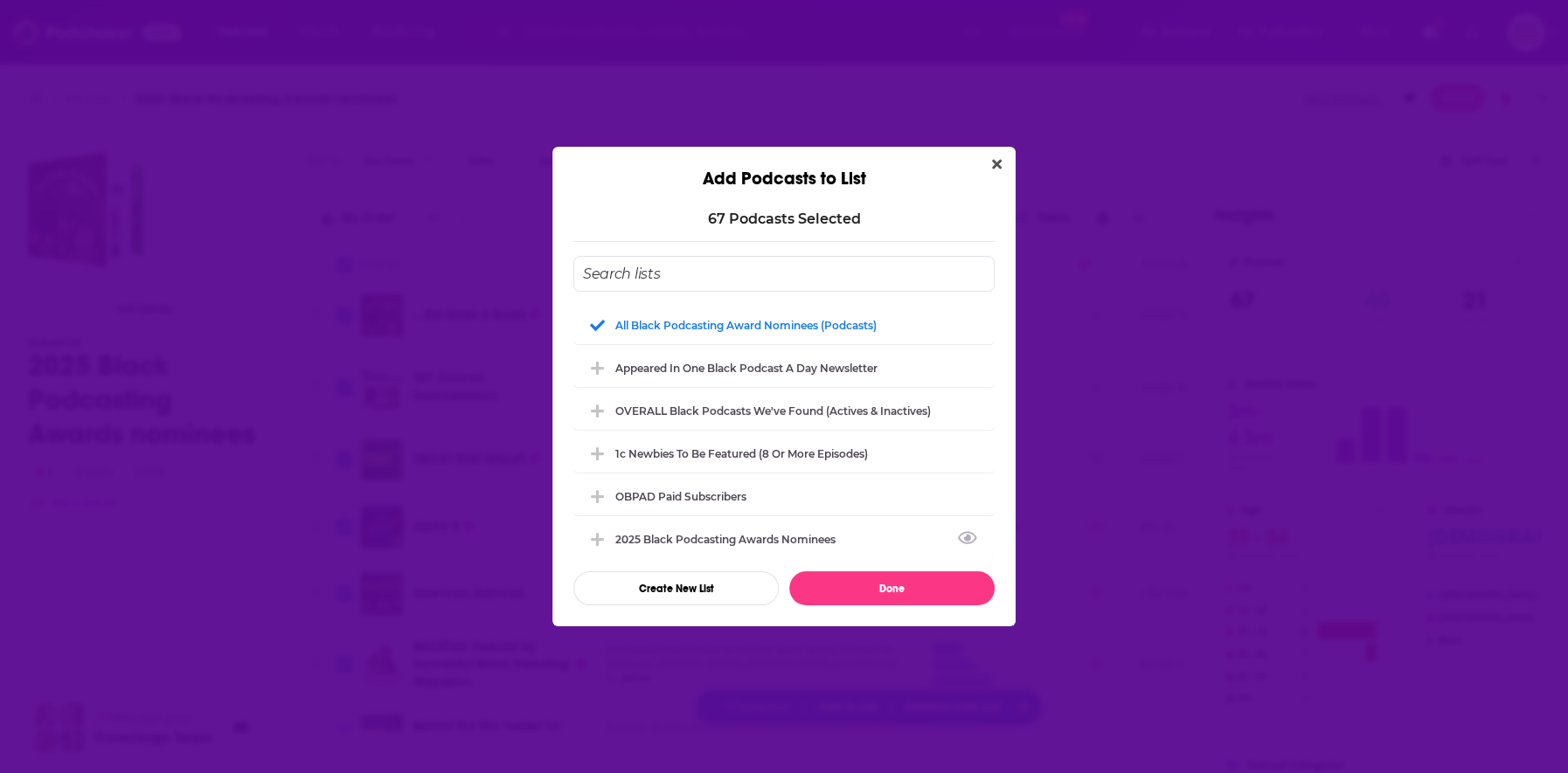
checkbox input "false"
